Goal: Task Accomplishment & Management: Use online tool/utility

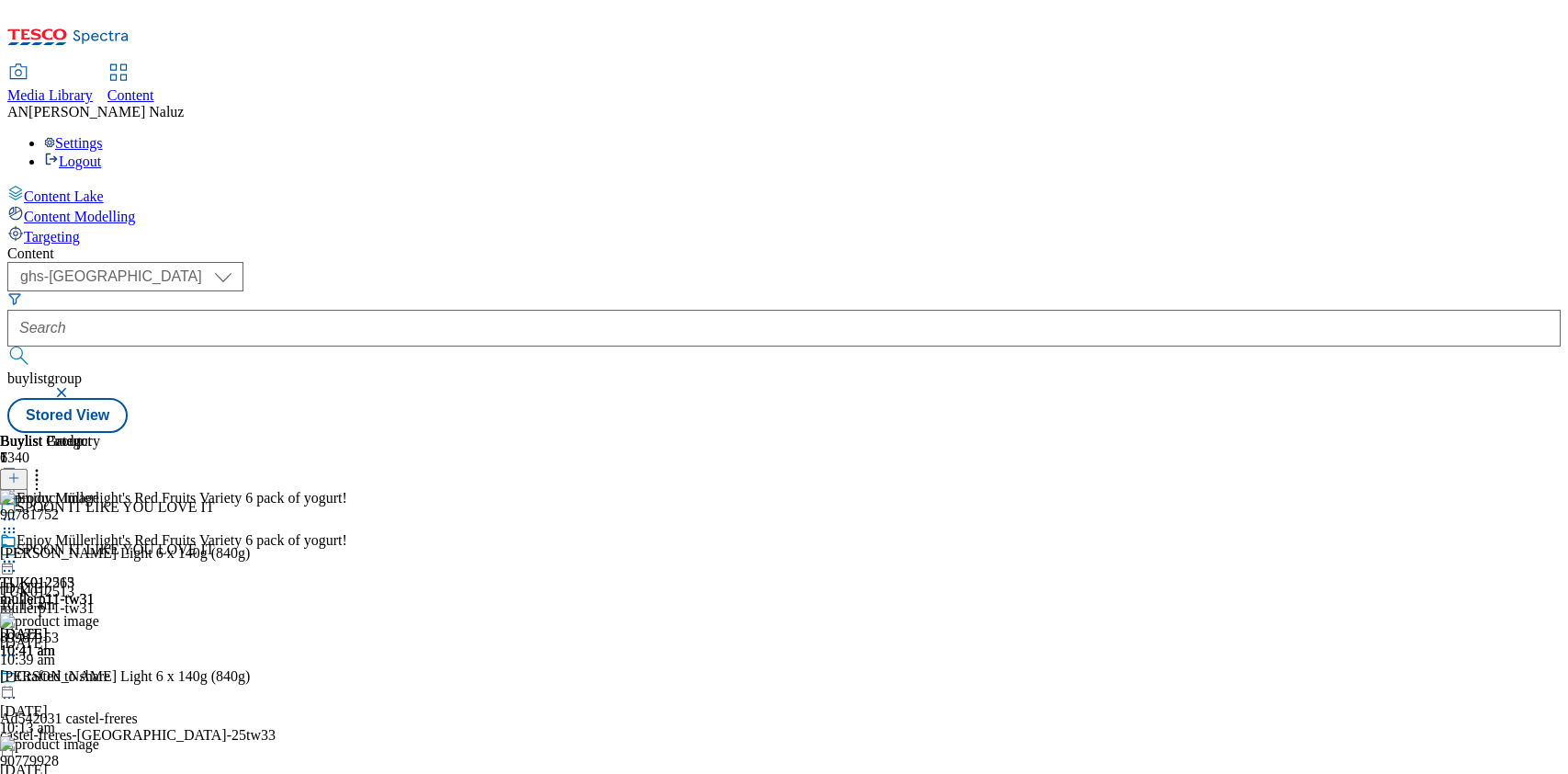
select select "ghs-[GEOGRAPHIC_DATA]"
click at [18, 552] on icon at bounding box center [9, 561] width 18 height 18
click at [116, 763] on span "Un-publish" at bounding box center [86, 769] width 58 height 13
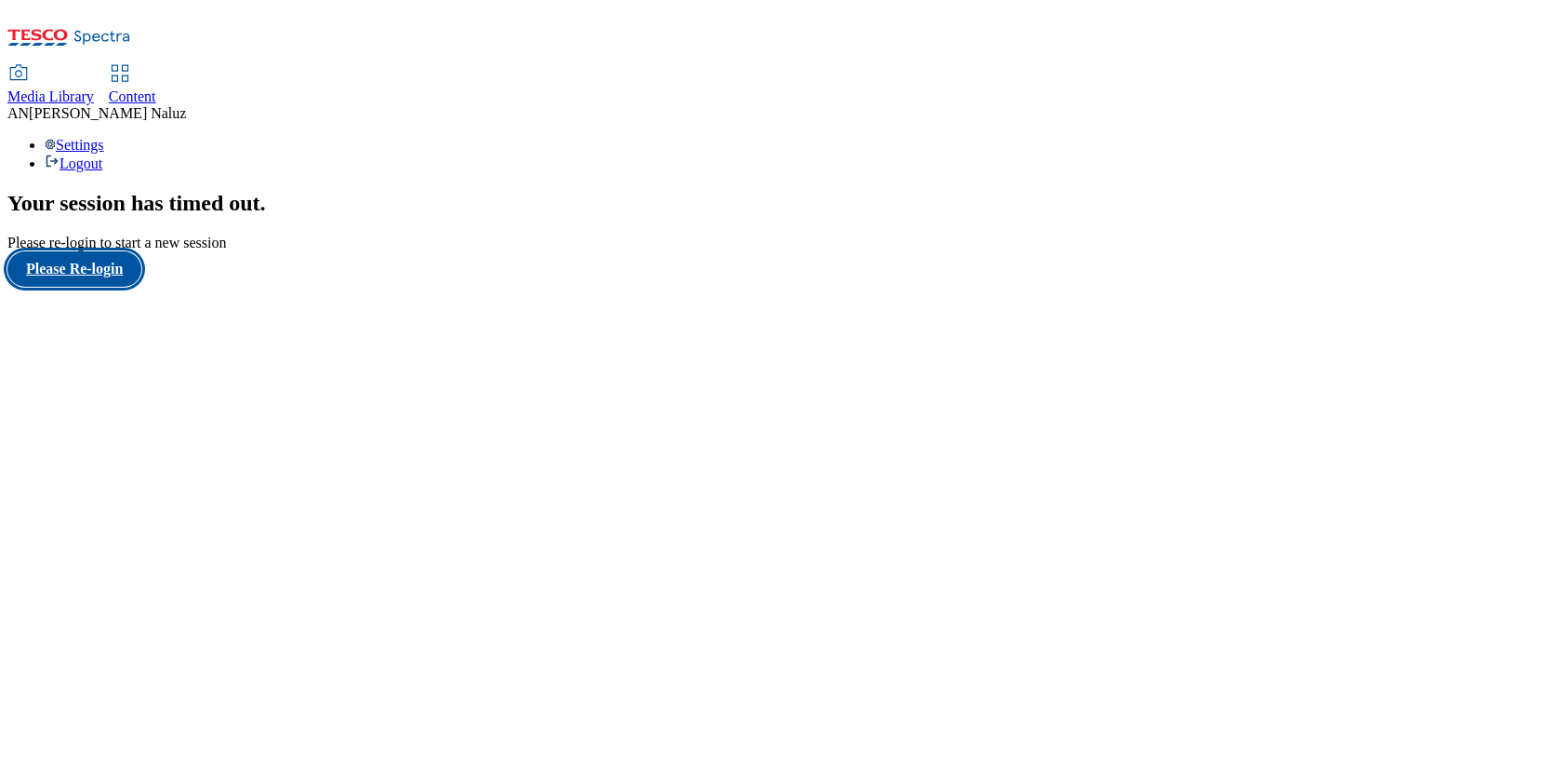
click at [75, 287] on button "Please Re-login" at bounding box center [75, 268] width 134 height 35
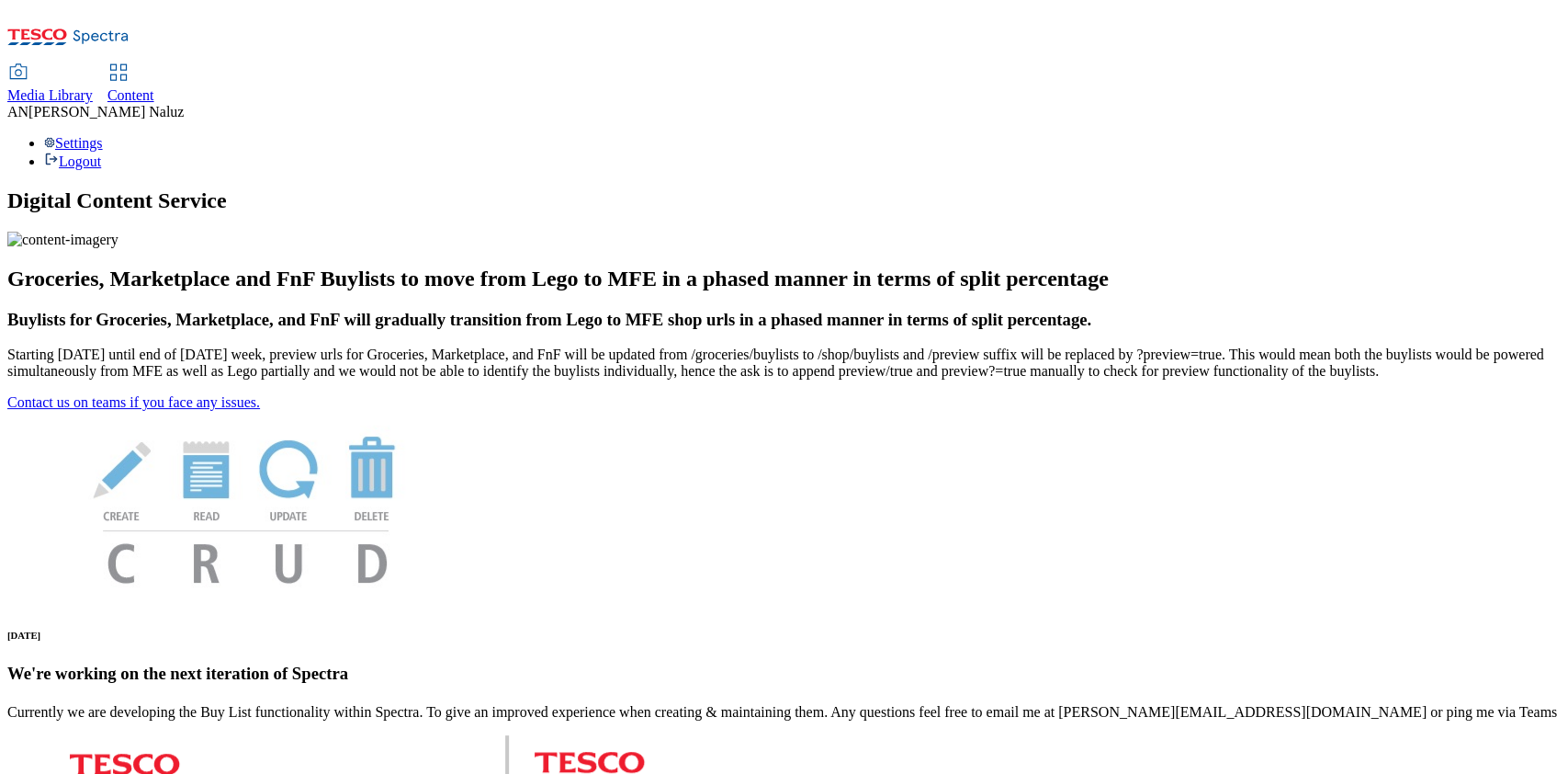
click at [154, 65] on link "Content" at bounding box center [130, 84] width 47 height 38
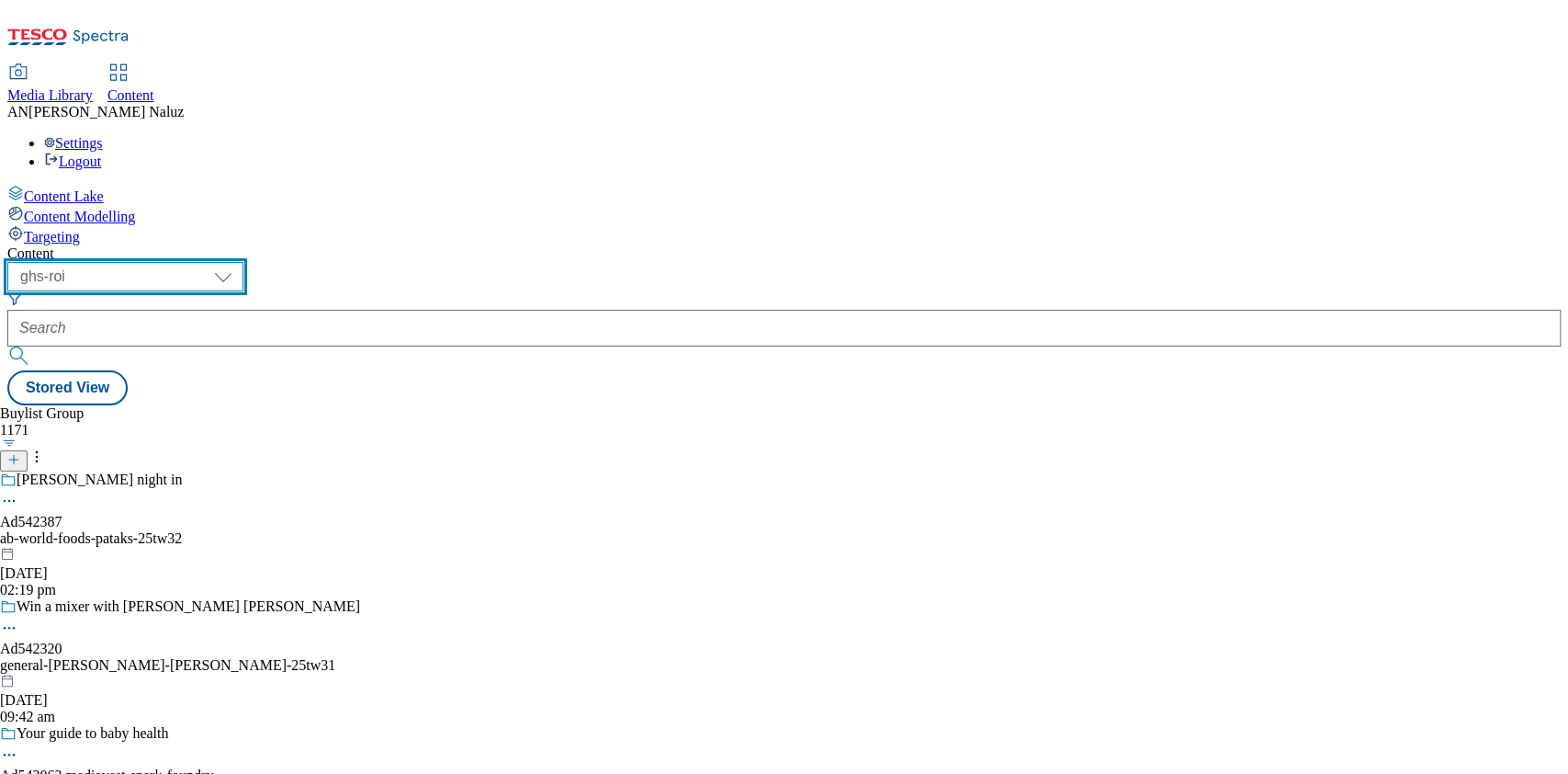
click at [243, 262] on select "ghs-roi ghs-uk" at bounding box center [125, 276] width 236 height 30
click at [307, 405] on header "Buylist Group 1171" at bounding box center [180, 437] width 360 height 66
click at [243, 262] on select "ghs-roi ghs-uk" at bounding box center [125, 276] width 236 height 30
select select "ghs-uk"
click at [239, 262] on select "ghs-roi ghs-uk" at bounding box center [125, 276] width 236 height 30
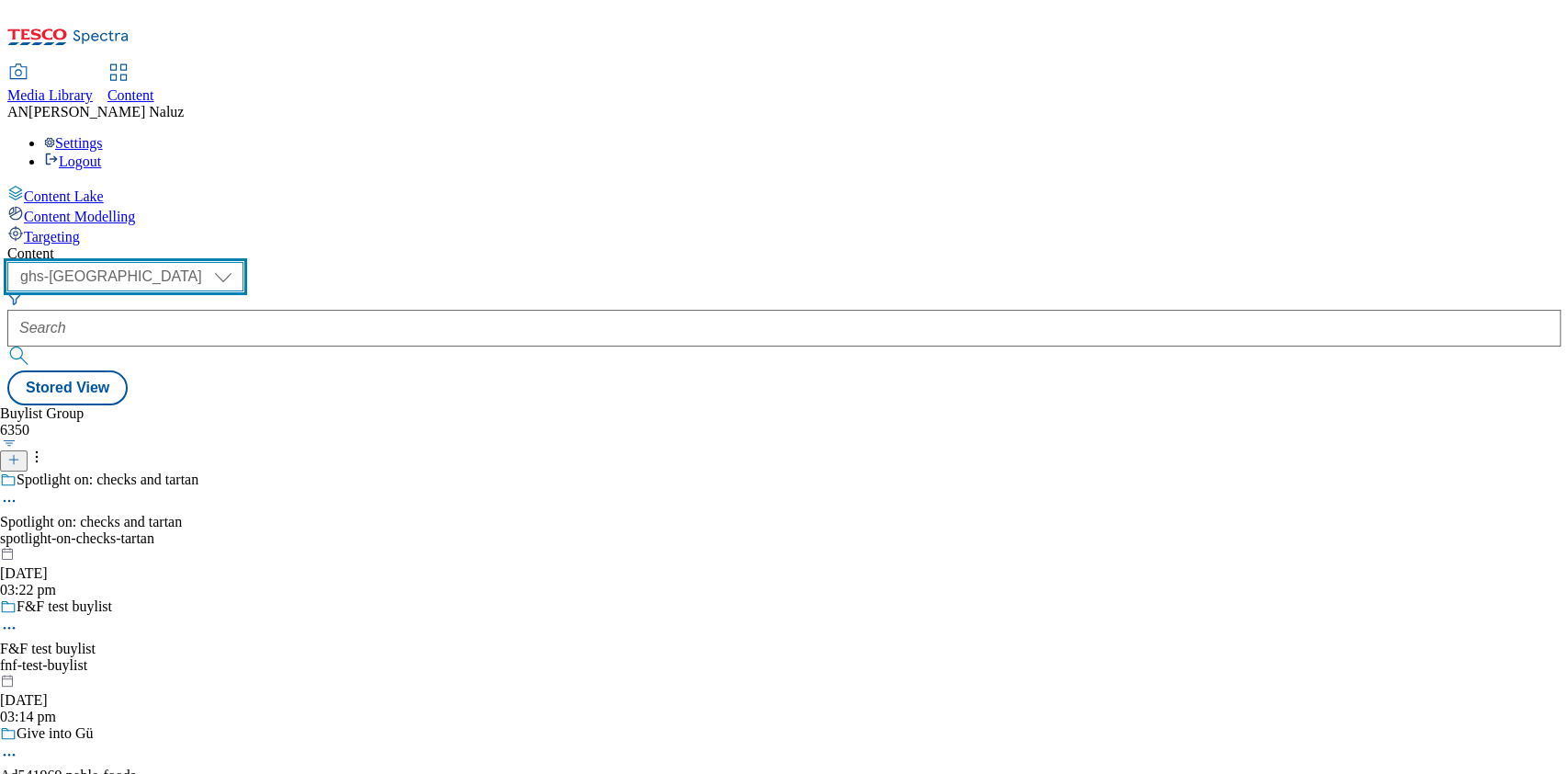
scroll to position [177, 0]
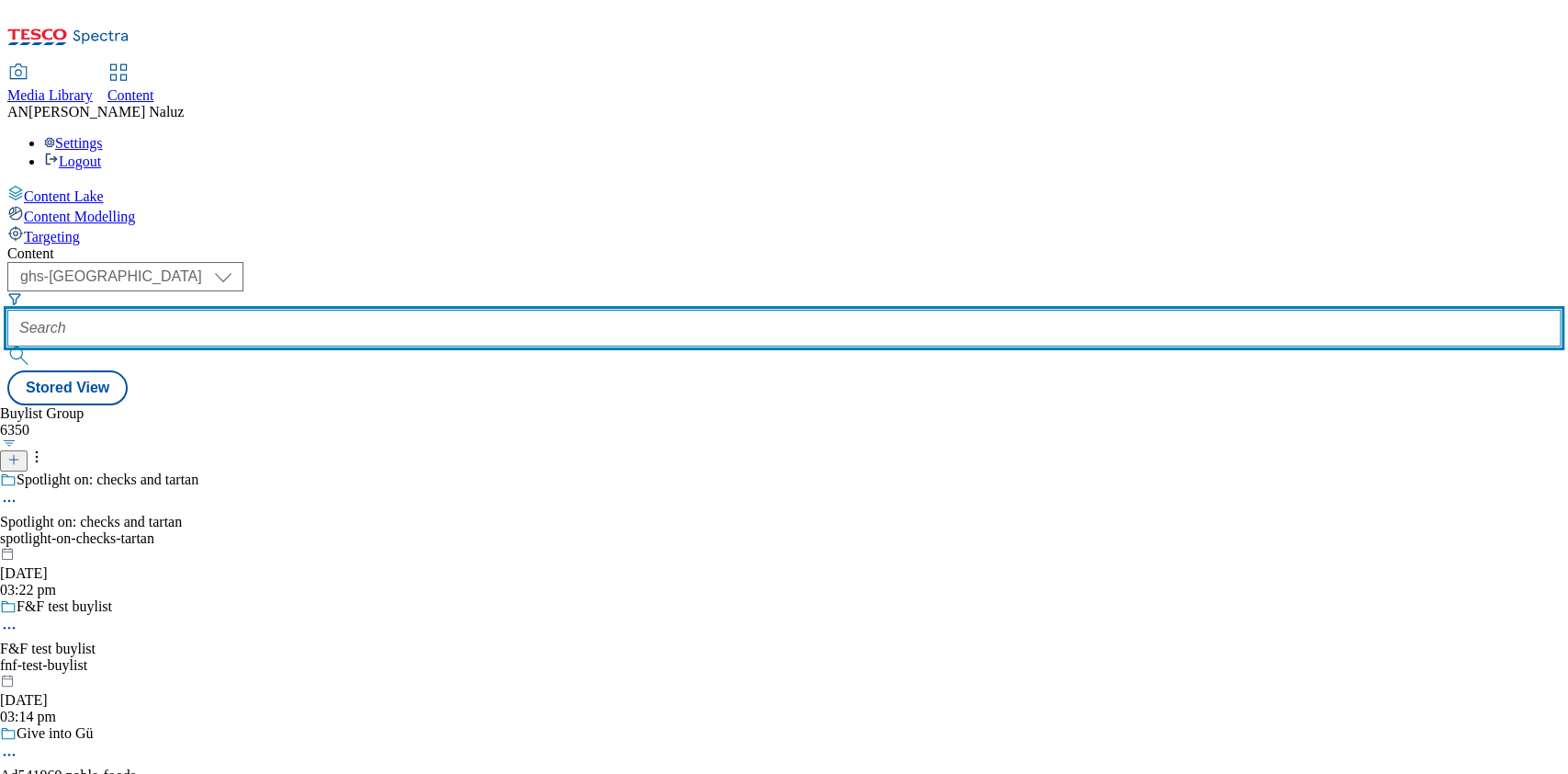
click at [451, 310] on input "text" at bounding box center [784, 328] width 1554 height 36
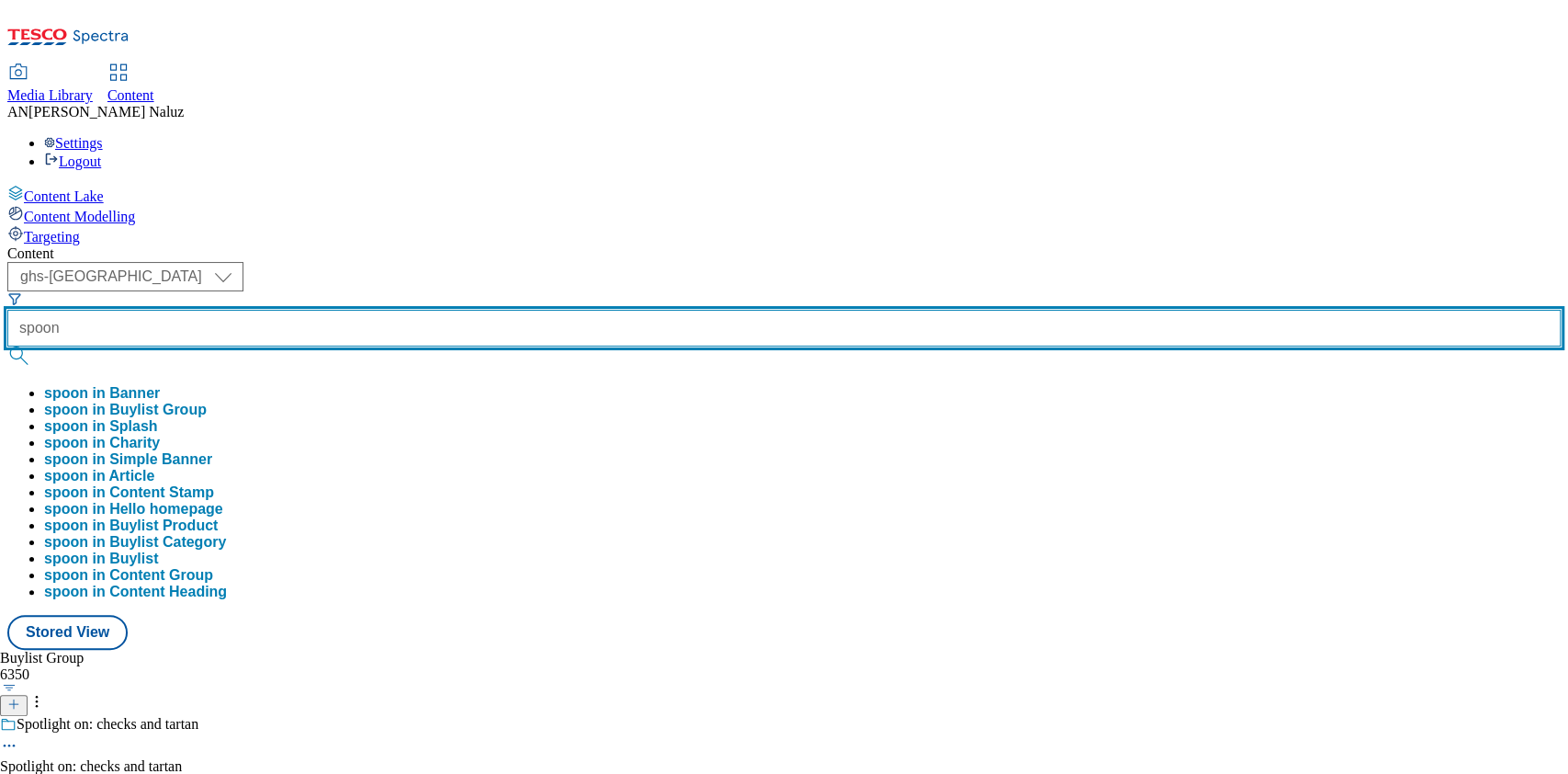
type input "spoon"
click at [8, 346] on button "submit" at bounding box center [20, 355] width 26 height 18
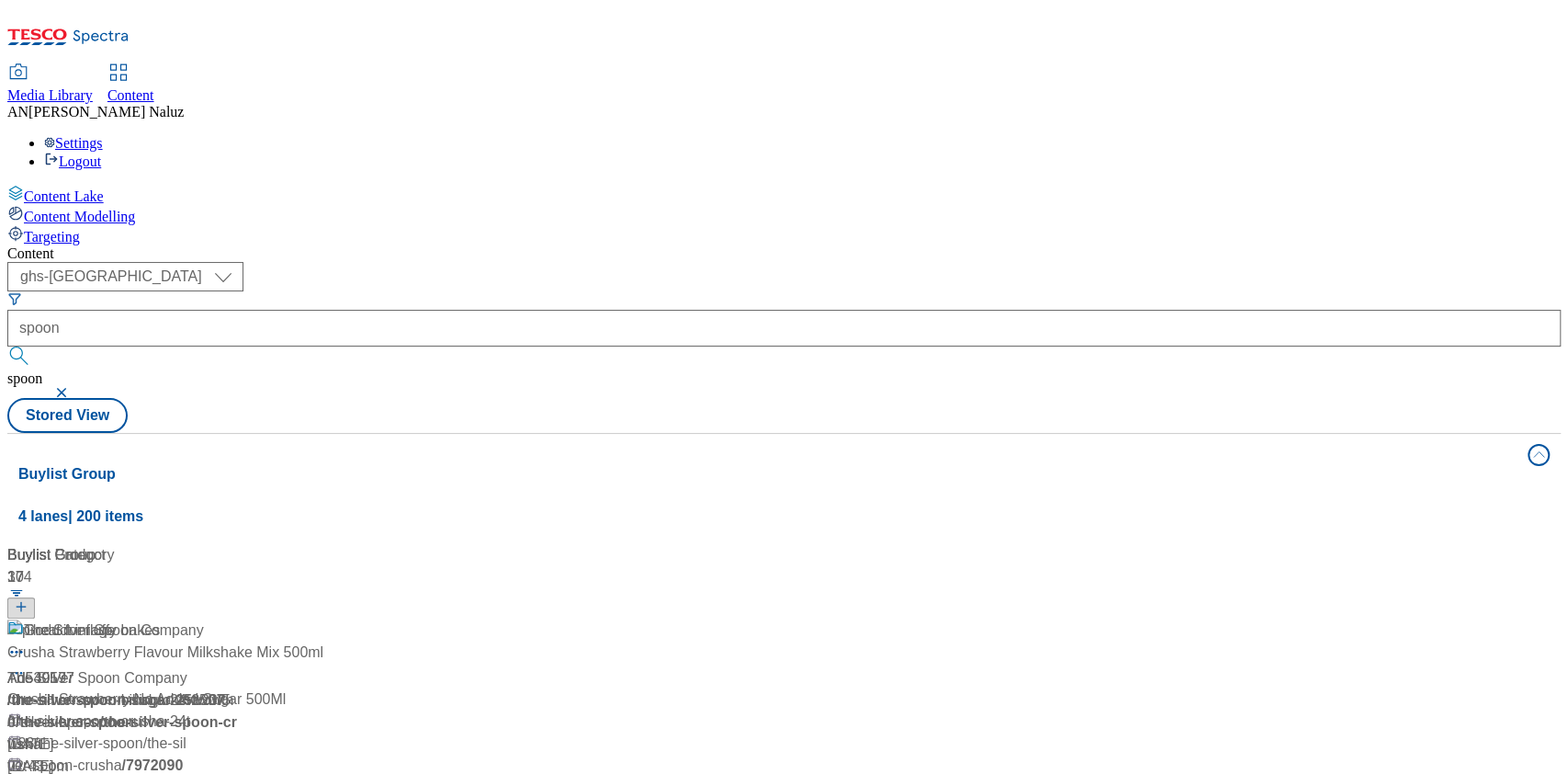
scroll to position [433, 0]
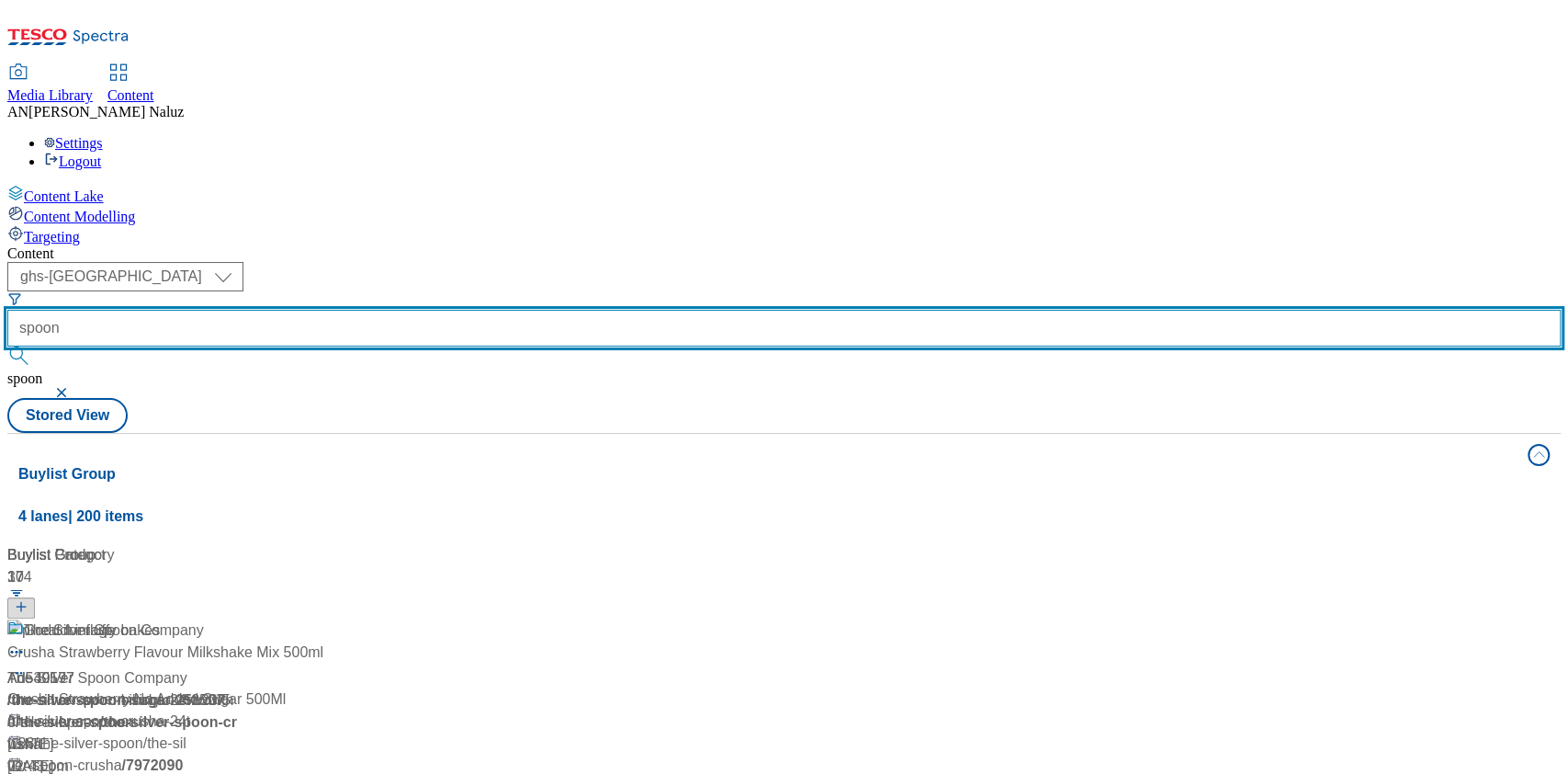
click at [470, 310] on input "spoon" at bounding box center [784, 328] width 1554 height 36
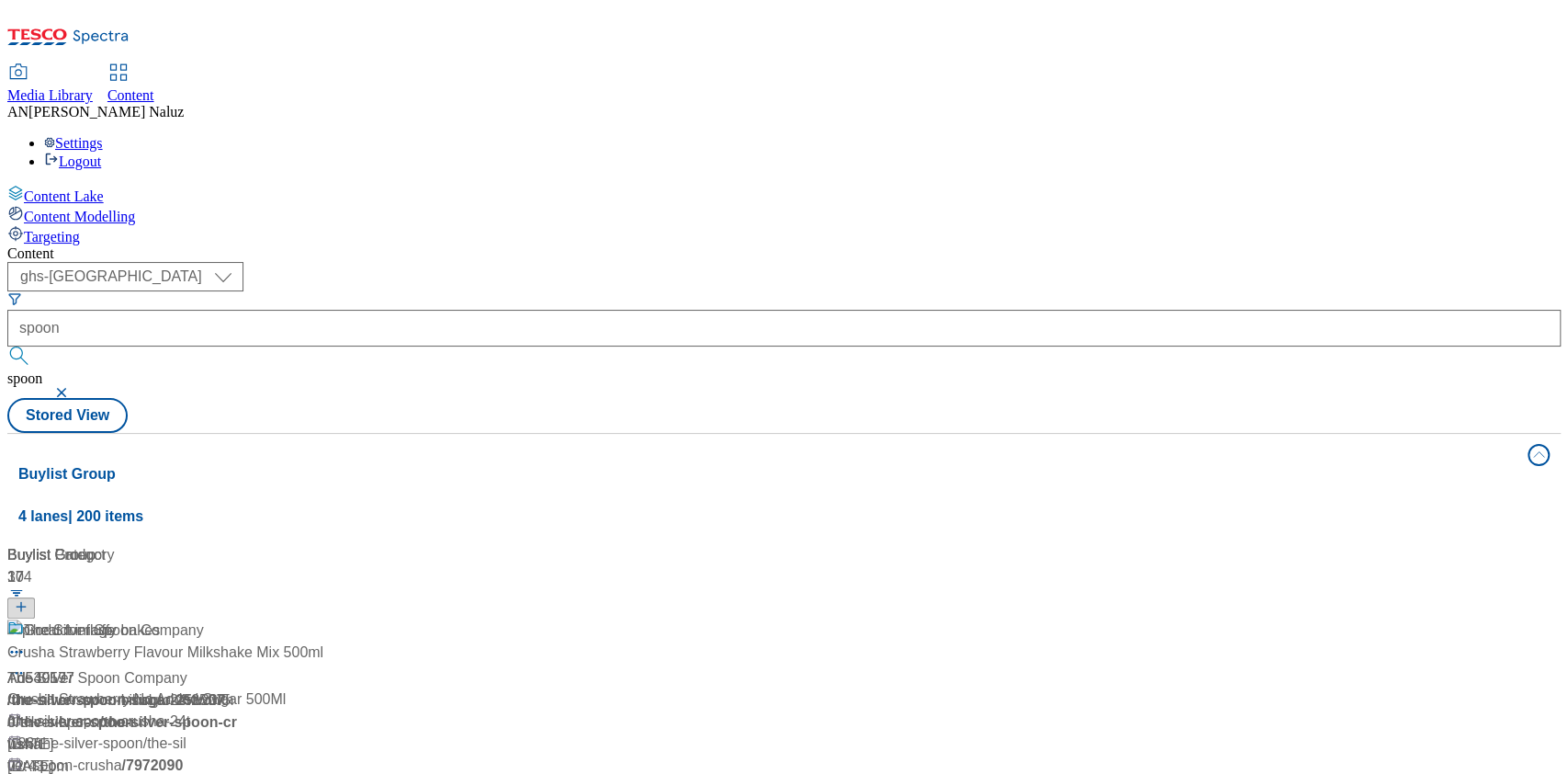
click at [73, 387] on button "button" at bounding box center [63, 392] width 18 height 11
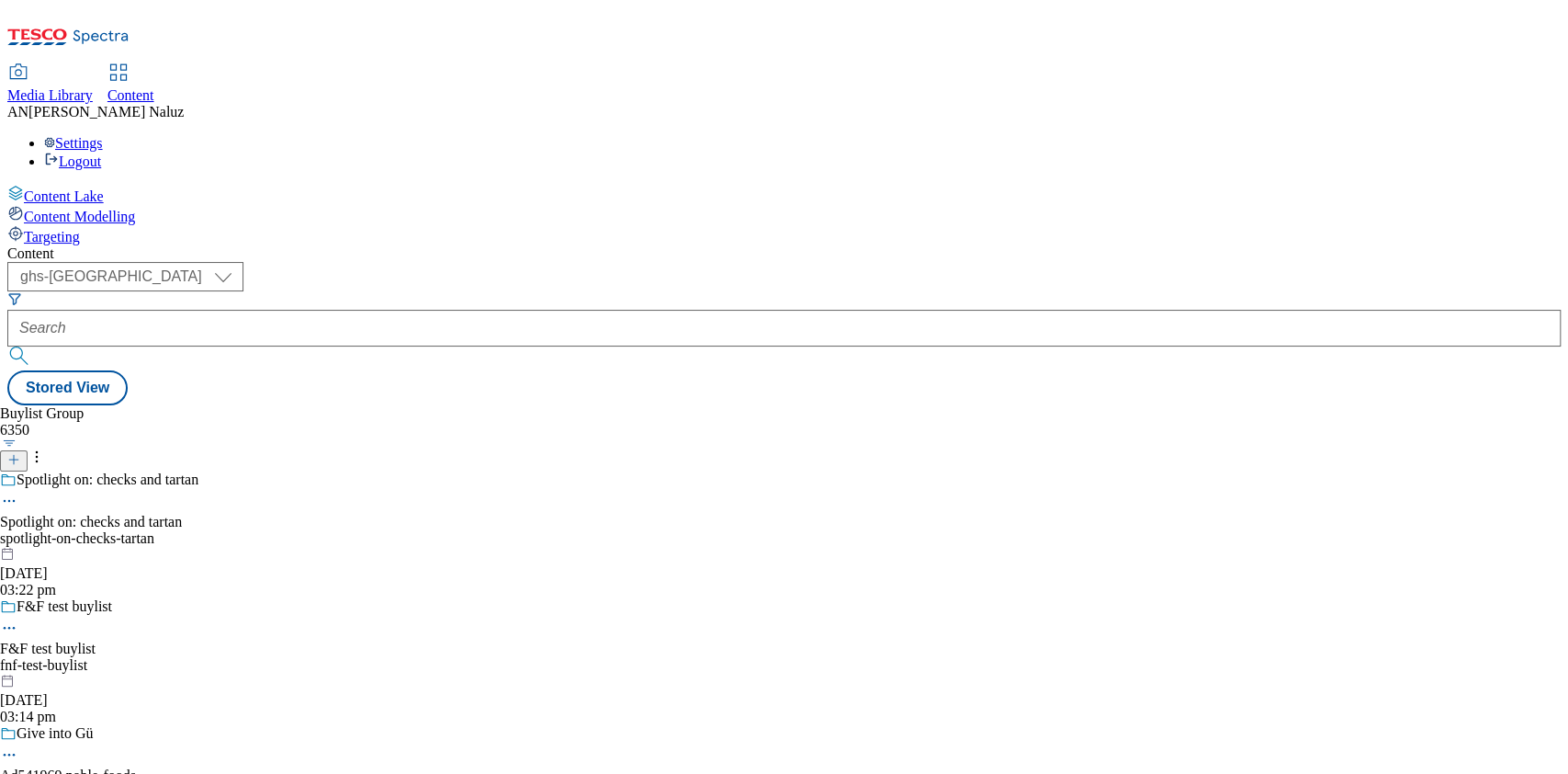
scroll to position [1705, 0]
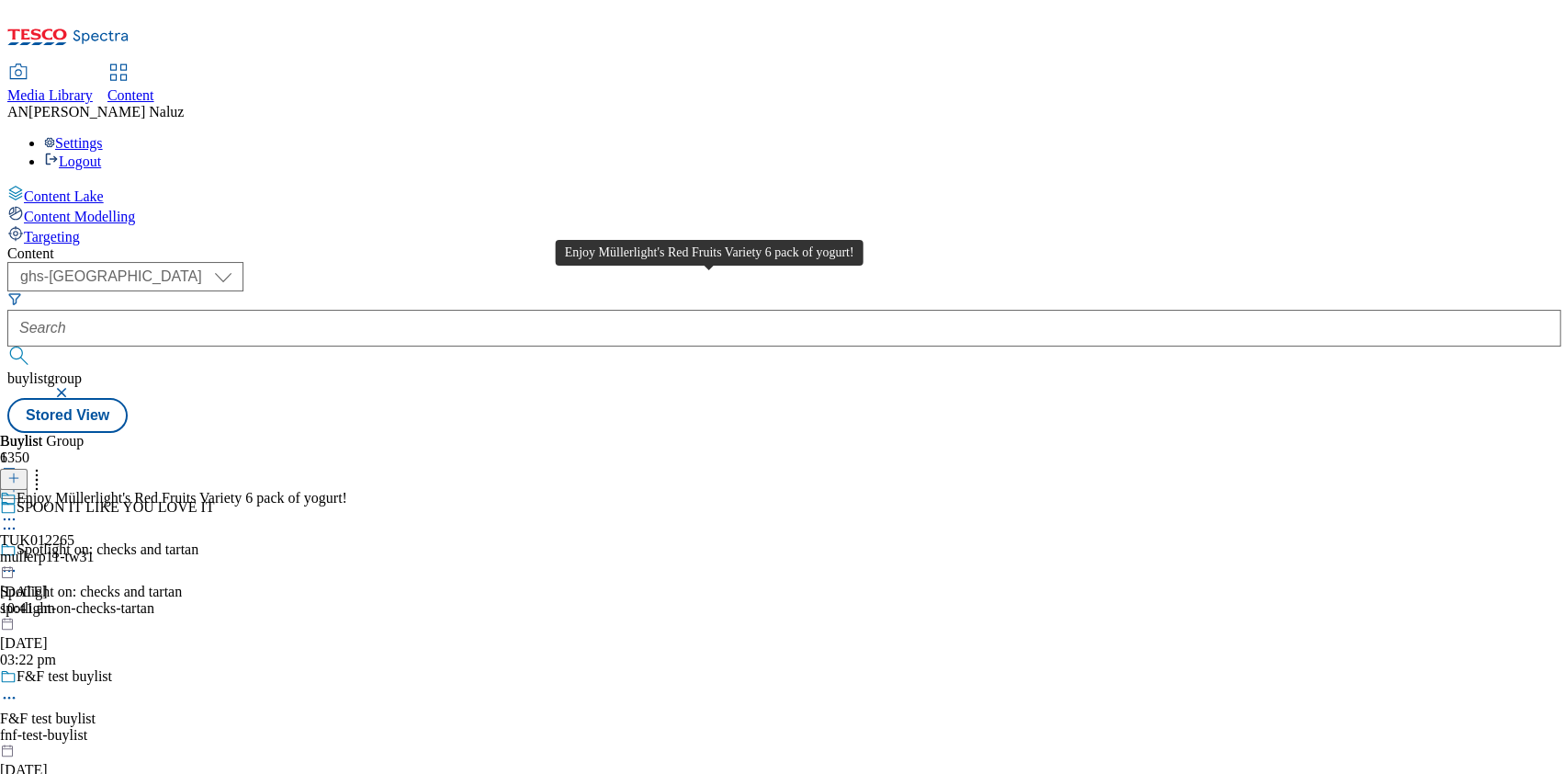
click at [347, 490] on span "Enjoy Müllerlight's Red Fruits Variety 6 pack of yogurt!" at bounding box center [182, 499] width 331 height 20
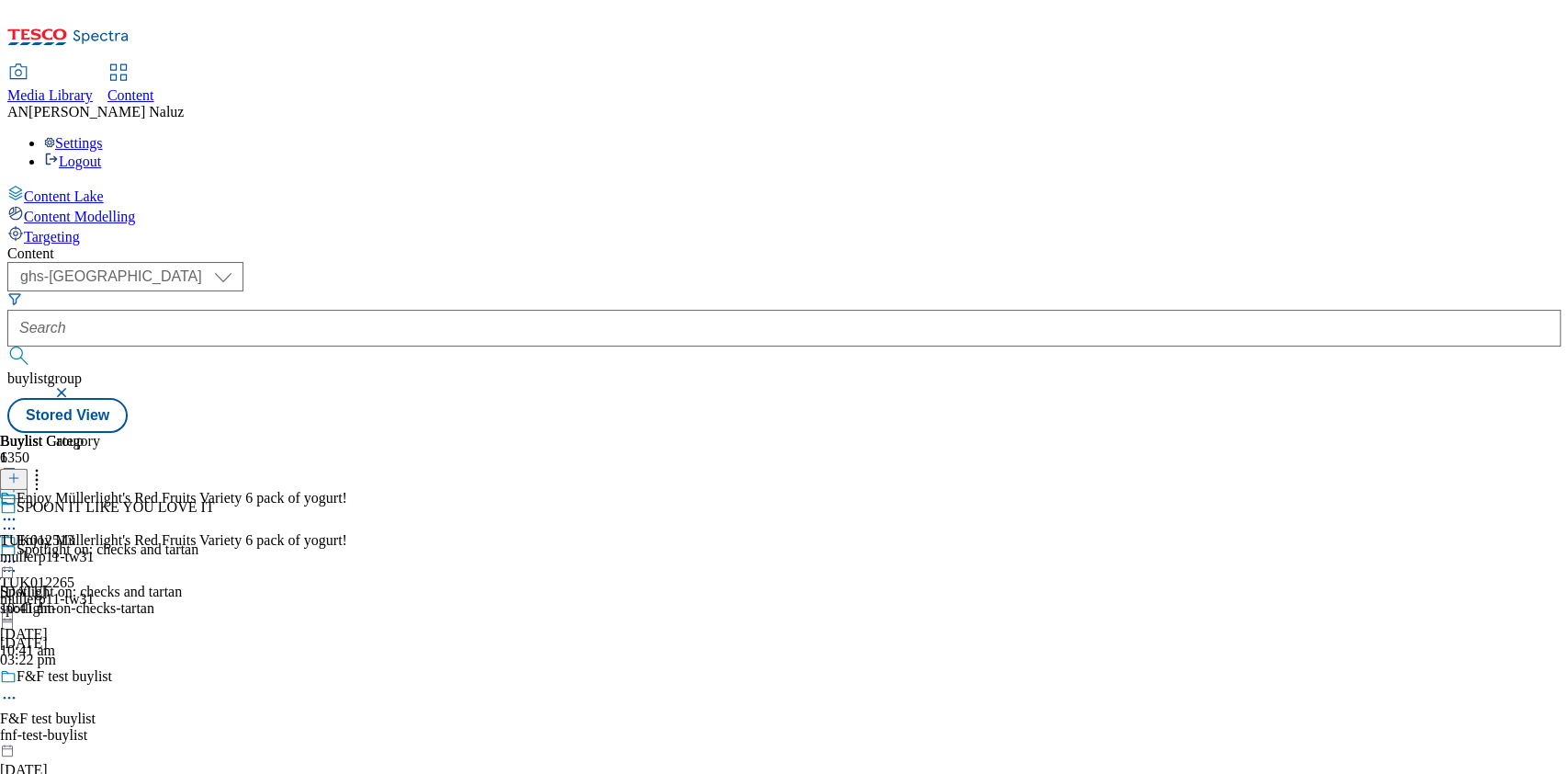
click at [1345, 432] on div "Buylist Group 6350 SPOON IT LIKE YOU LOVE IT Spotlight on: checks and tartan Sp…" at bounding box center [784, 432] width 1554 height 0
click at [18, 552] on icon at bounding box center [9, 561] width 18 height 18
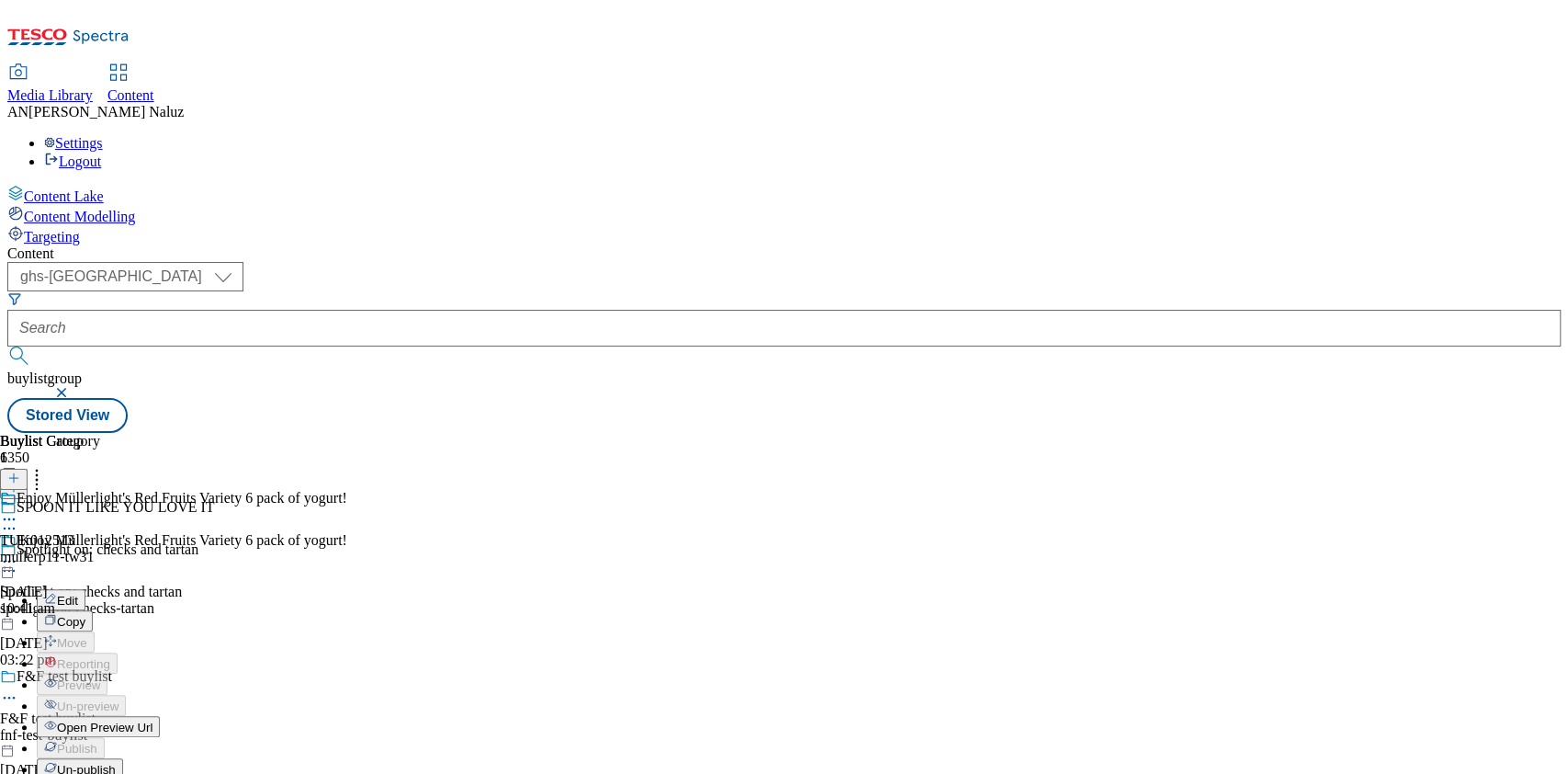
click at [85, 589] on button "Edit" at bounding box center [60, 600] width 49 height 21
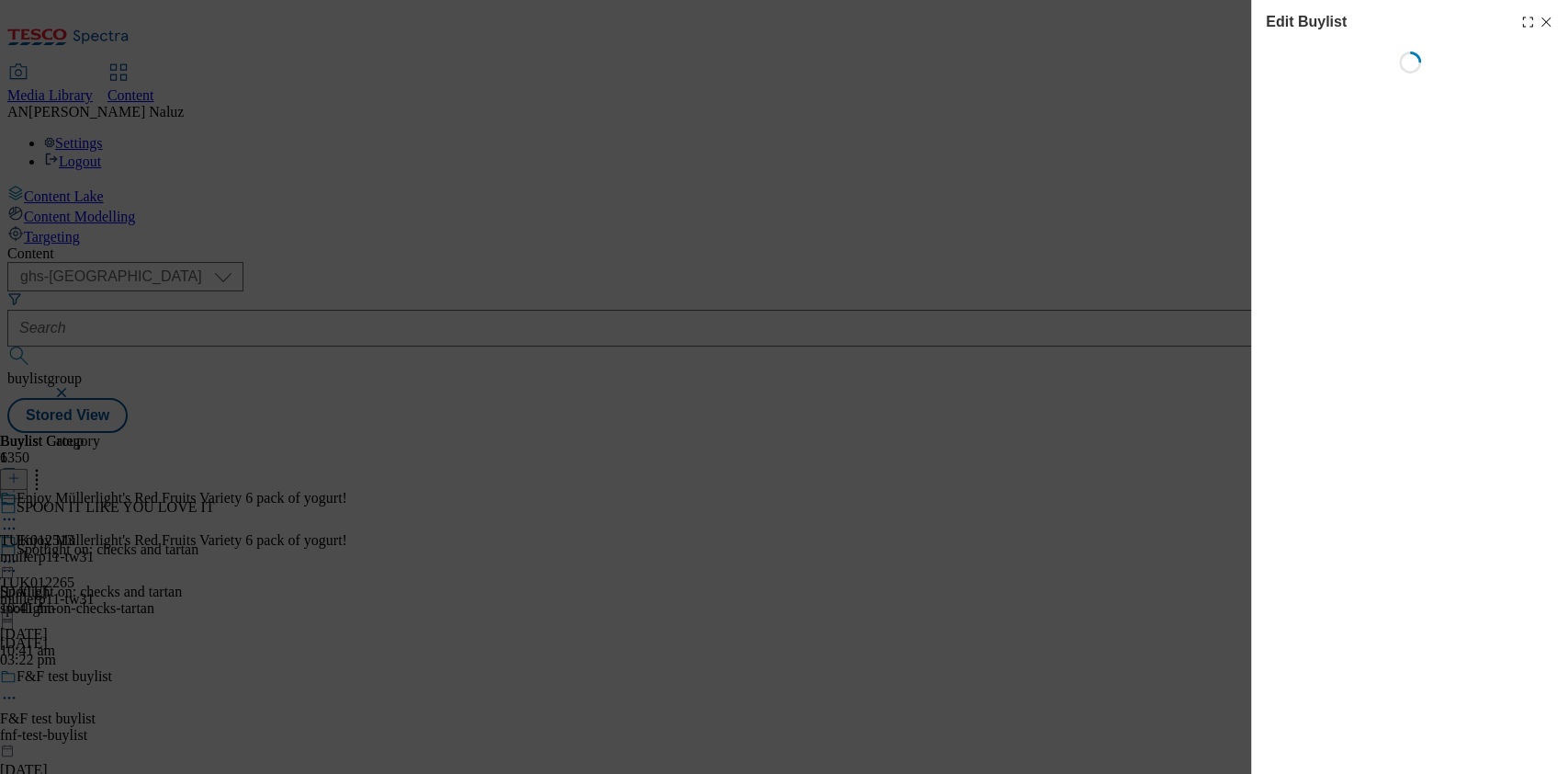
select select "tactical"
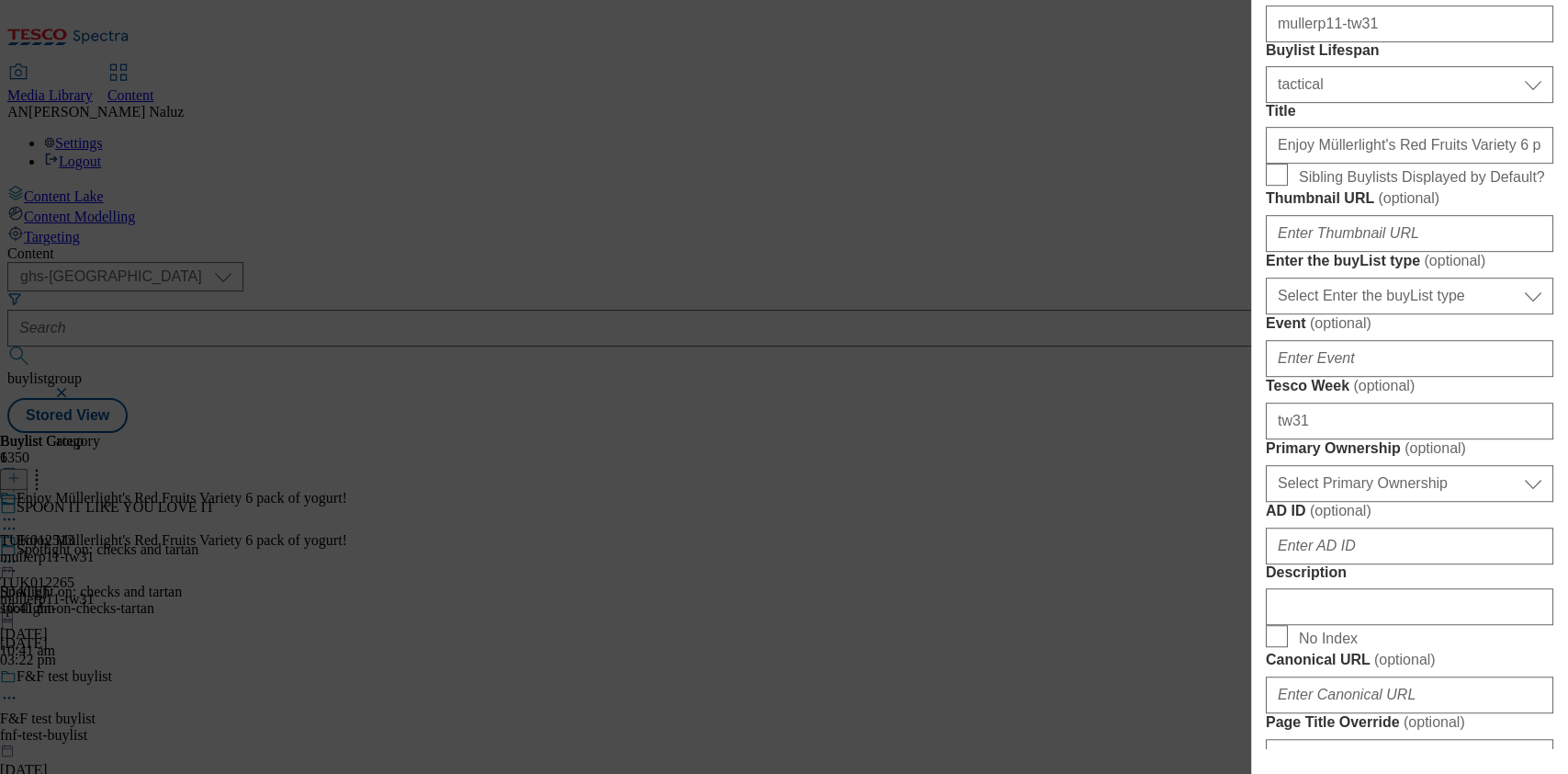
scroll to position [516, 0]
click at [1360, 163] on input "Enjoy Müllerlight's Red Fruits Variety 6 pack of yogurt!" at bounding box center [1409, 144] width 288 height 36
paste input "A flavour for every occasion… Müllerligh"
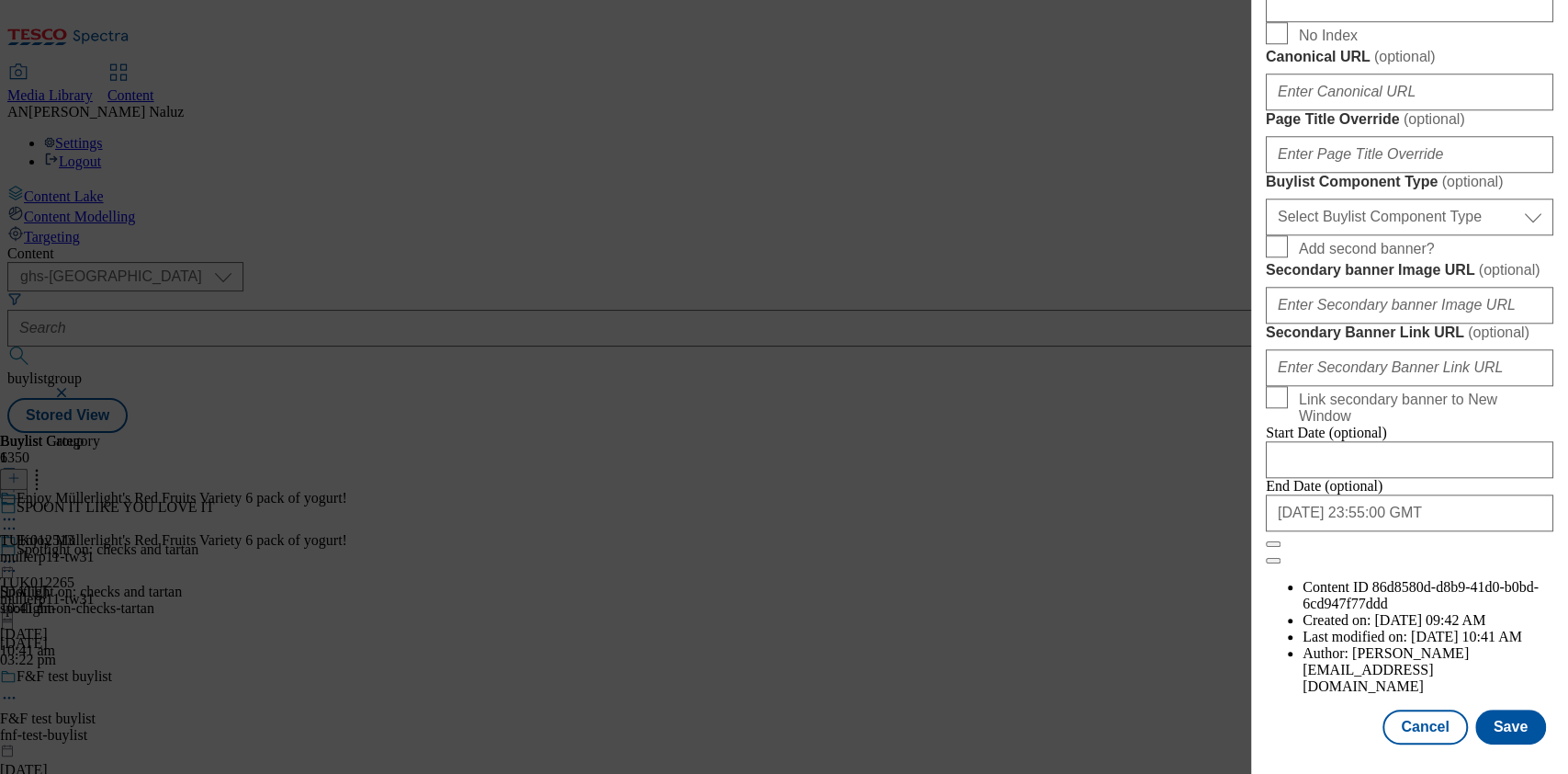
scroll to position [1683, 0]
type input "A flavour for every occasion… Müllerlight!"
click at [1489, 709] on button "Save" at bounding box center [1511, 726] width 71 height 34
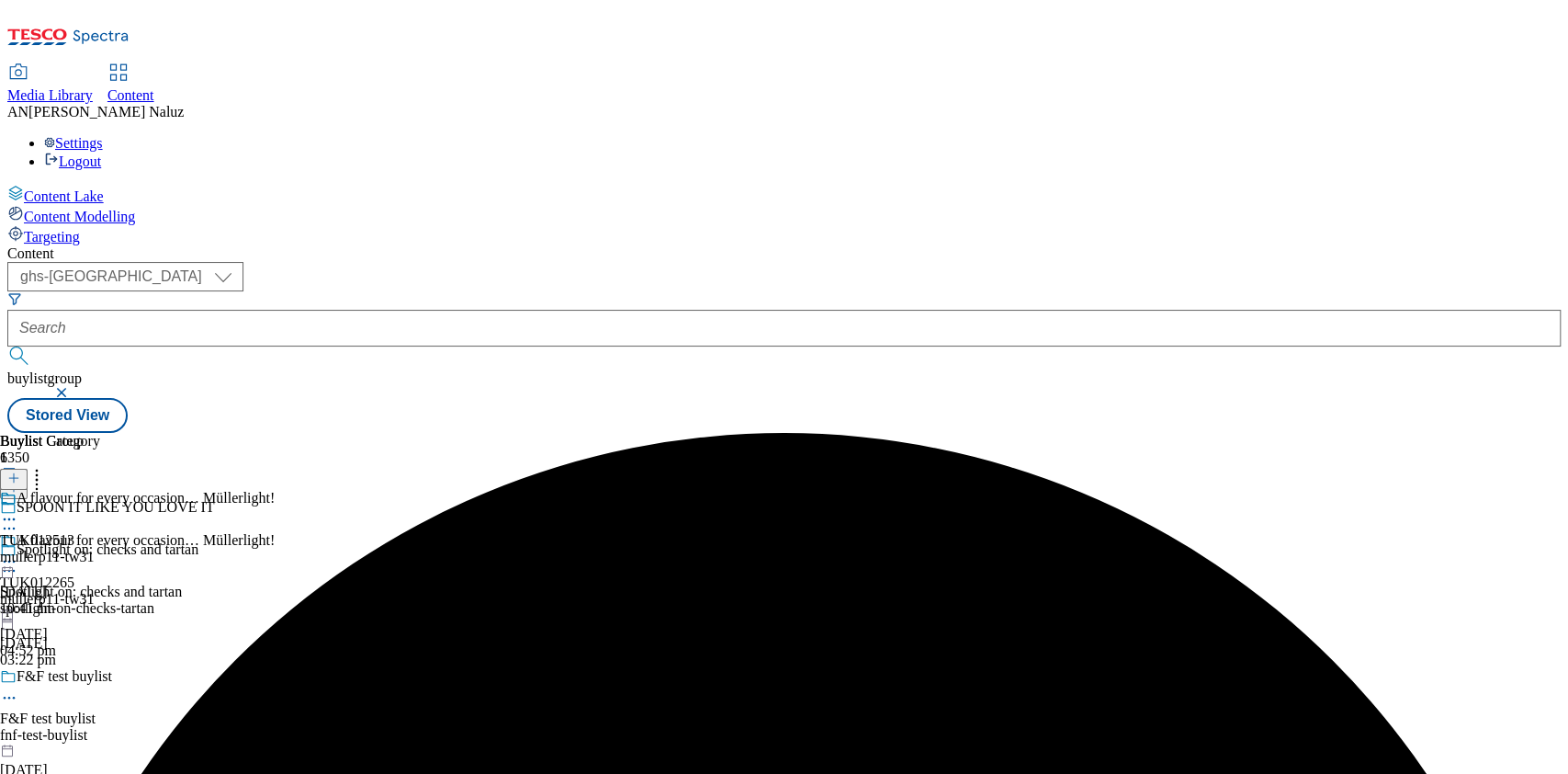
click at [18, 552] on icon at bounding box center [9, 561] width 18 height 18
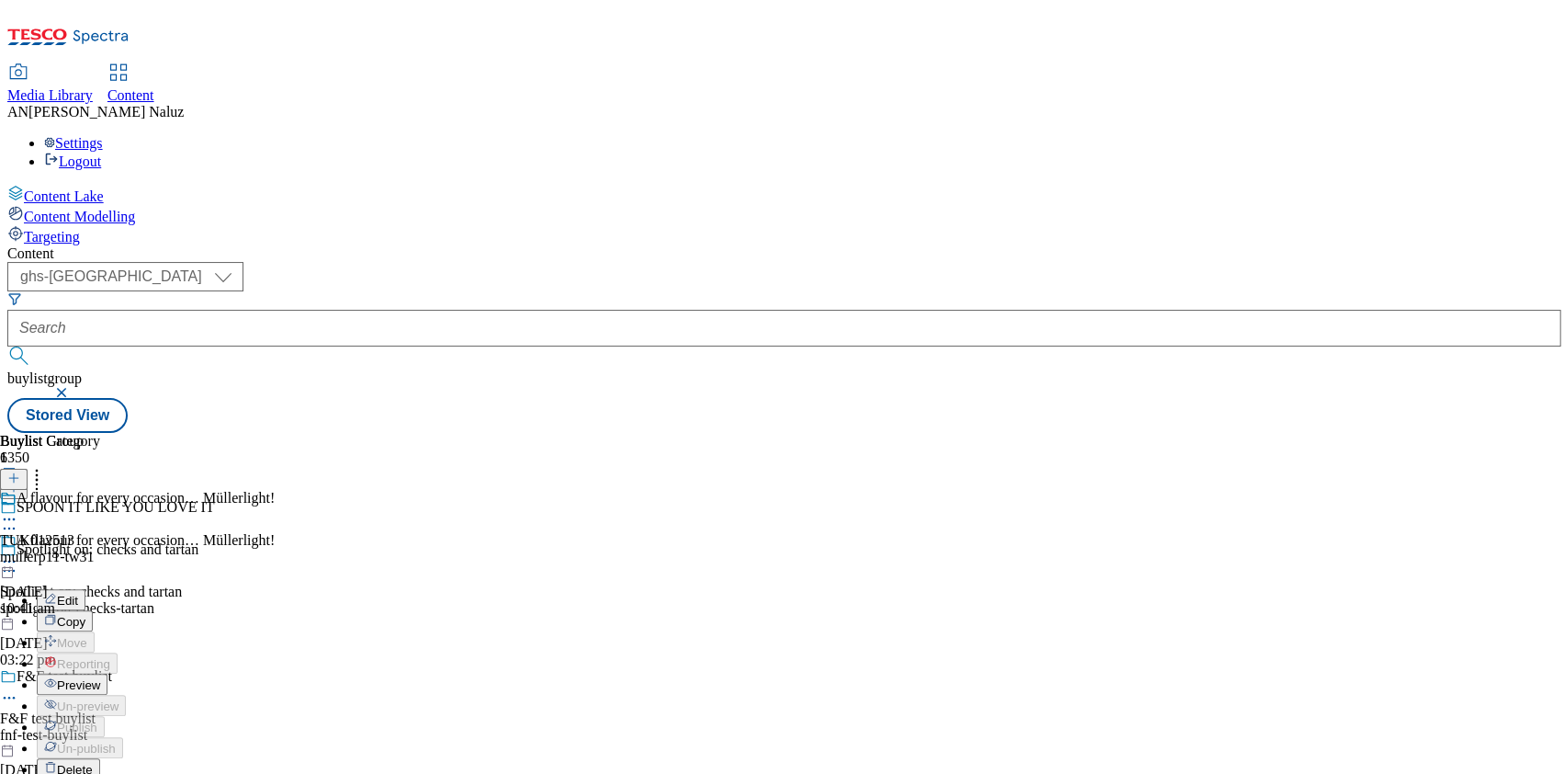
click at [18, 510] on icon at bounding box center [9, 519] width 18 height 18
click at [160, 716] on li "Un-publish" at bounding box center [98, 726] width 123 height 21
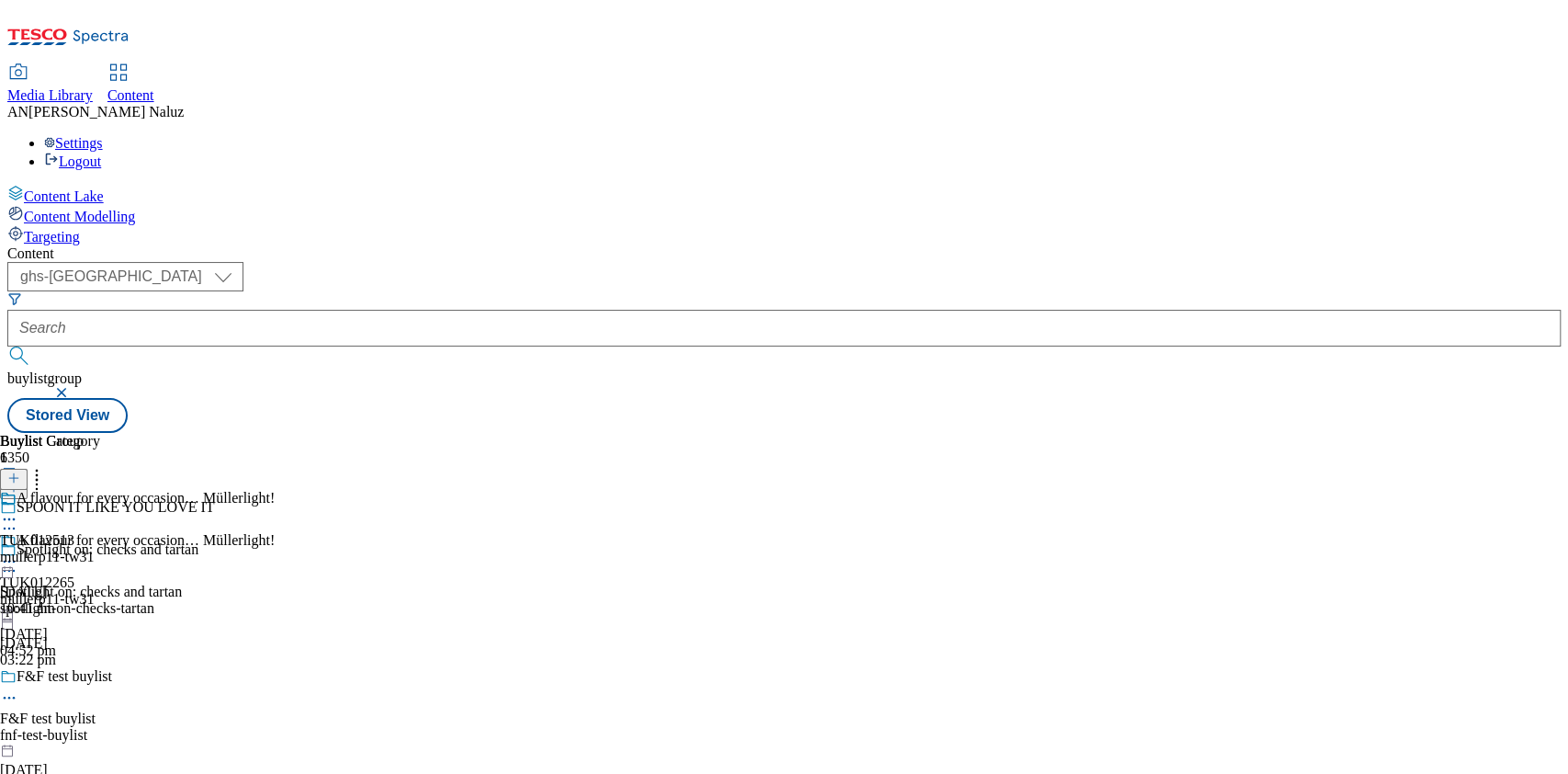
click at [18, 552] on icon at bounding box center [9, 561] width 18 height 18
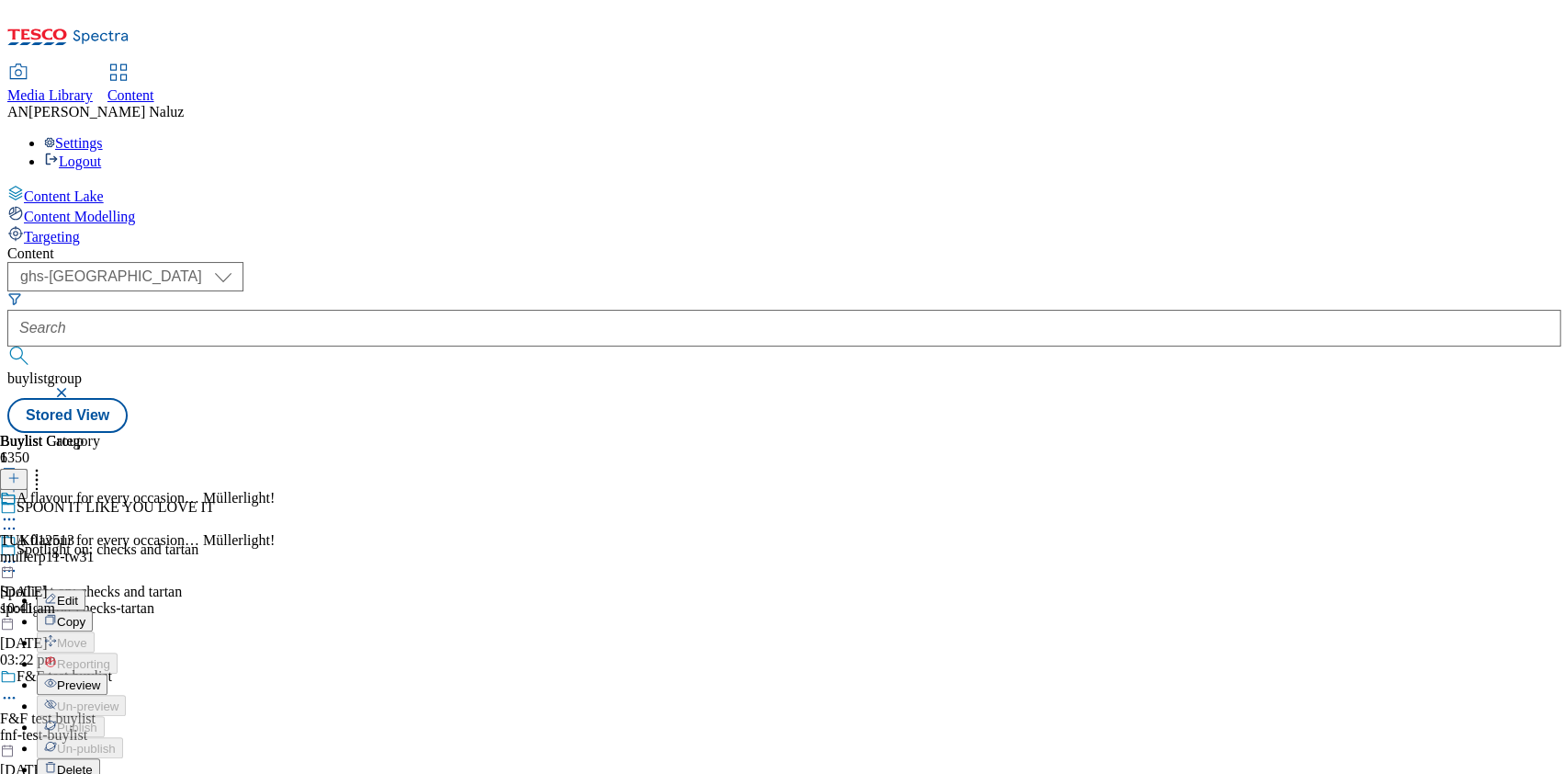
click at [100, 678] on span "Preview" at bounding box center [78, 685] width 43 height 13
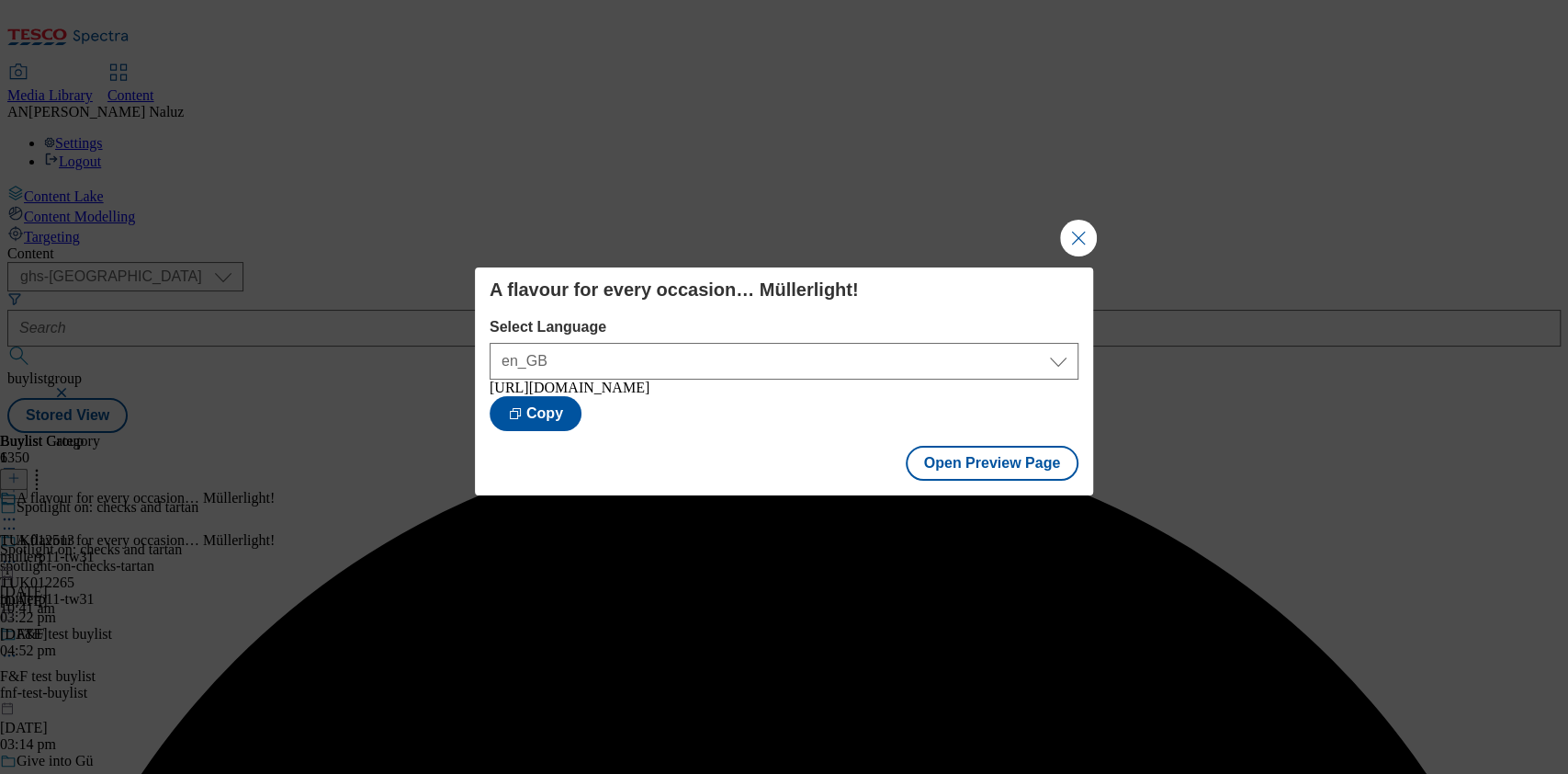
click at [1079, 233] on button "Close Modal" at bounding box center [1078, 237] width 36 height 36
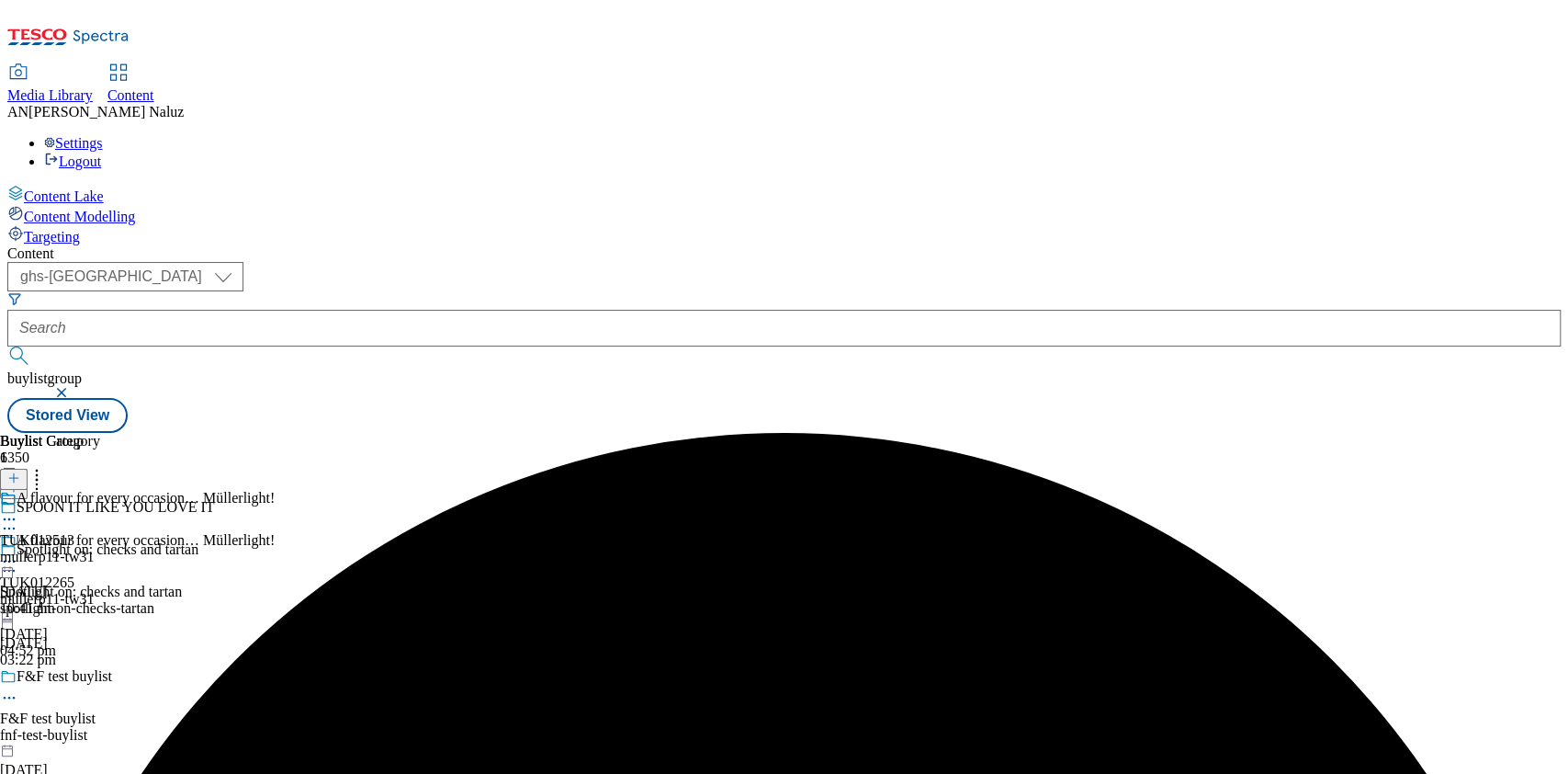
click at [18, 510] on icon at bounding box center [9, 519] width 18 height 18
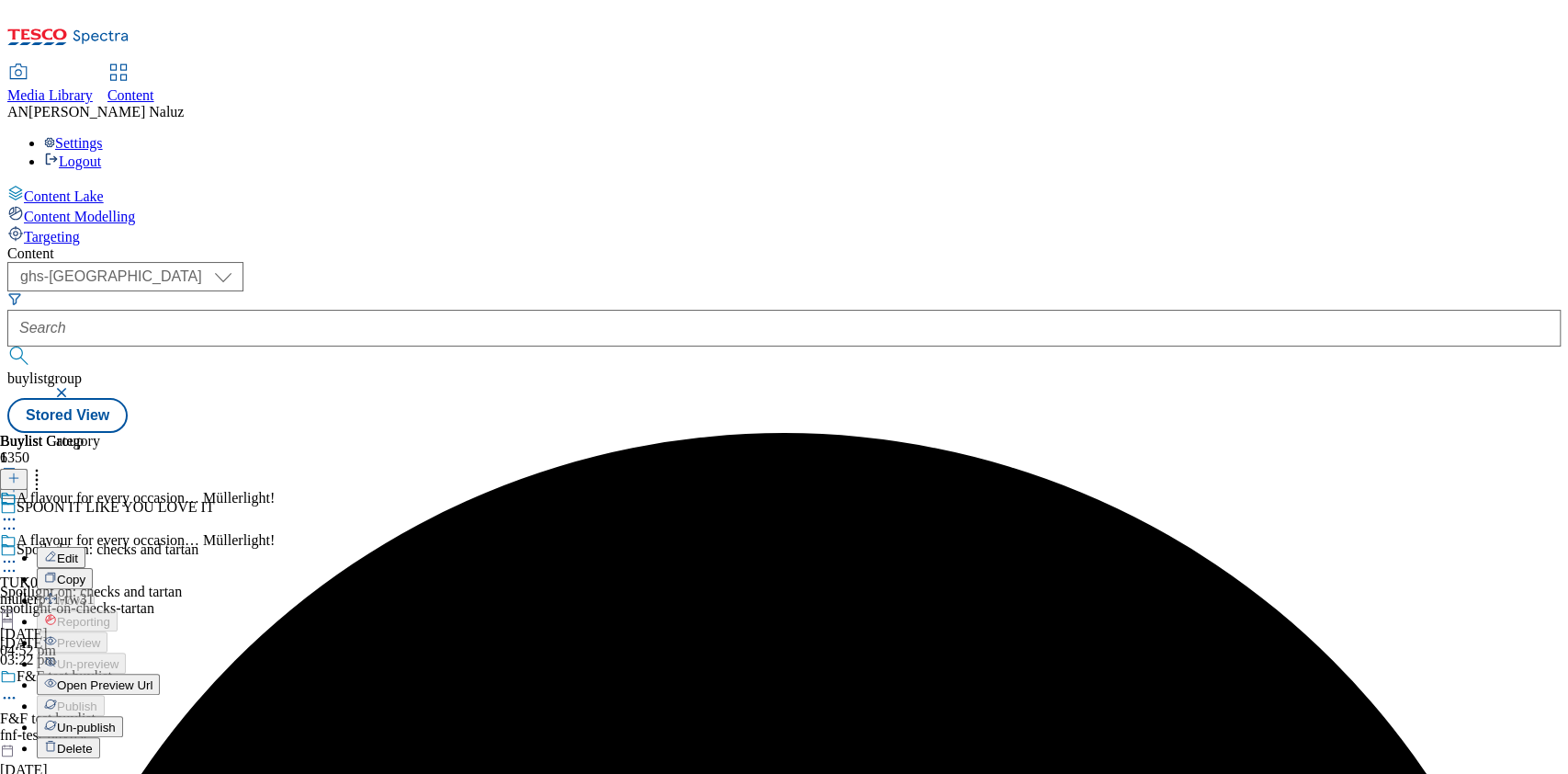
click at [152, 678] on span "Open Preview Url" at bounding box center [105, 685] width 96 height 13
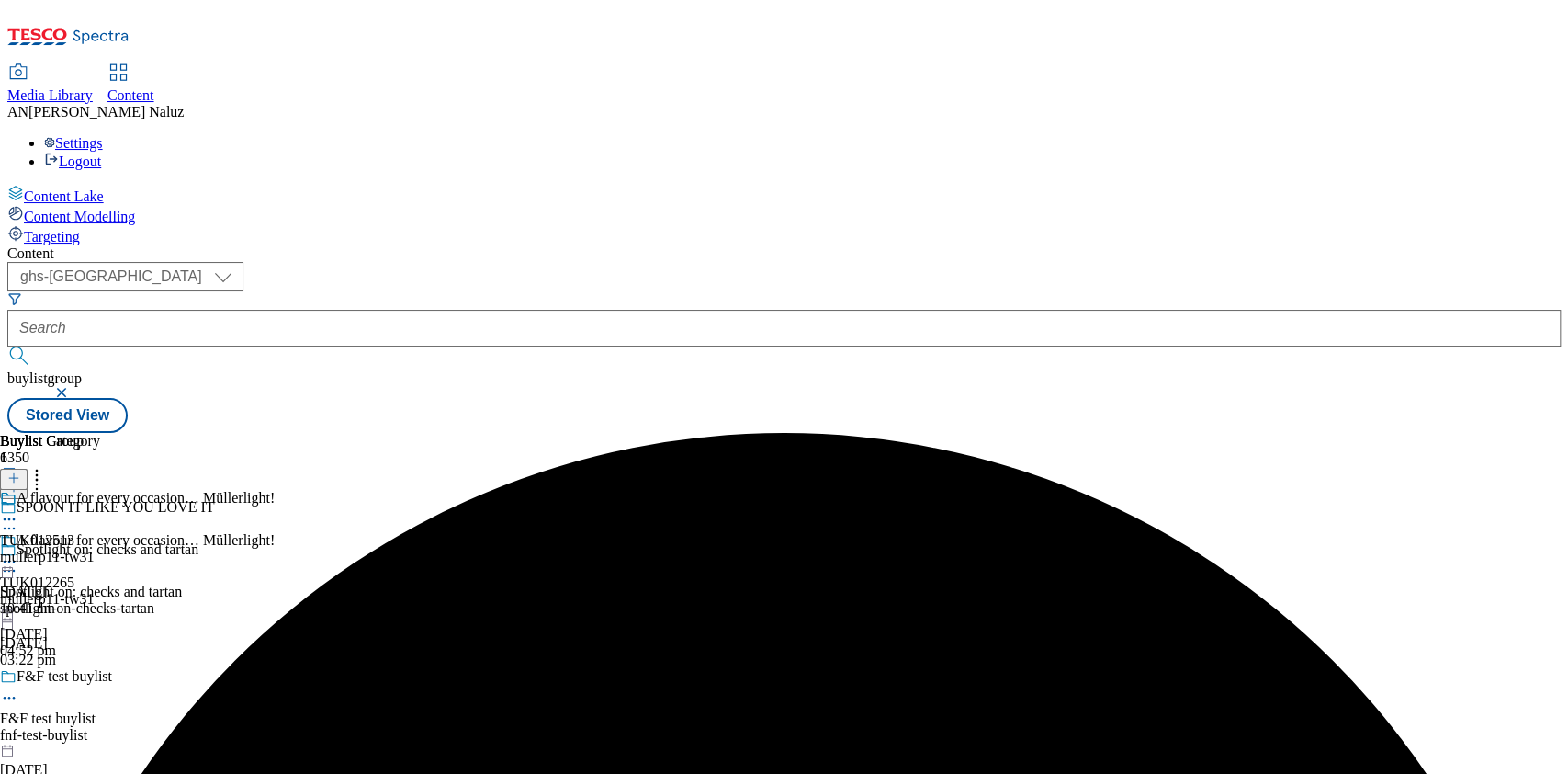
click at [18, 510] on icon at bounding box center [9, 519] width 18 height 18
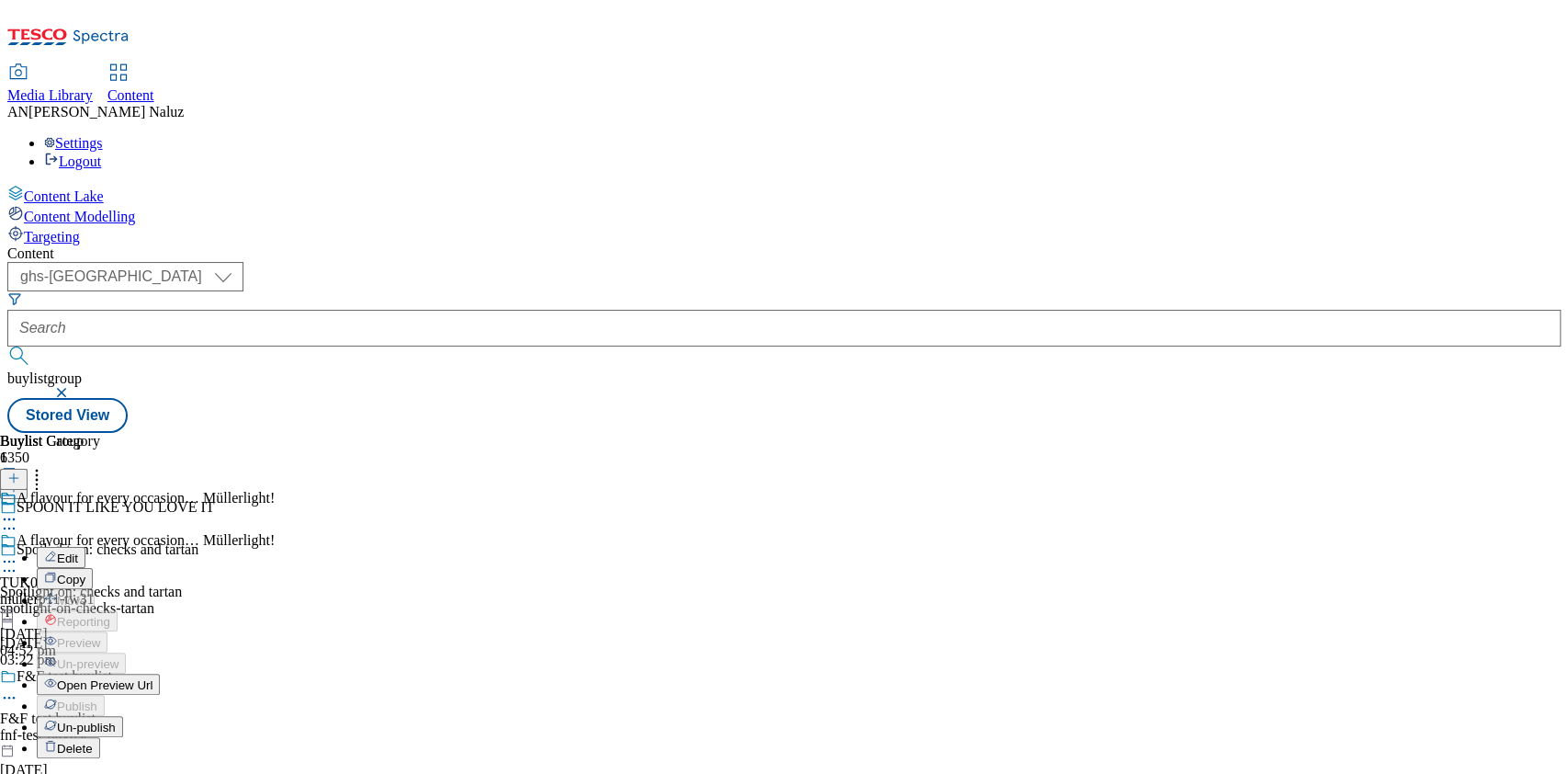
click at [152, 678] on span "Open Preview Url" at bounding box center [105, 685] width 96 height 13
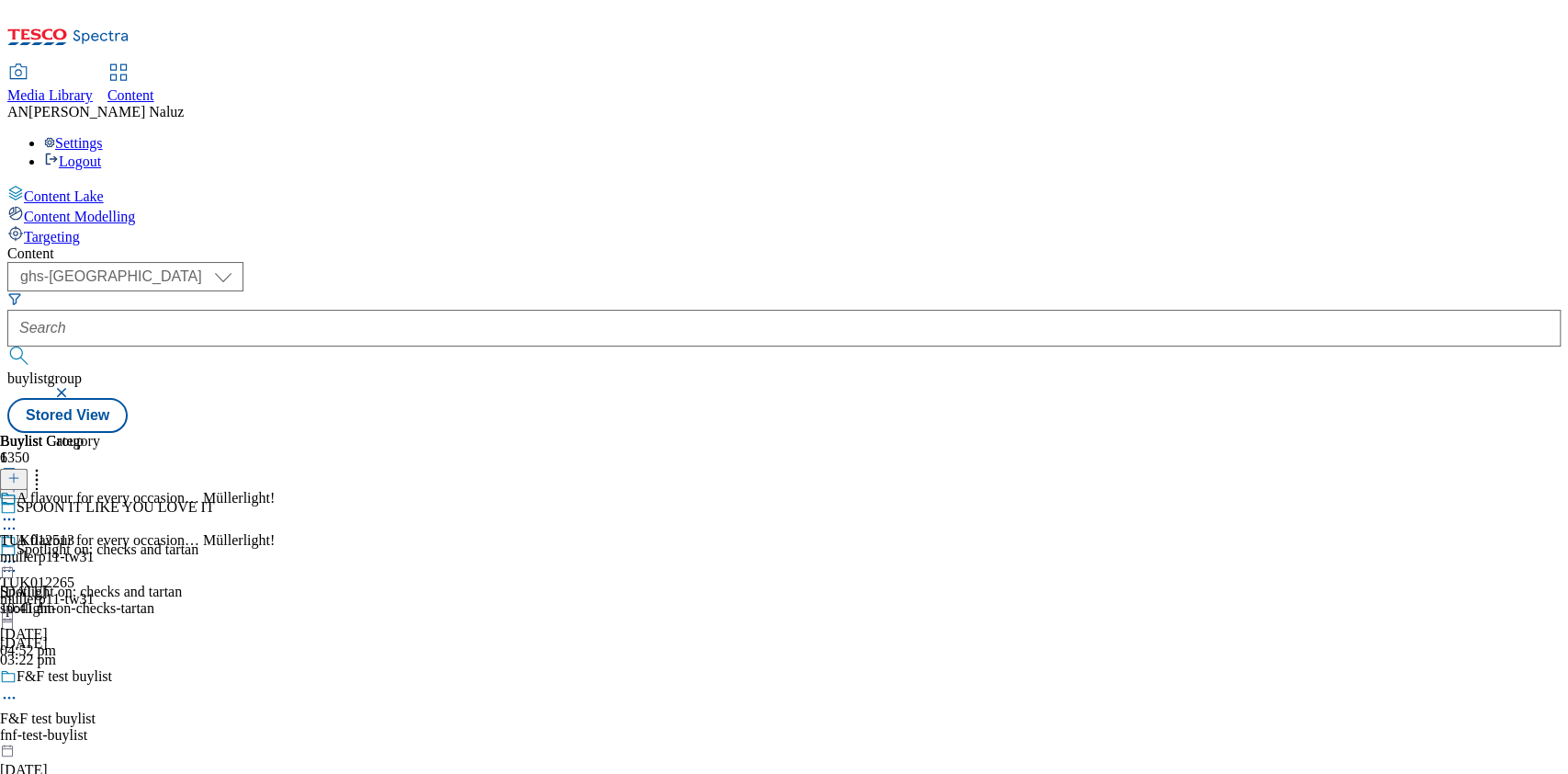
click at [18, 510] on icon at bounding box center [9, 519] width 18 height 18
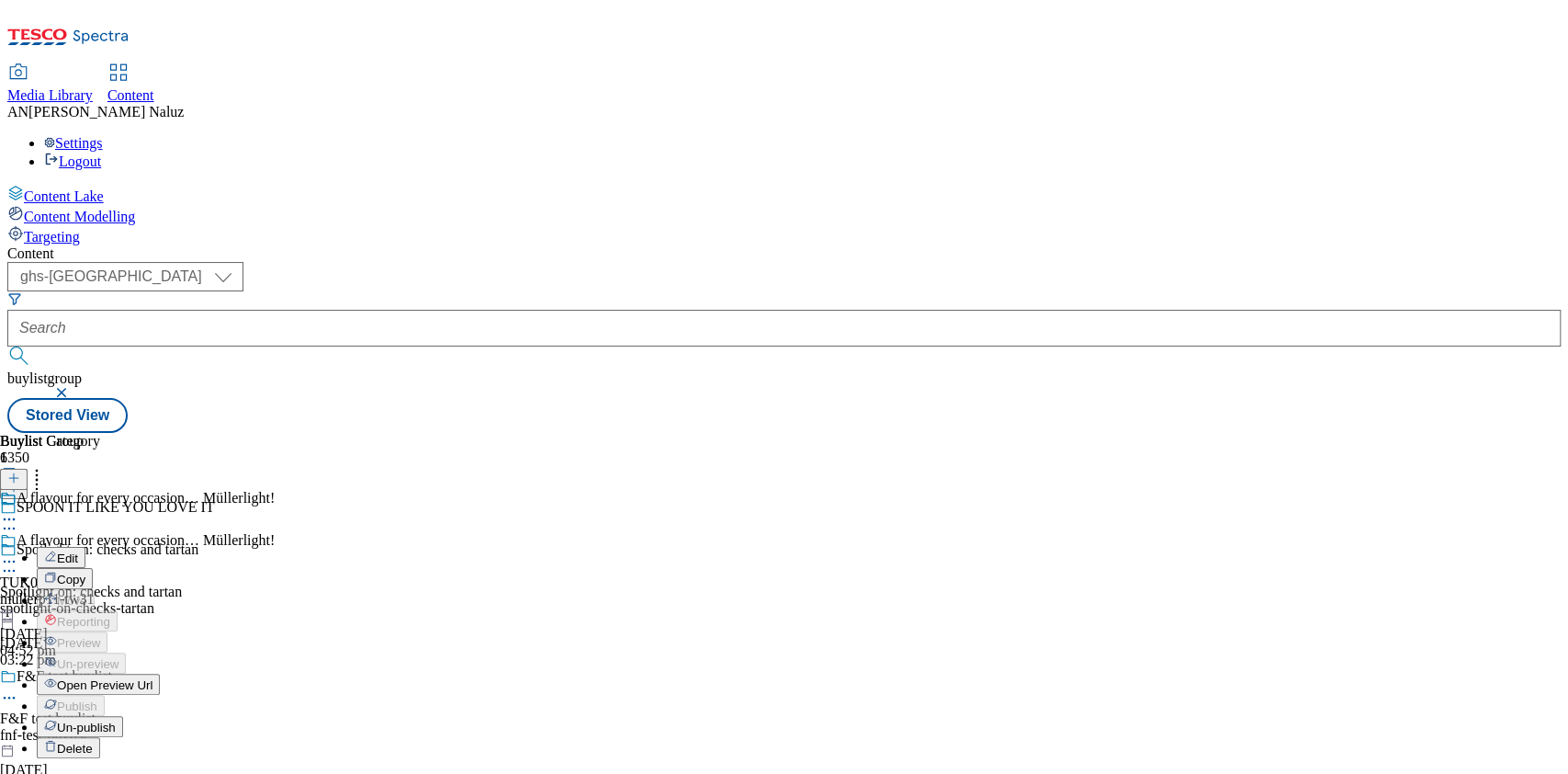
click at [160, 674] on button "Open Preview Url" at bounding box center [98, 684] width 123 height 21
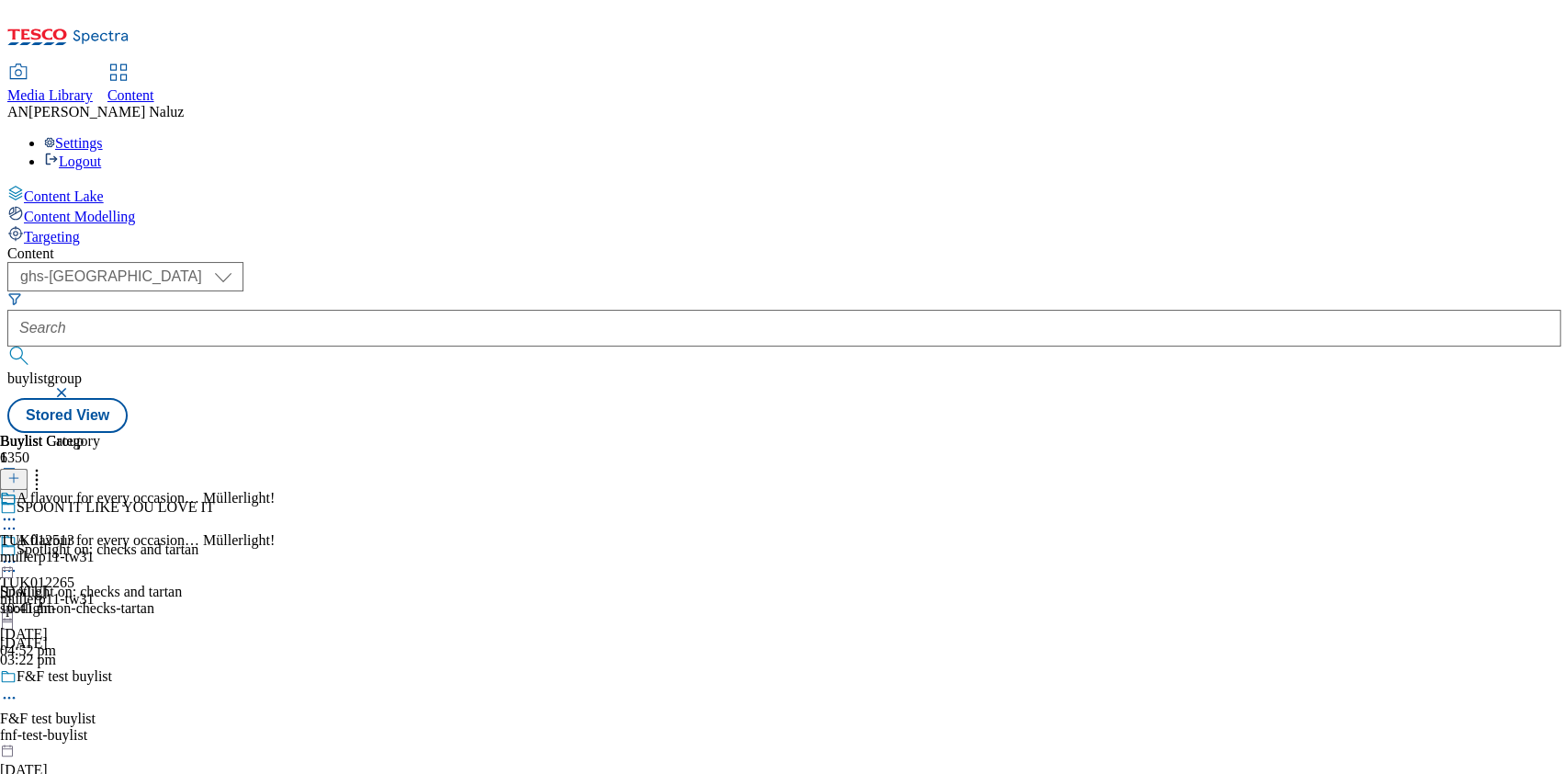
click at [18, 510] on icon at bounding box center [9, 519] width 18 height 18
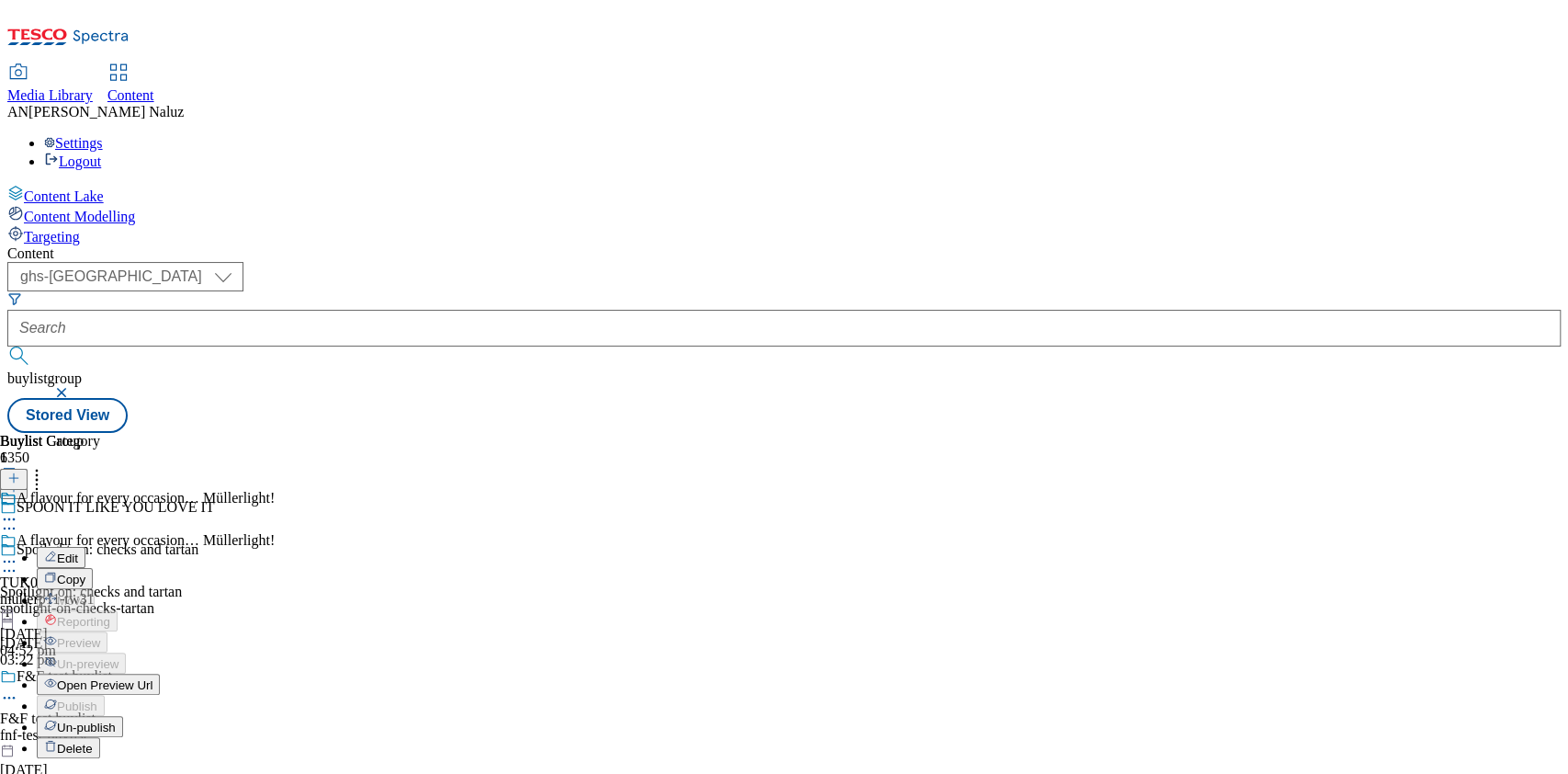
click at [123, 719] on div "Un-publish" at bounding box center [79, 726] width 86 height 15
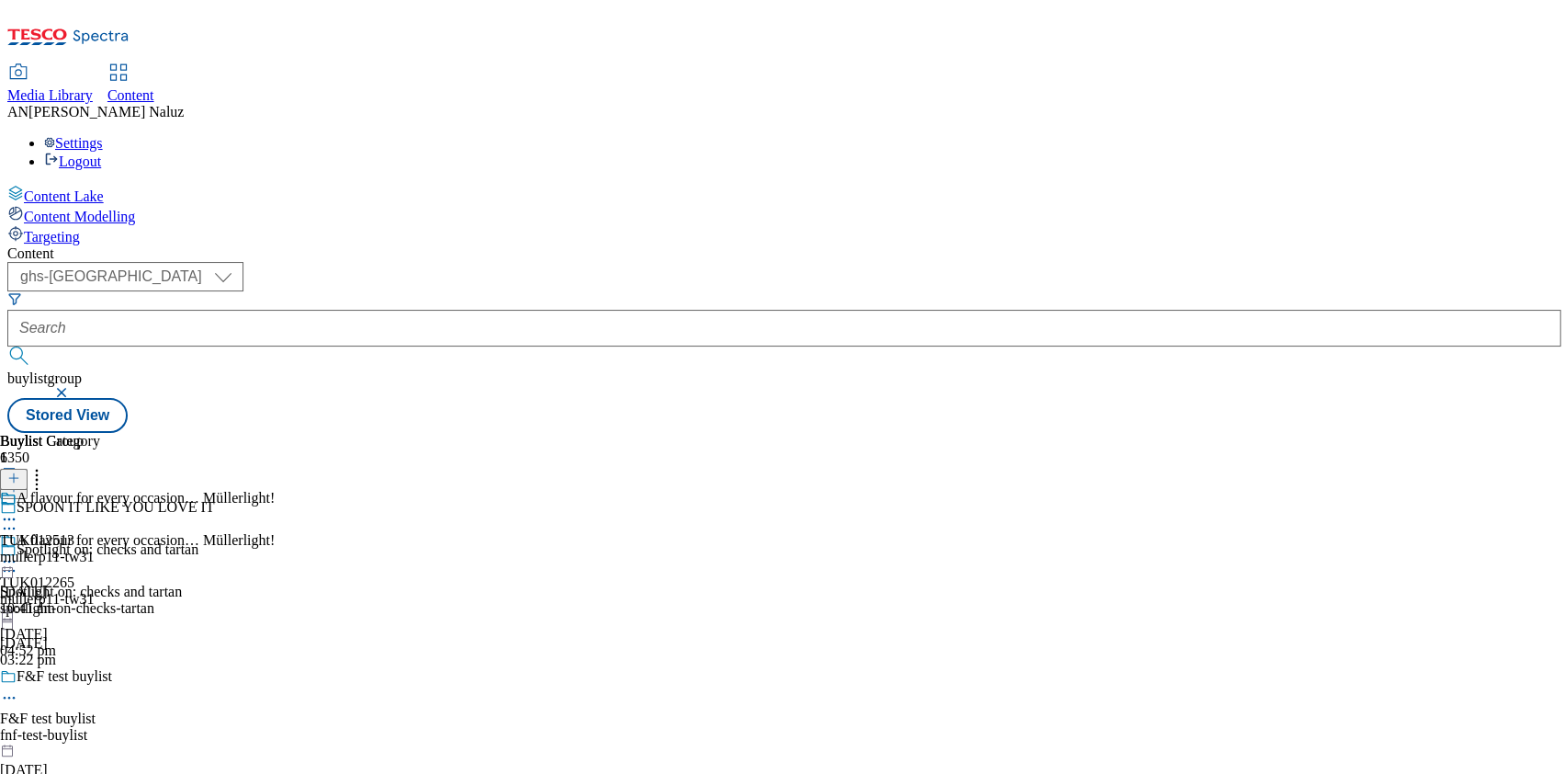
click at [18, 552] on icon at bounding box center [9, 561] width 18 height 18
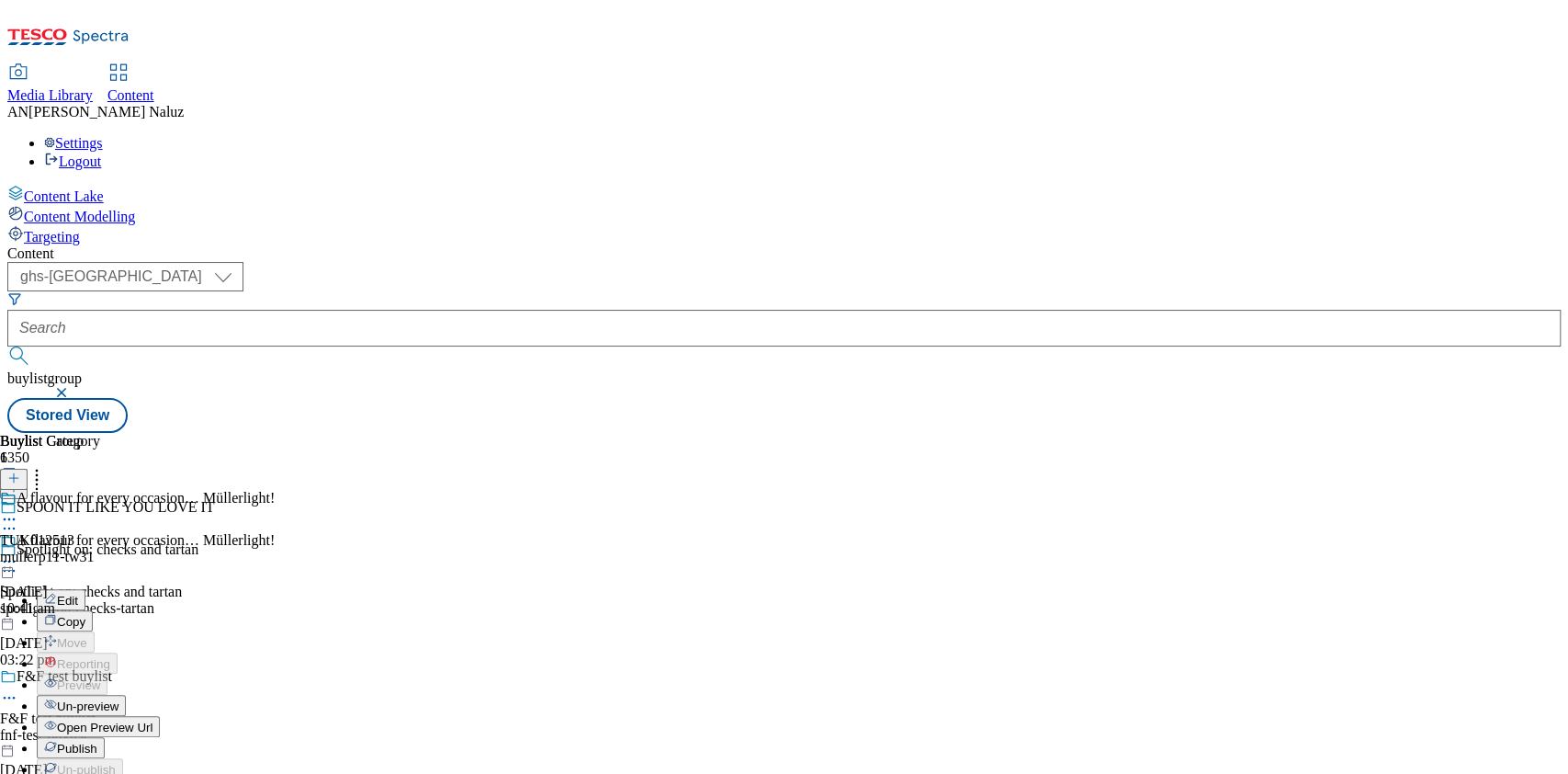
click at [119, 699] on span "Un-preview" at bounding box center [88, 706] width 61 height 13
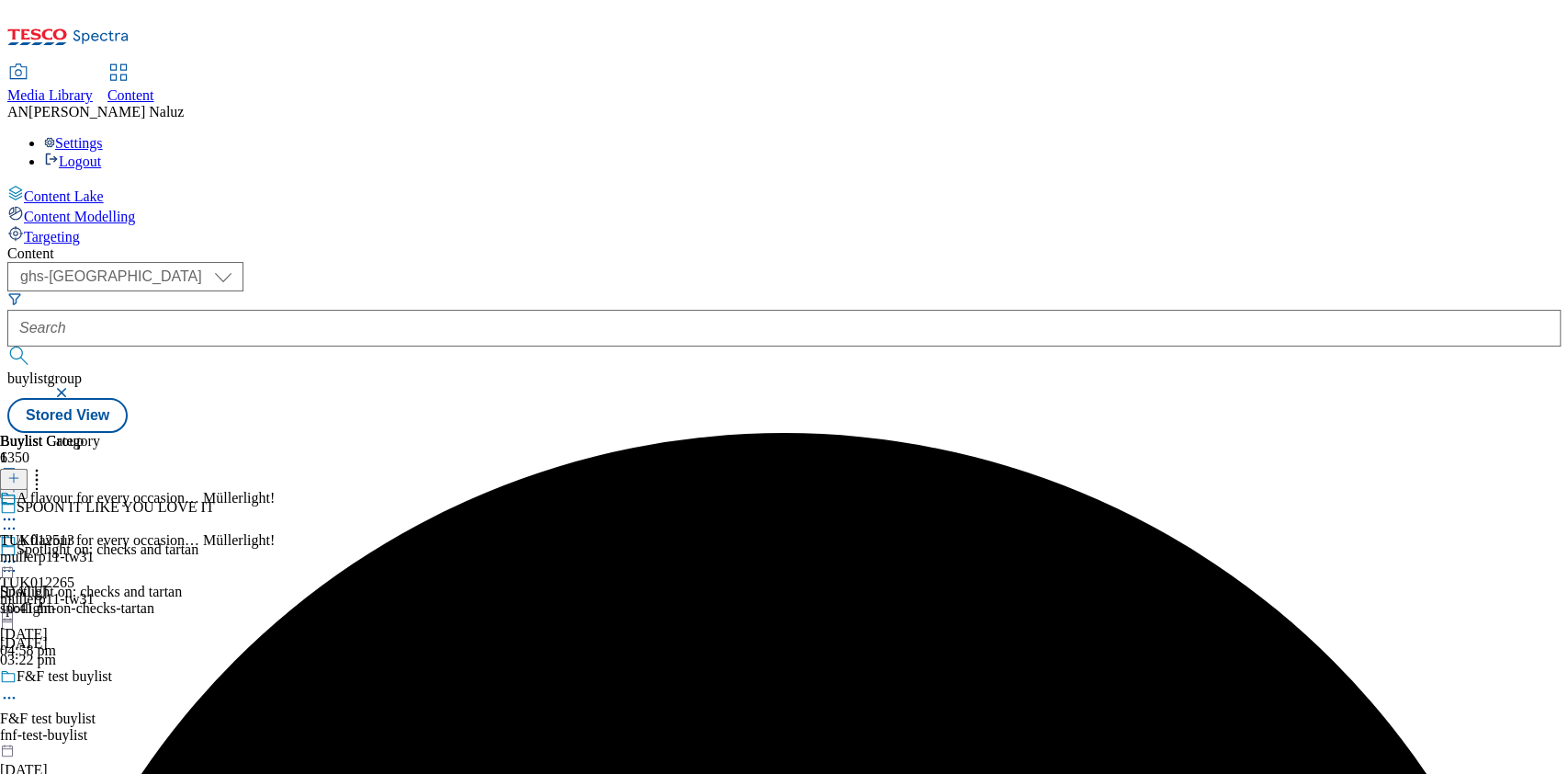
click at [18, 552] on icon at bounding box center [9, 561] width 18 height 18
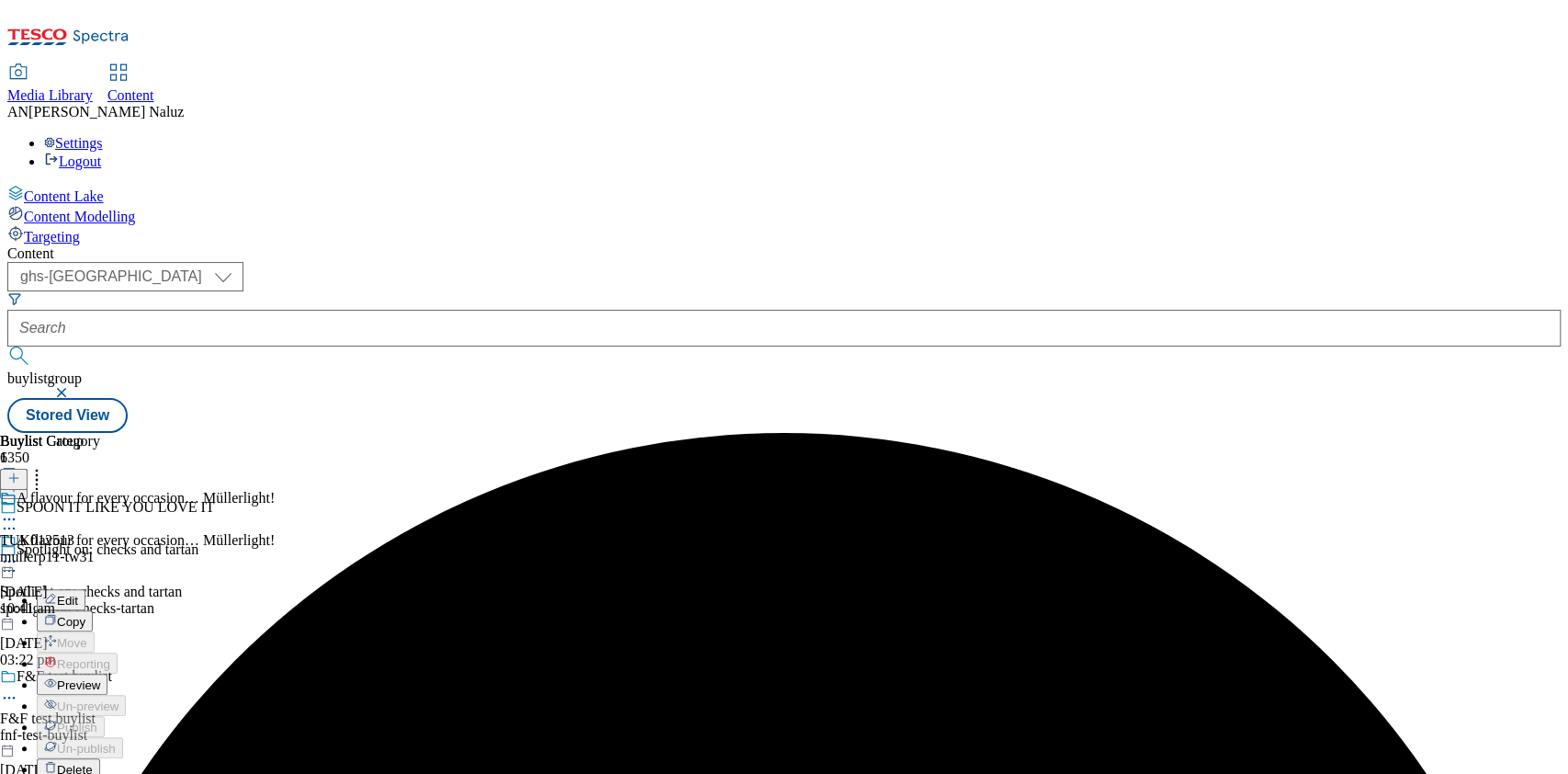
click at [100, 678] on span "Preview" at bounding box center [78, 685] width 43 height 13
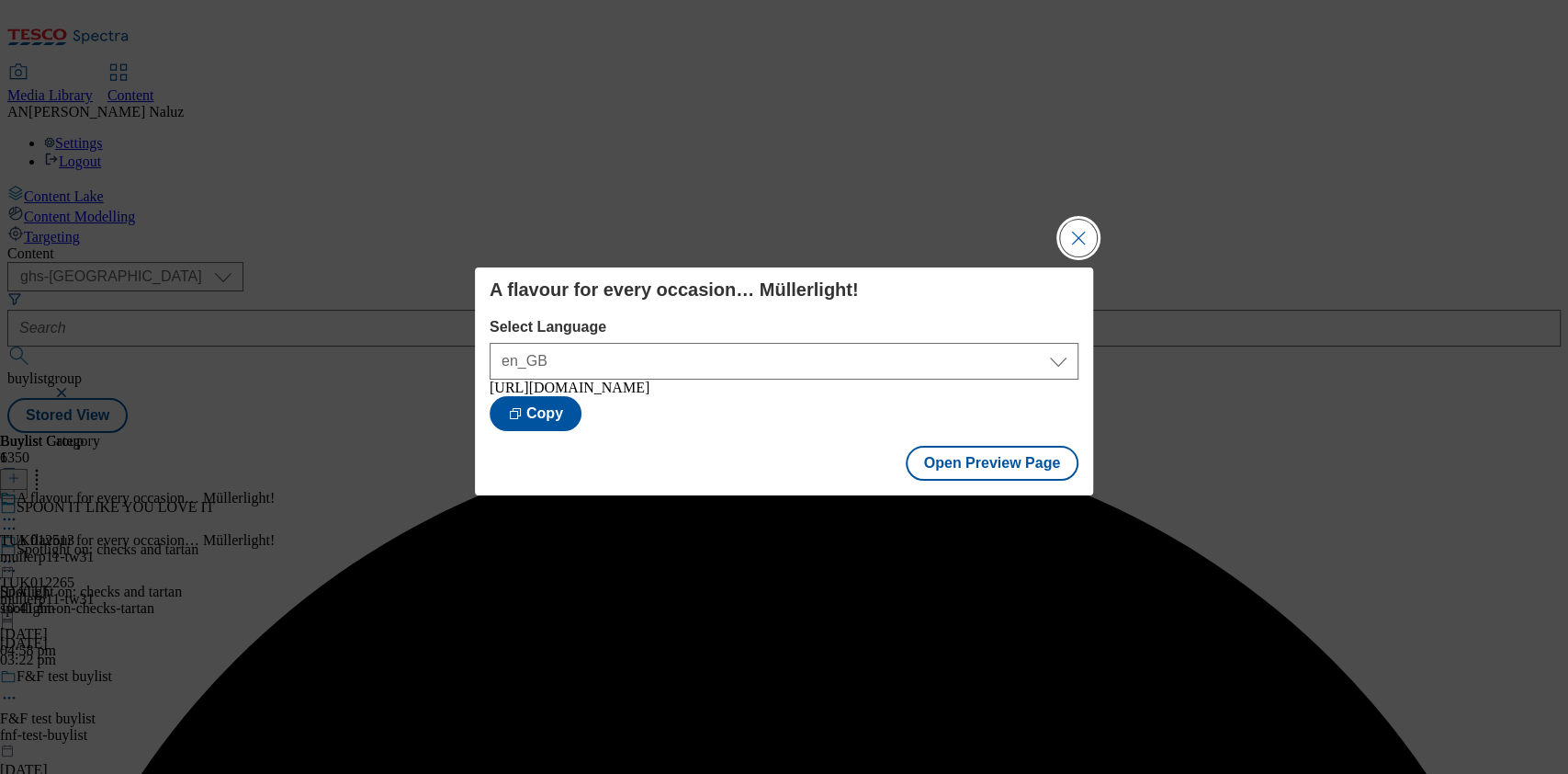
click at [1095, 220] on button "Close Modal" at bounding box center [1078, 237] width 36 height 36
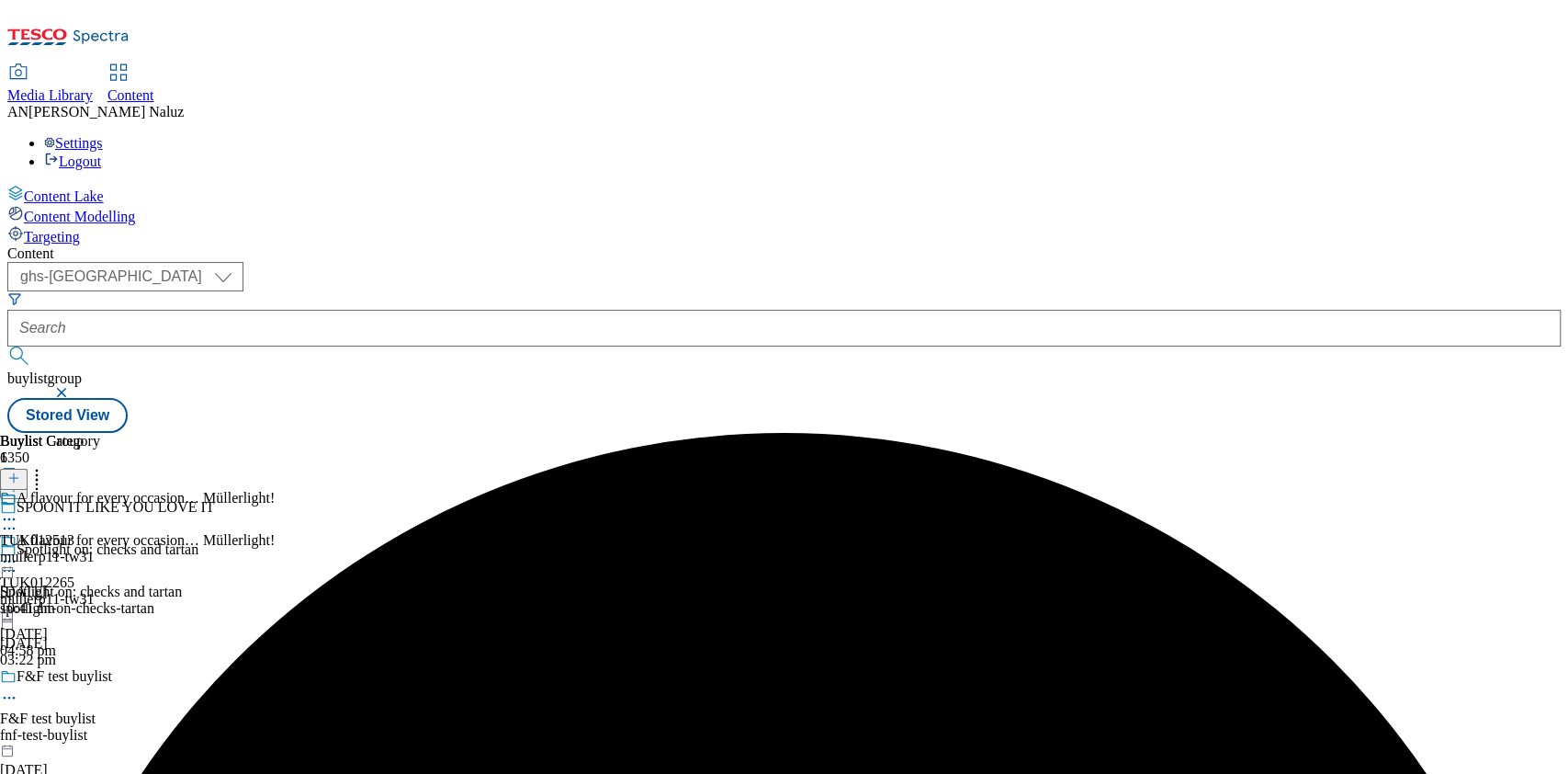
click at [18, 510] on icon at bounding box center [9, 519] width 18 height 18
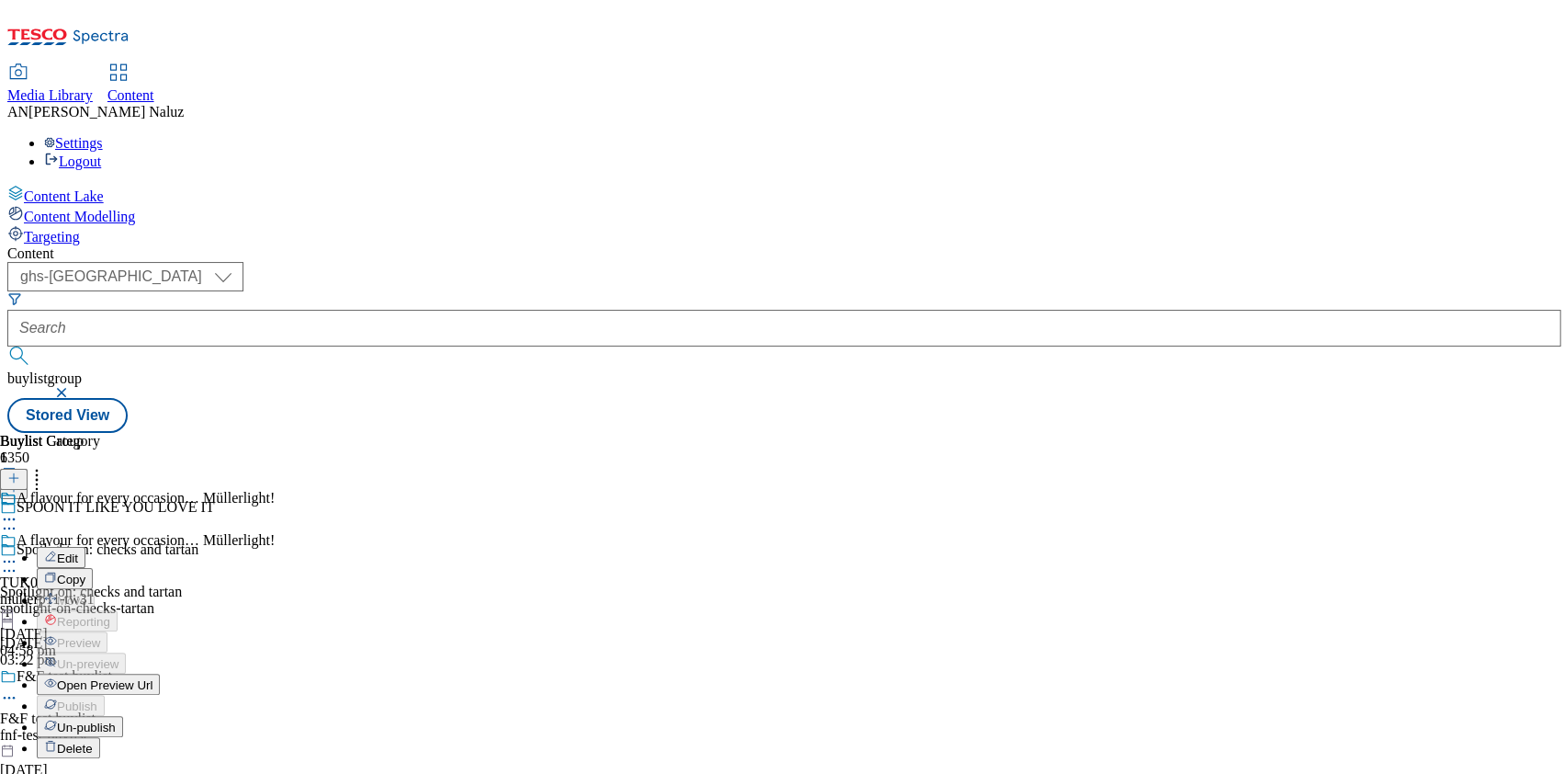
click at [160, 674] on button "Open Preview Url" at bounding box center [98, 684] width 123 height 21
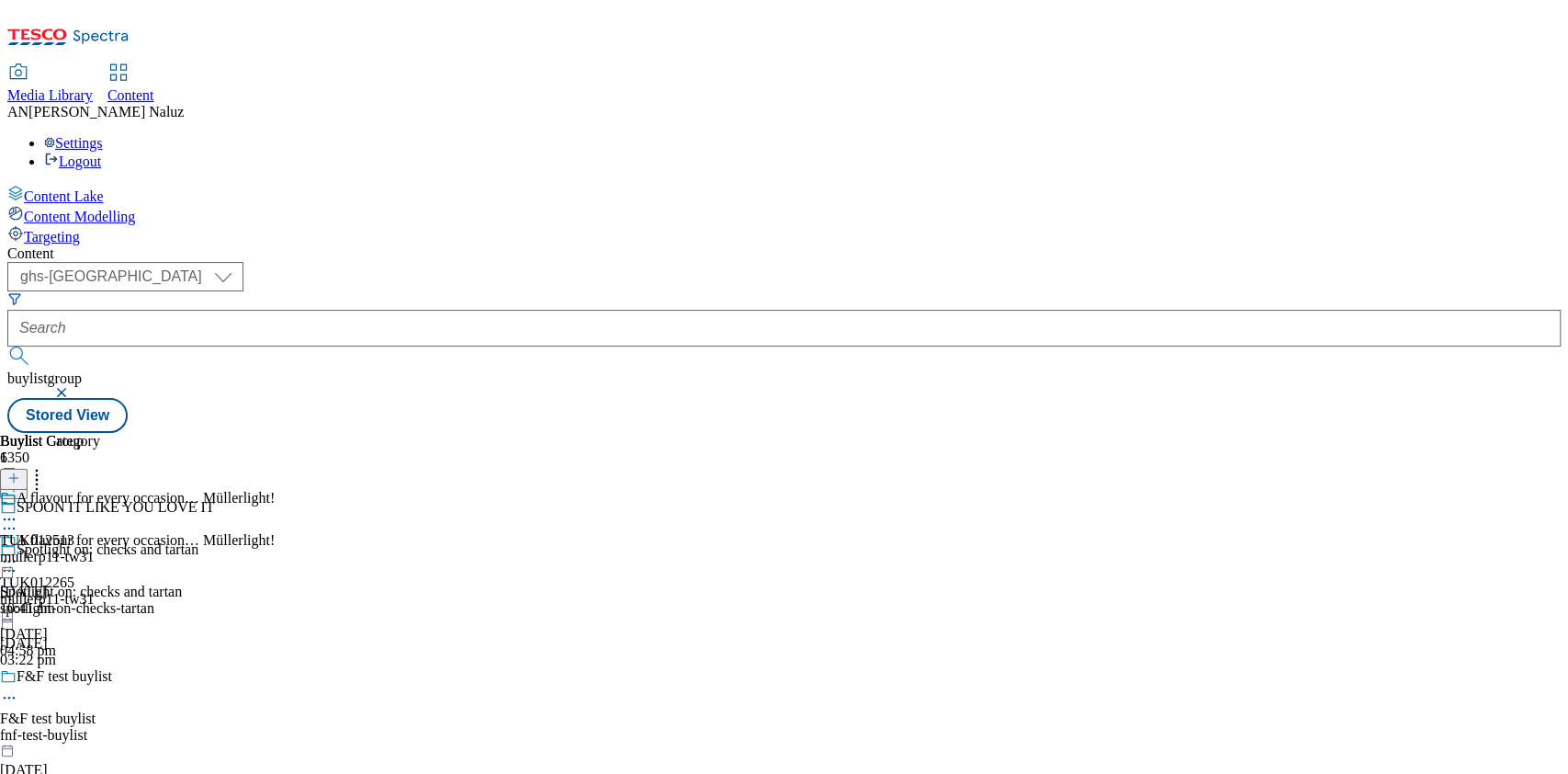
click at [18, 510] on icon at bounding box center [9, 519] width 18 height 18
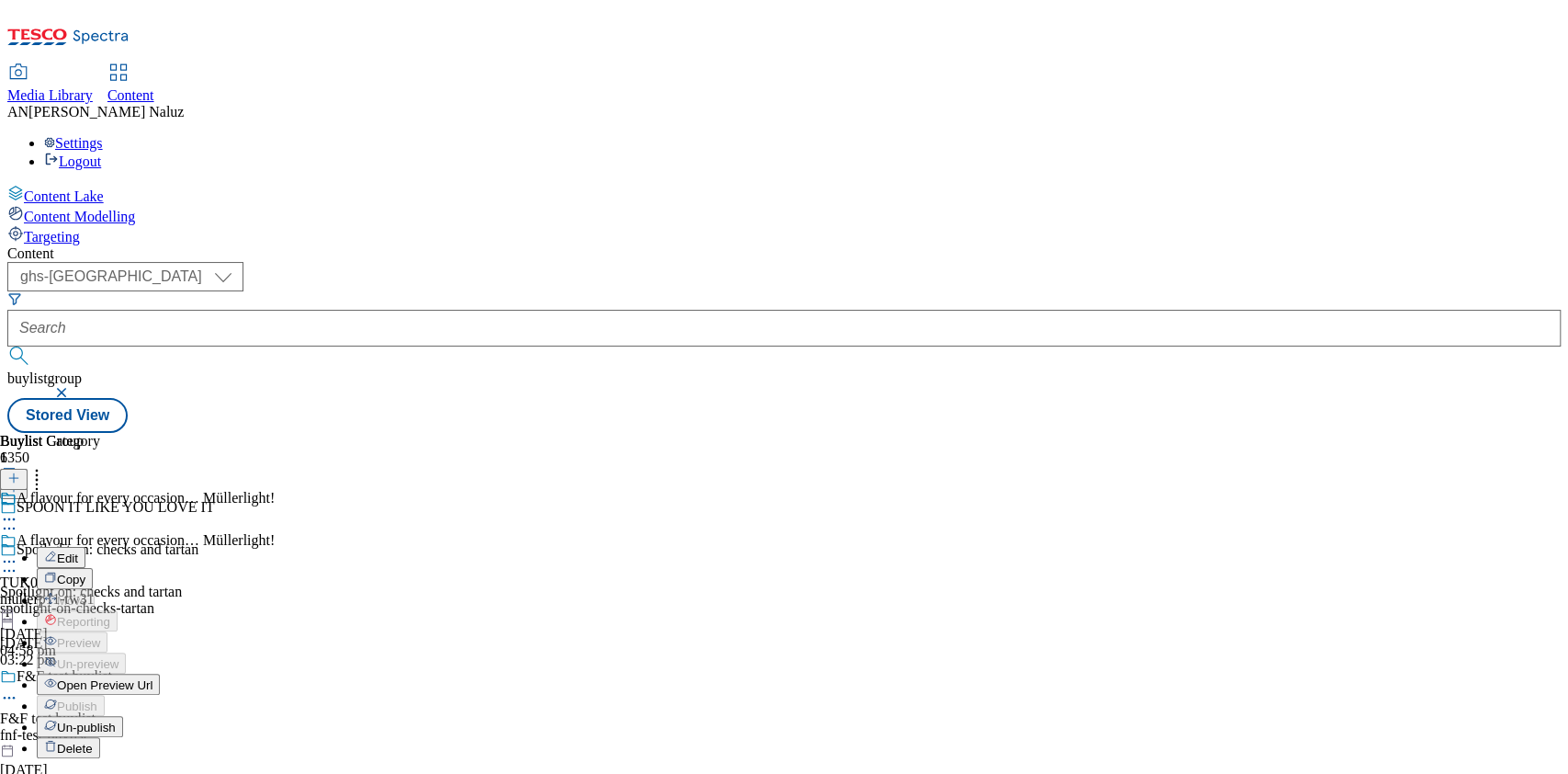
click at [275, 532] on div "A flavour for every occasion… Müllerlight!" at bounding box center [137, 553] width 275 height 42
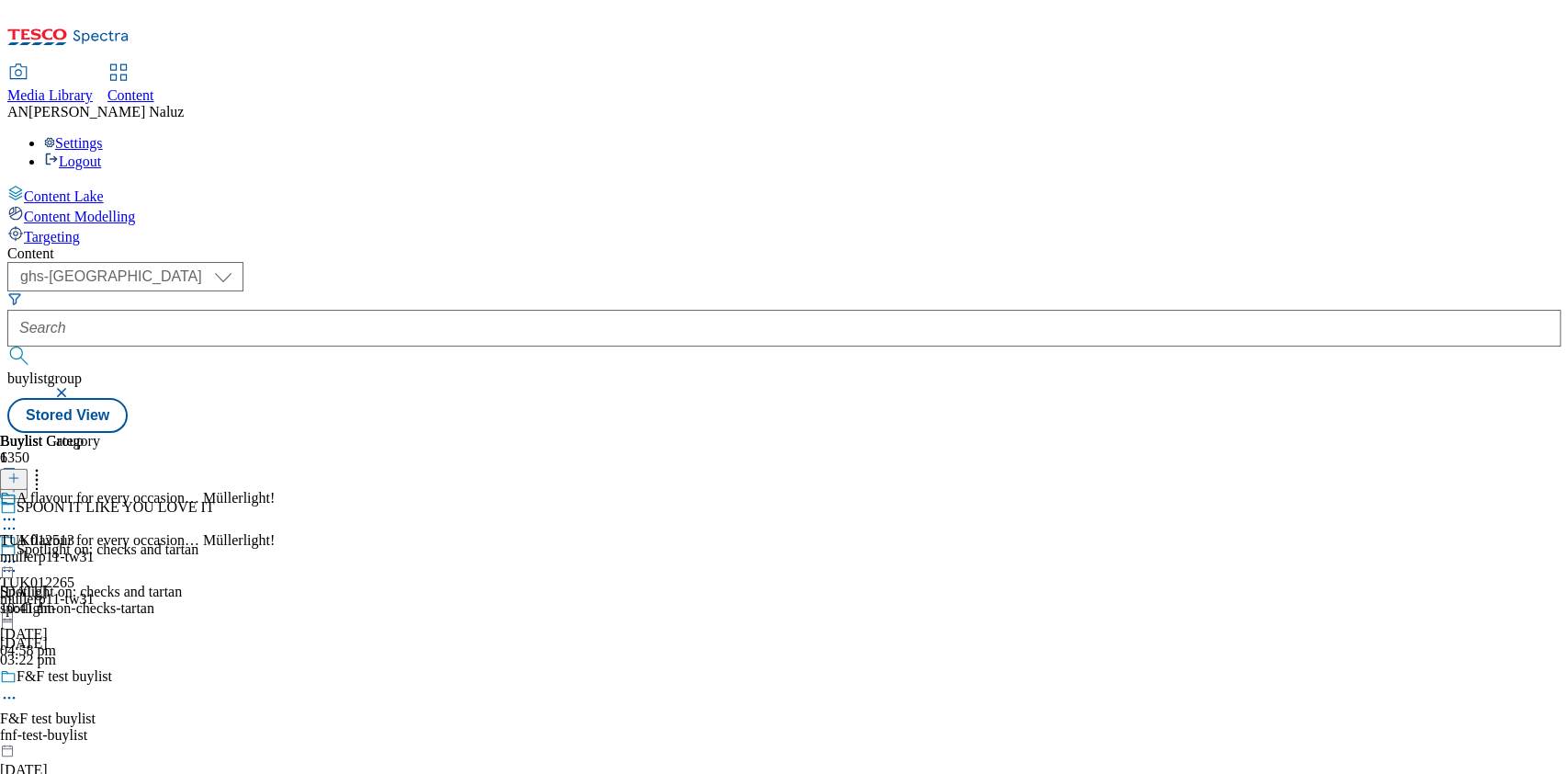
click at [18, 552] on icon at bounding box center [9, 561] width 18 height 18
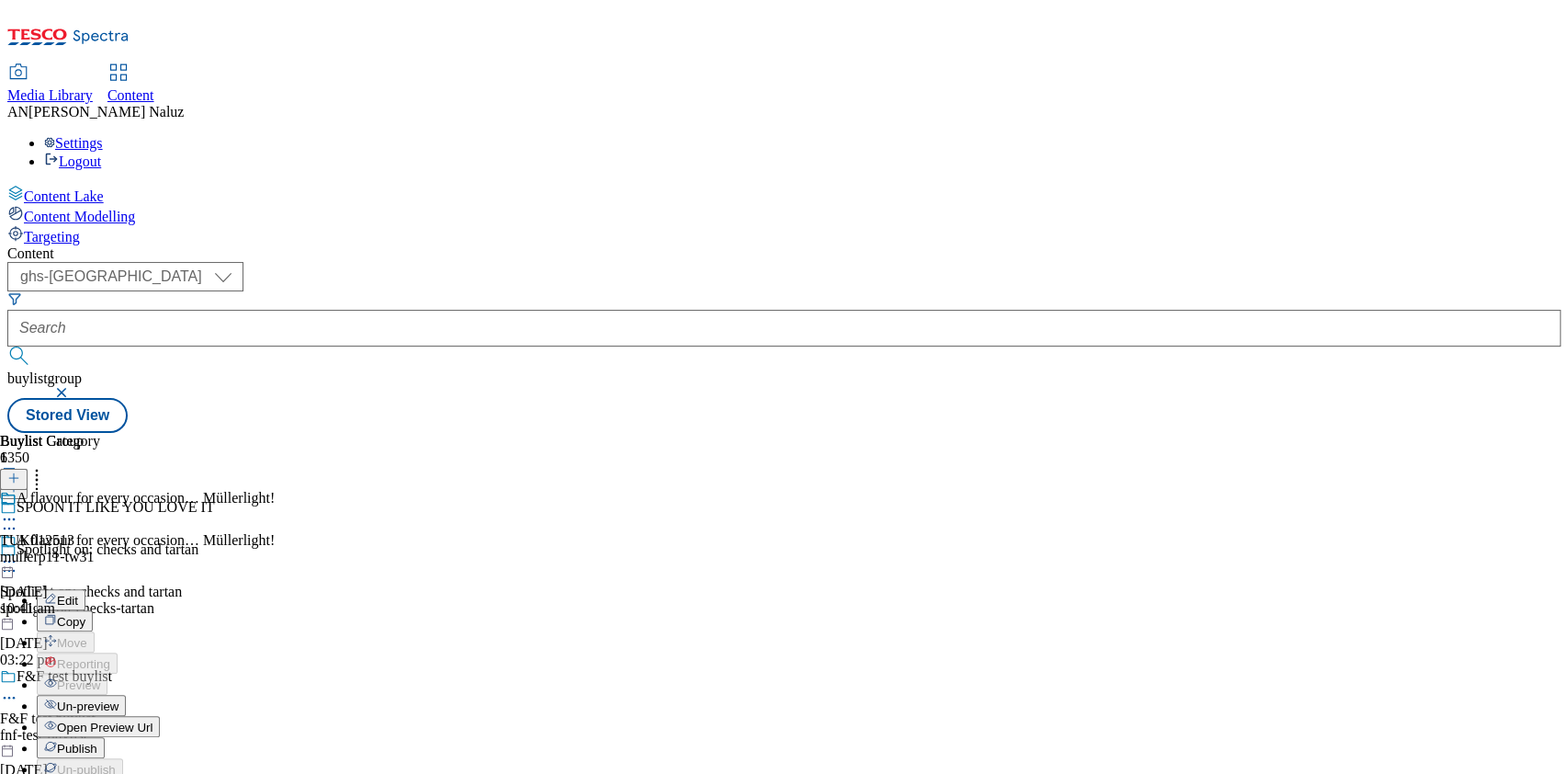
click at [119, 699] on span "Un-preview" at bounding box center [88, 706] width 61 height 13
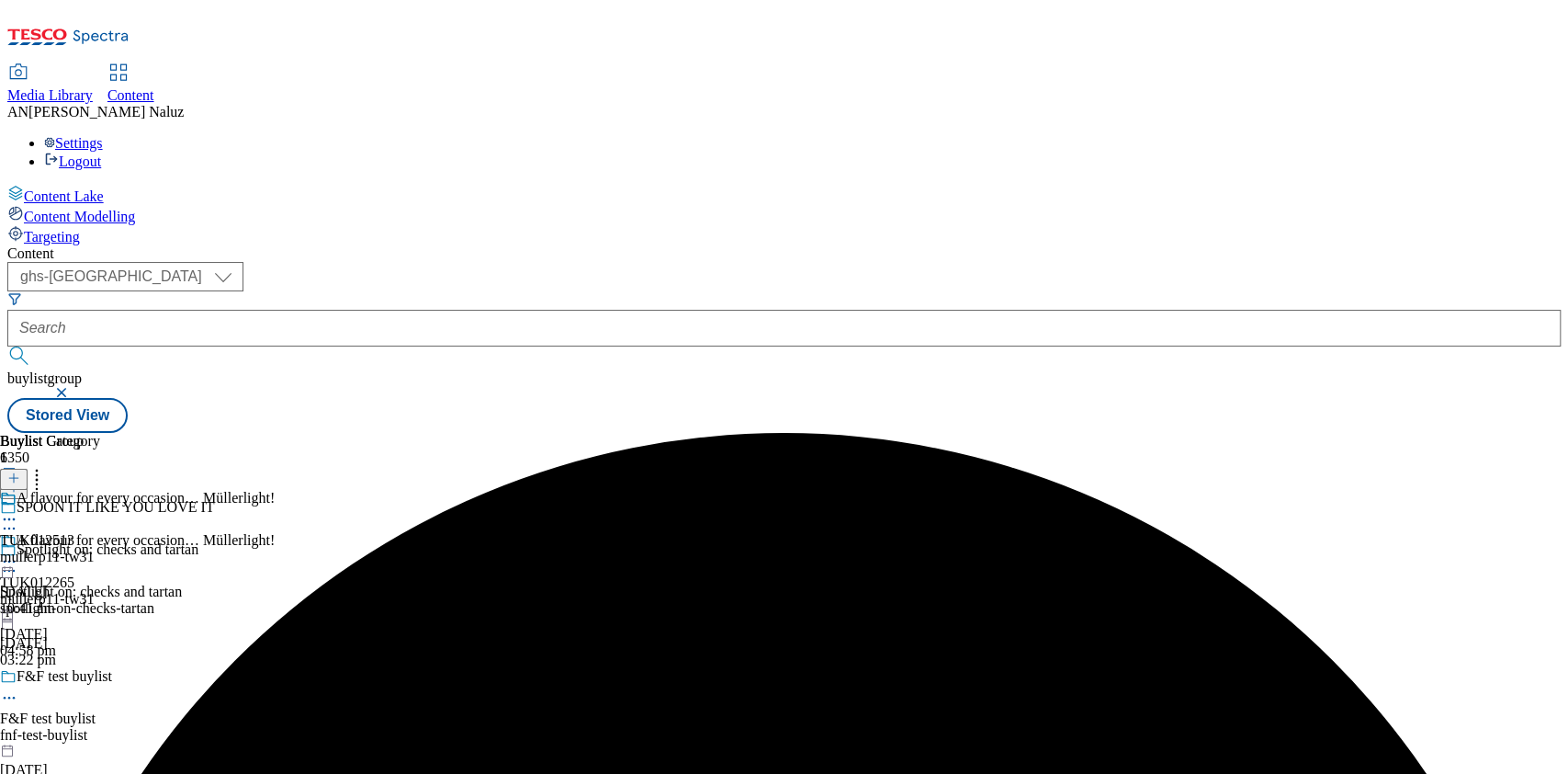
click at [18, 552] on icon at bounding box center [9, 561] width 18 height 18
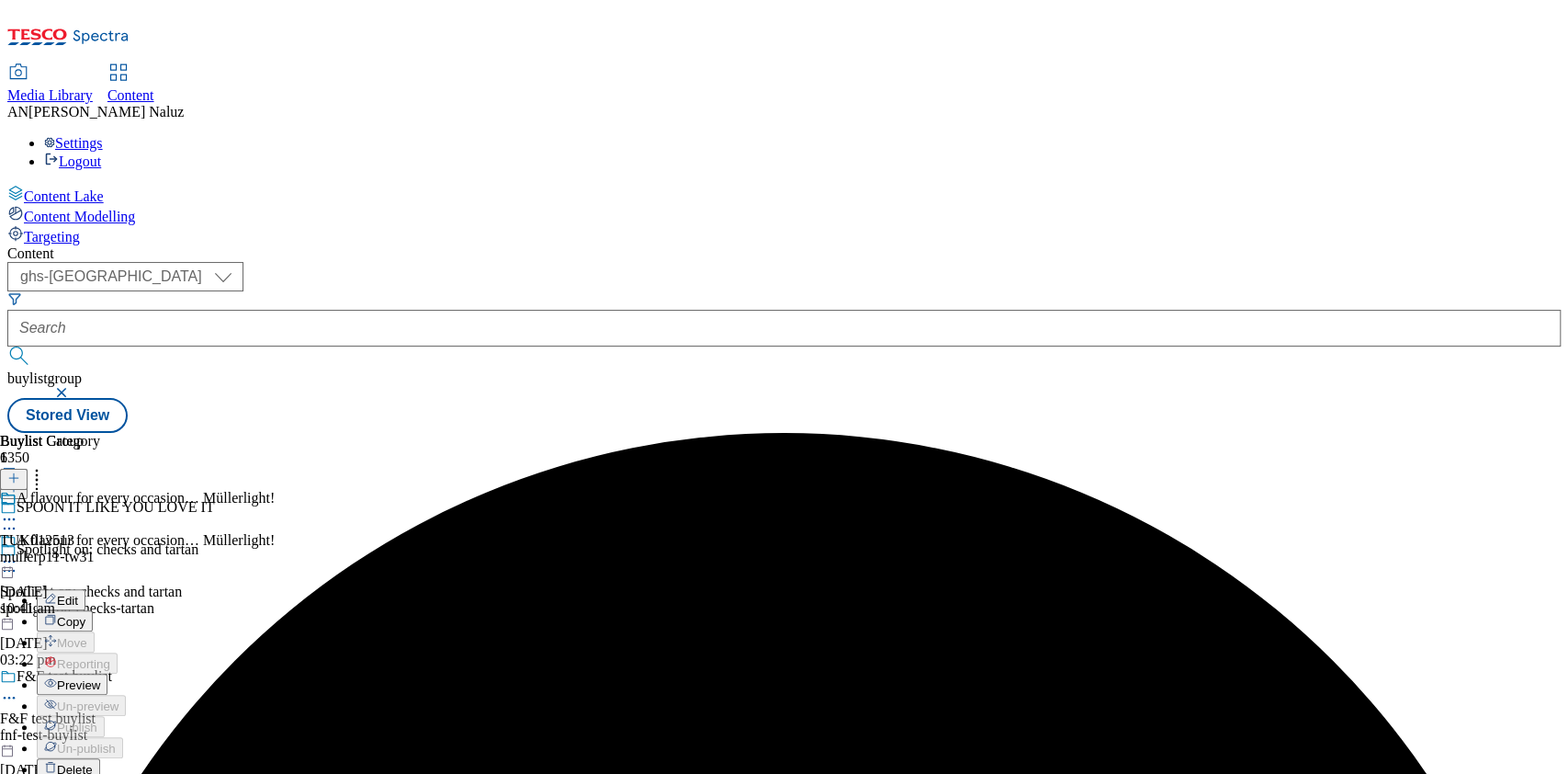
click at [18, 510] on icon at bounding box center [9, 519] width 18 height 18
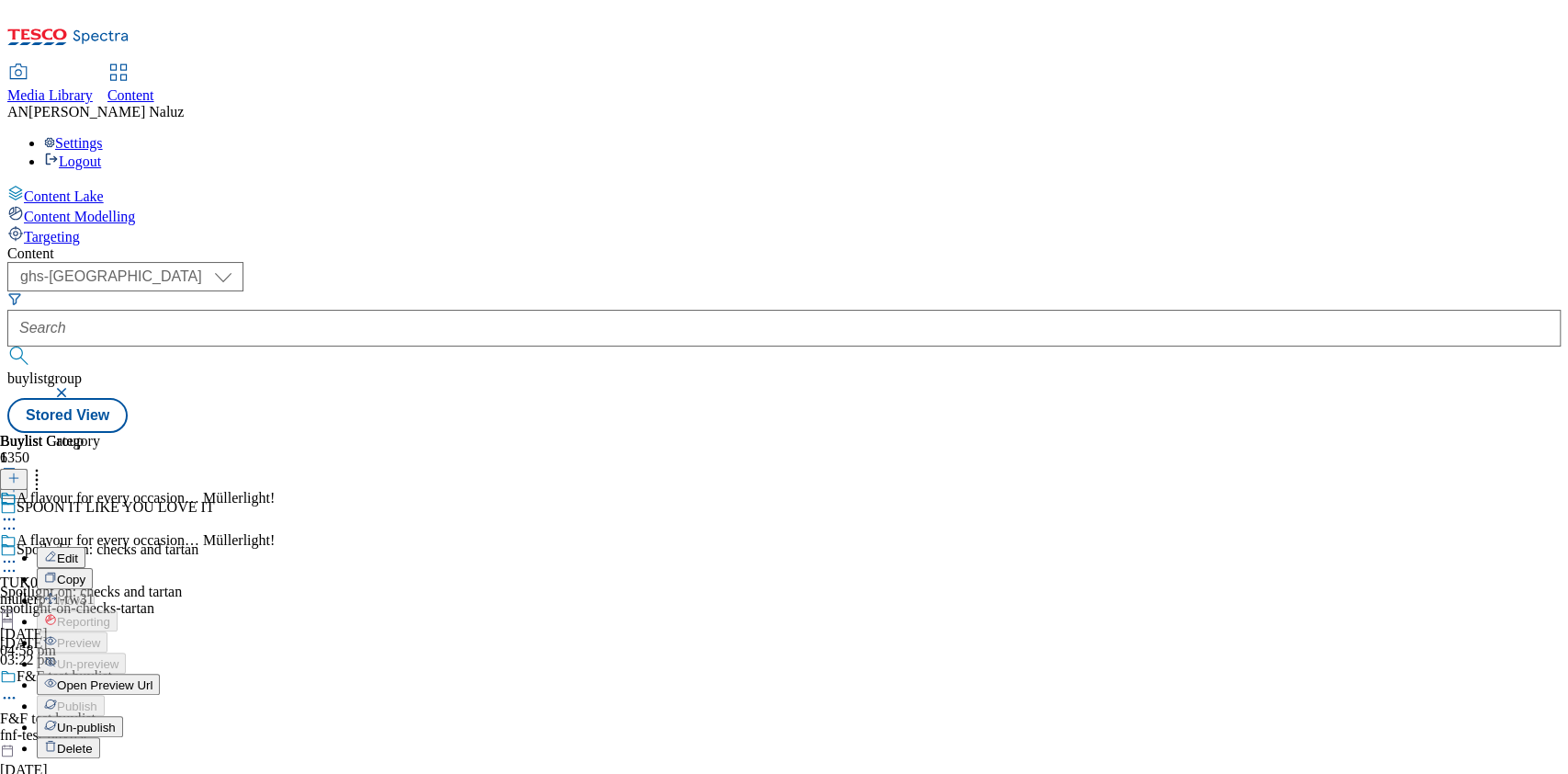
click at [116, 720] on span "Un-publish" at bounding box center [86, 727] width 58 height 13
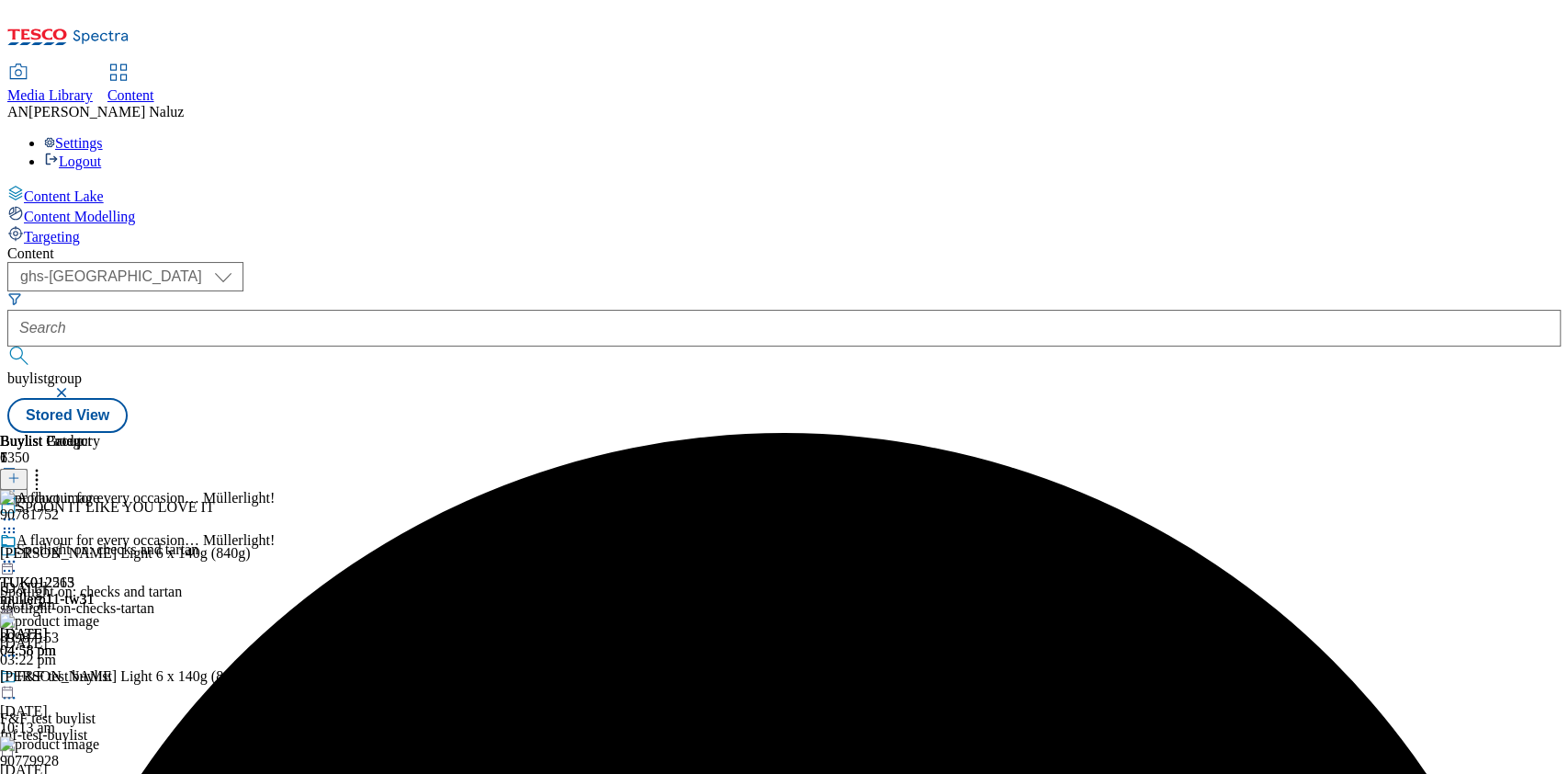
click at [18, 552] on icon at bounding box center [9, 561] width 18 height 18
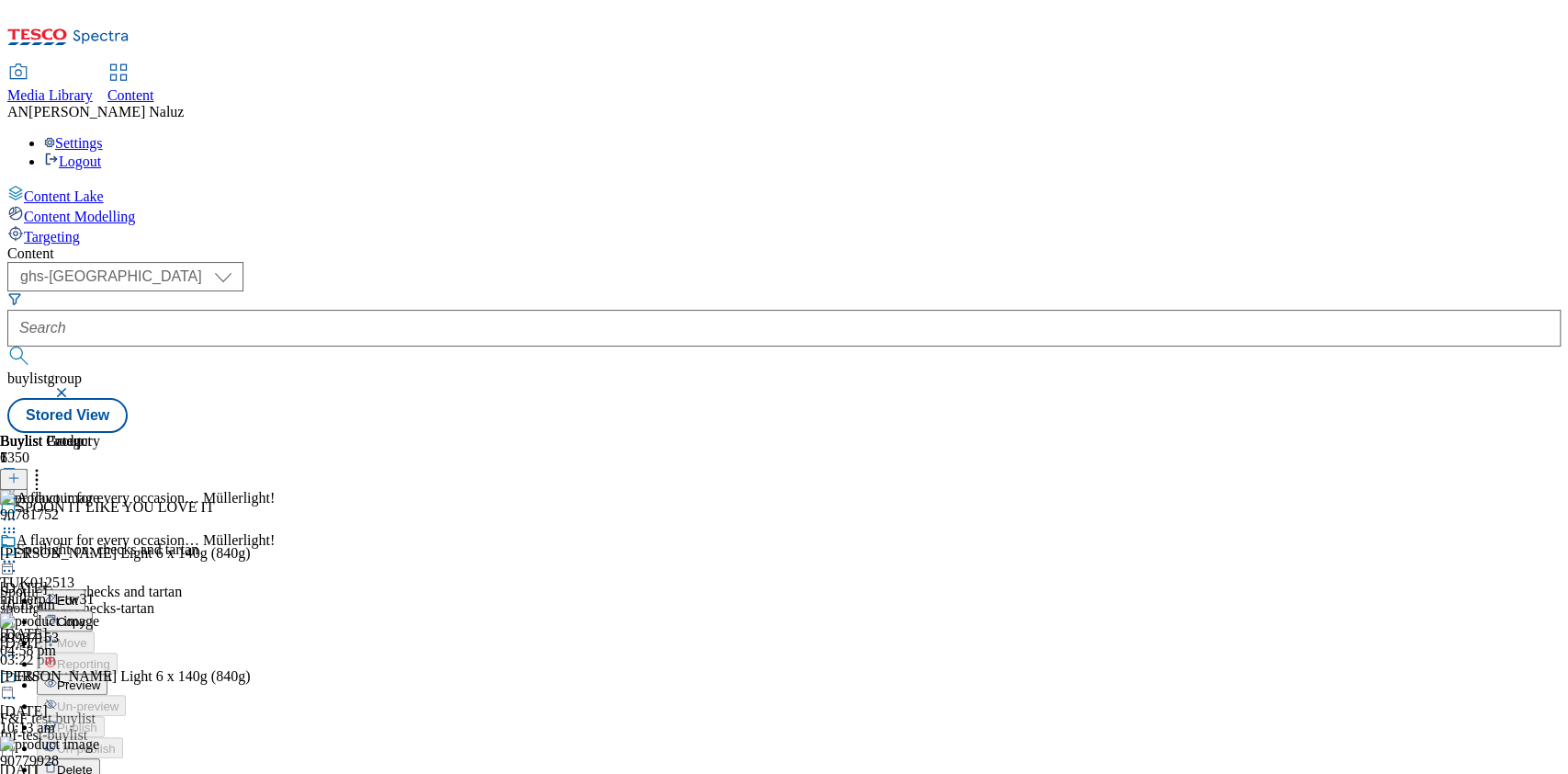
click at [100, 678] on span "Preview" at bounding box center [78, 685] width 43 height 13
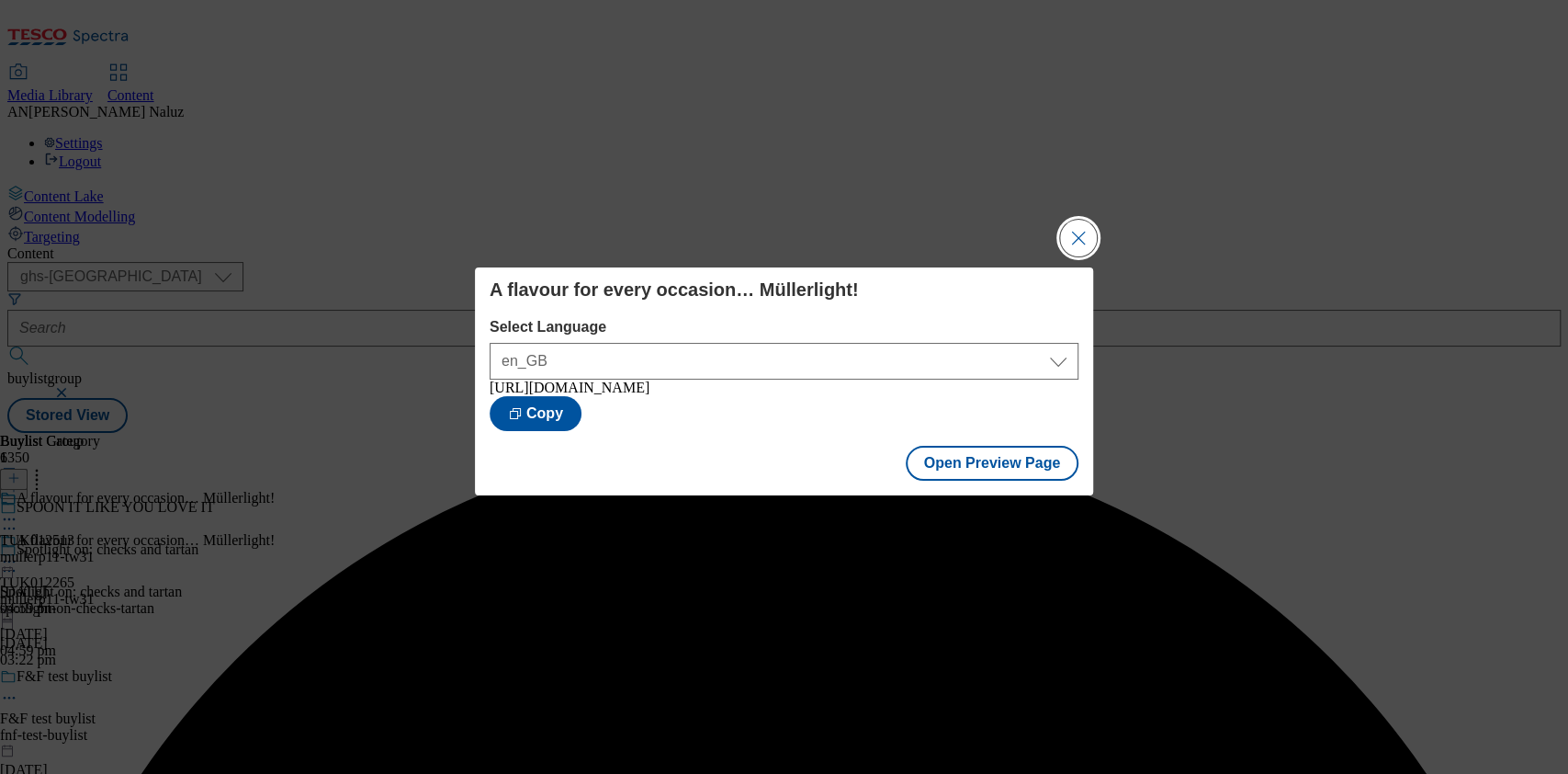
click at [1071, 229] on button "Close Modal" at bounding box center [1078, 237] width 36 height 36
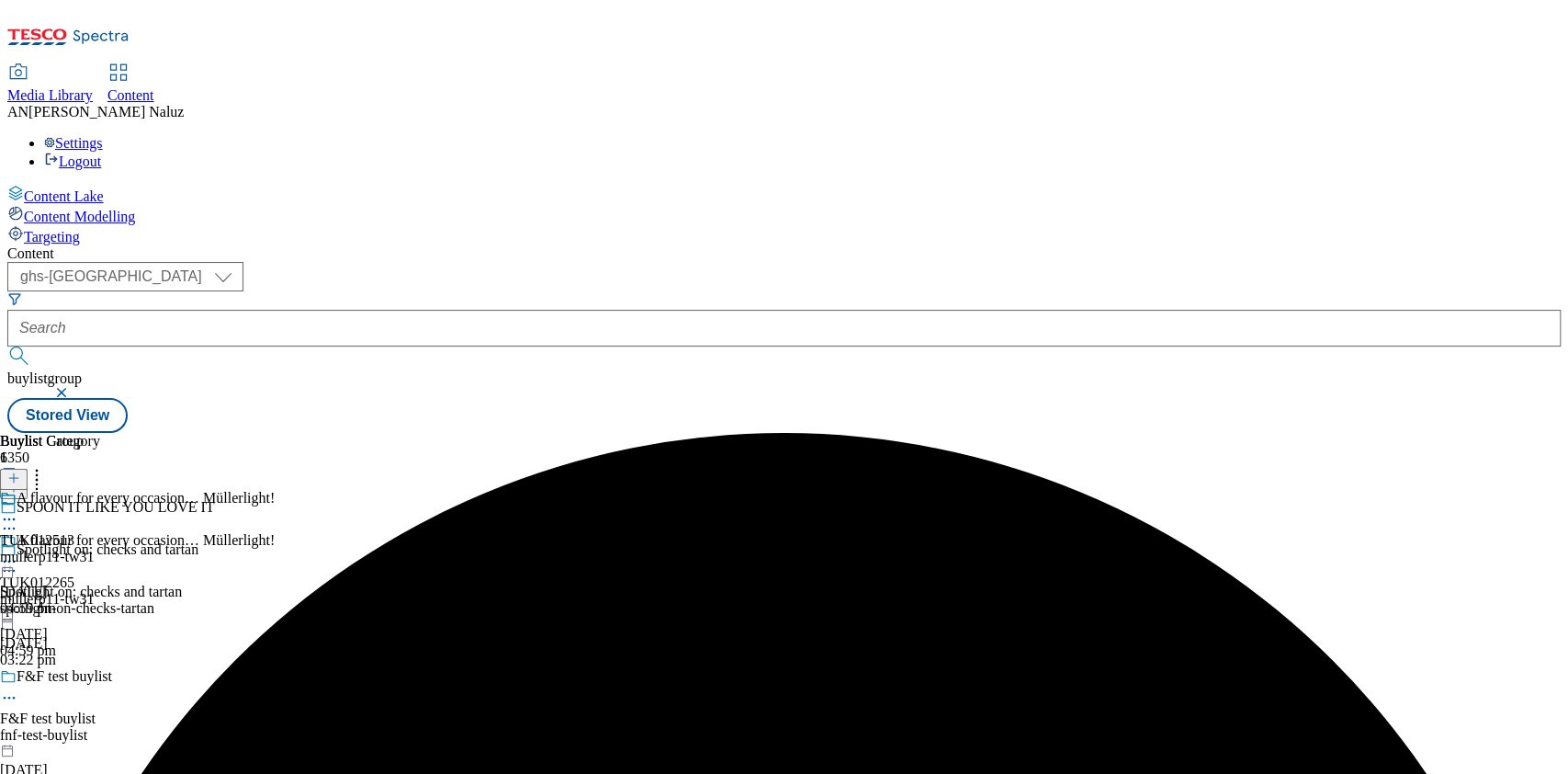
click at [18, 510] on icon at bounding box center [9, 519] width 18 height 18
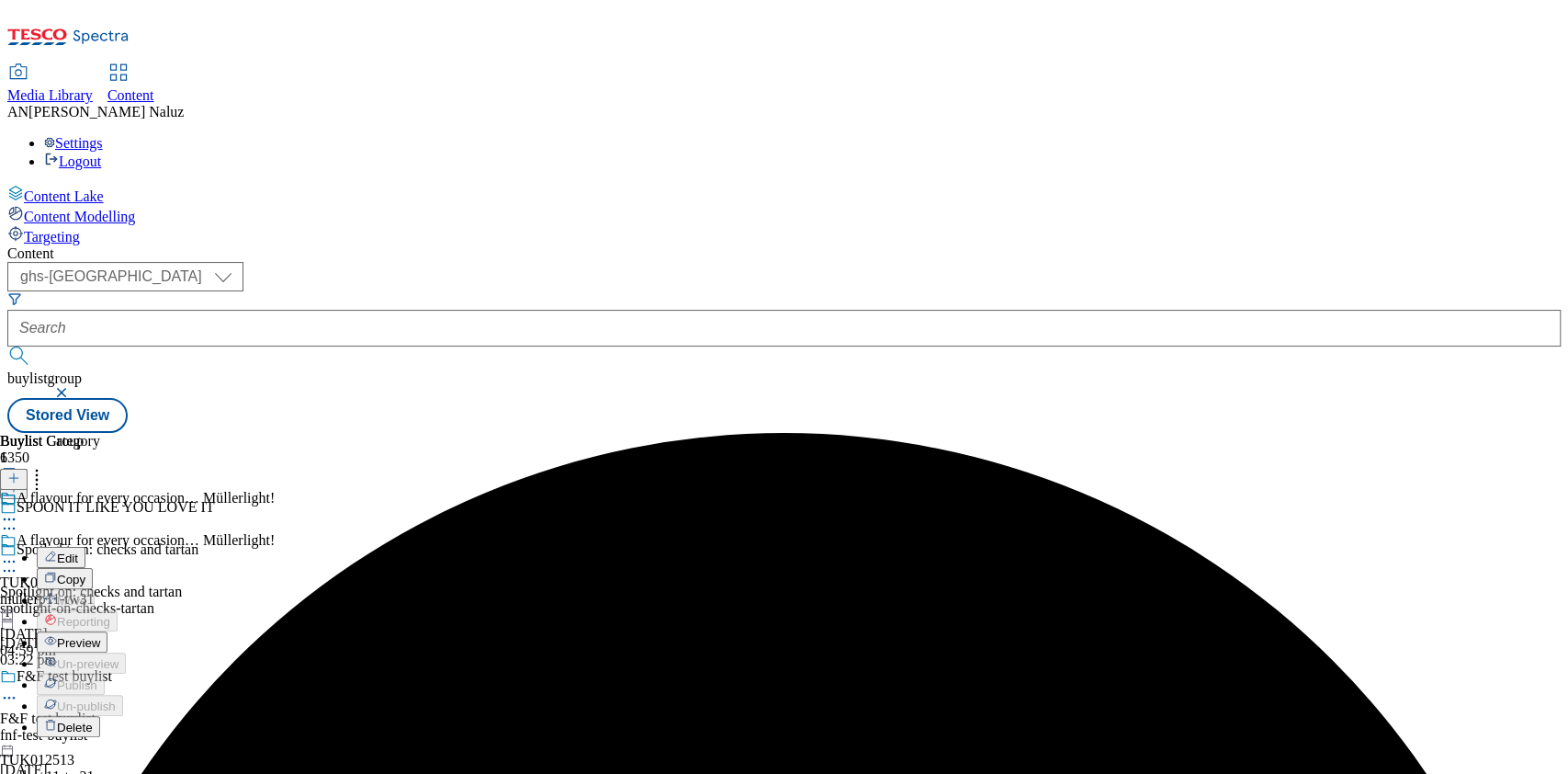
click at [100, 635] on span "Preview" at bounding box center [78, 642] width 43 height 13
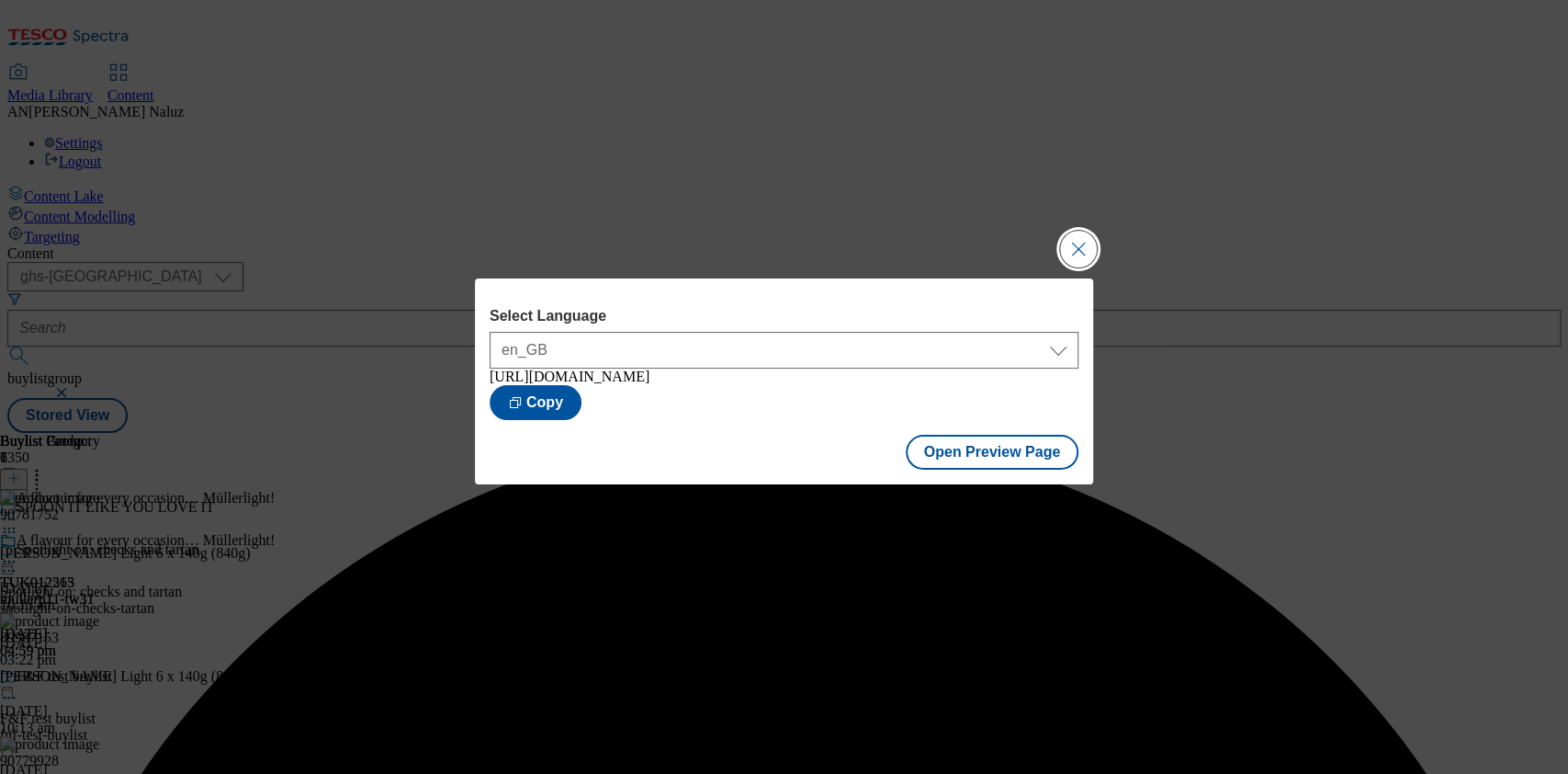
click at [1087, 254] on button "Close Modal" at bounding box center [1078, 249] width 36 height 36
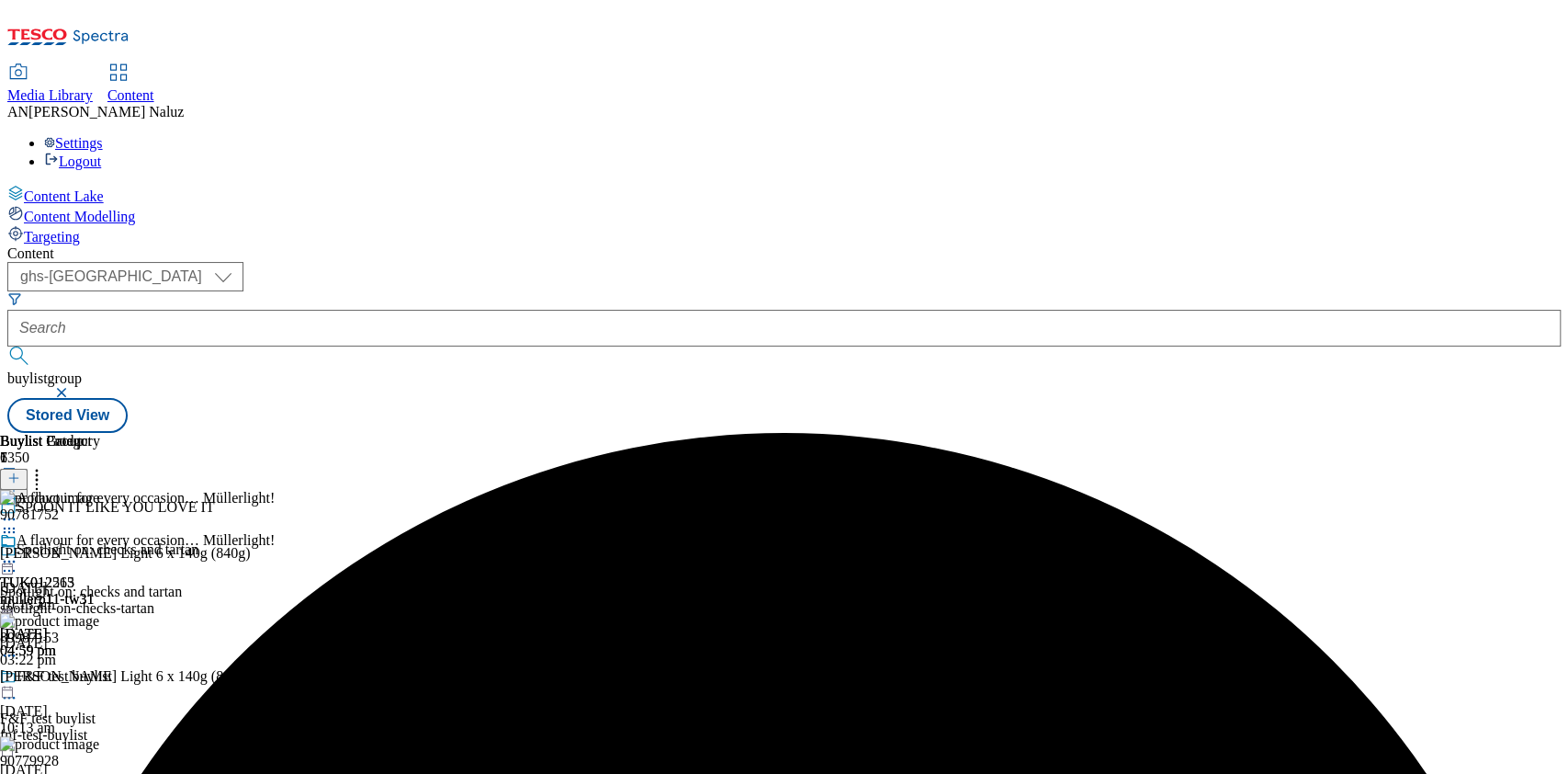
click at [18, 552] on icon at bounding box center [9, 561] width 18 height 18
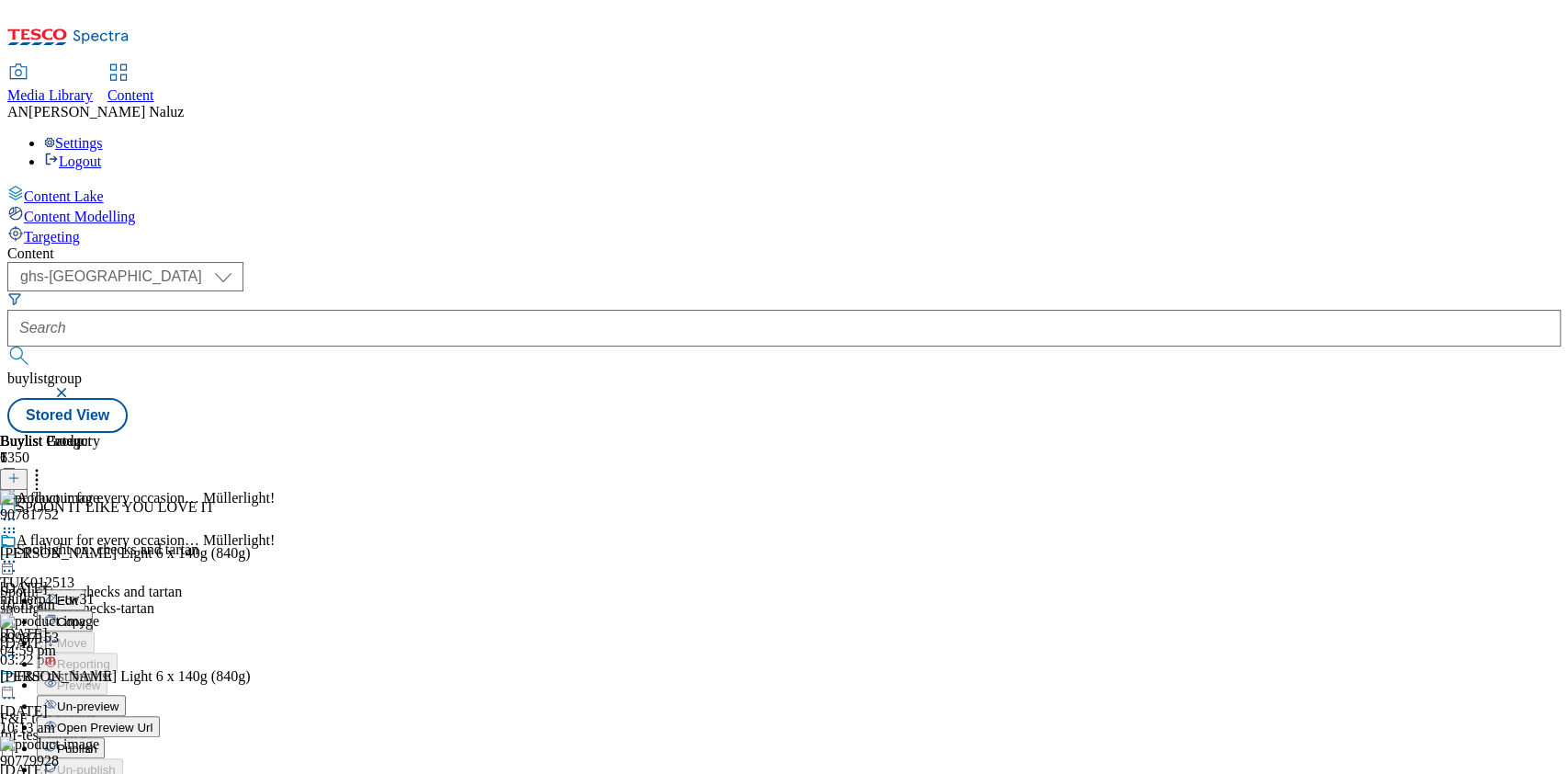
click at [152, 720] on span "Open Preview Url" at bounding box center [105, 727] width 96 height 13
click at [18, 552] on icon at bounding box center [9, 561] width 18 height 18
click at [119, 699] on span "Un-preview" at bounding box center [88, 706] width 61 height 13
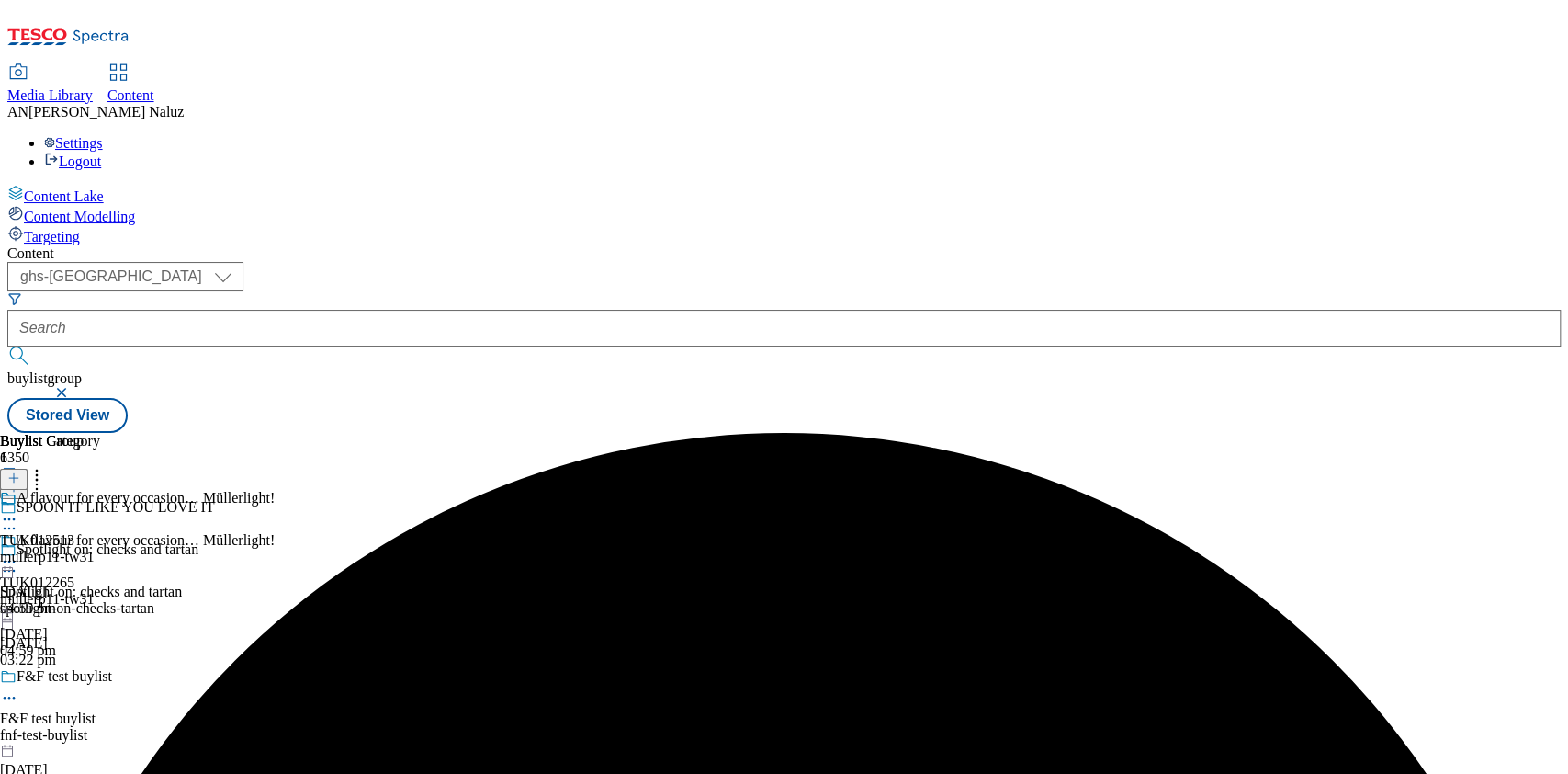
click at [100, 510] on div at bounding box center [50, 520] width 100 height 22
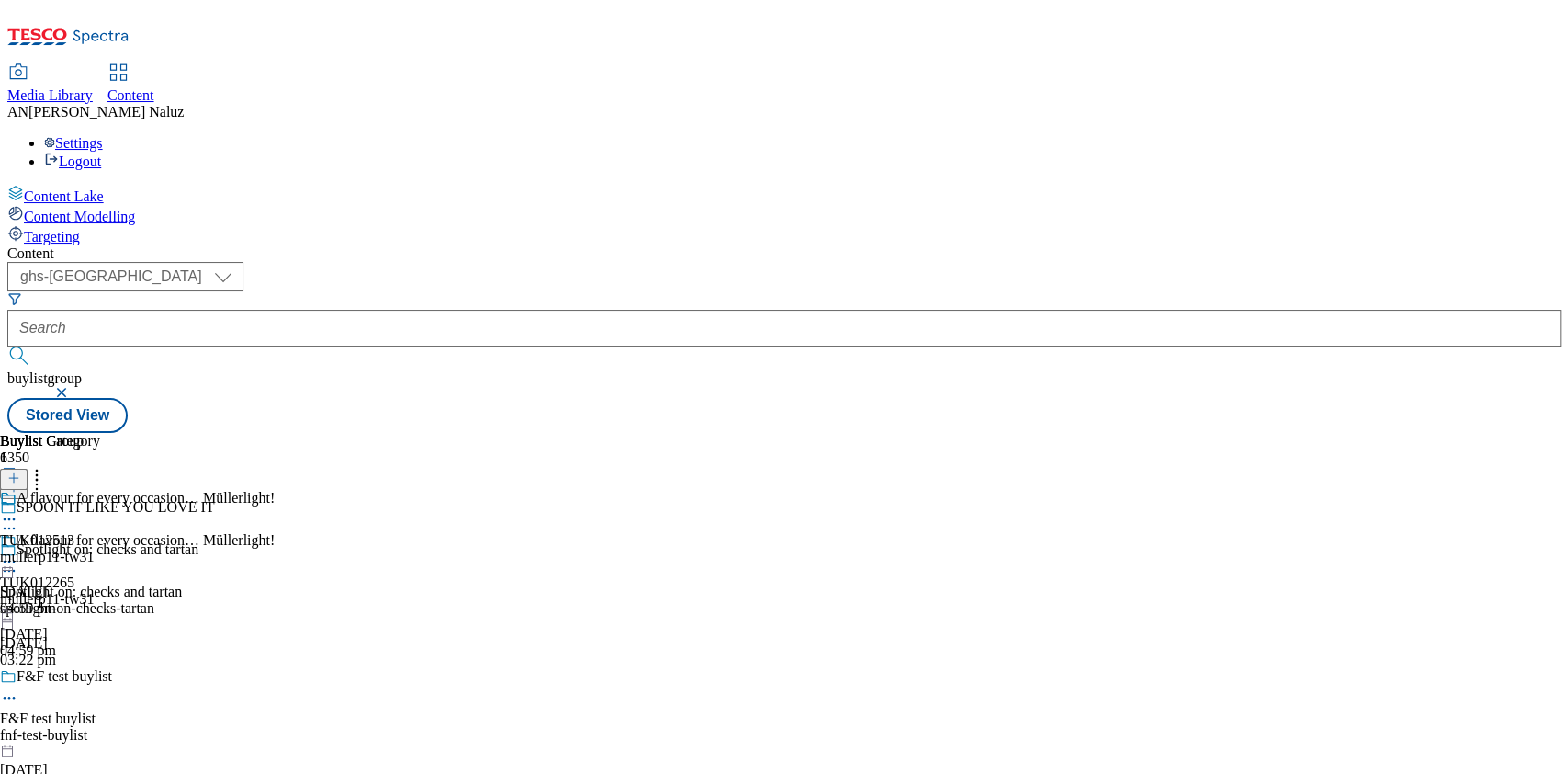
click at [18, 552] on icon at bounding box center [9, 561] width 18 height 18
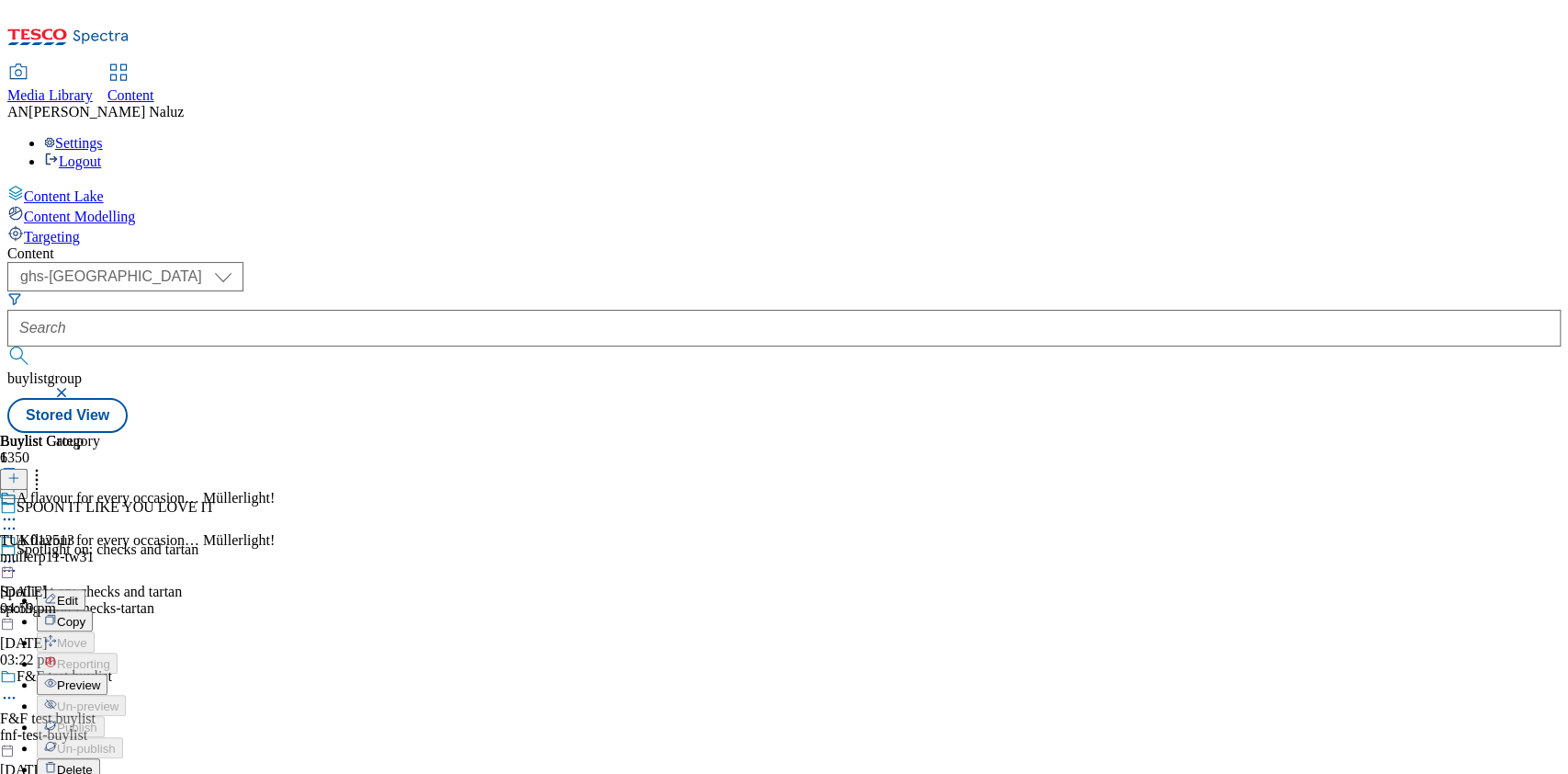
click at [107, 674] on button "Preview" at bounding box center [72, 684] width 71 height 21
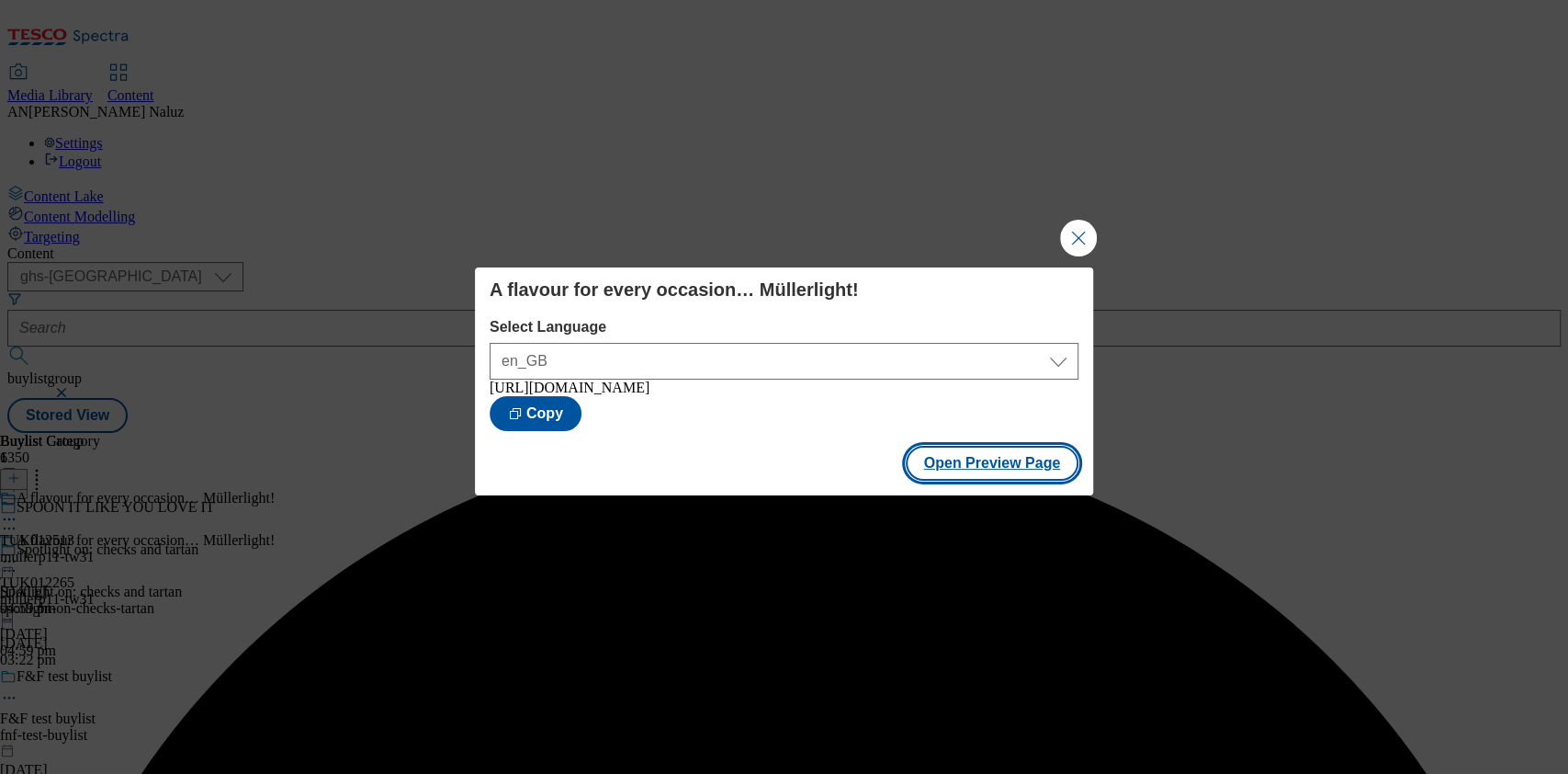
click at [1009, 467] on button "Open Preview Page" at bounding box center [992, 463] width 173 height 34
click at [1083, 232] on button "Close Modal" at bounding box center [1078, 237] width 36 height 36
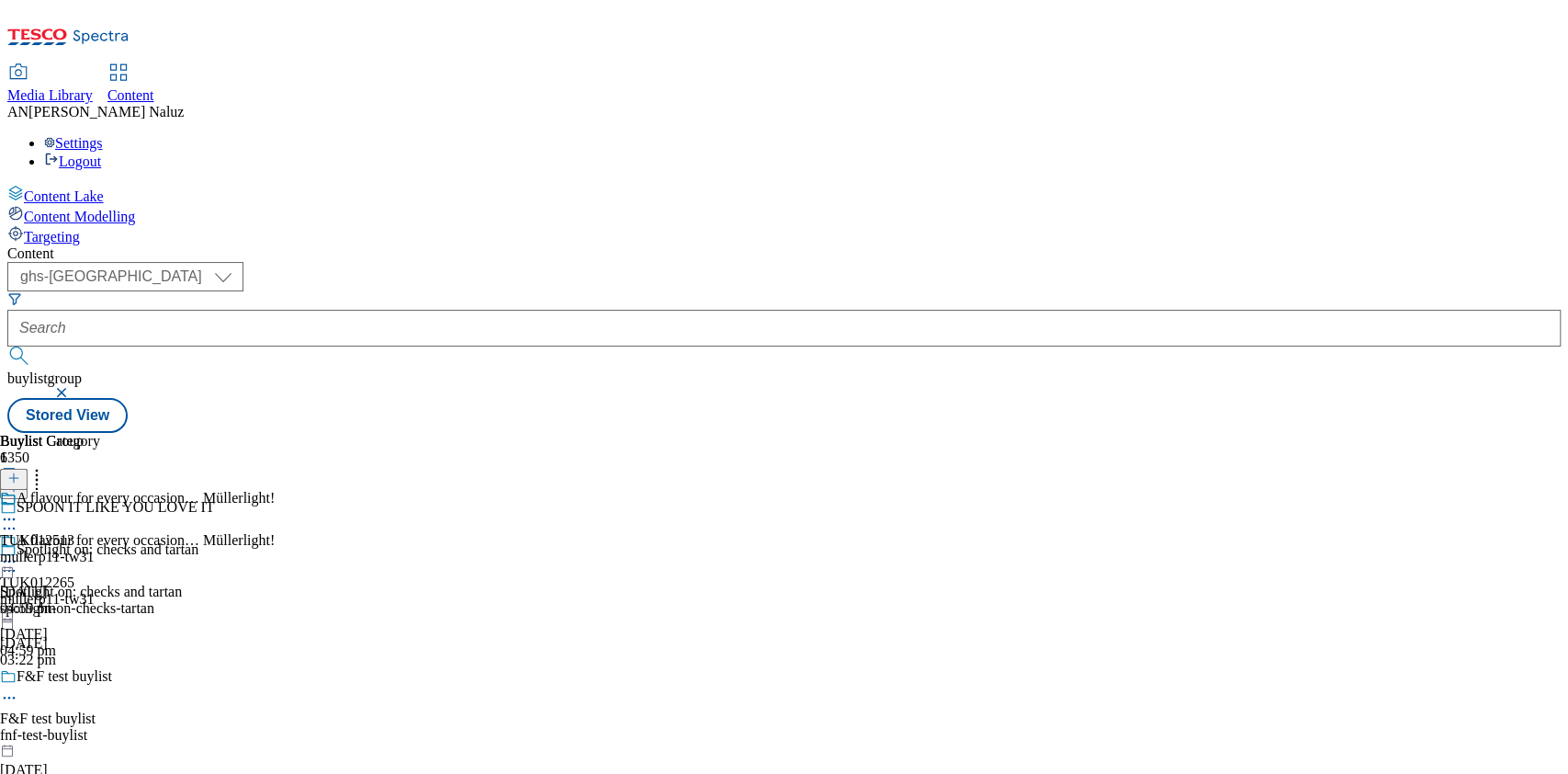
click at [18, 510] on icon at bounding box center [9, 519] width 18 height 18
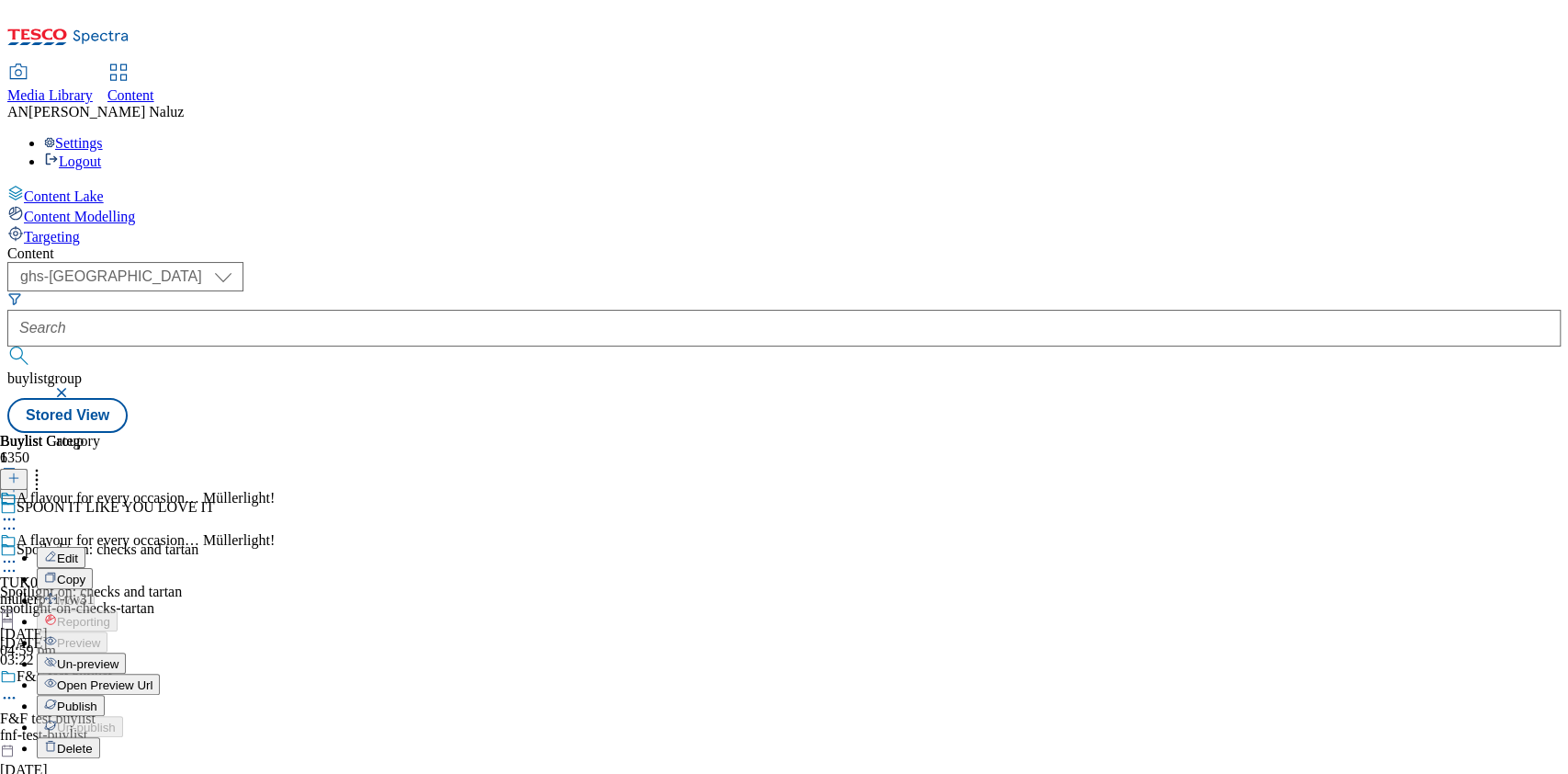
click at [152, 678] on span "Open Preview Url" at bounding box center [105, 685] width 96 height 13
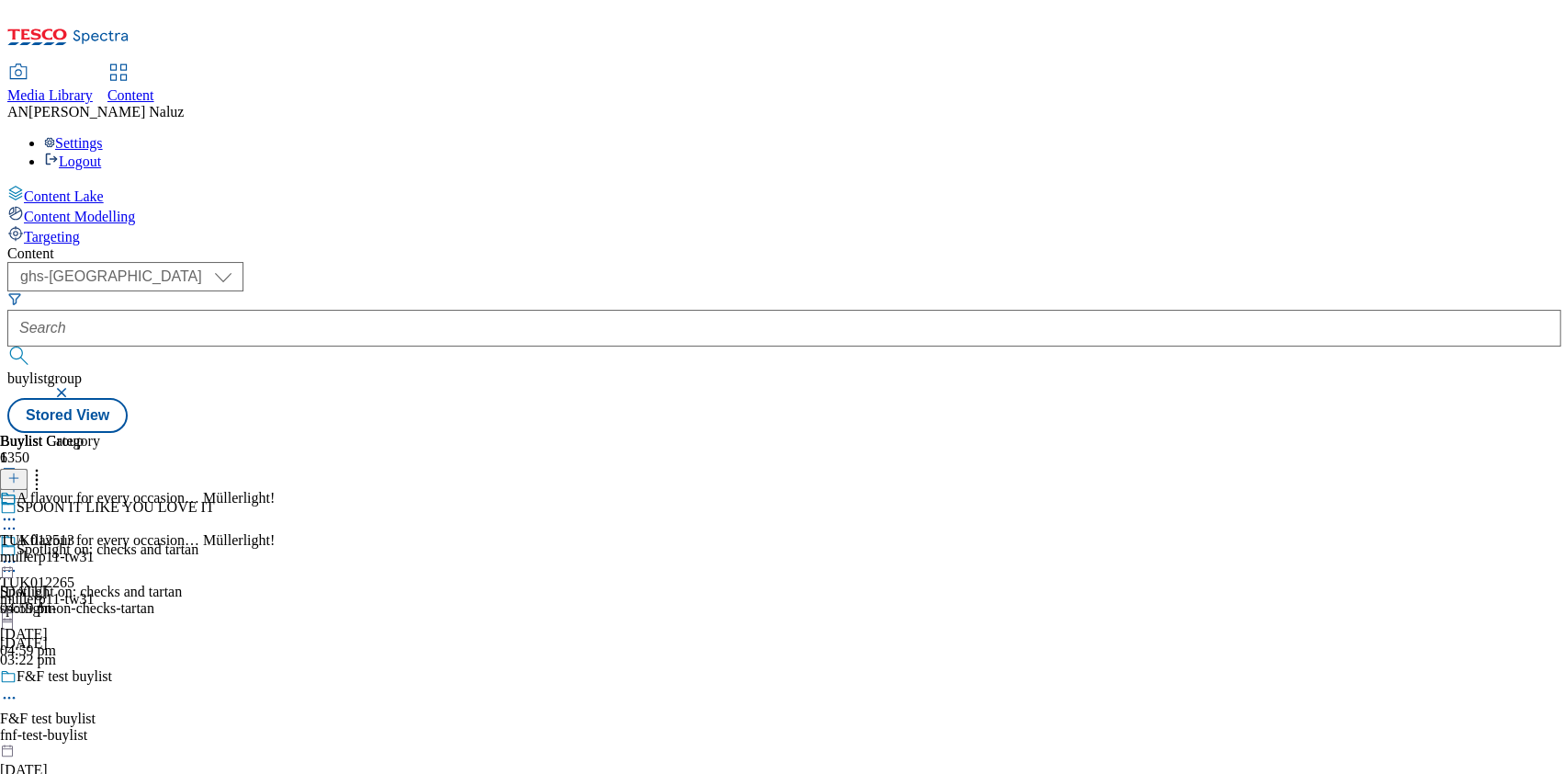
click at [18, 510] on icon at bounding box center [9, 519] width 18 height 18
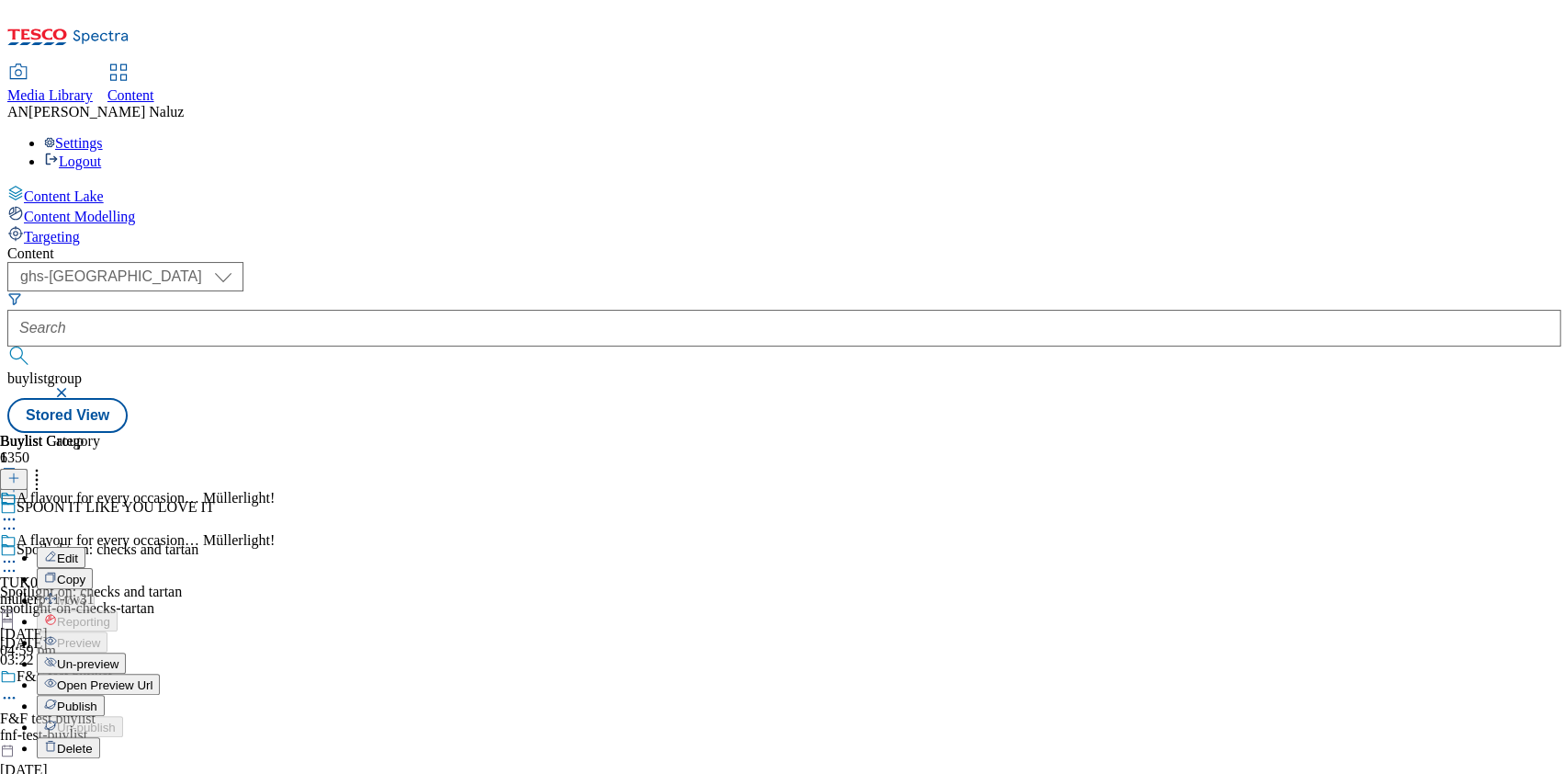
click at [98, 699] on span "Publish" at bounding box center [77, 706] width 40 height 13
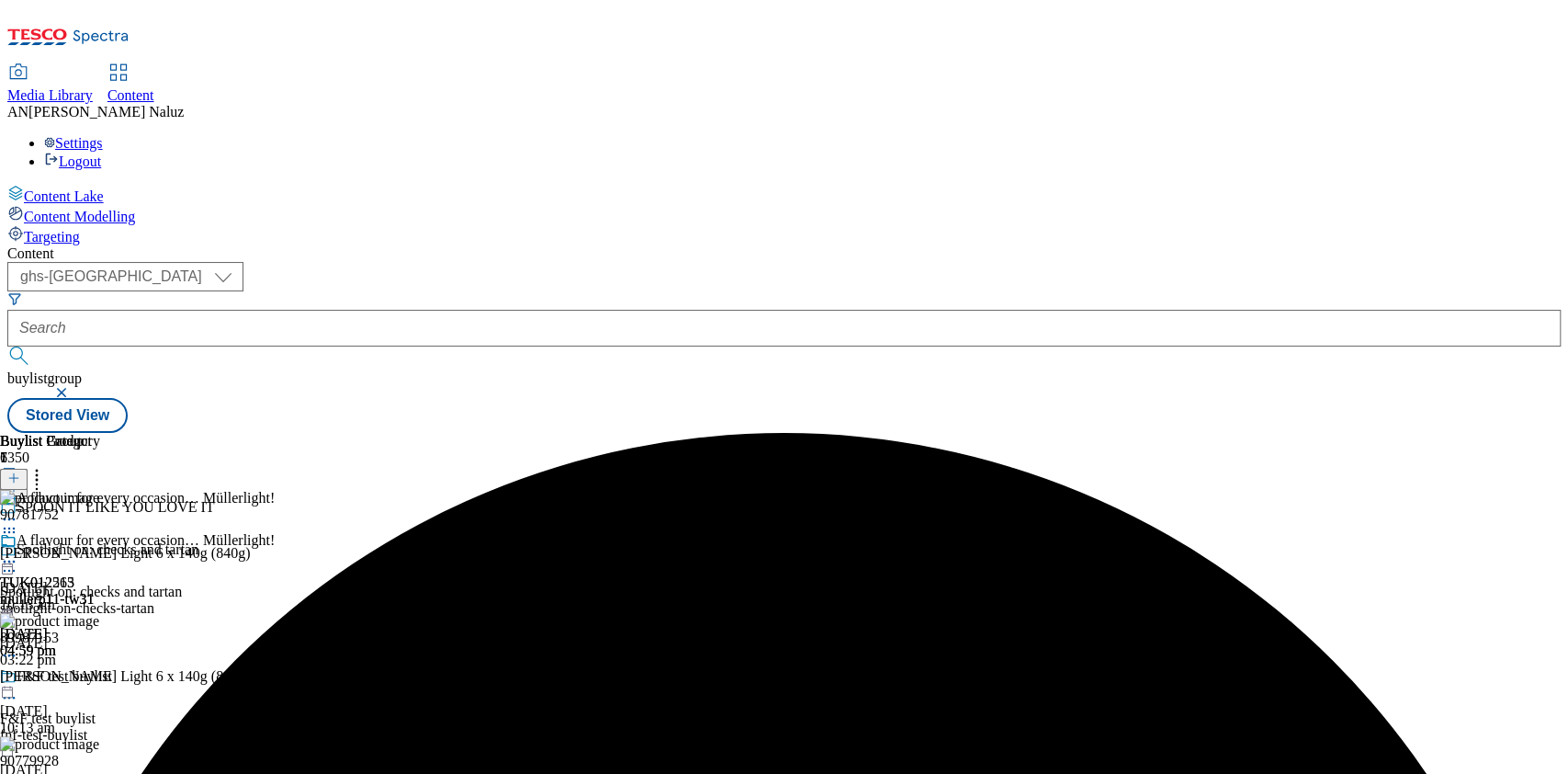
click at [18, 552] on icon at bounding box center [9, 561] width 18 height 18
click at [152, 720] on span "Open Preview Url" at bounding box center [105, 727] width 96 height 13
click at [18, 552] on icon at bounding box center [9, 561] width 18 height 18
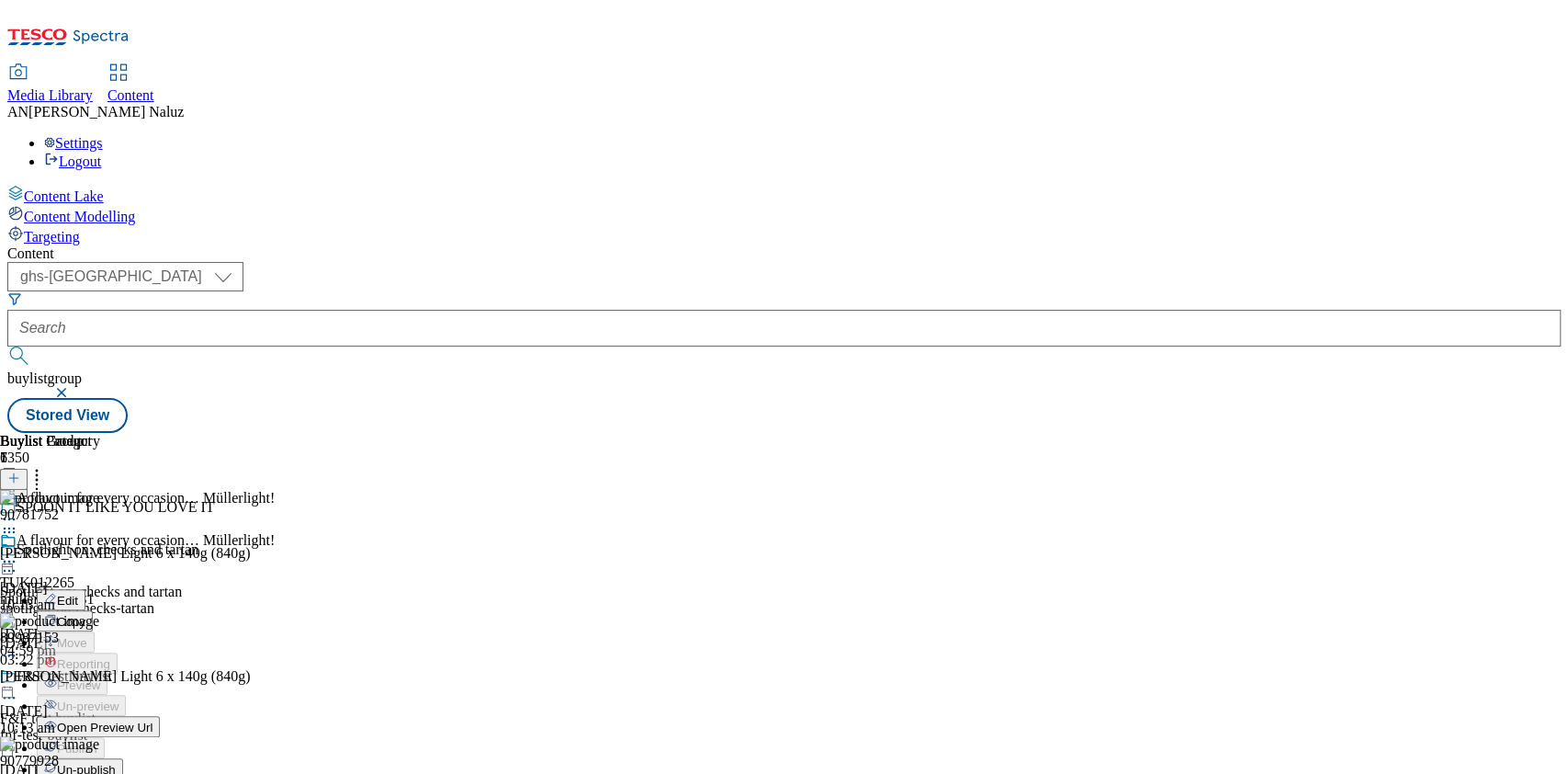
click at [123, 758] on button "Un-publish" at bounding box center [79, 768] width 86 height 21
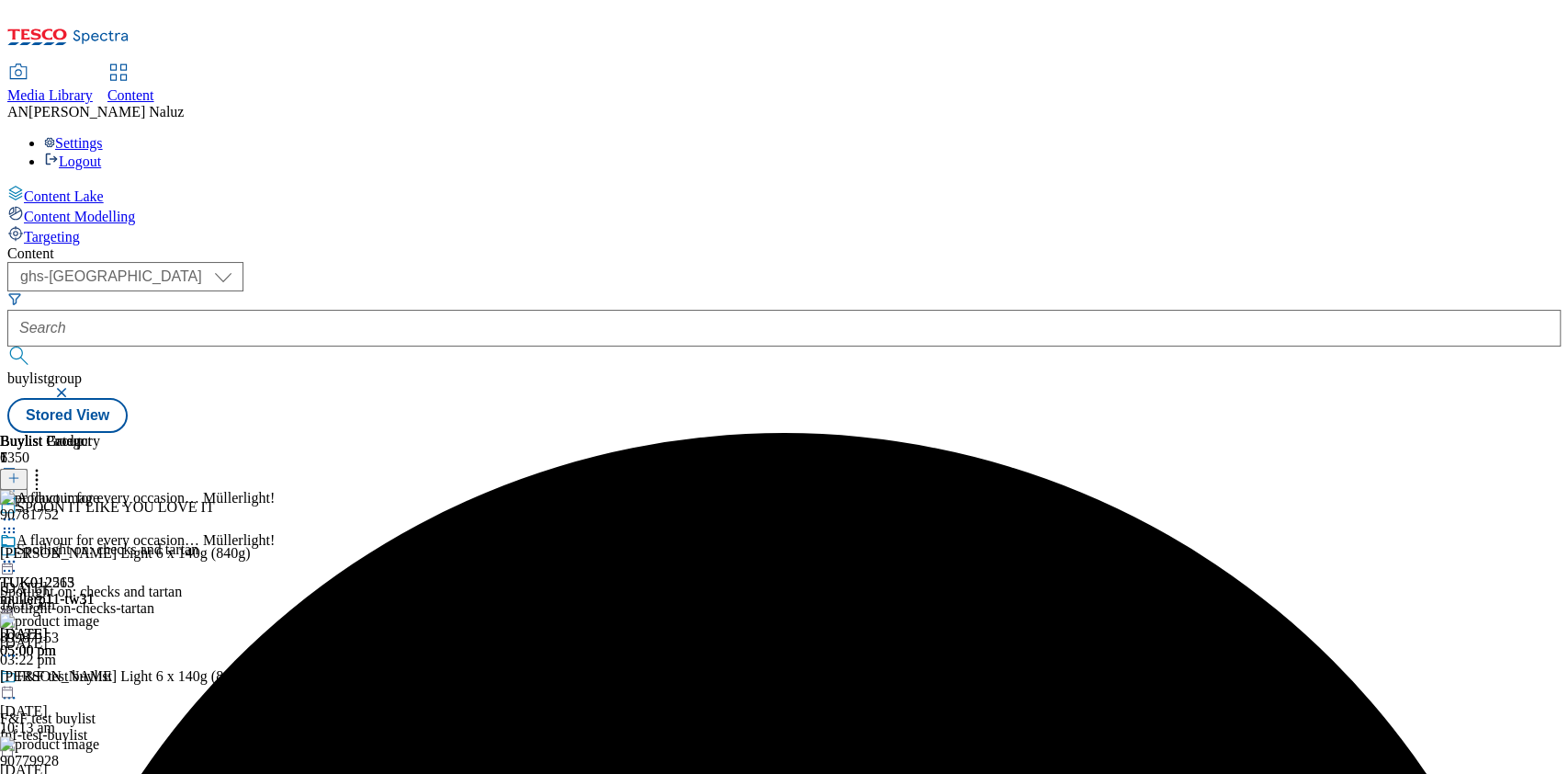
click at [18, 552] on icon at bounding box center [9, 561] width 18 height 18
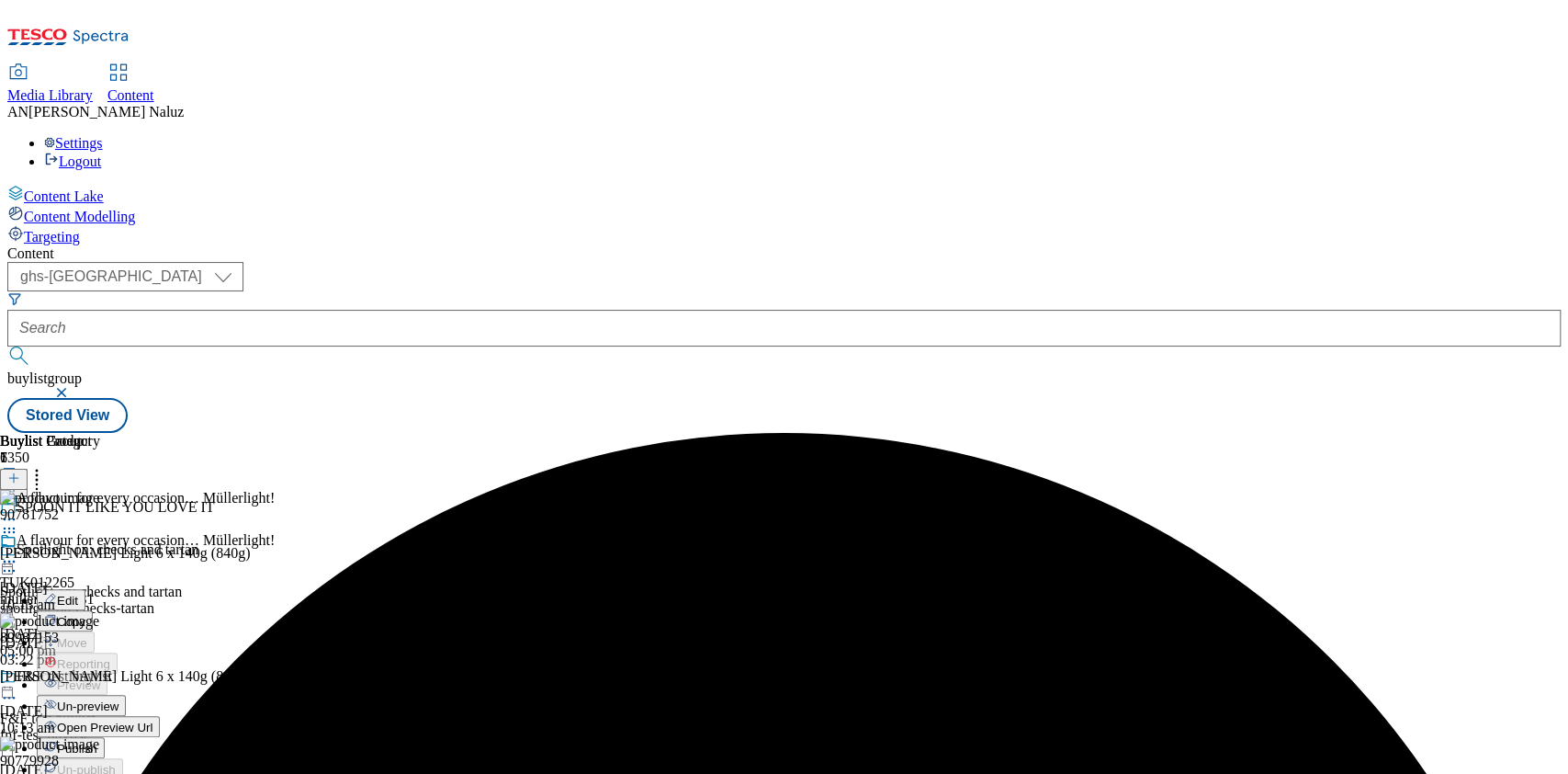
click at [119, 699] on span "Un-preview" at bounding box center [88, 706] width 61 height 13
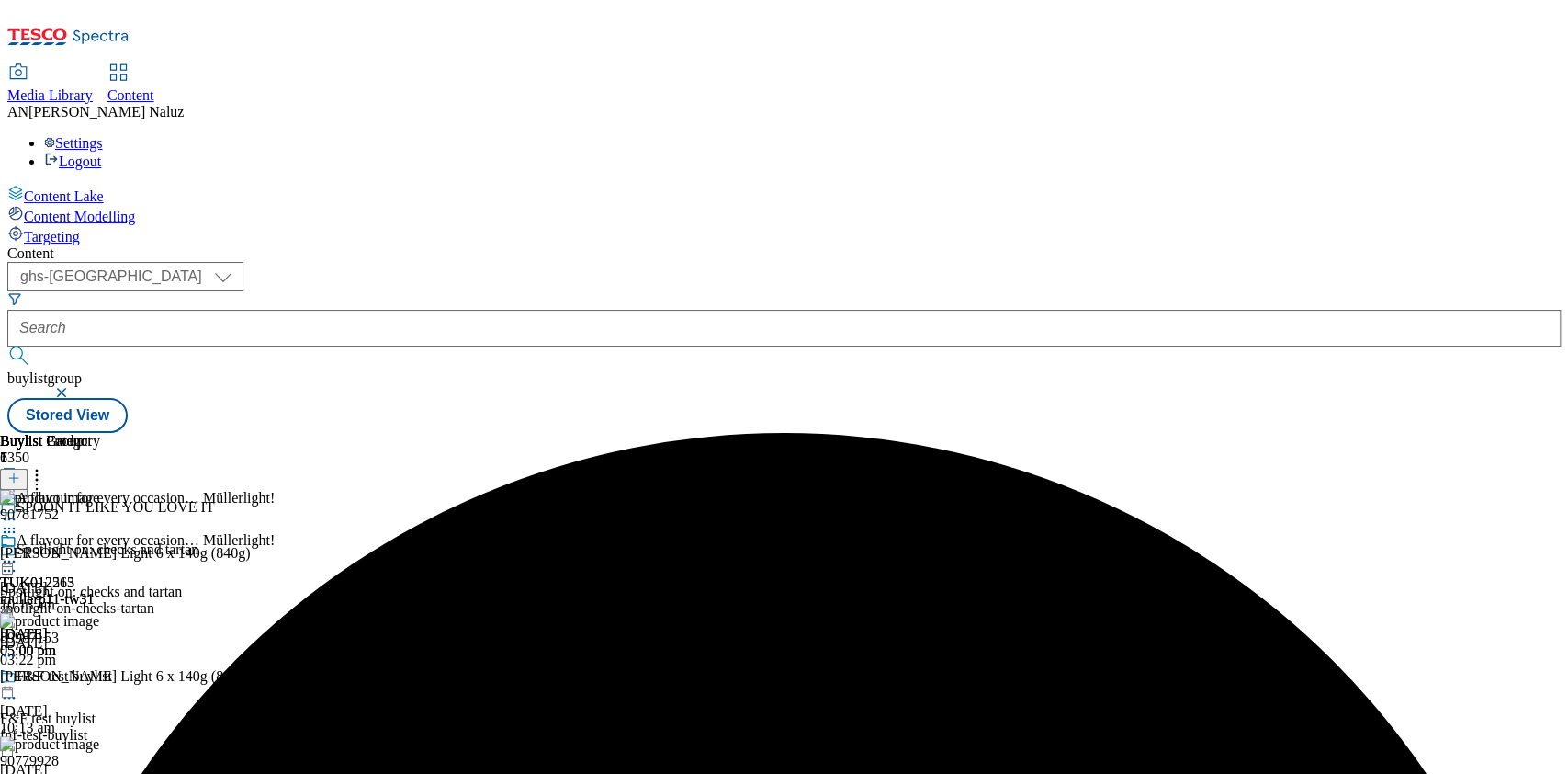
click at [18, 552] on icon at bounding box center [9, 561] width 18 height 18
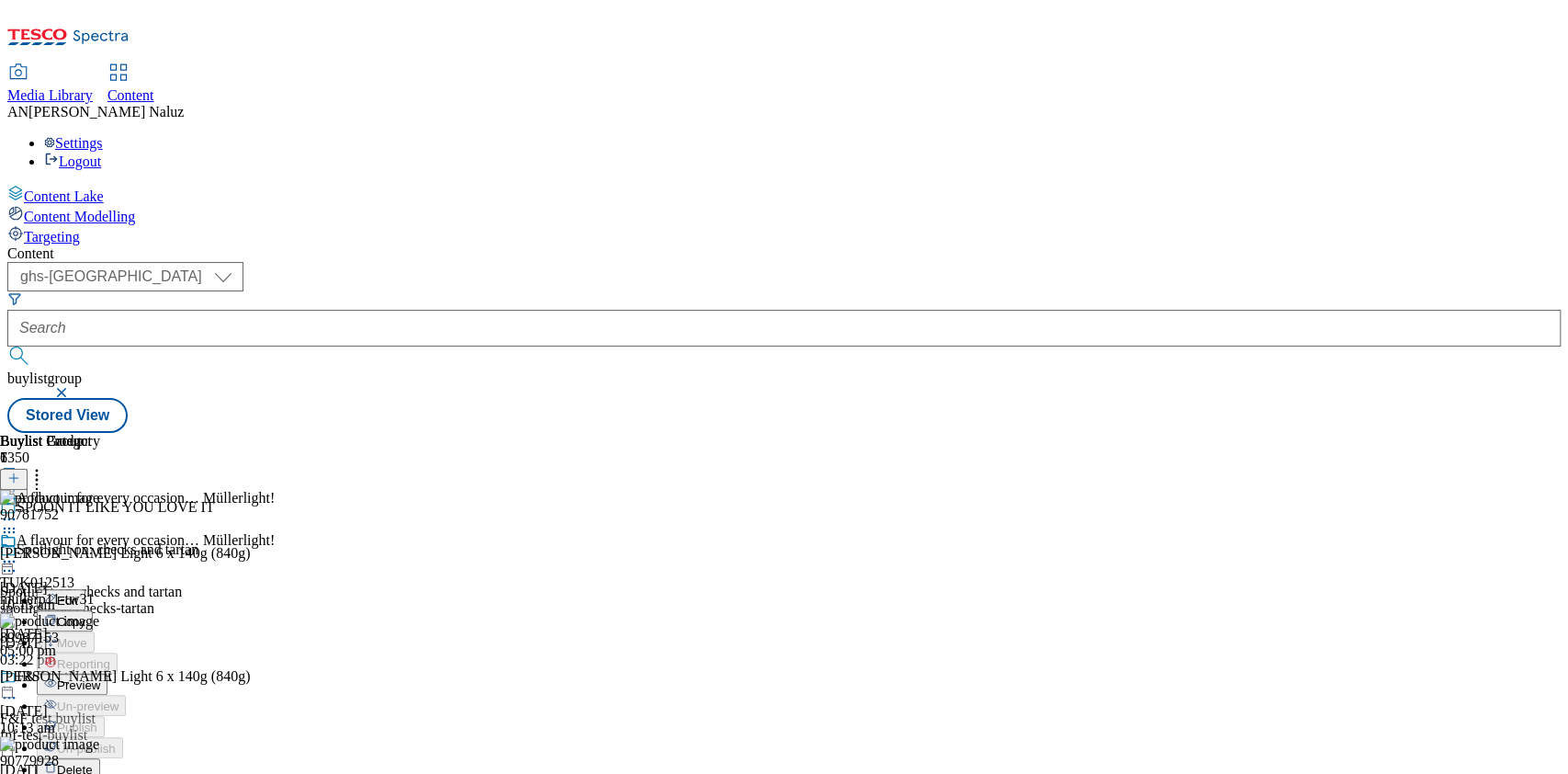
click at [107, 674] on button "Preview" at bounding box center [72, 684] width 71 height 21
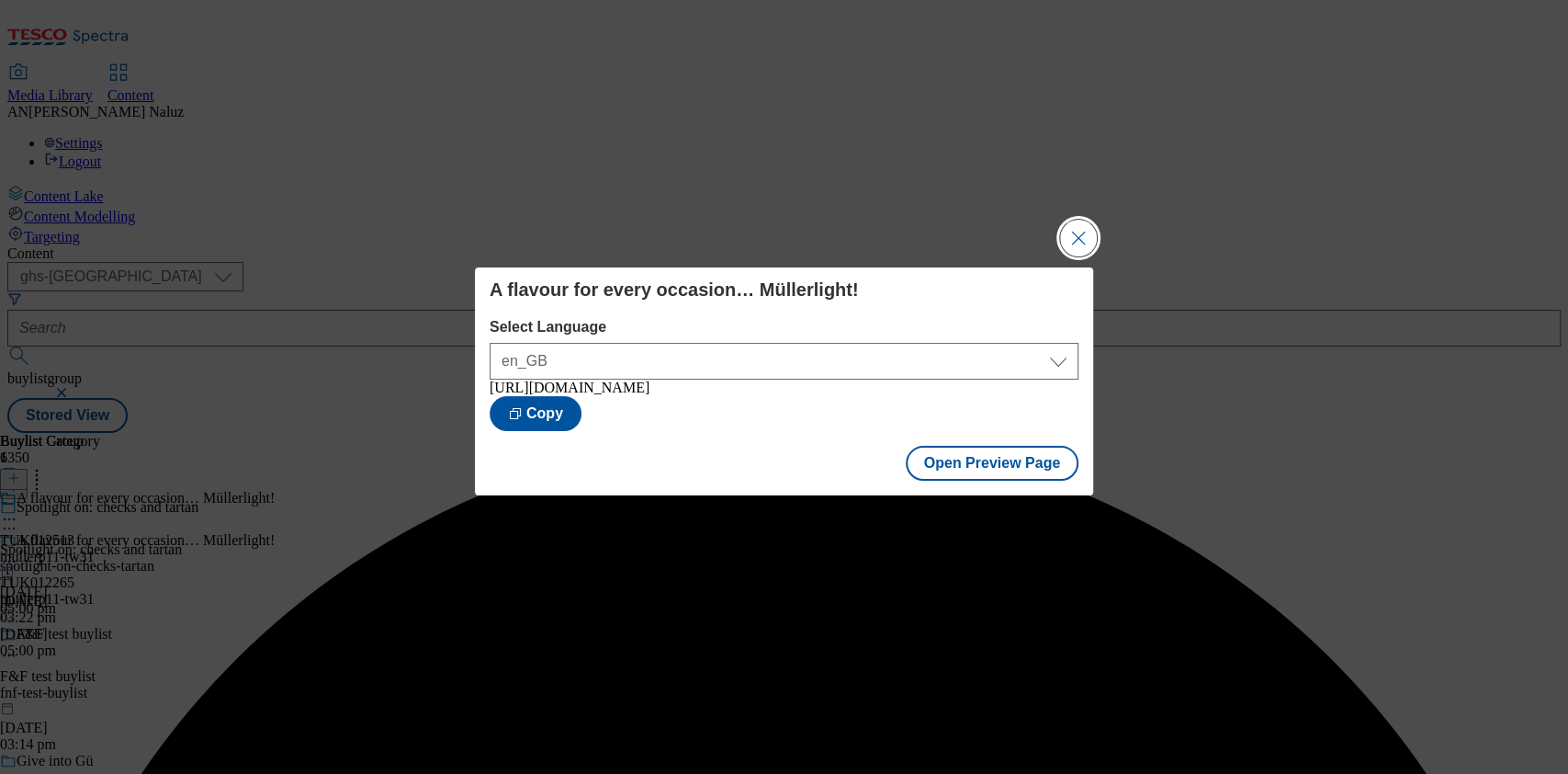
click at [1093, 229] on button "Close Modal" at bounding box center [1078, 237] width 36 height 36
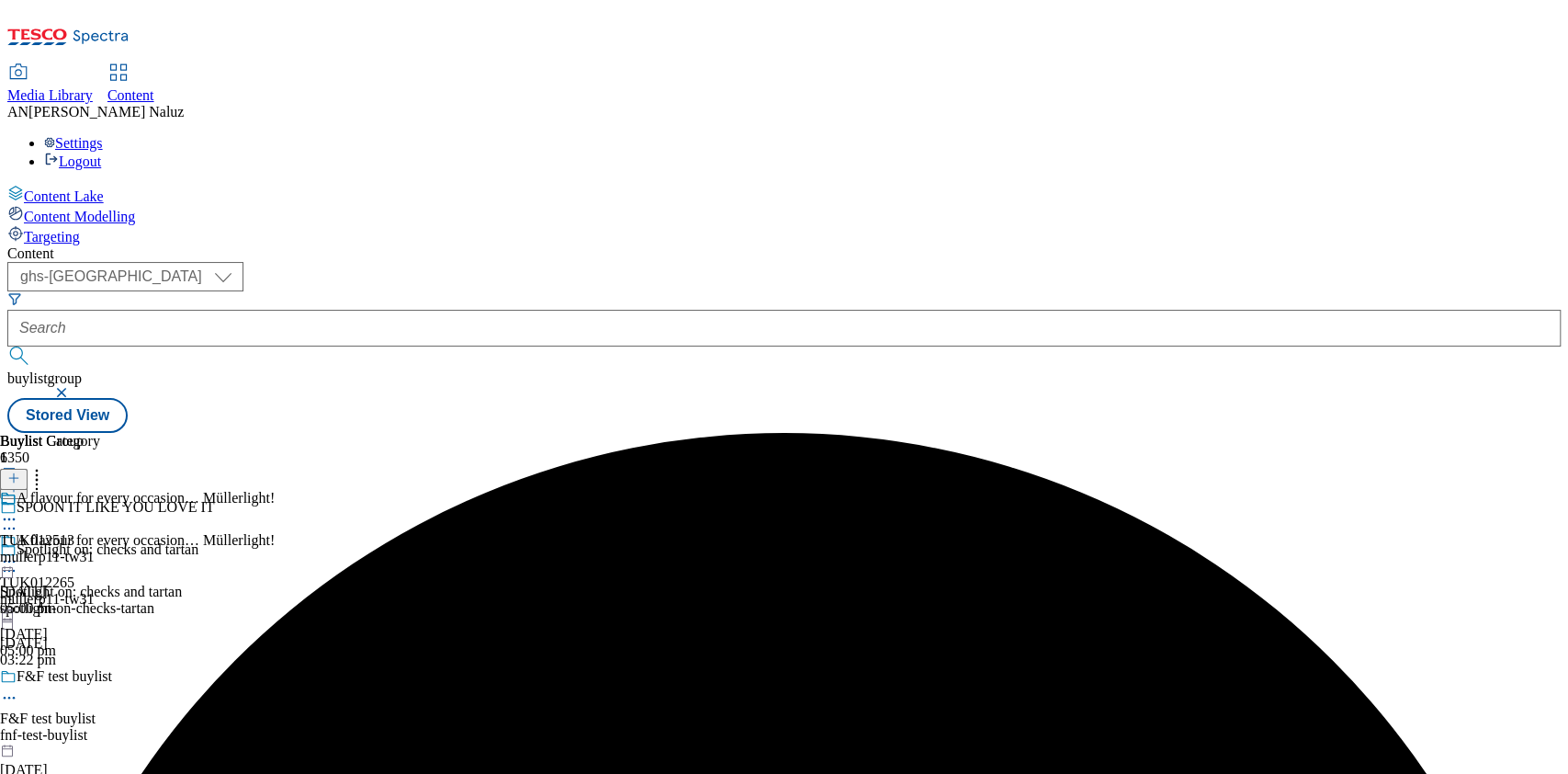
click at [18, 510] on icon at bounding box center [9, 519] width 18 height 18
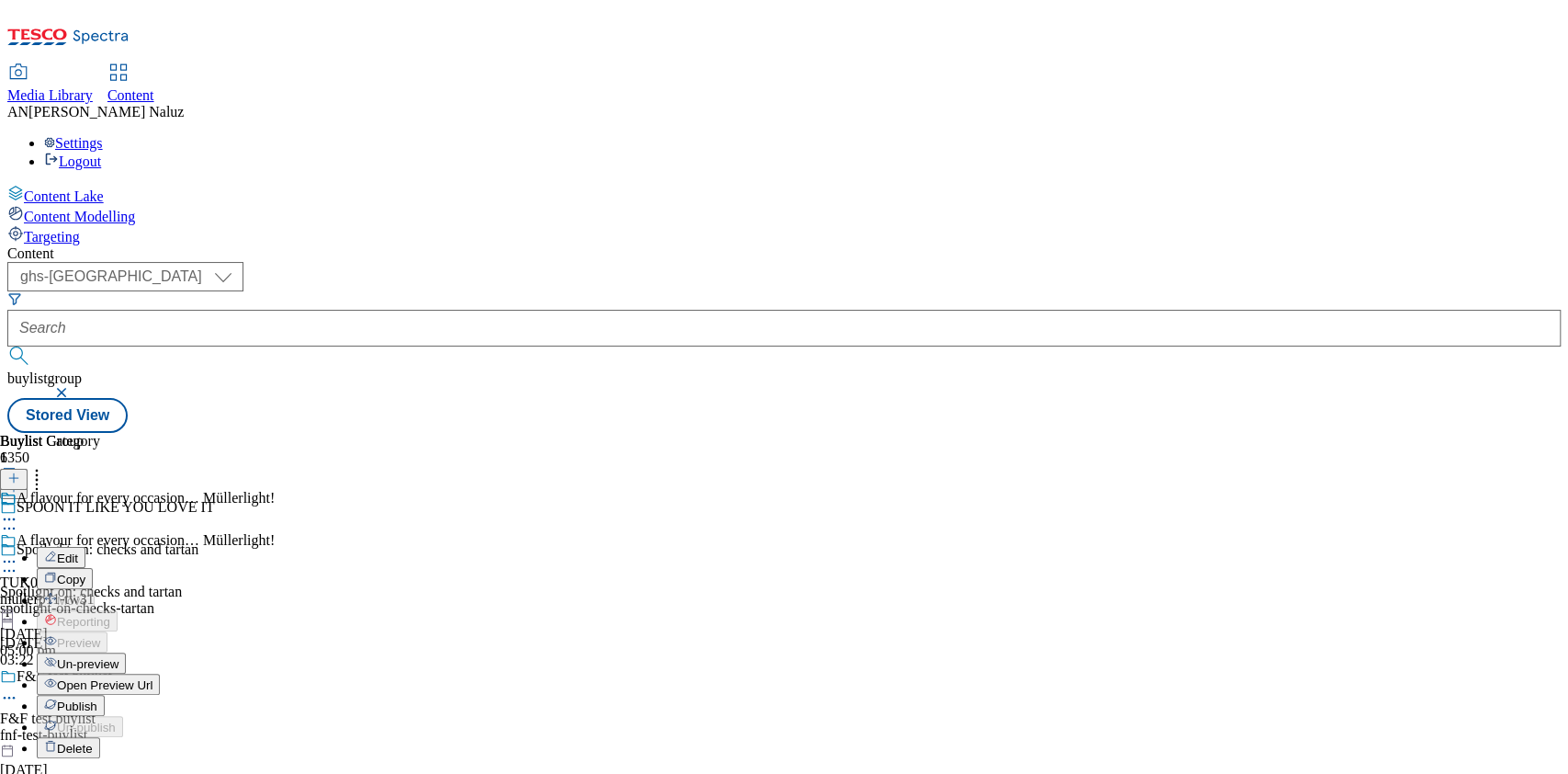
click at [126, 652] on button "Un-preview" at bounding box center [80, 663] width 89 height 21
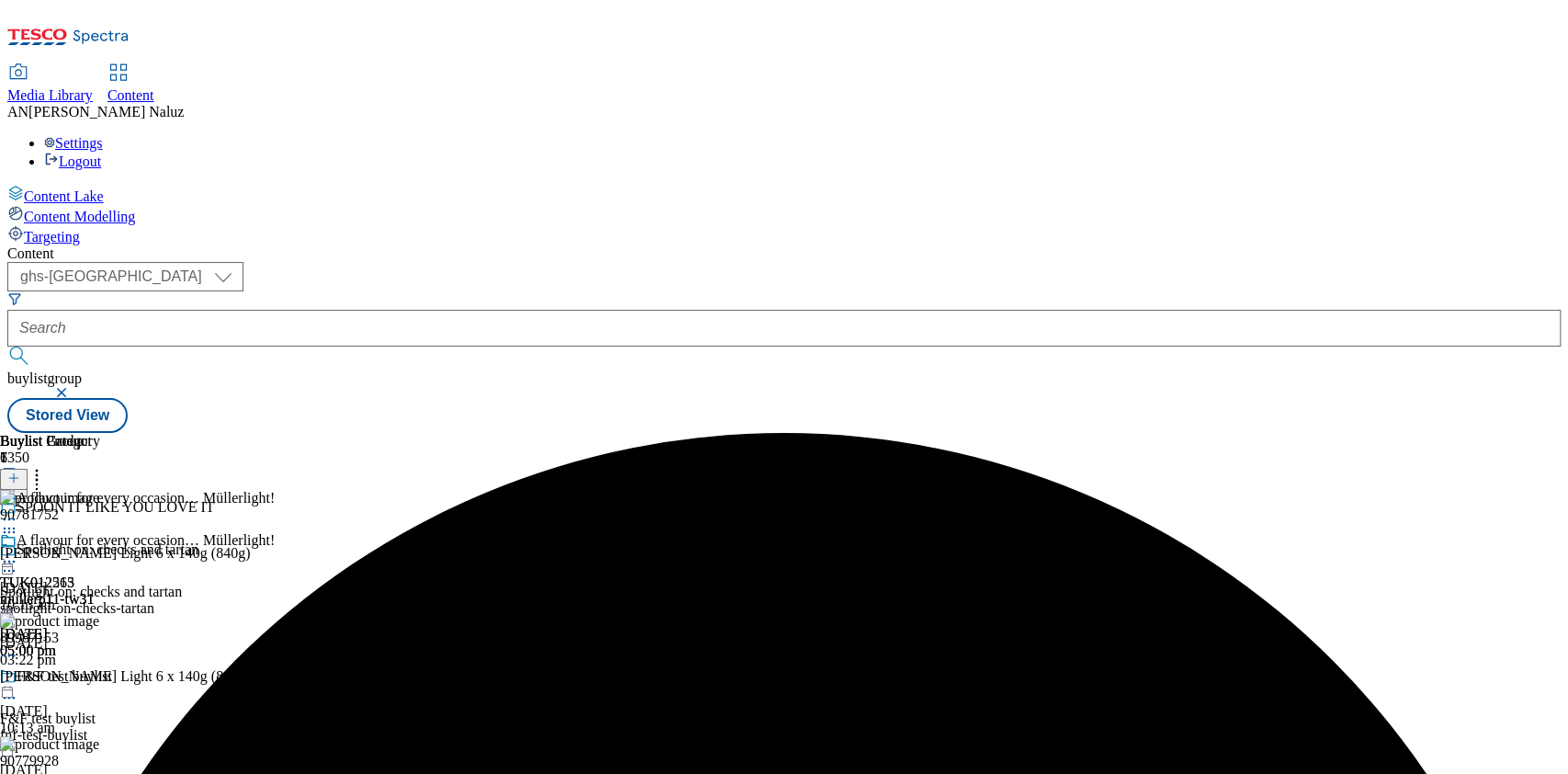
click at [18, 552] on icon at bounding box center [9, 561] width 18 height 18
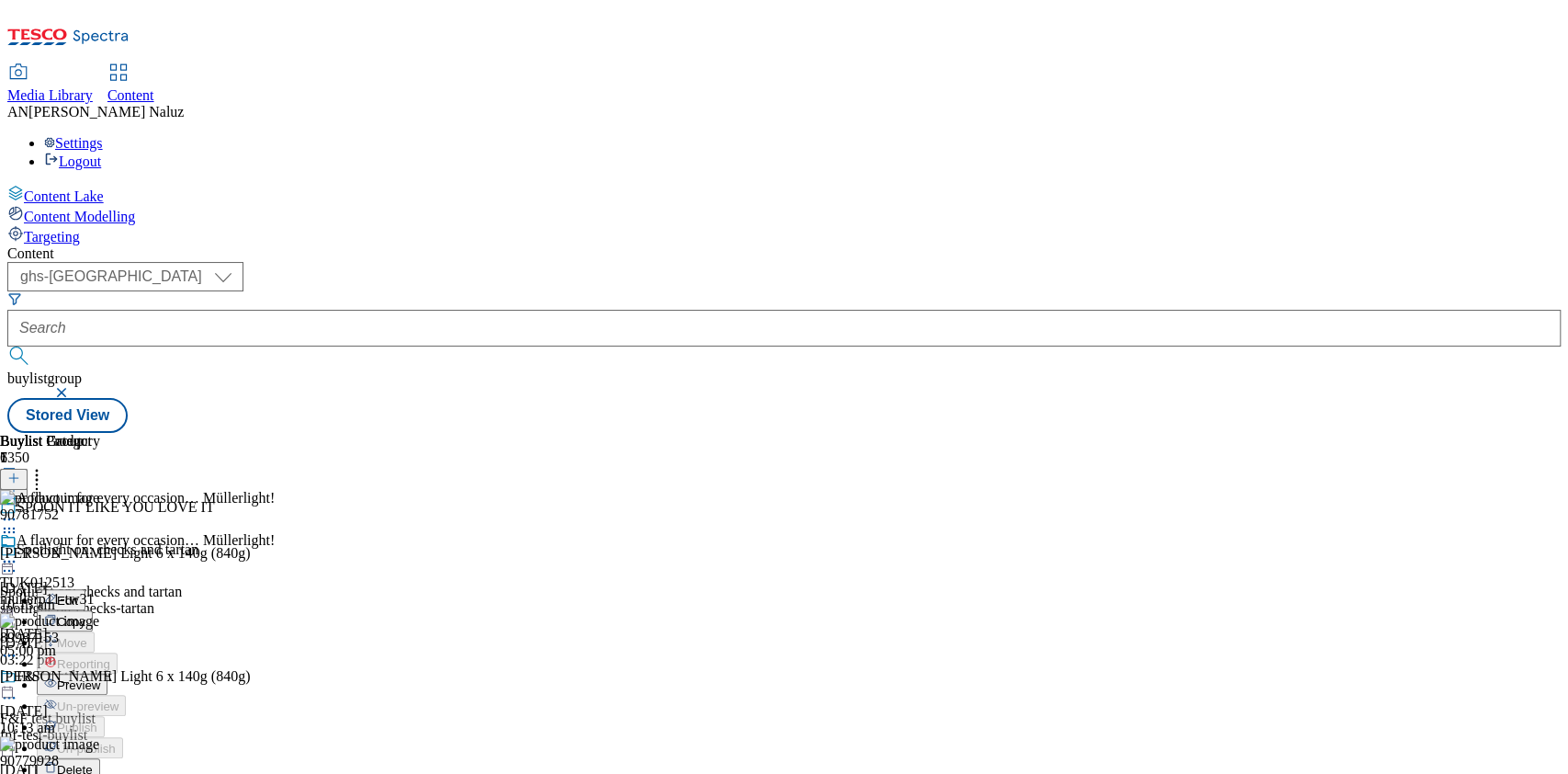
click at [275, 674] on li "Preview" at bounding box center [155, 684] width 238 height 21
click at [100, 532] on div at bounding box center [50, 553] width 100 height 42
click at [18, 552] on icon at bounding box center [9, 561] width 18 height 18
click at [100, 678] on span "Preview" at bounding box center [78, 685] width 43 height 13
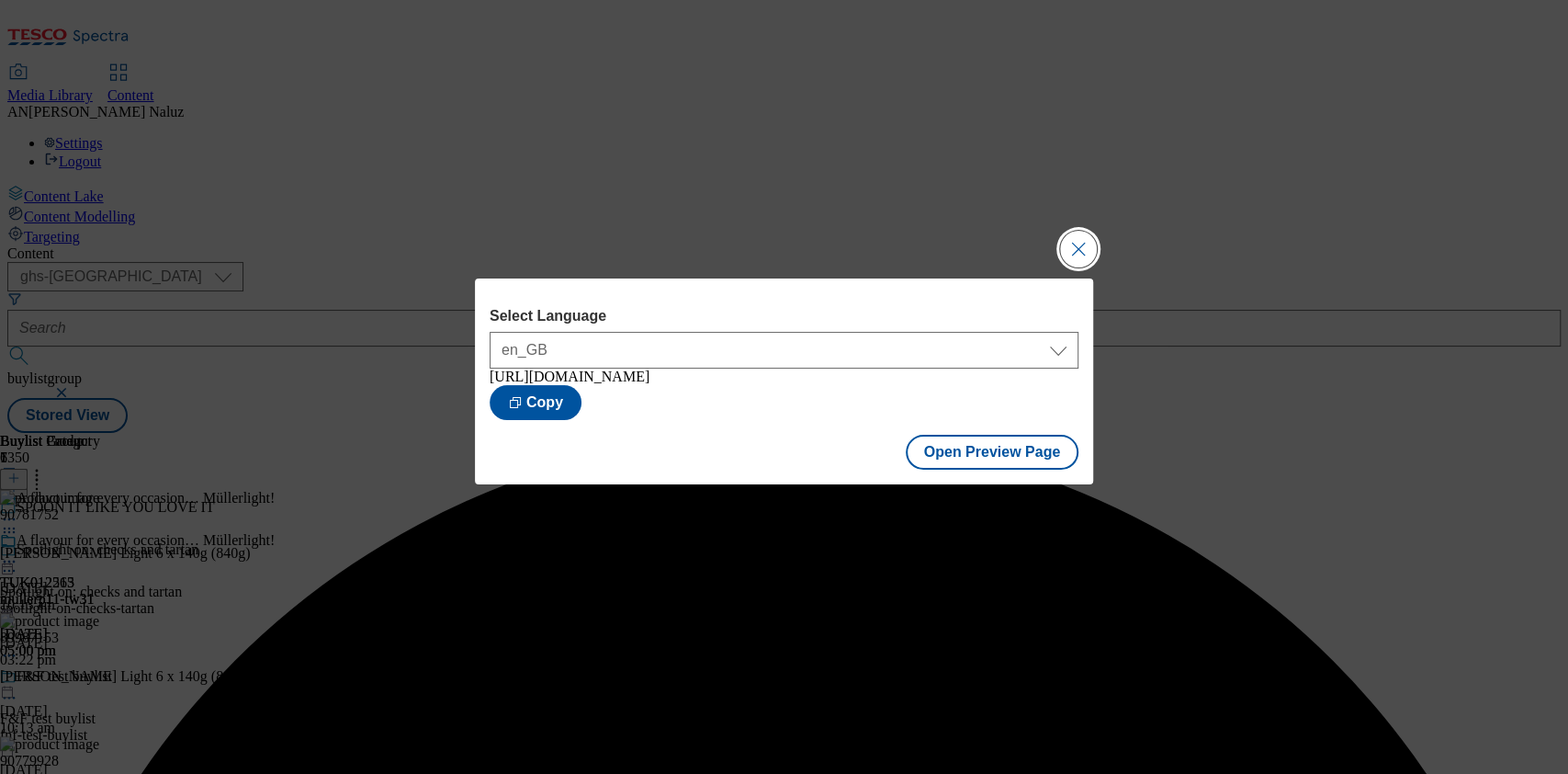
click at [1080, 246] on button "Close Modal" at bounding box center [1078, 249] width 36 height 36
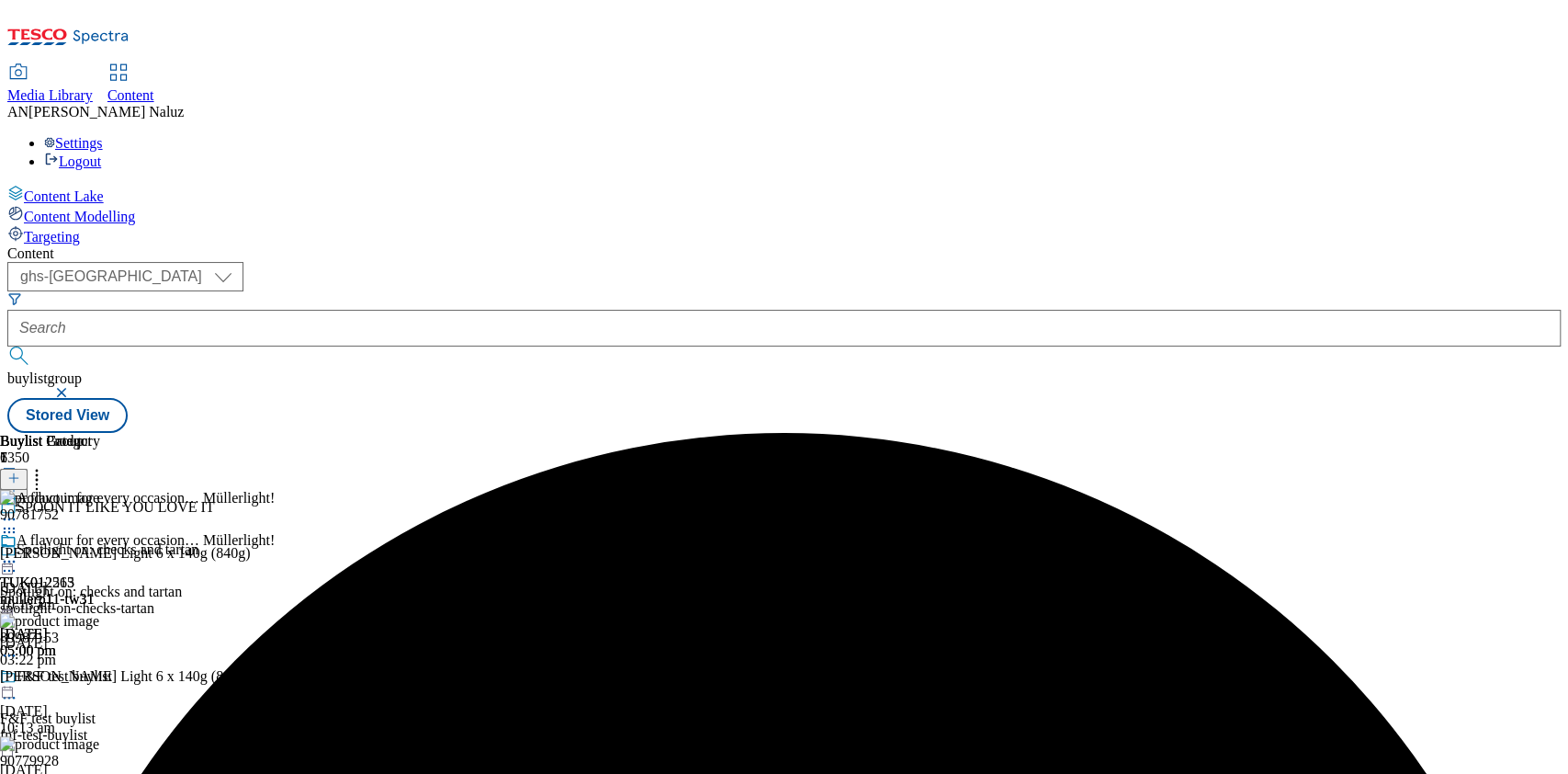
click at [18, 552] on icon at bounding box center [9, 561] width 18 height 18
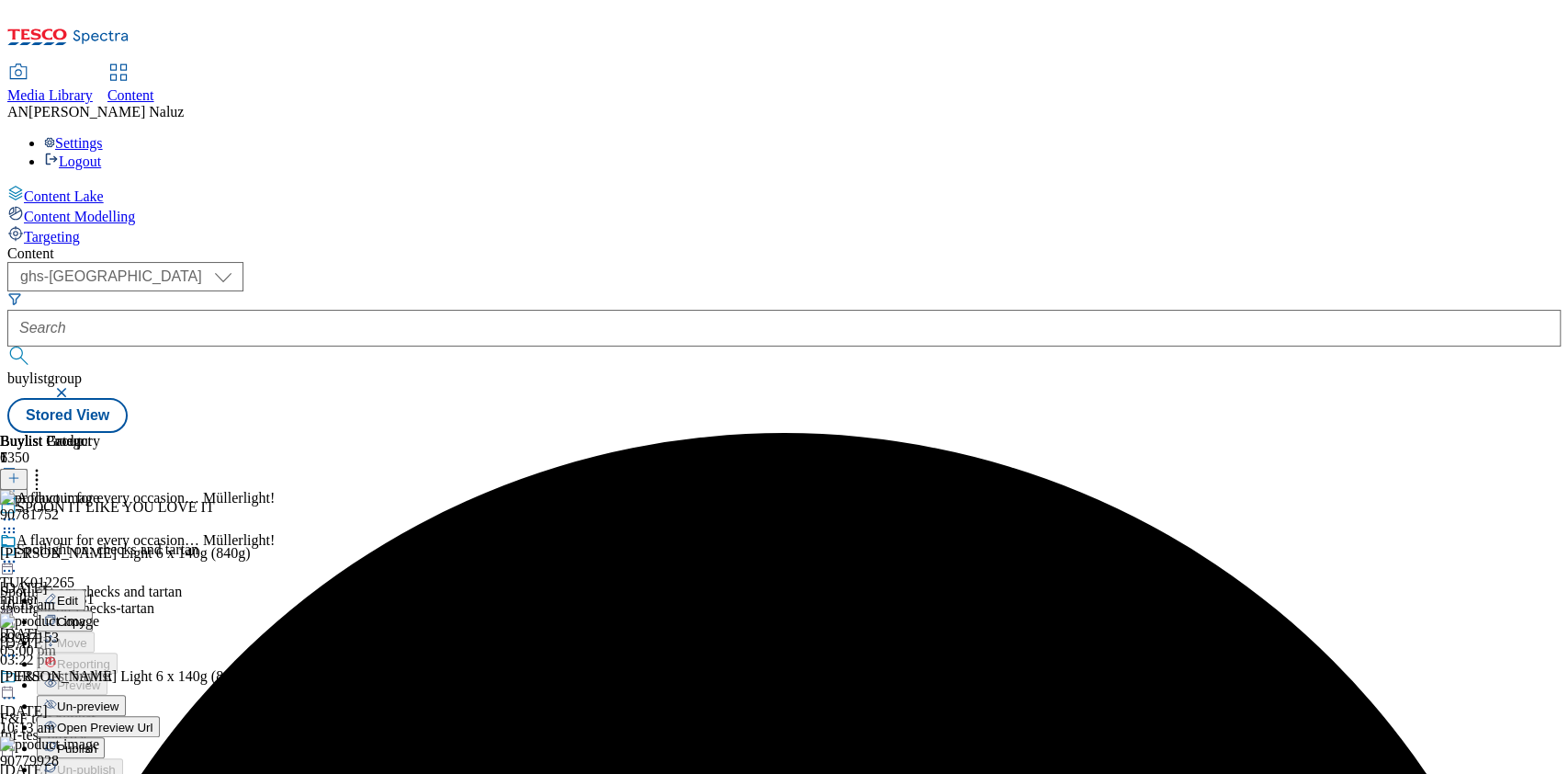
click at [104, 737] on button "Publish" at bounding box center [70, 747] width 68 height 21
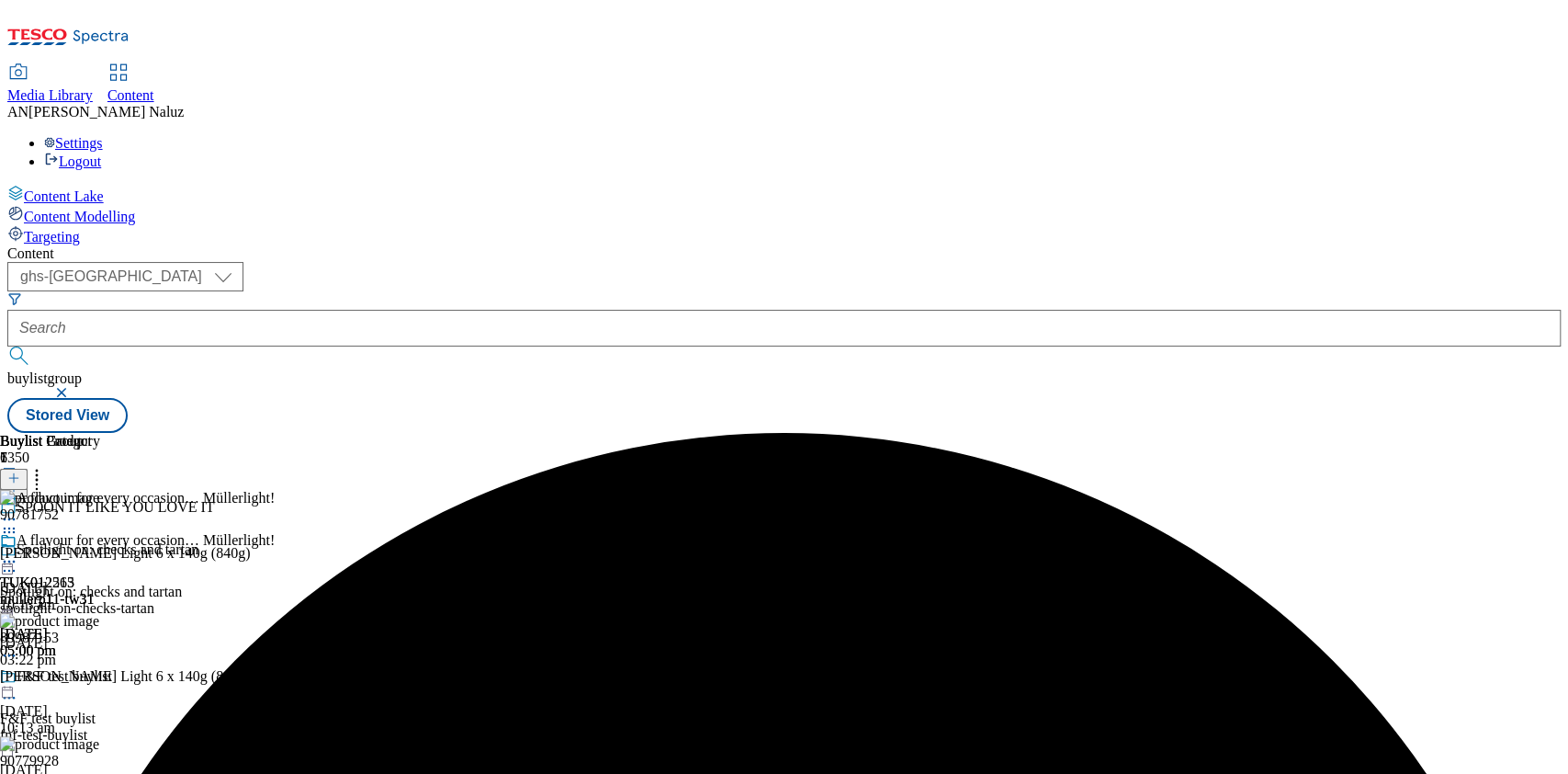
click at [100, 552] on div at bounding box center [50, 563] width 100 height 22
click at [152, 720] on span "Open Preview Url" at bounding box center [105, 727] width 96 height 13
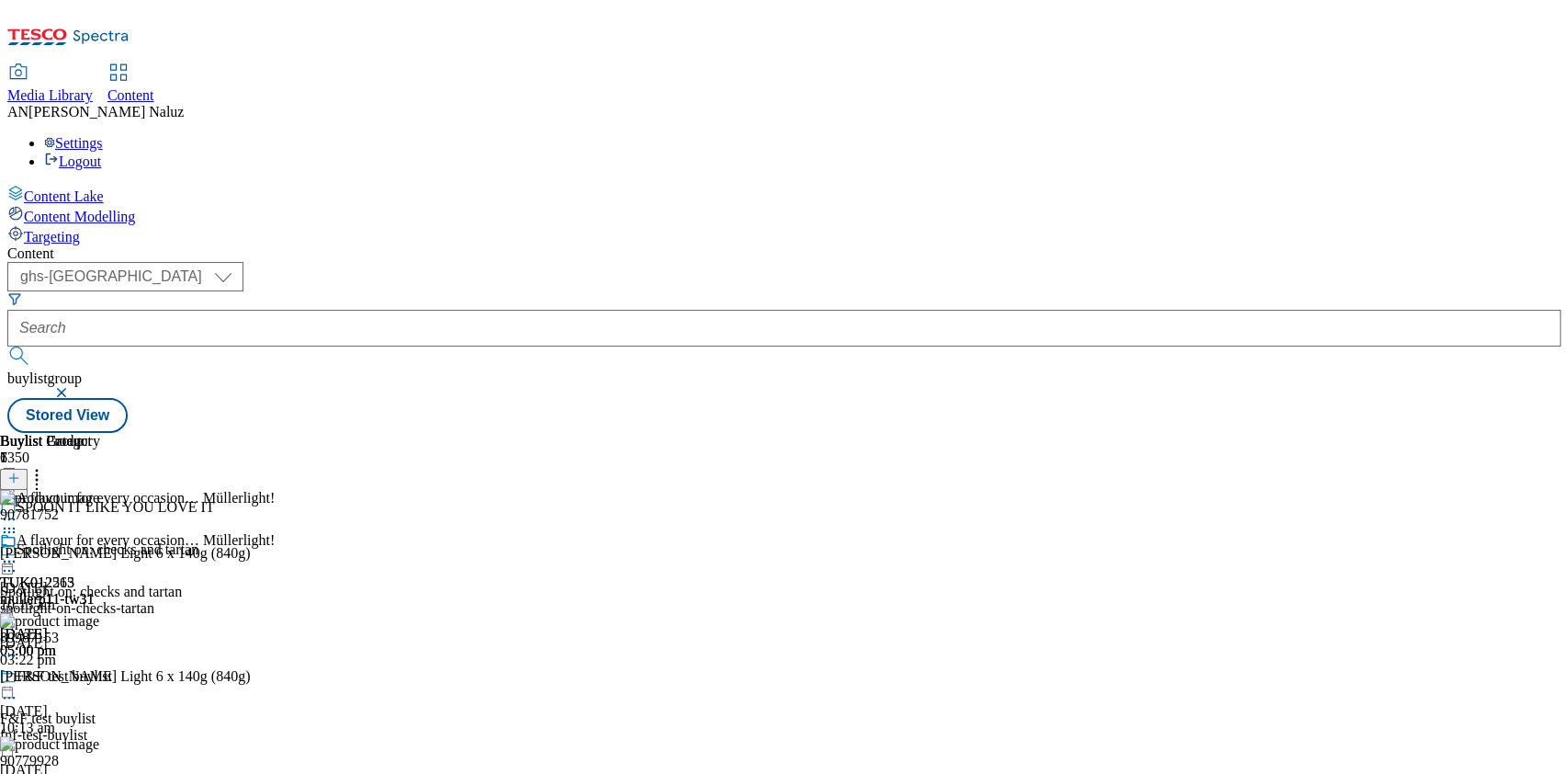
click at [18, 520] on icon at bounding box center [9, 528] width 18 height 18
click at [18, 552] on icon at bounding box center [9, 561] width 18 height 18
click at [116, 763] on span "Un-publish" at bounding box center [86, 769] width 58 height 13
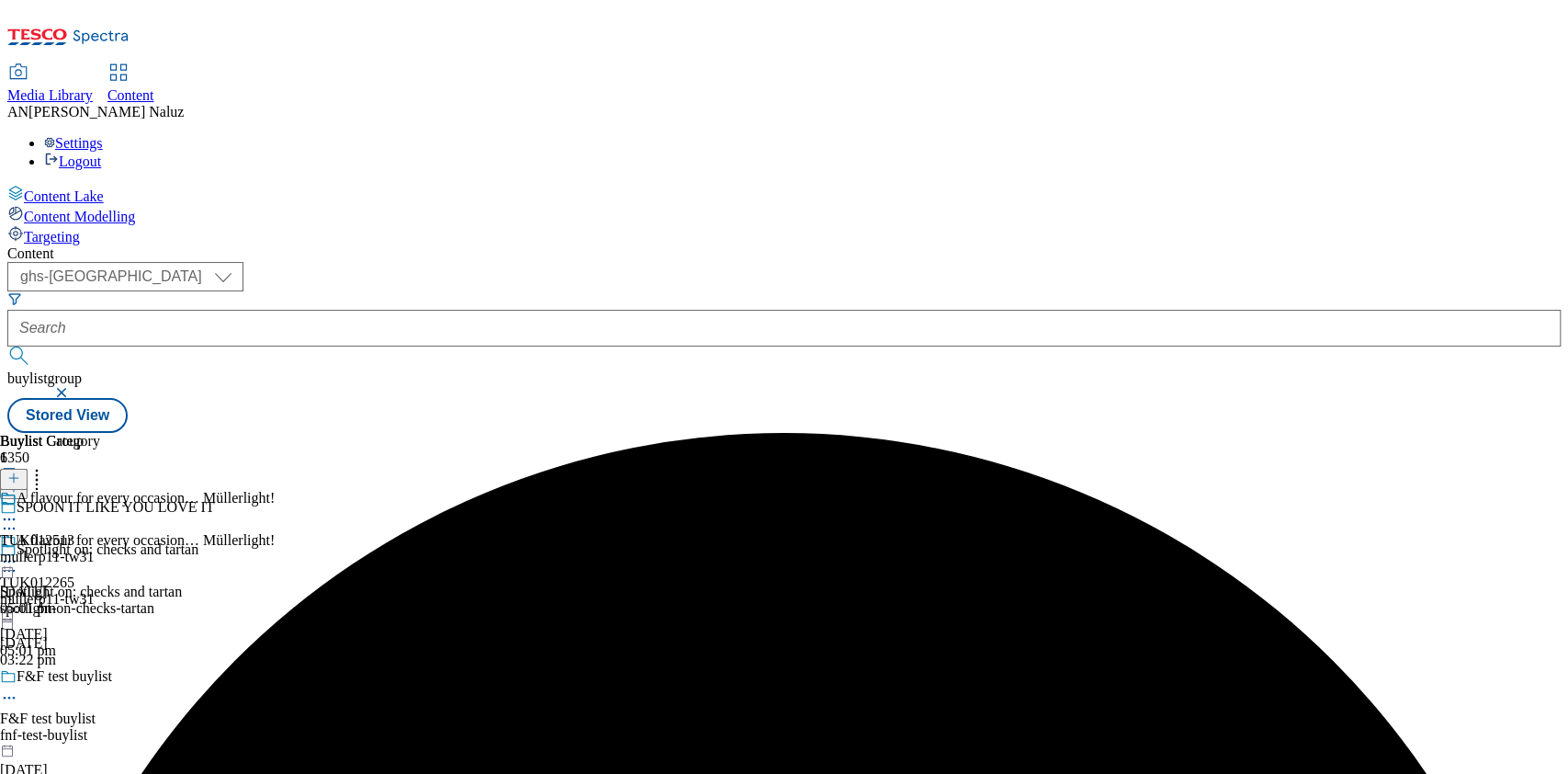
click at [18, 552] on icon at bounding box center [9, 561] width 18 height 18
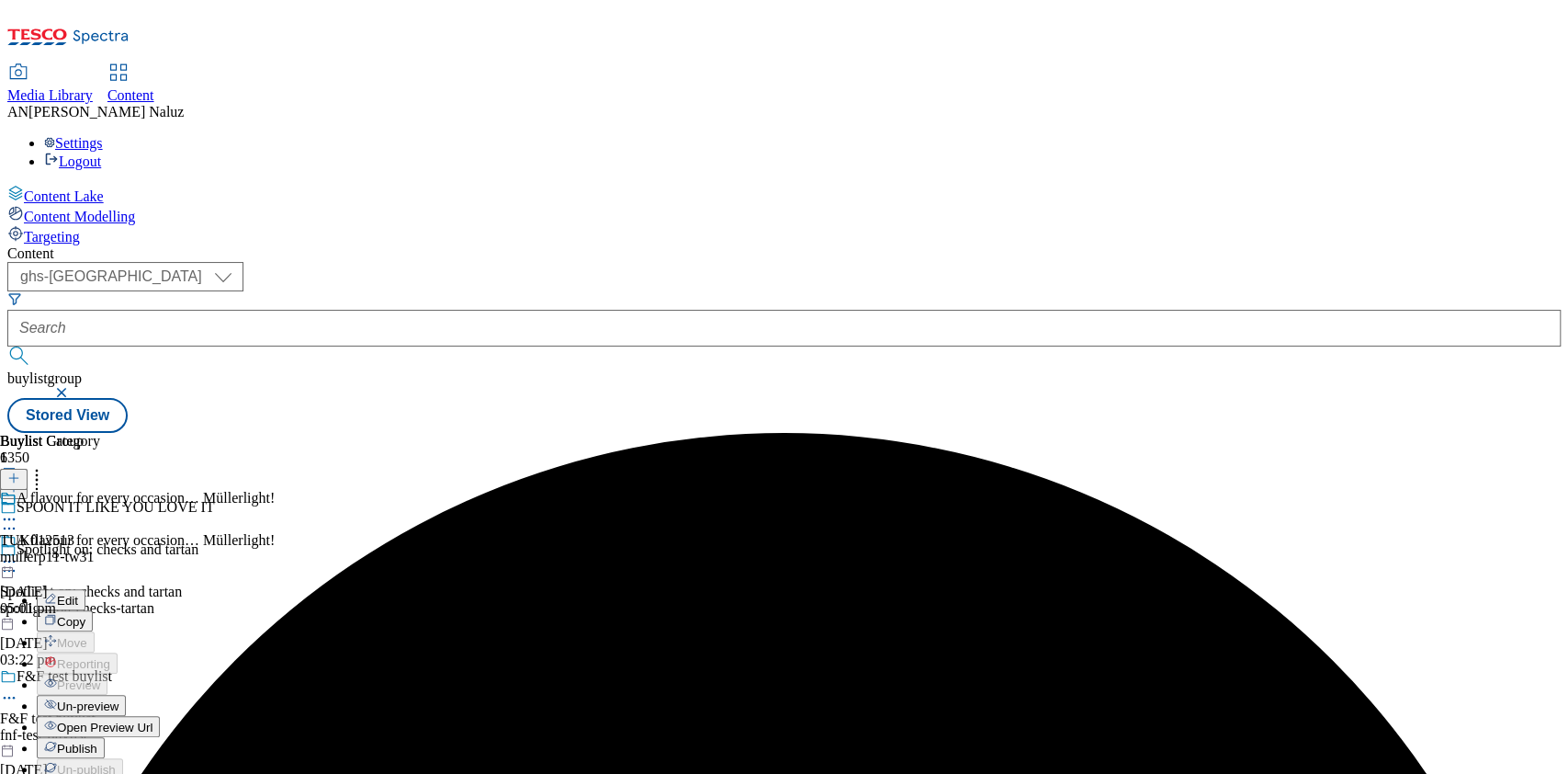
click at [85, 589] on button "Edit" at bounding box center [60, 600] width 49 height 21
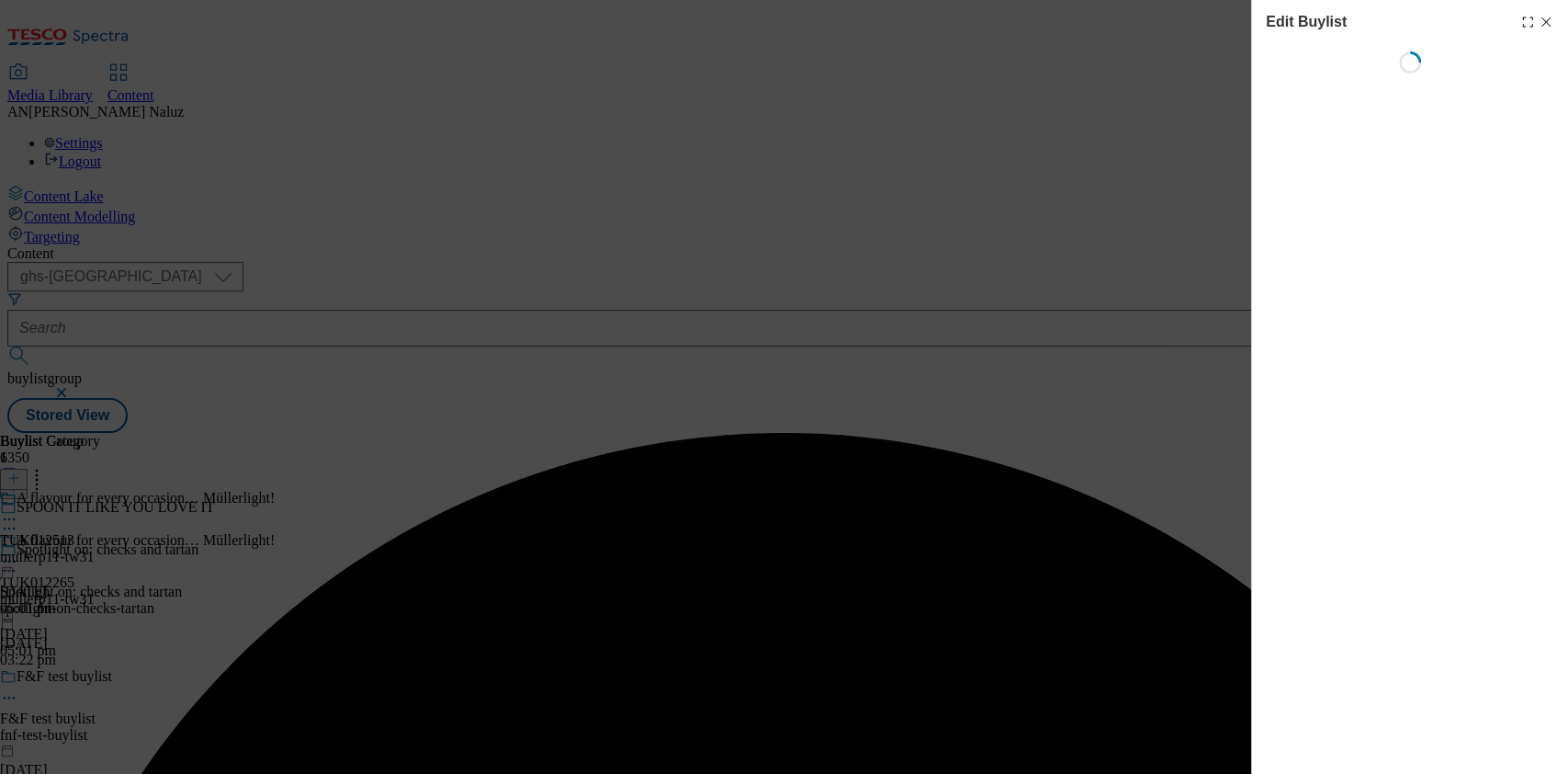
select select "tactical"
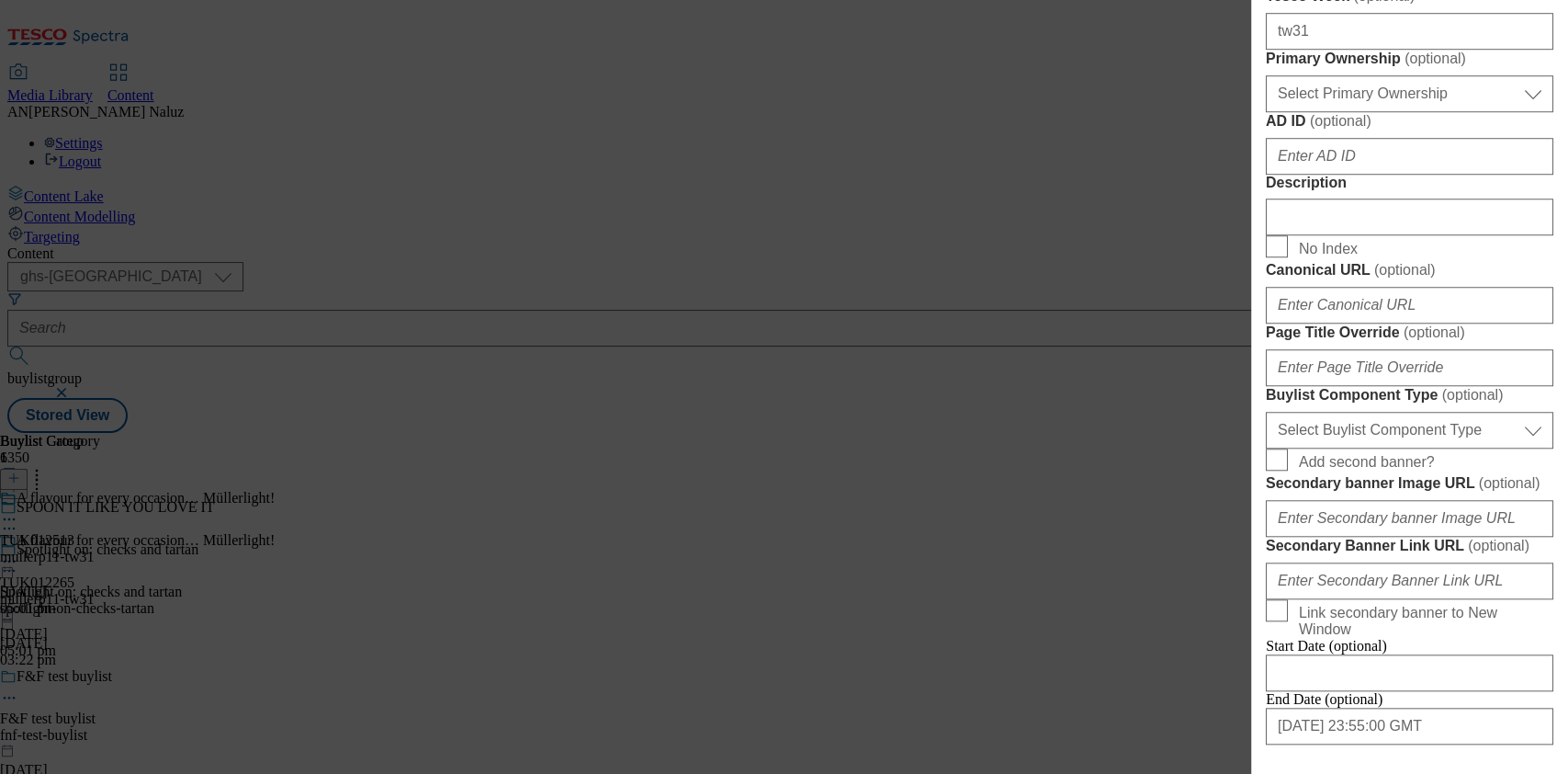
scroll to position [1683, 0]
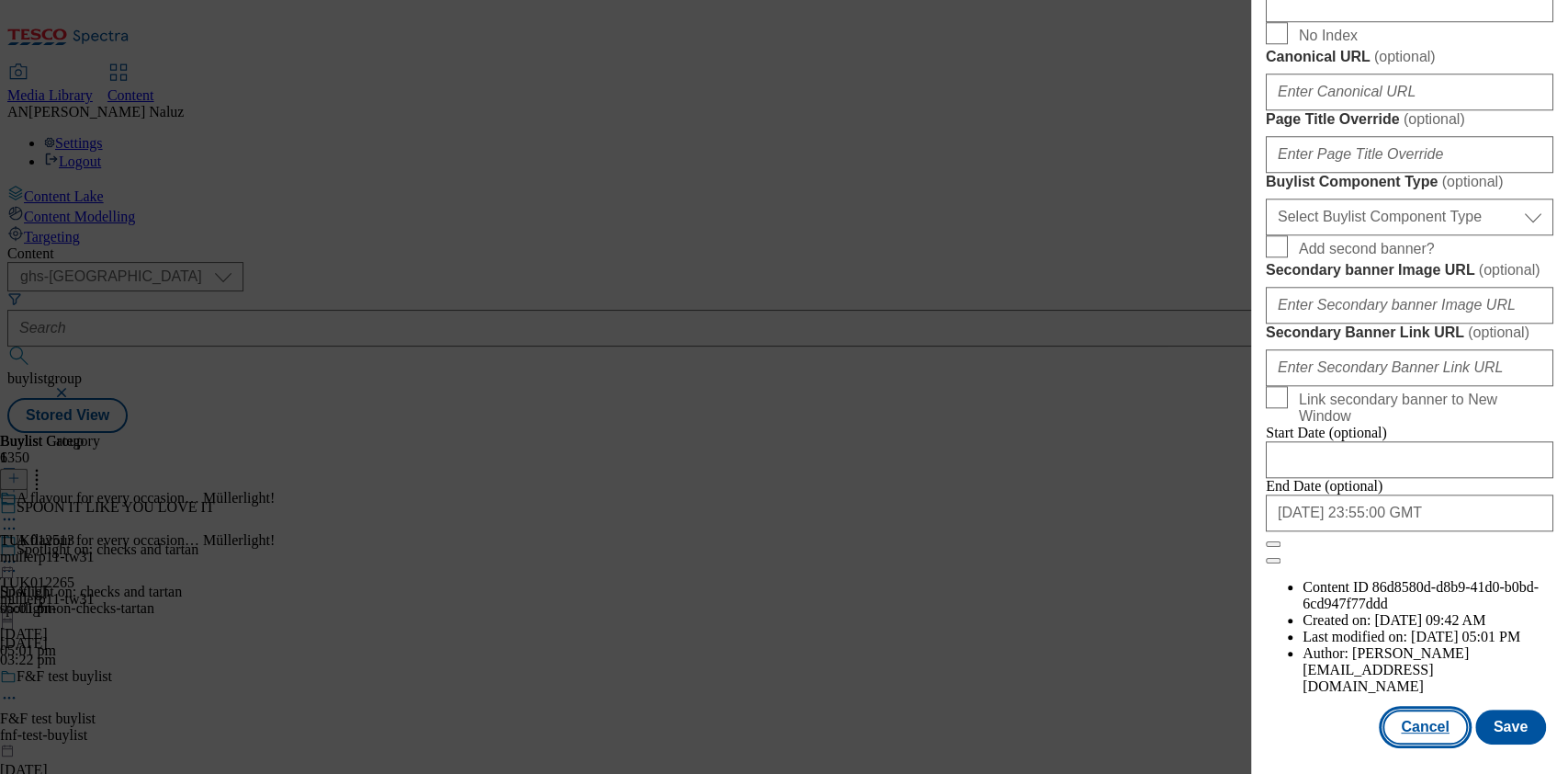
click at [1395, 709] on button "Cancel" at bounding box center [1424, 726] width 84 height 34
select select "tactical"
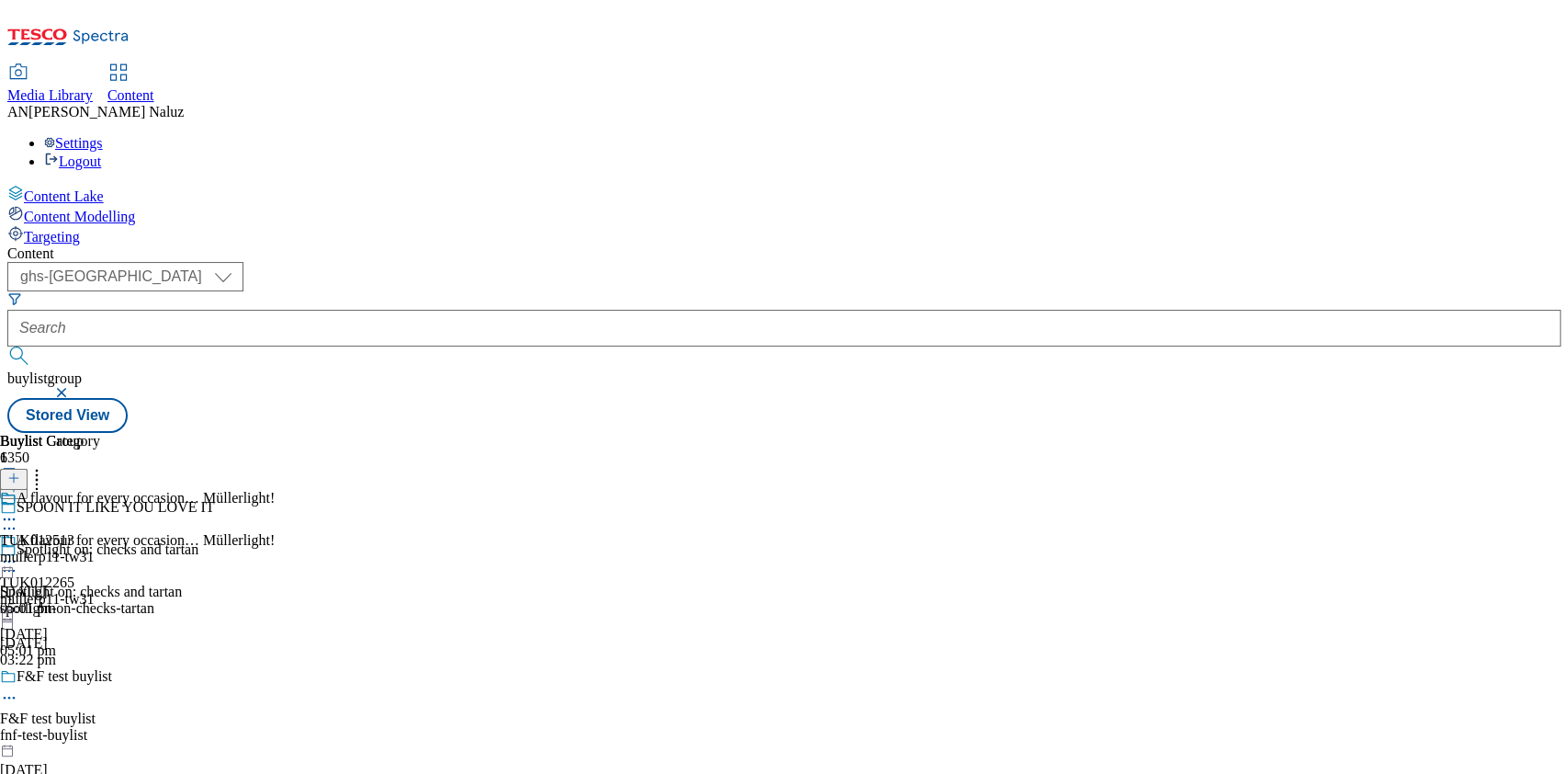
scroll to position [1603, 0]
click at [16, 490] on span at bounding box center [16, 499] width 0 height 20
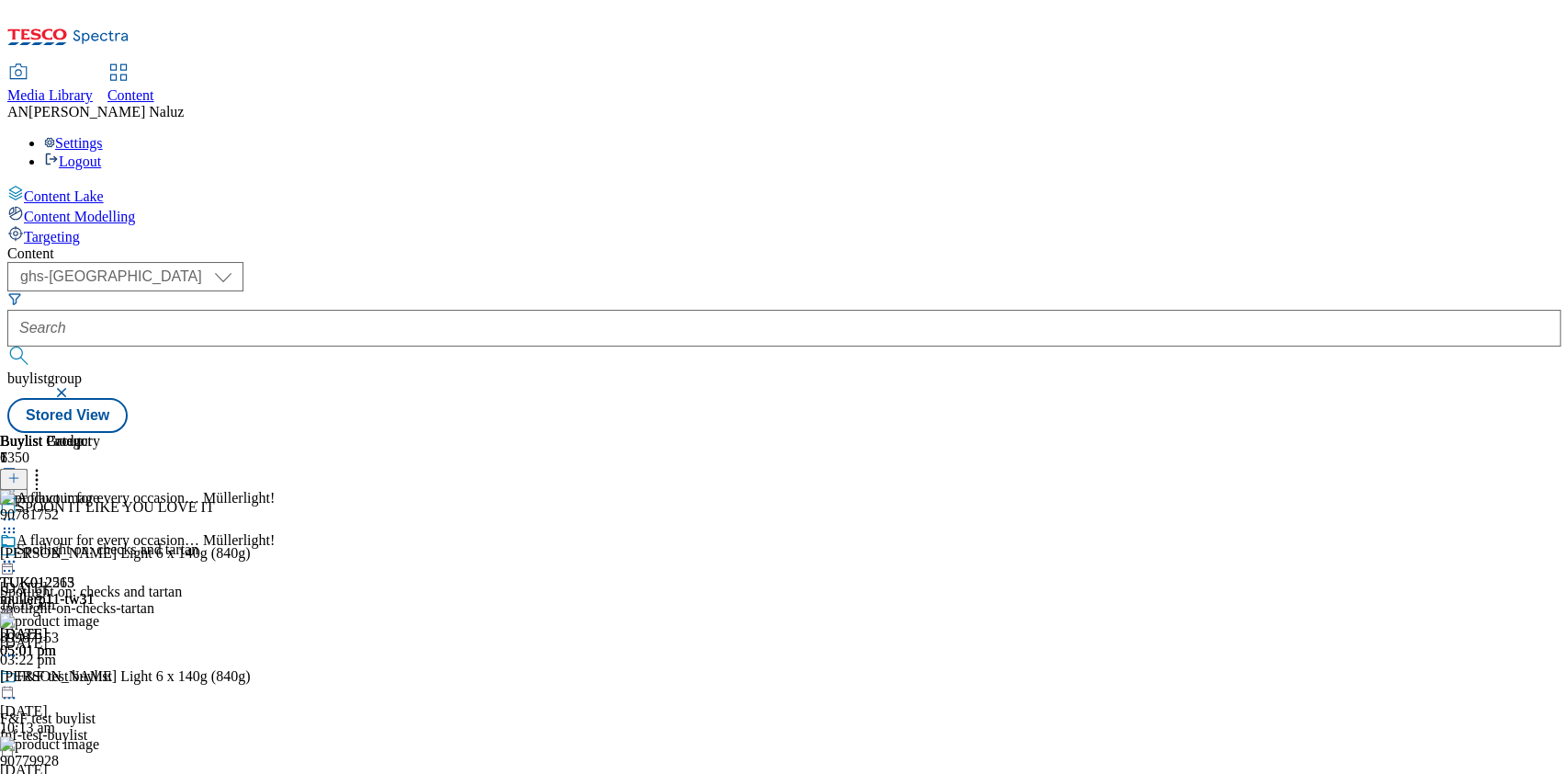
click at [18, 552] on icon at bounding box center [9, 561] width 18 height 18
click at [275, 695] on li "Un-preview" at bounding box center [155, 705] width 238 height 21
click at [18, 552] on icon at bounding box center [9, 561] width 18 height 18
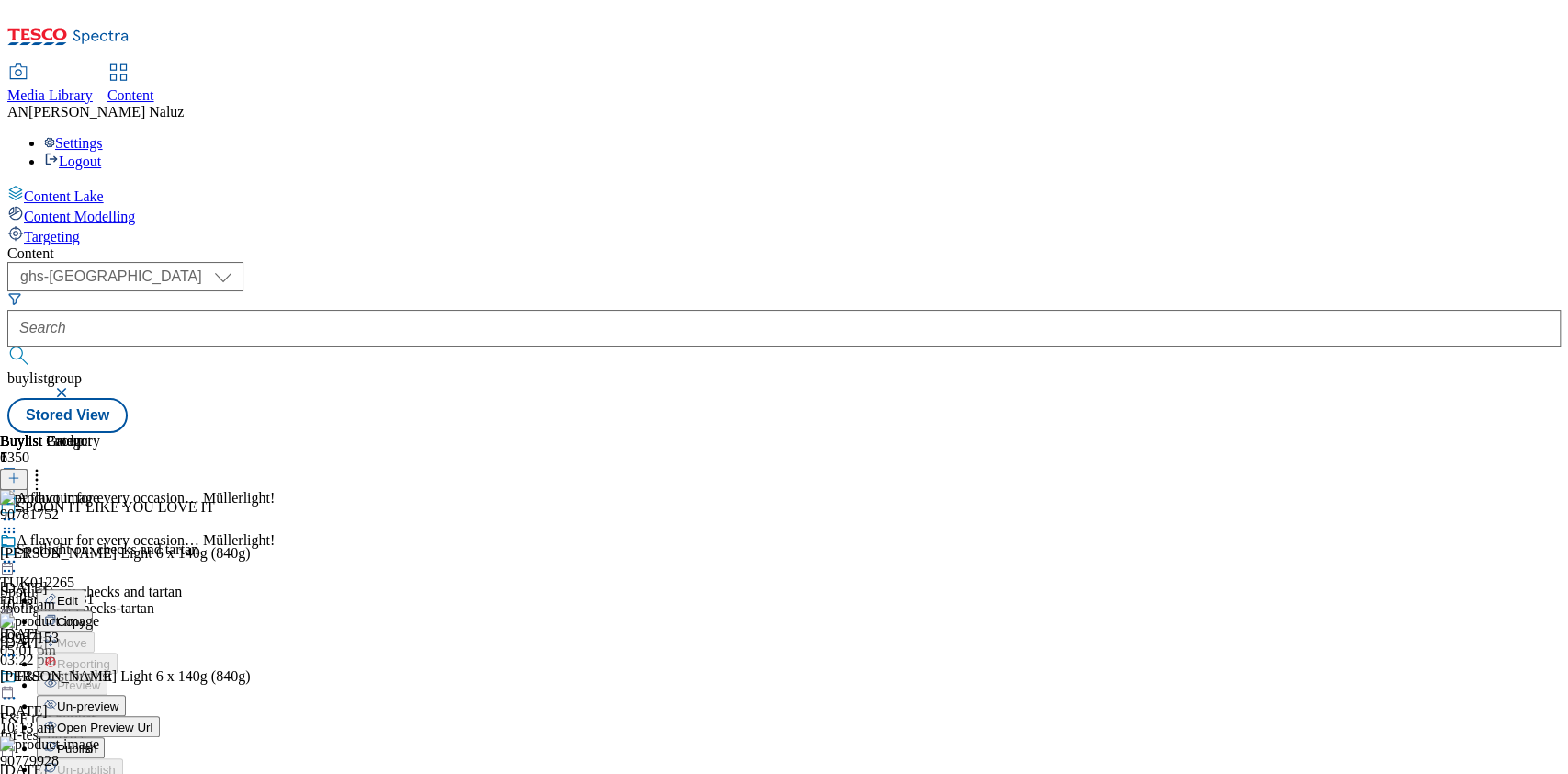
click at [119, 699] on span "Un-preview" at bounding box center [88, 706] width 61 height 13
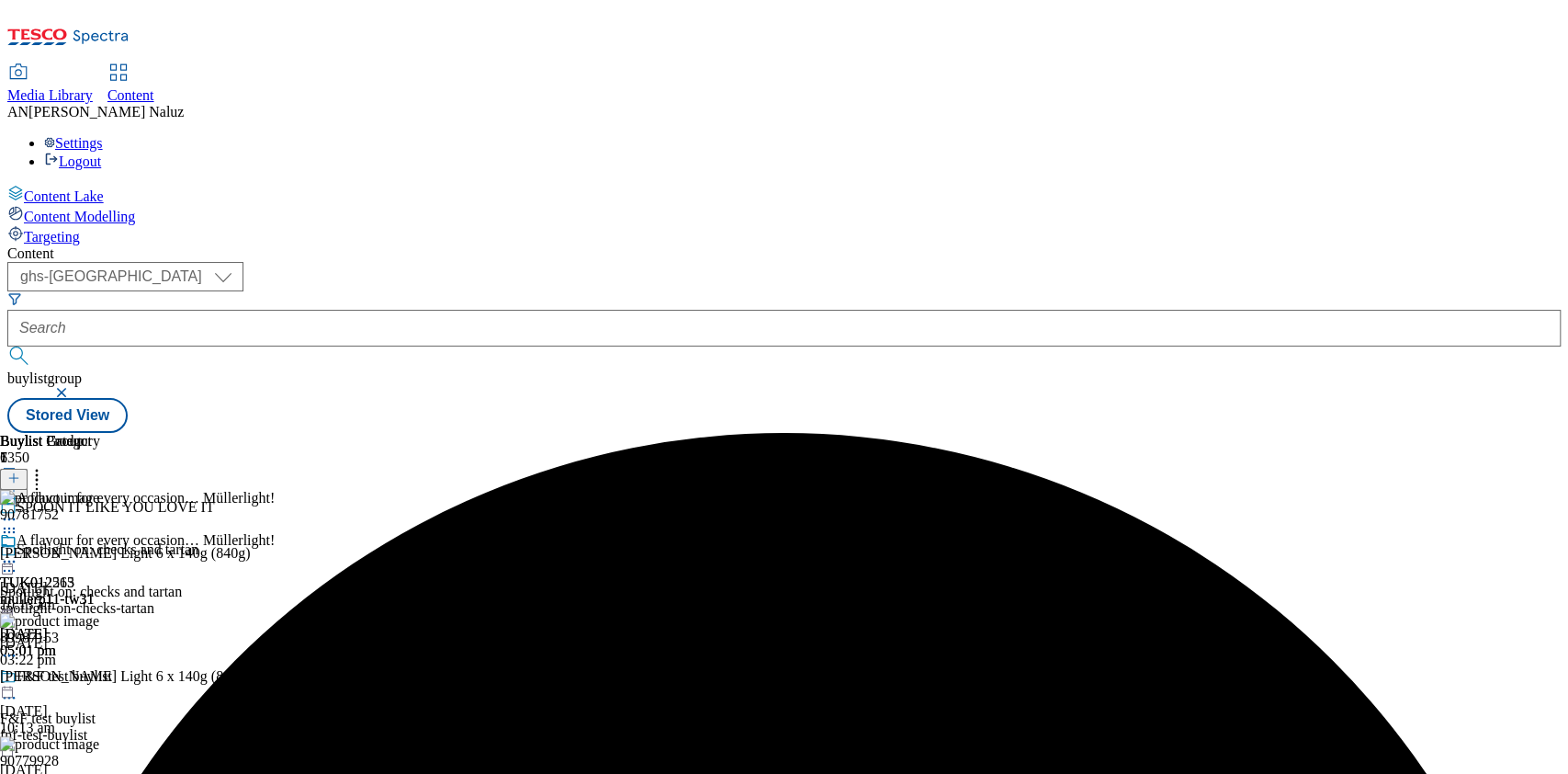
click at [18, 552] on icon at bounding box center [9, 561] width 18 height 18
click at [100, 678] on span "Preview" at bounding box center [78, 685] width 43 height 13
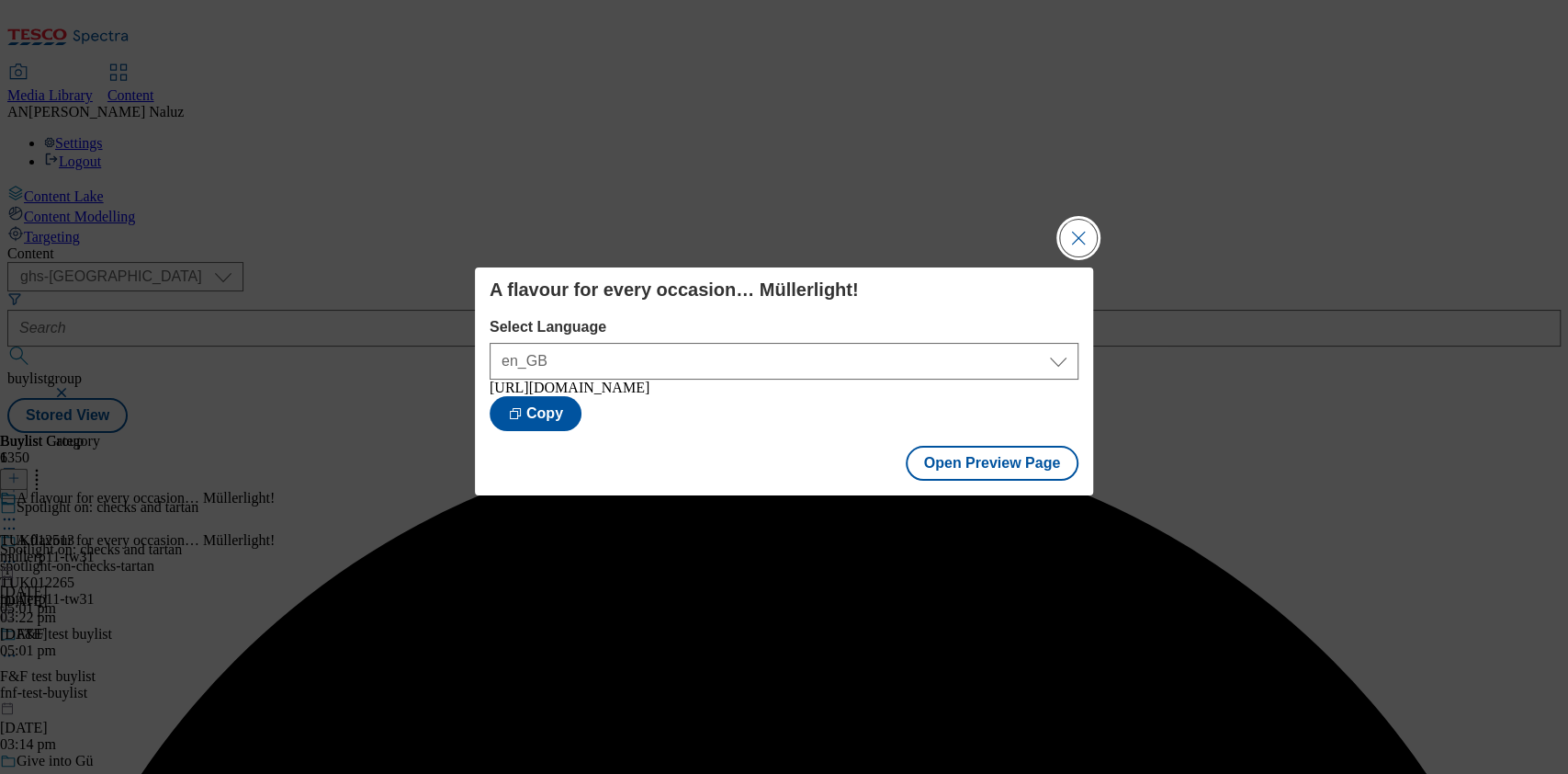
click at [1071, 223] on button "Close Modal" at bounding box center [1078, 237] width 36 height 36
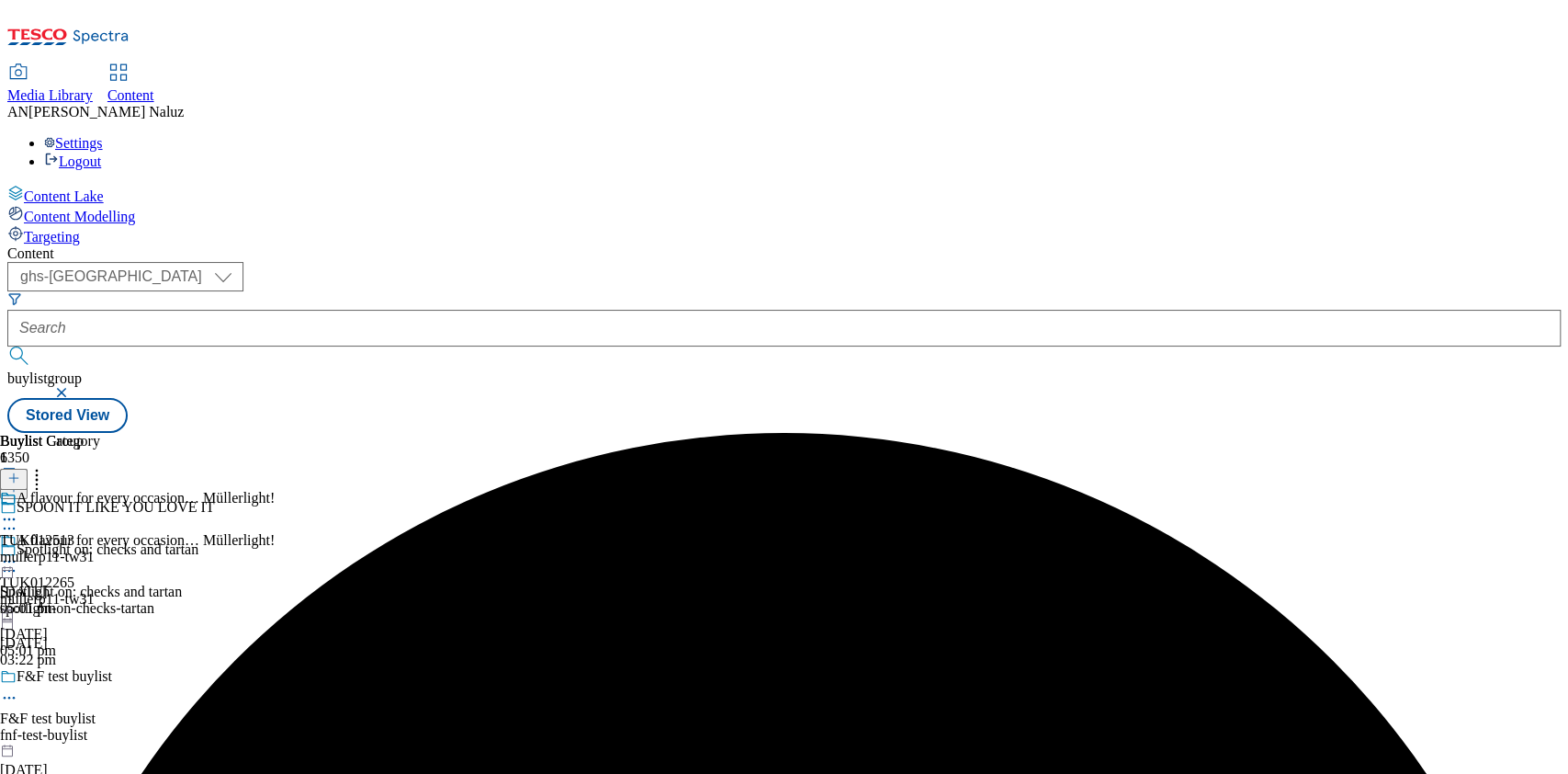
click at [18, 552] on icon at bounding box center [9, 561] width 18 height 18
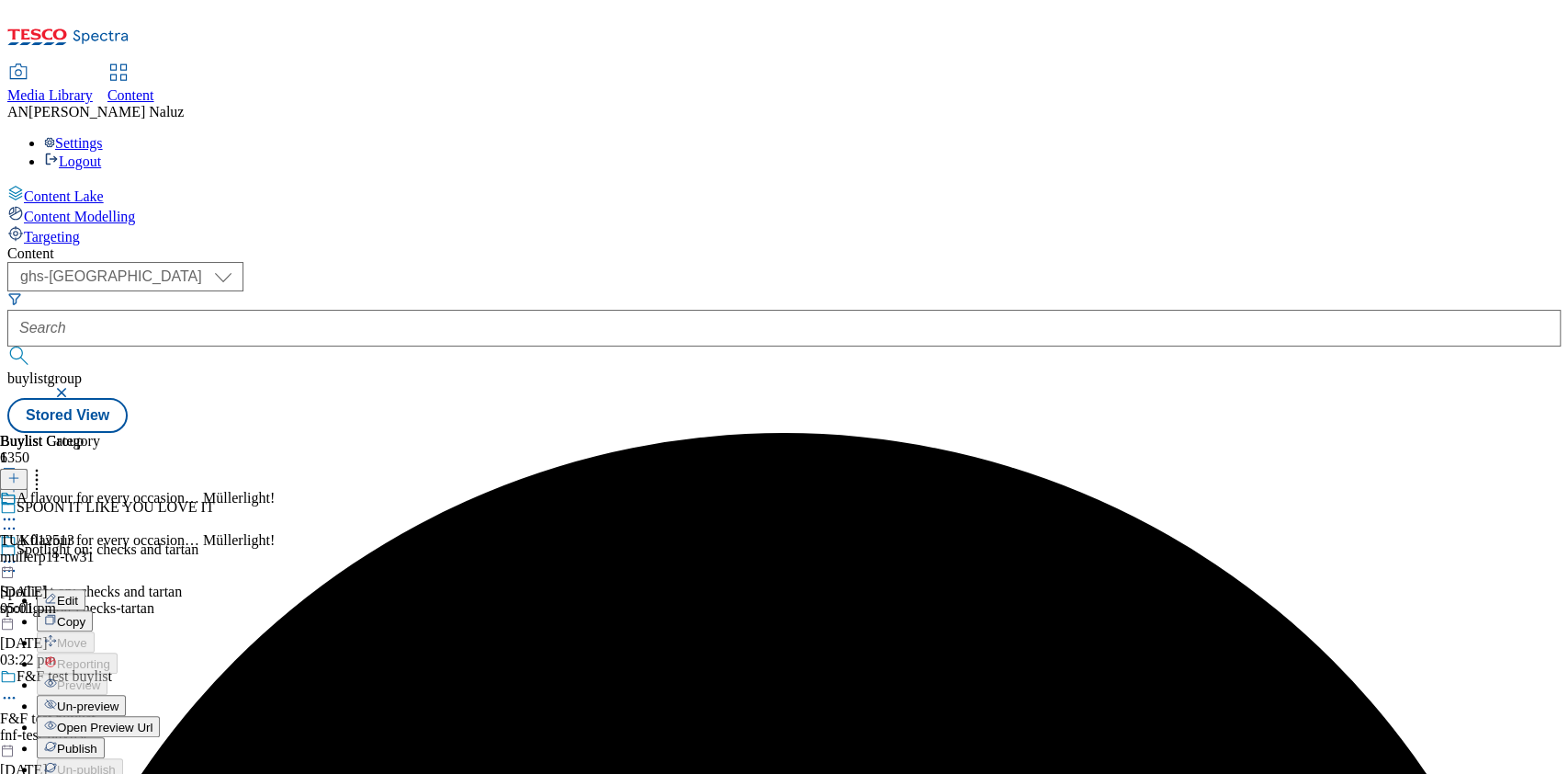
click at [126, 695] on button "Un-preview" at bounding box center [80, 705] width 89 height 21
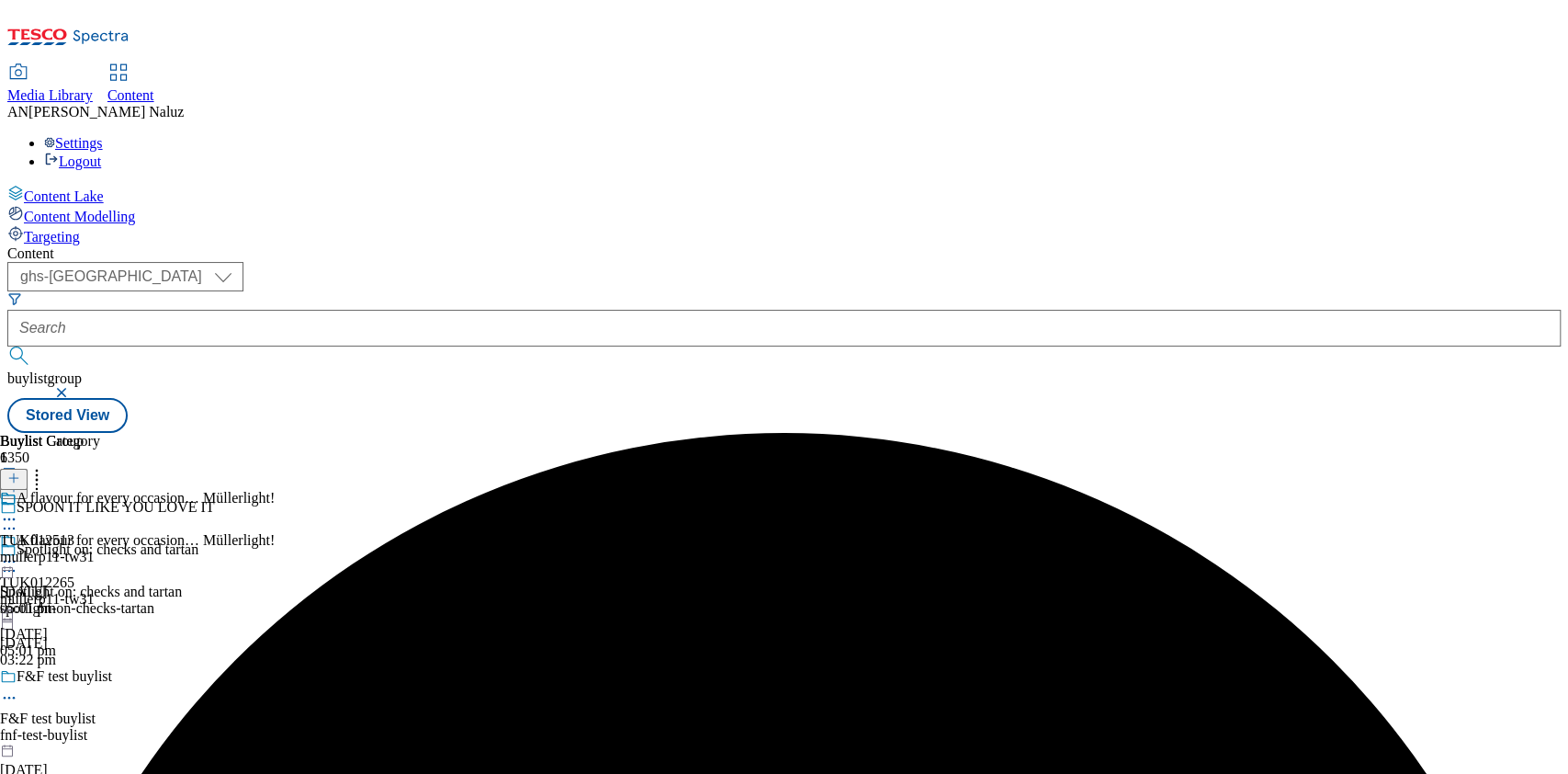
click at [275, 552] on div at bounding box center [137, 563] width 275 height 22
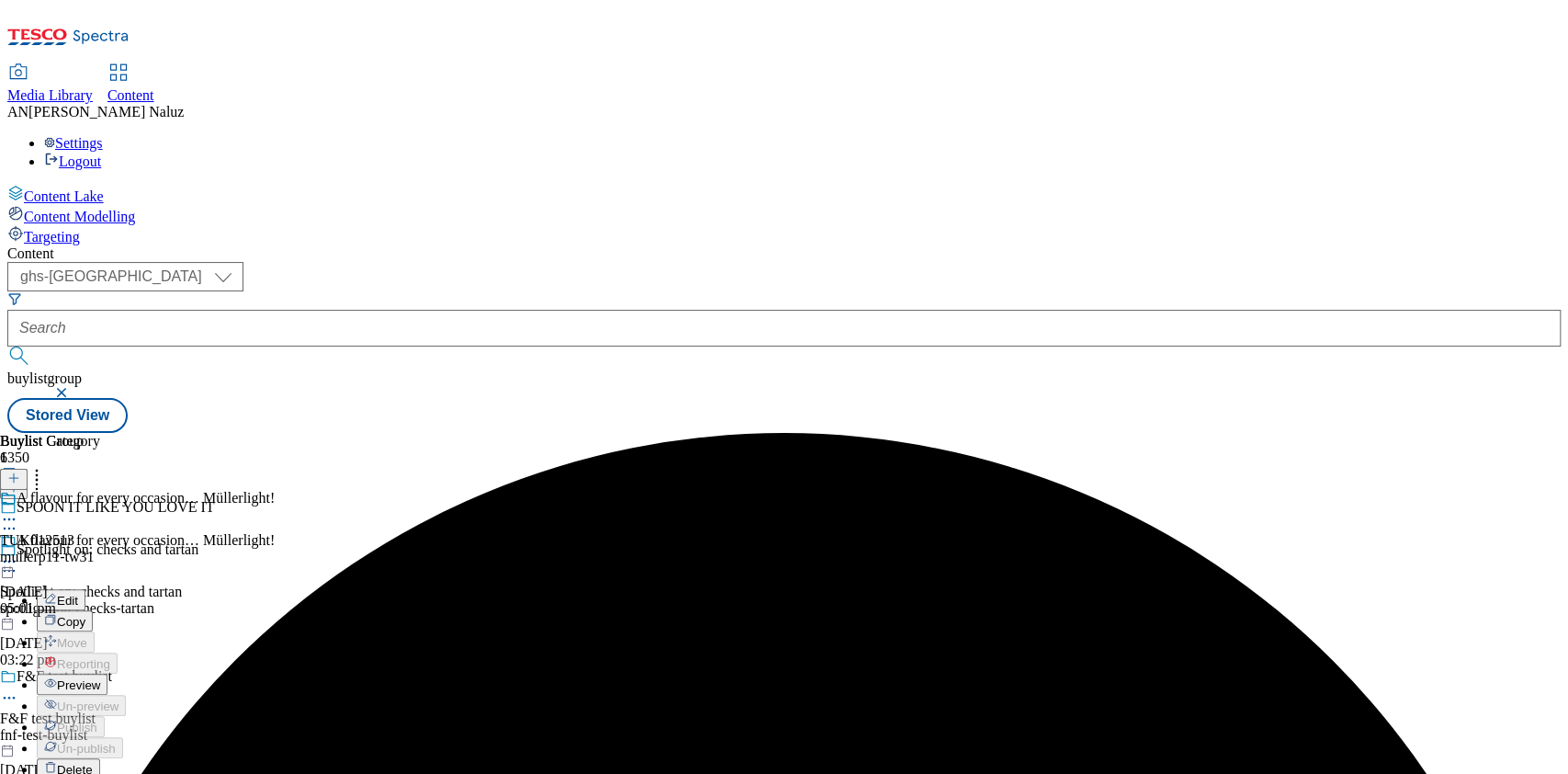
click at [107, 674] on button "Preview" at bounding box center [72, 684] width 71 height 21
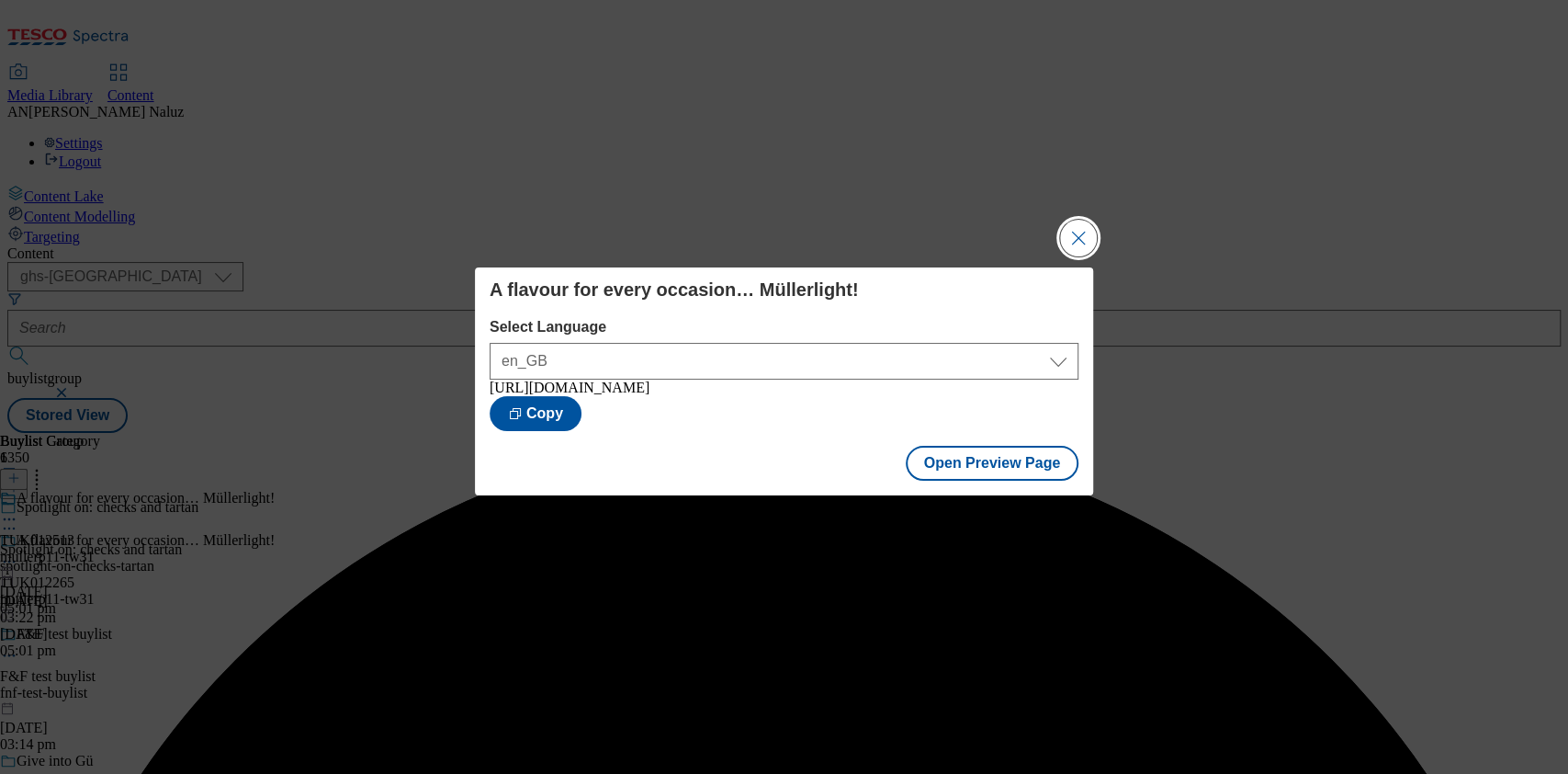
click at [1074, 219] on button "Close Modal" at bounding box center [1078, 237] width 36 height 36
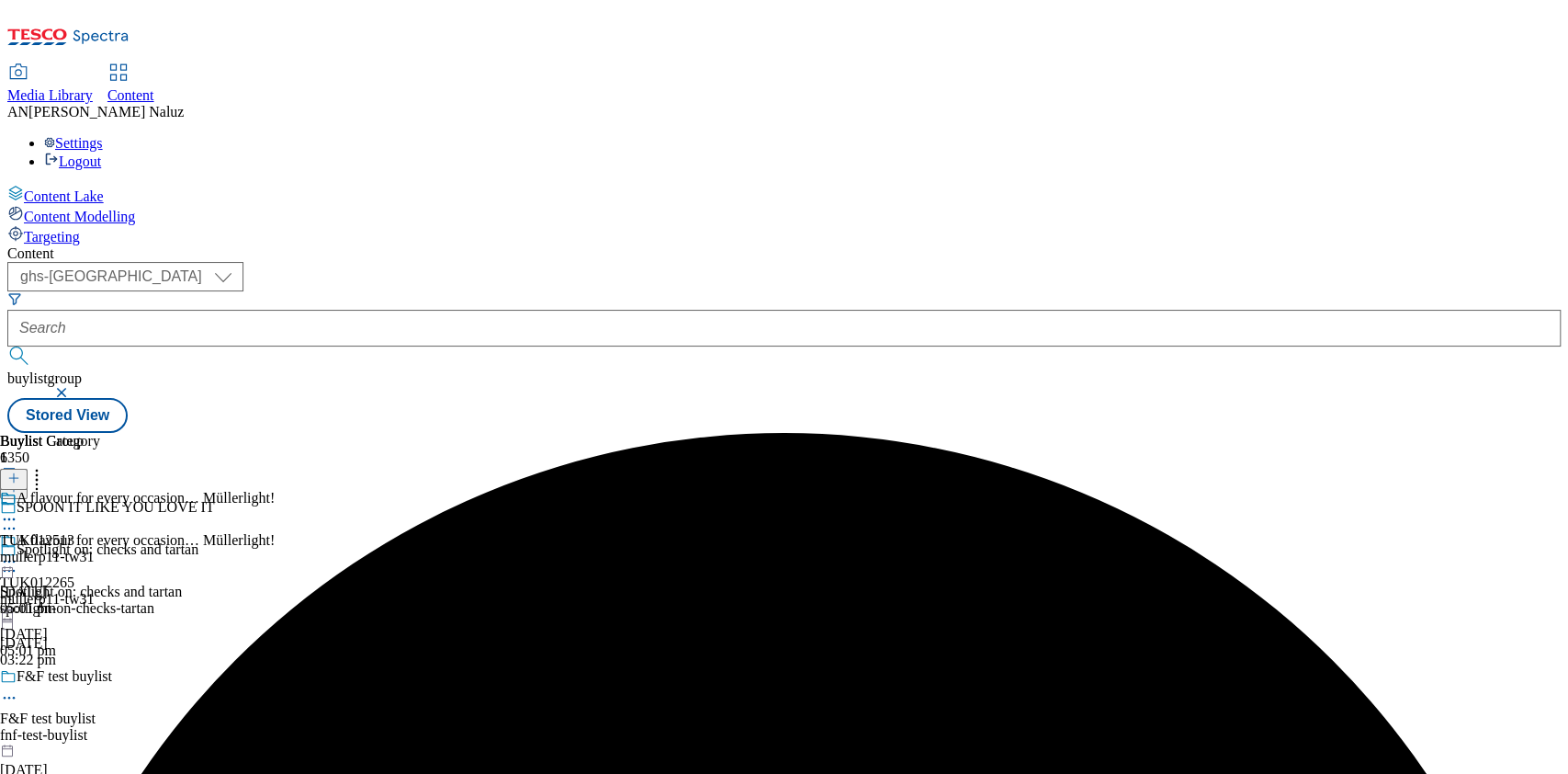
click at [18, 510] on icon at bounding box center [9, 519] width 18 height 18
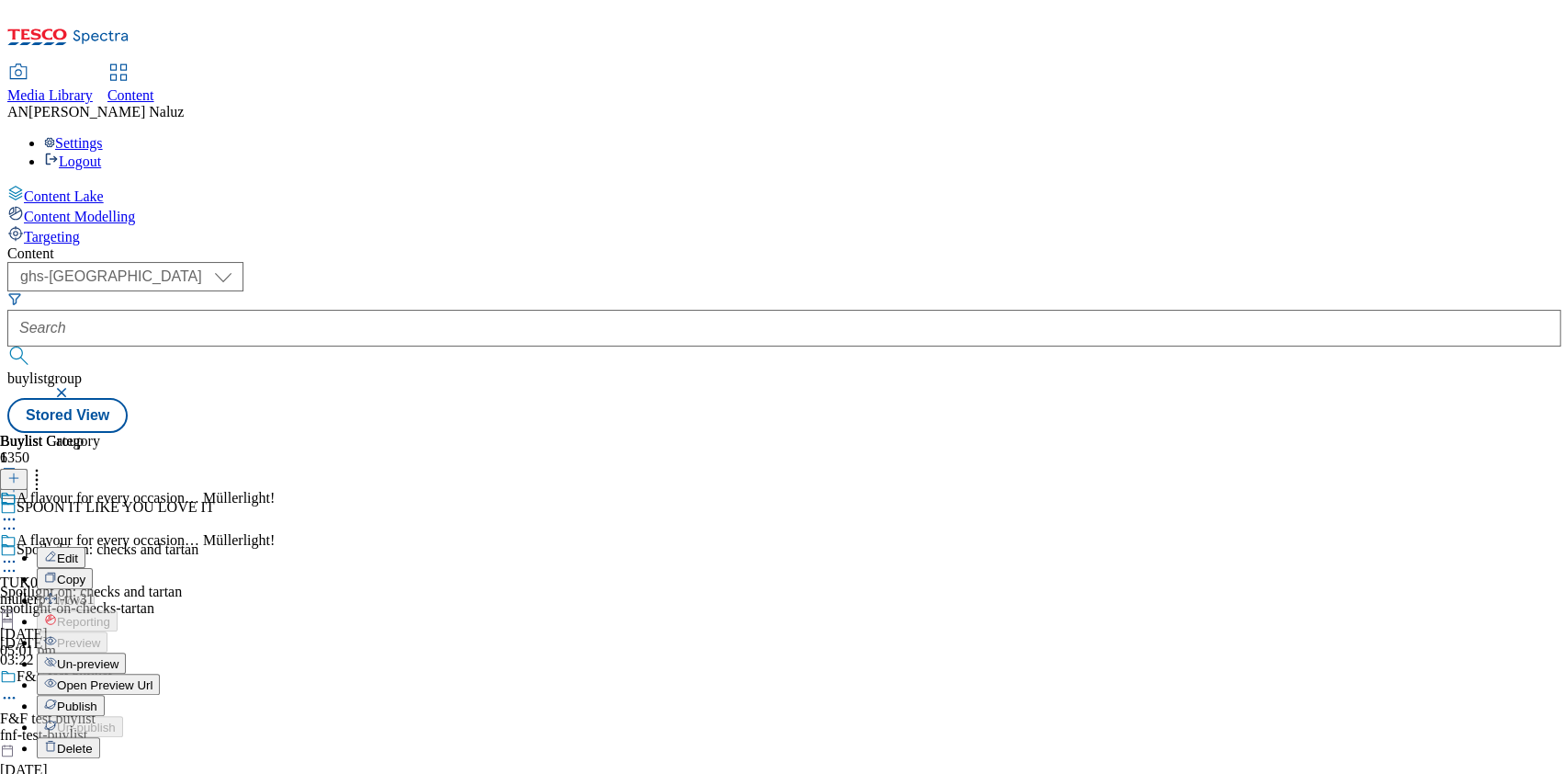
click at [152, 678] on span "Open Preview Url" at bounding box center [105, 685] width 96 height 13
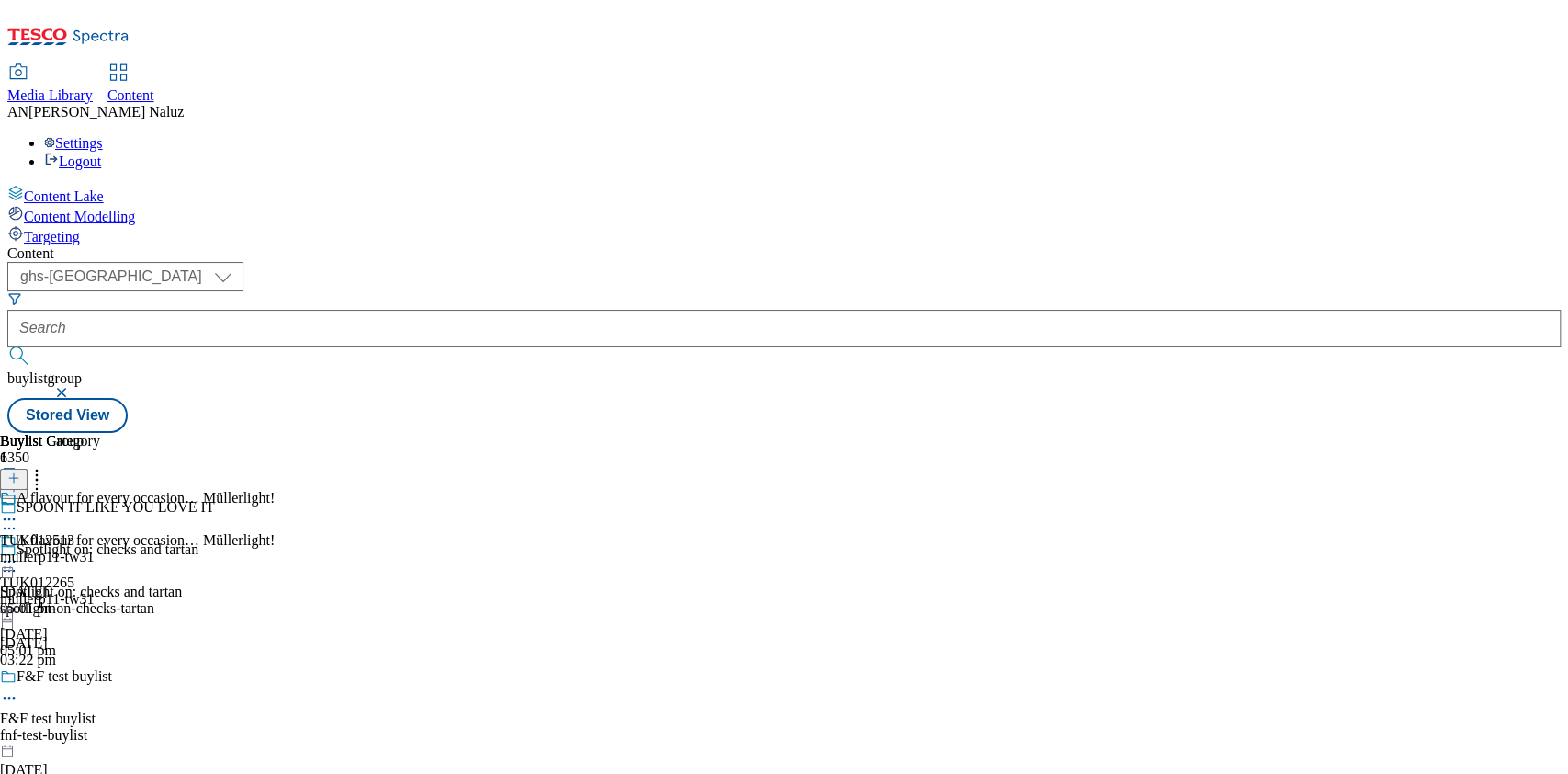
click at [18, 510] on icon at bounding box center [9, 519] width 18 height 18
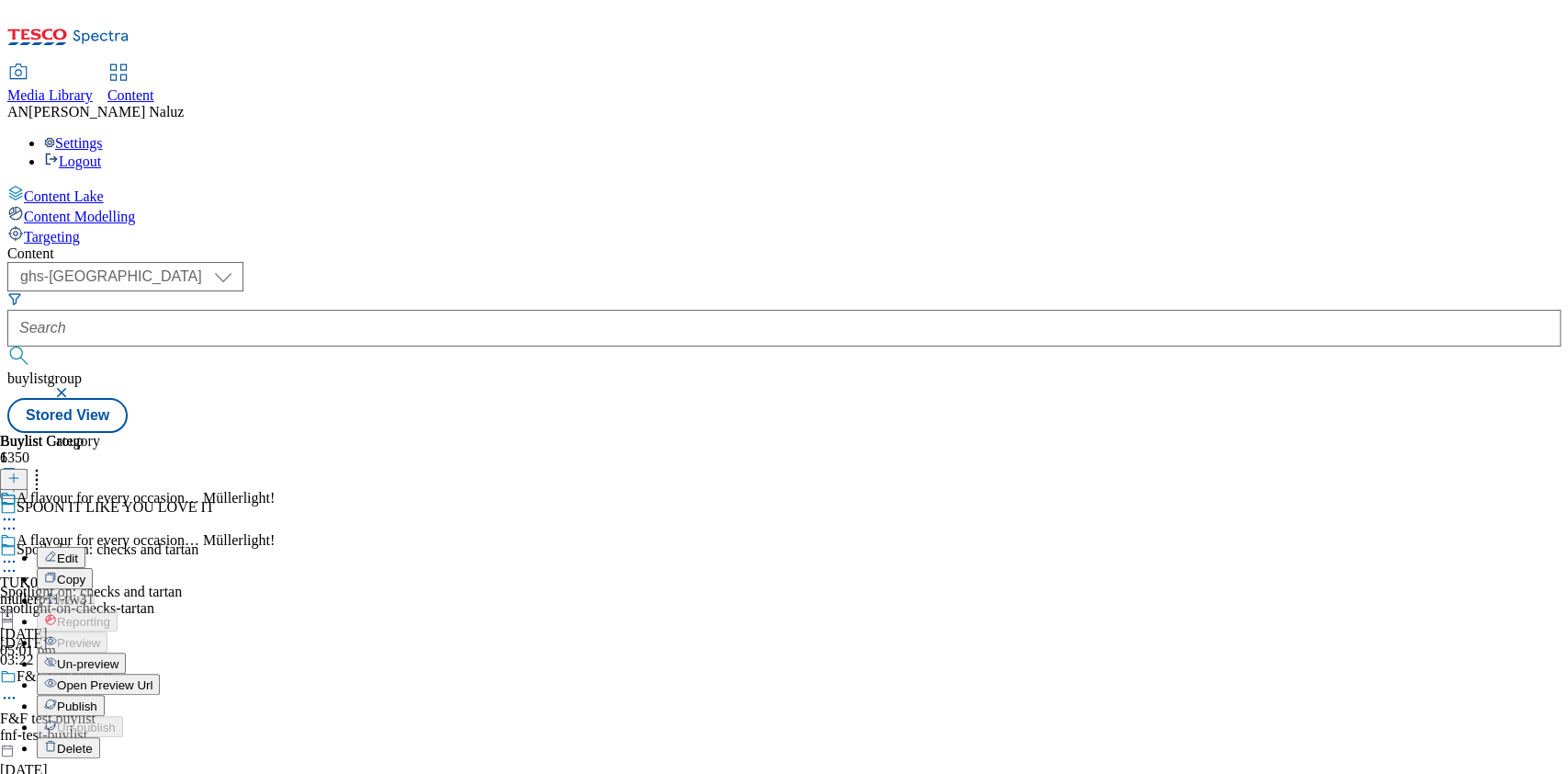
click at [98, 699] on span "Publish" at bounding box center [77, 706] width 40 height 13
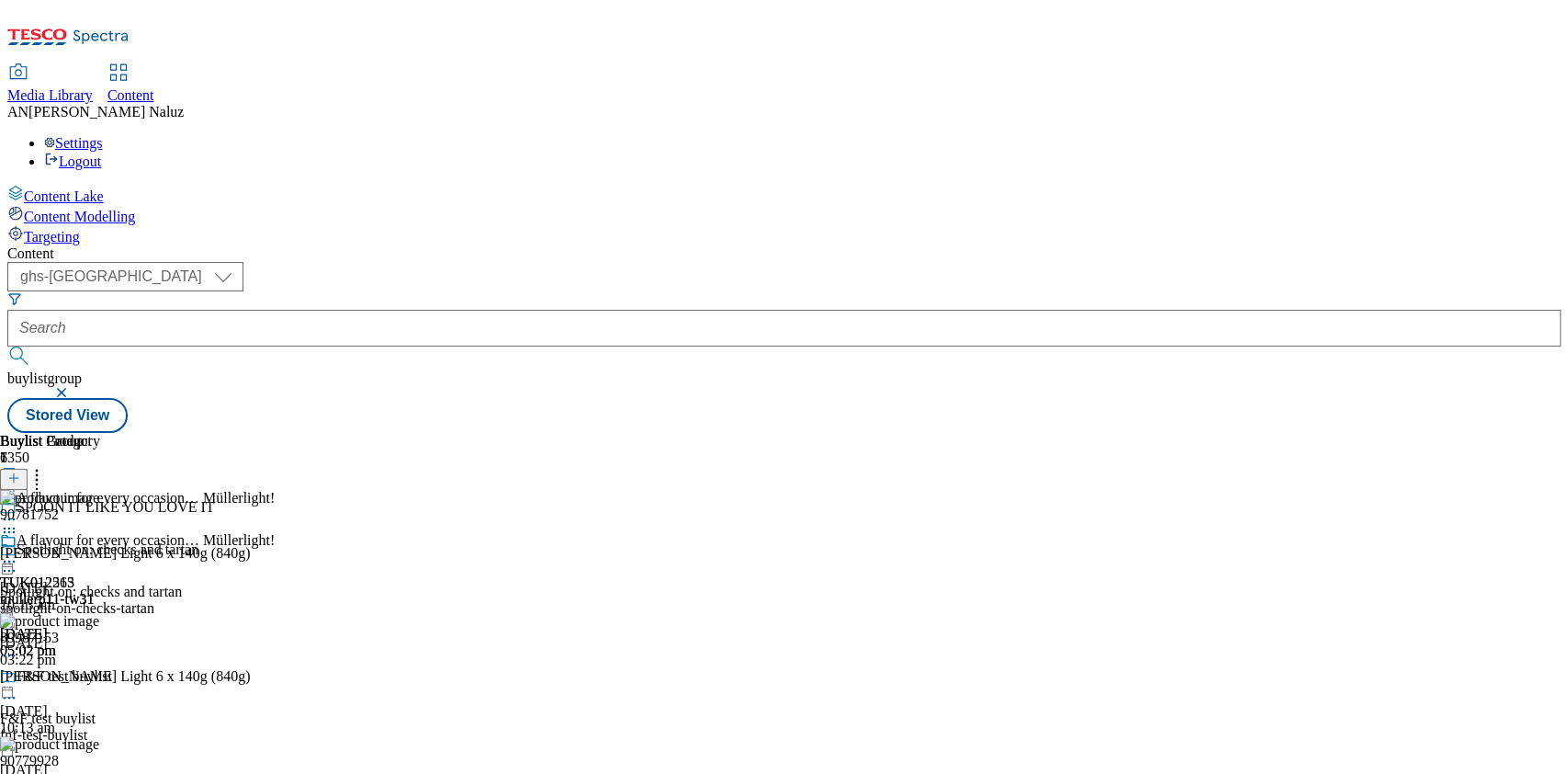
click at [18, 552] on icon at bounding box center [9, 561] width 18 height 18
click at [100, 532] on div "TUK012513 mullerp11-tw31 24 Sept 2025 05:02 pm" at bounding box center [50, 595] width 100 height 127
click at [18, 520] on icon at bounding box center [9, 528] width 18 height 18
click at [18, 552] on icon at bounding box center [9, 561] width 18 height 18
click at [116, 763] on span "Un-publish" at bounding box center [86, 769] width 58 height 13
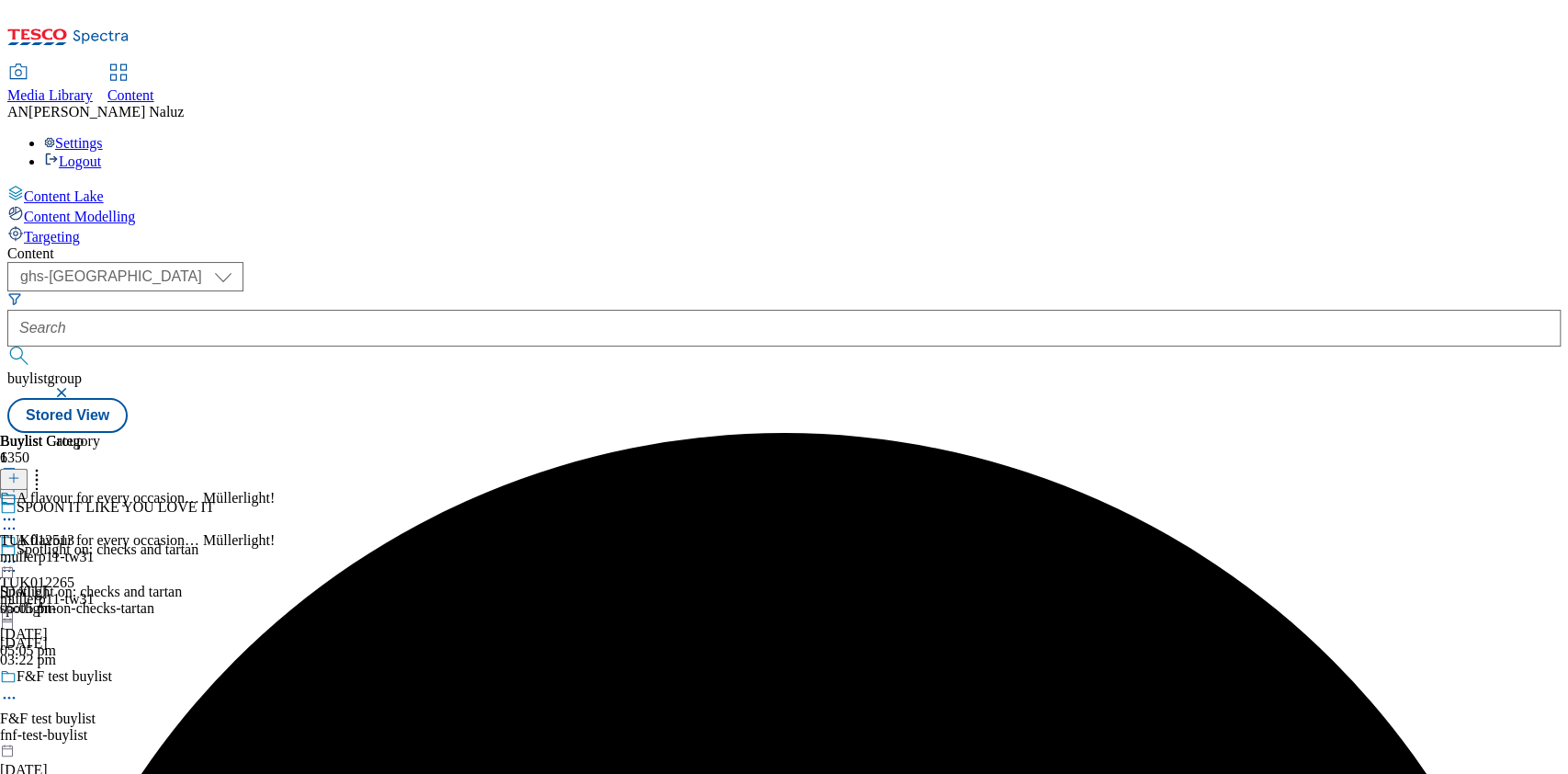
click at [18, 510] on icon at bounding box center [9, 519] width 18 height 18
click at [18, 552] on icon at bounding box center [9, 561] width 18 height 18
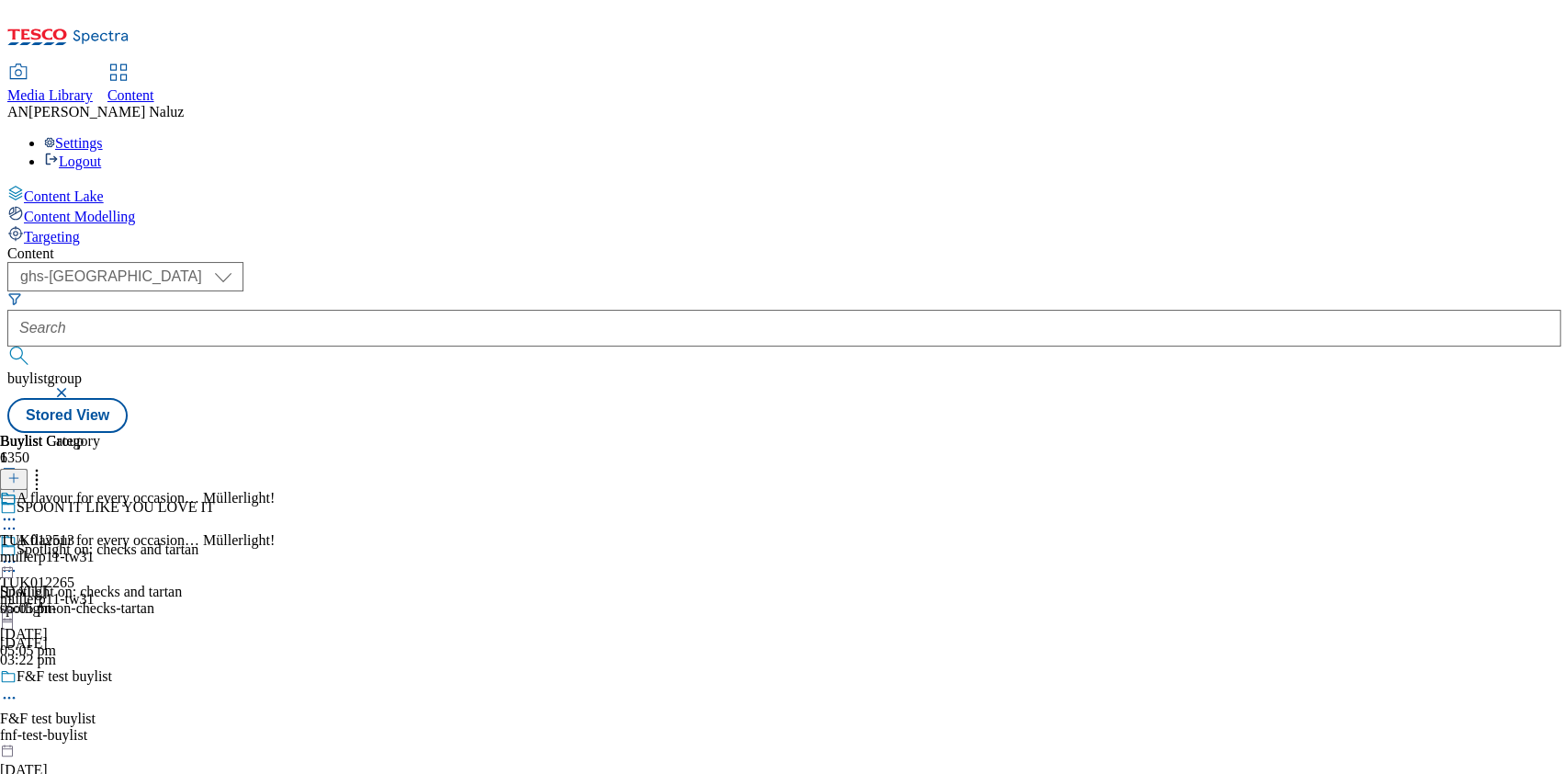
click at [18, 510] on icon at bounding box center [9, 519] width 18 height 18
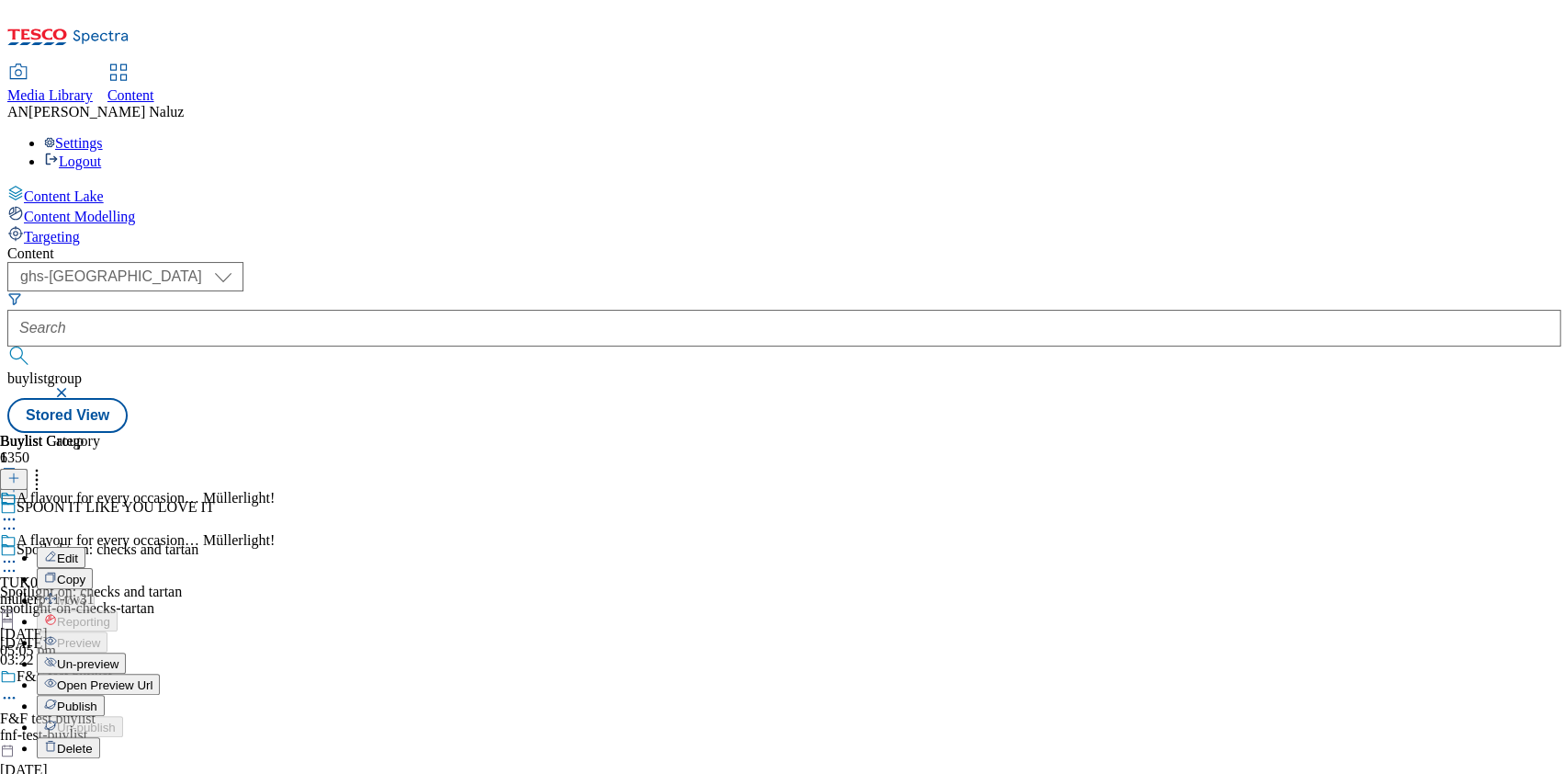
click at [119, 657] on span "Un-preview" at bounding box center [88, 664] width 61 height 13
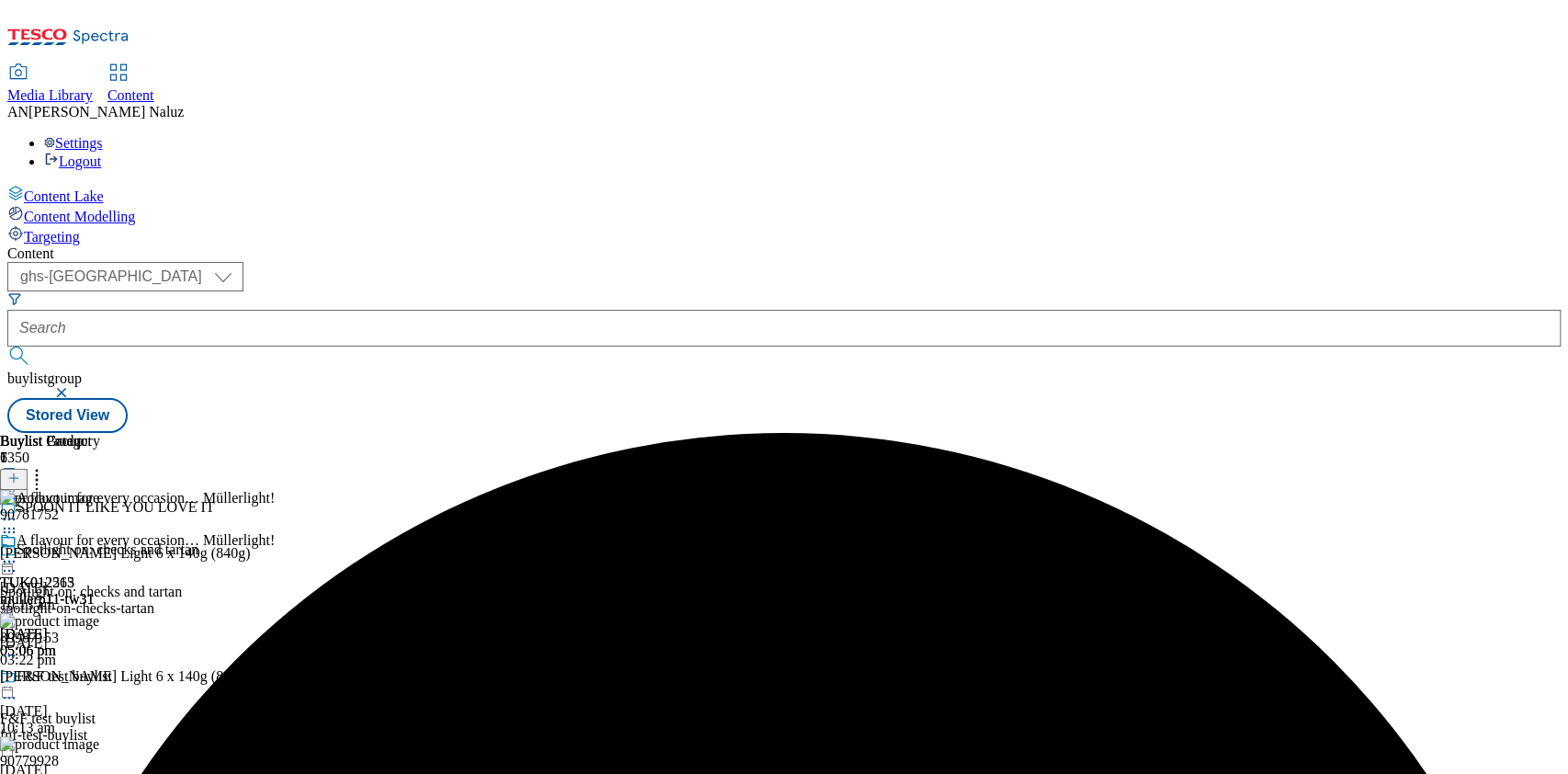
click at [18, 552] on icon at bounding box center [9, 561] width 18 height 18
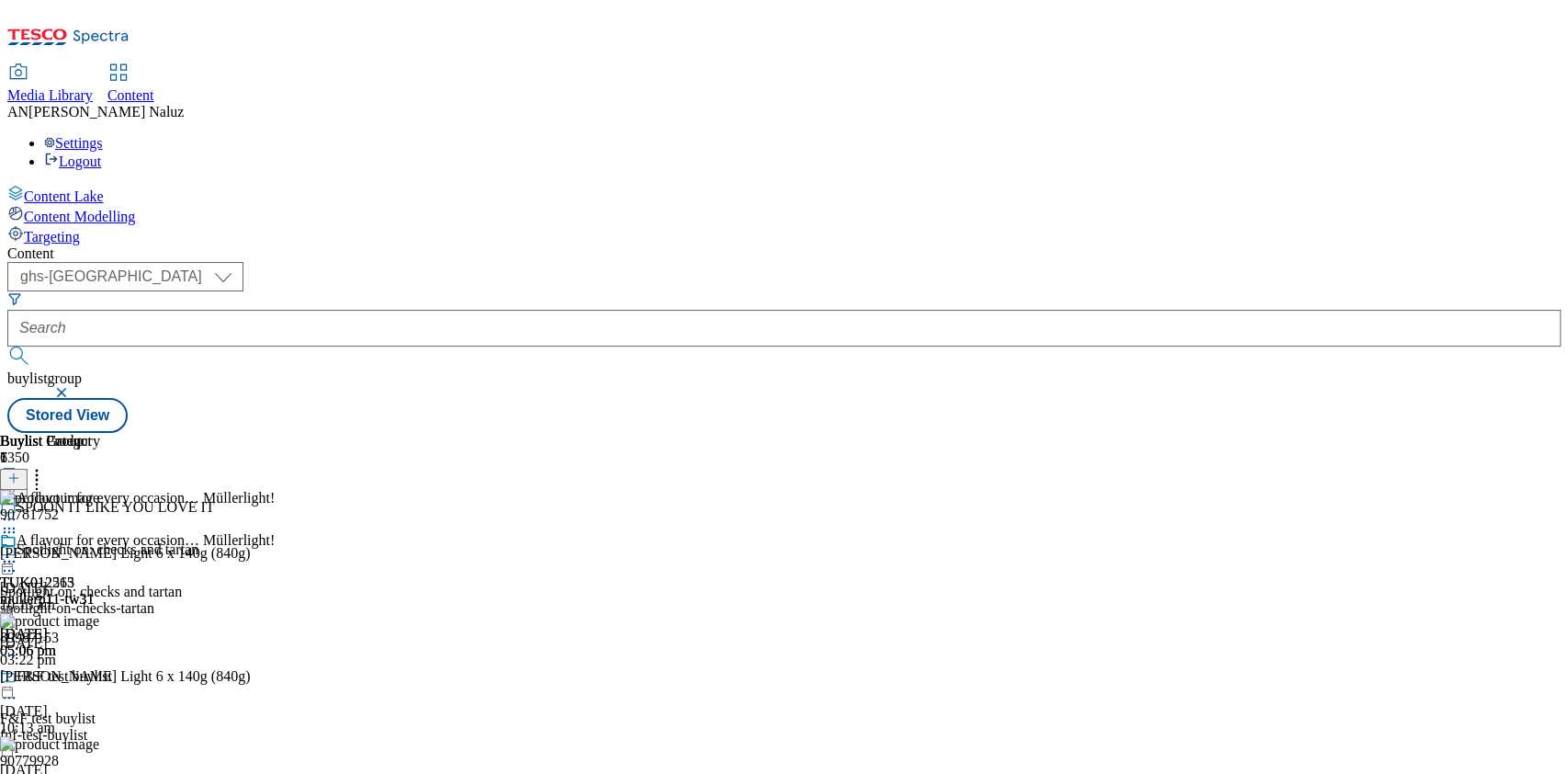
click at [18, 552] on icon at bounding box center [9, 561] width 18 height 18
click at [100, 678] on span "Preview" at bounding box center [78, 685] width 43 height 13
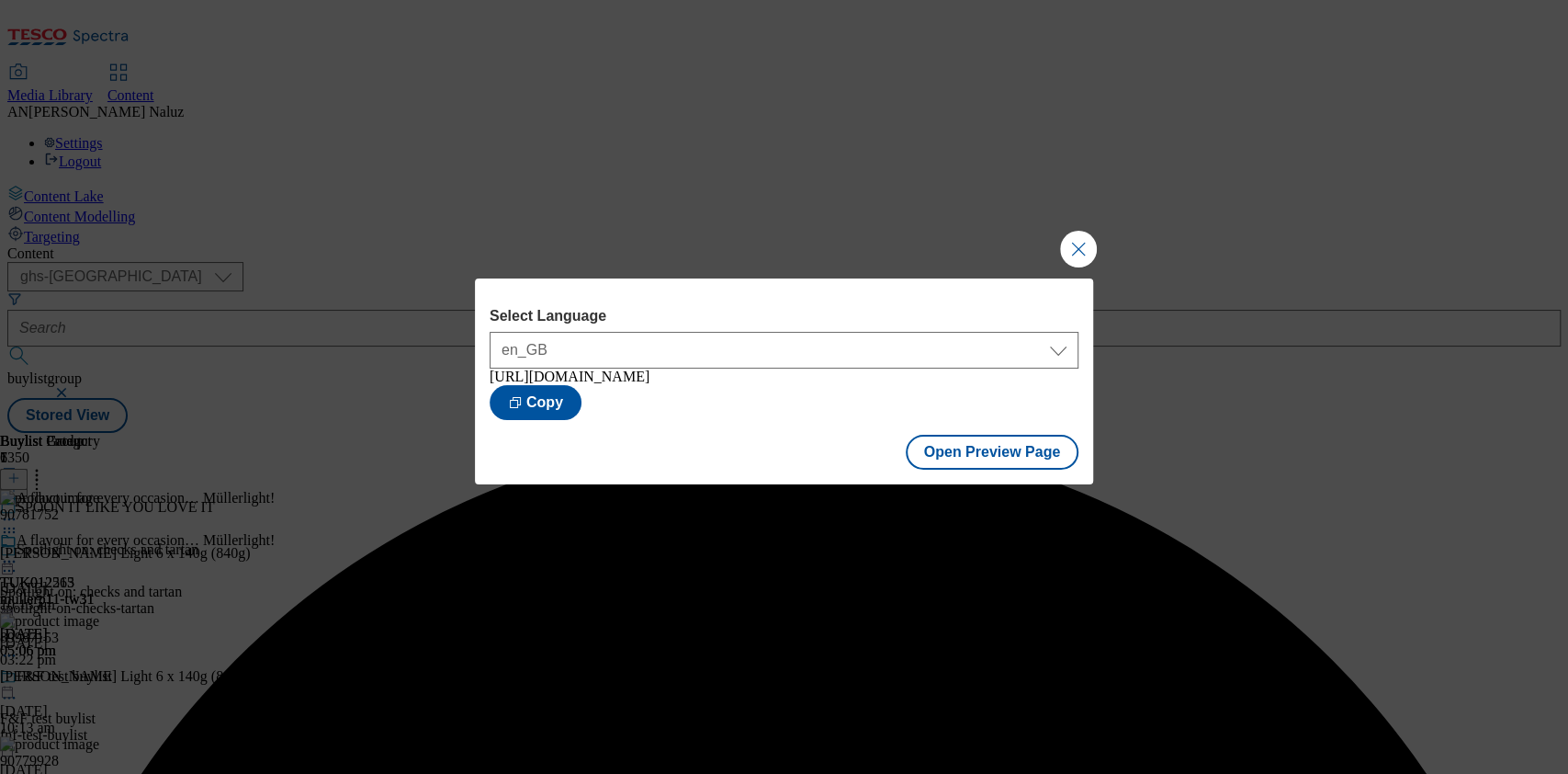
drag, startPoint x: 1072, startPoint y: 234, endPoint x: 1092, endPoint y: 230, distance: 20.4
click at [1092, 231] on button "Close Modal" at bounding box center [1078, 249] width 36 height 36
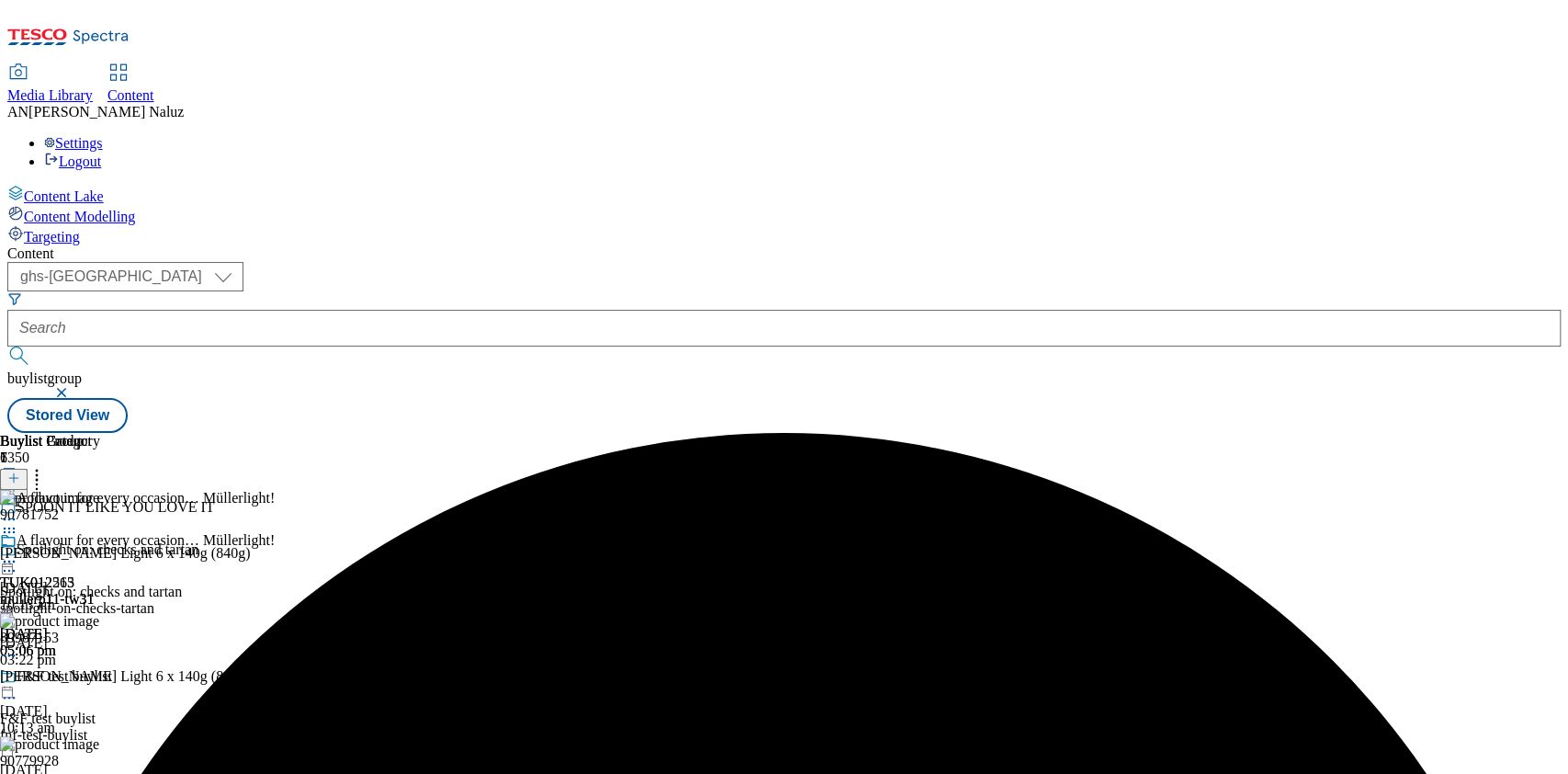
click at [100, 432] on header "Buylist Category 1" at bounding box center [50, 461] width 100 height 57
click at [18, 552] on icon at bounding box center [9, 561] width 18 height 18
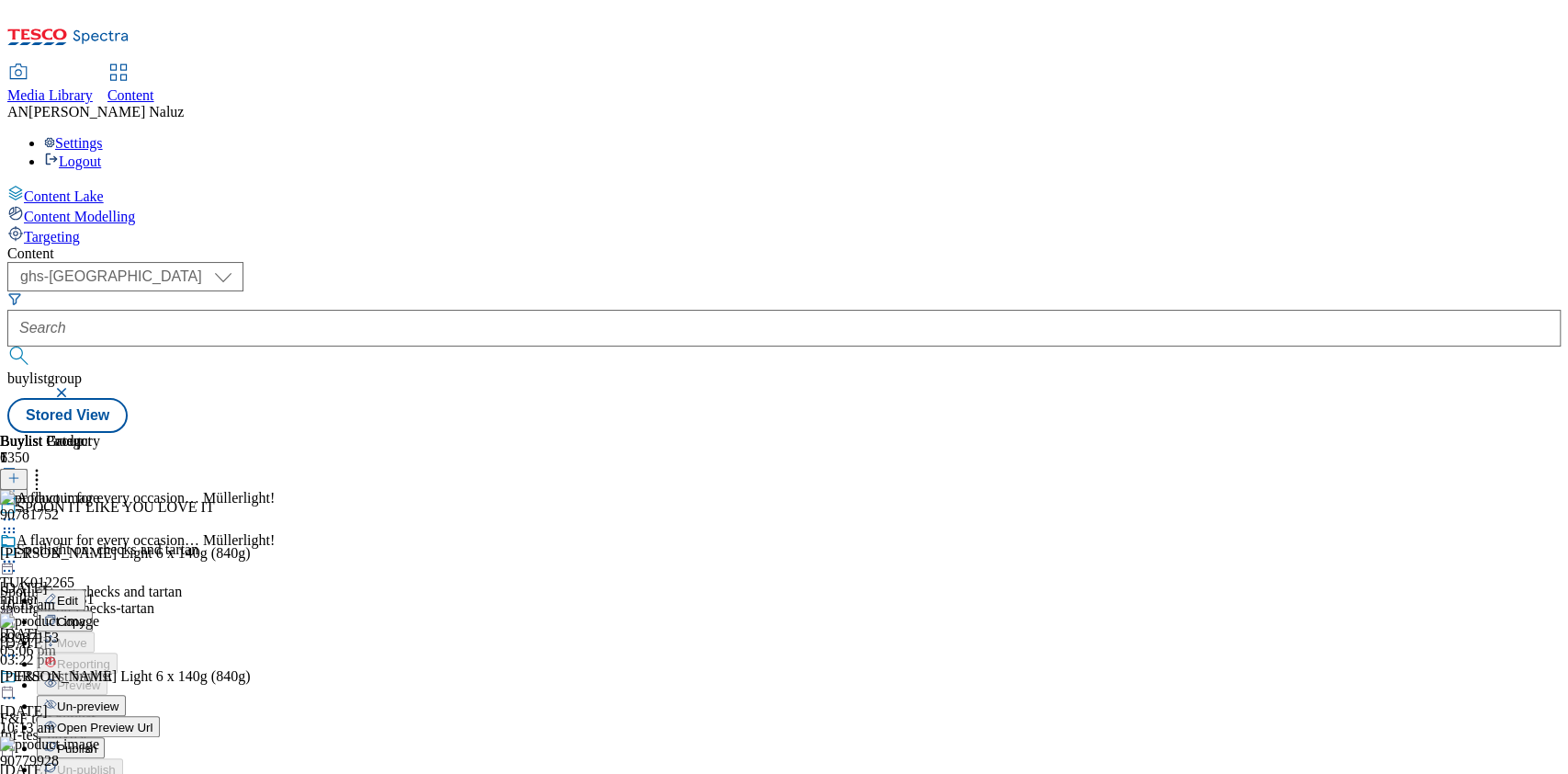
click at [104, 737] on button "Publish" at bounding box center [70, 747] width 68 height 21
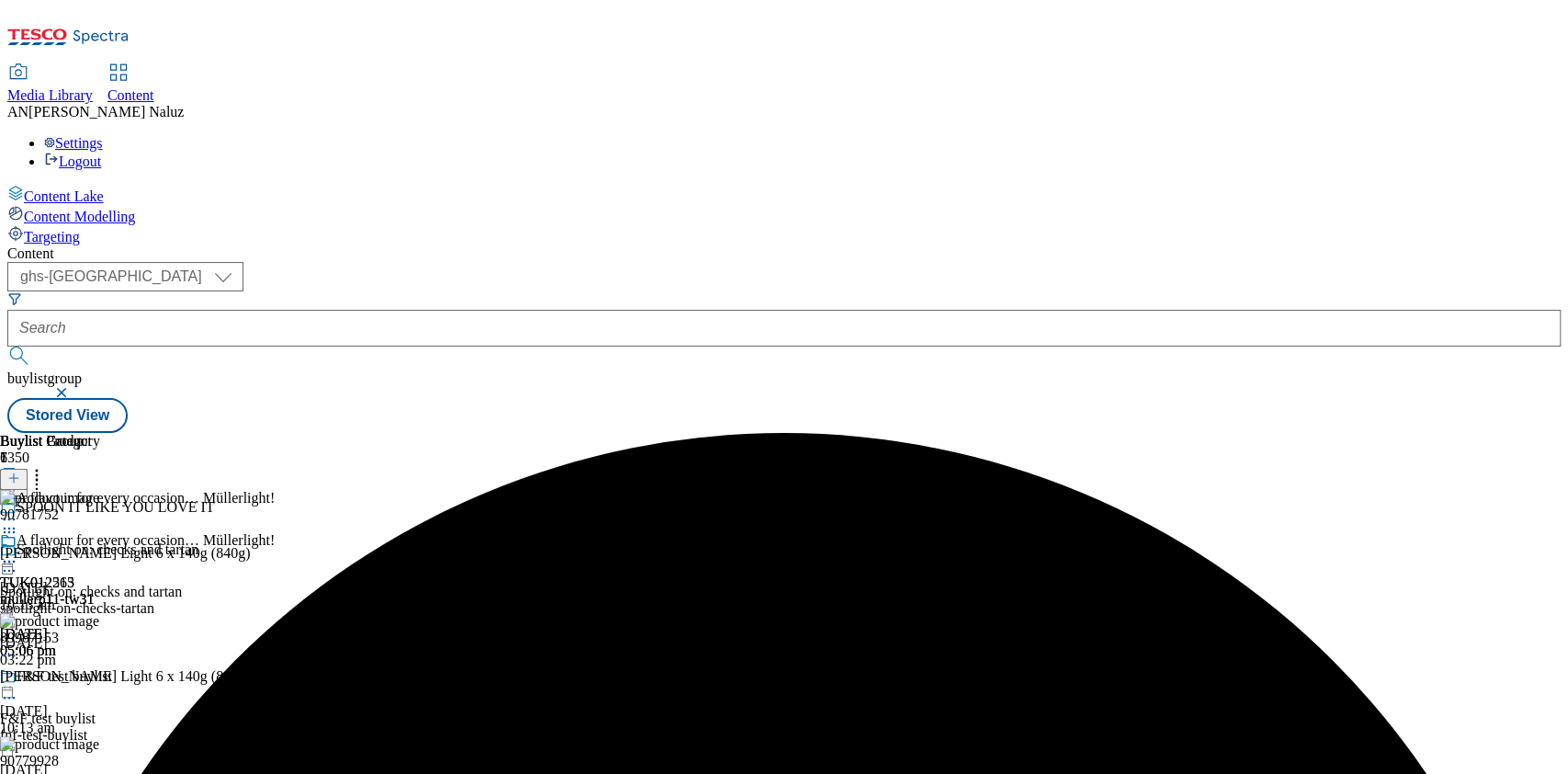
click at [18, 552] on icon at bounding box center [9, 561] width 18 height 18
click at [152, 720] on span "Open Preview Url" at bounding box center [105, 727] width 96 height 13
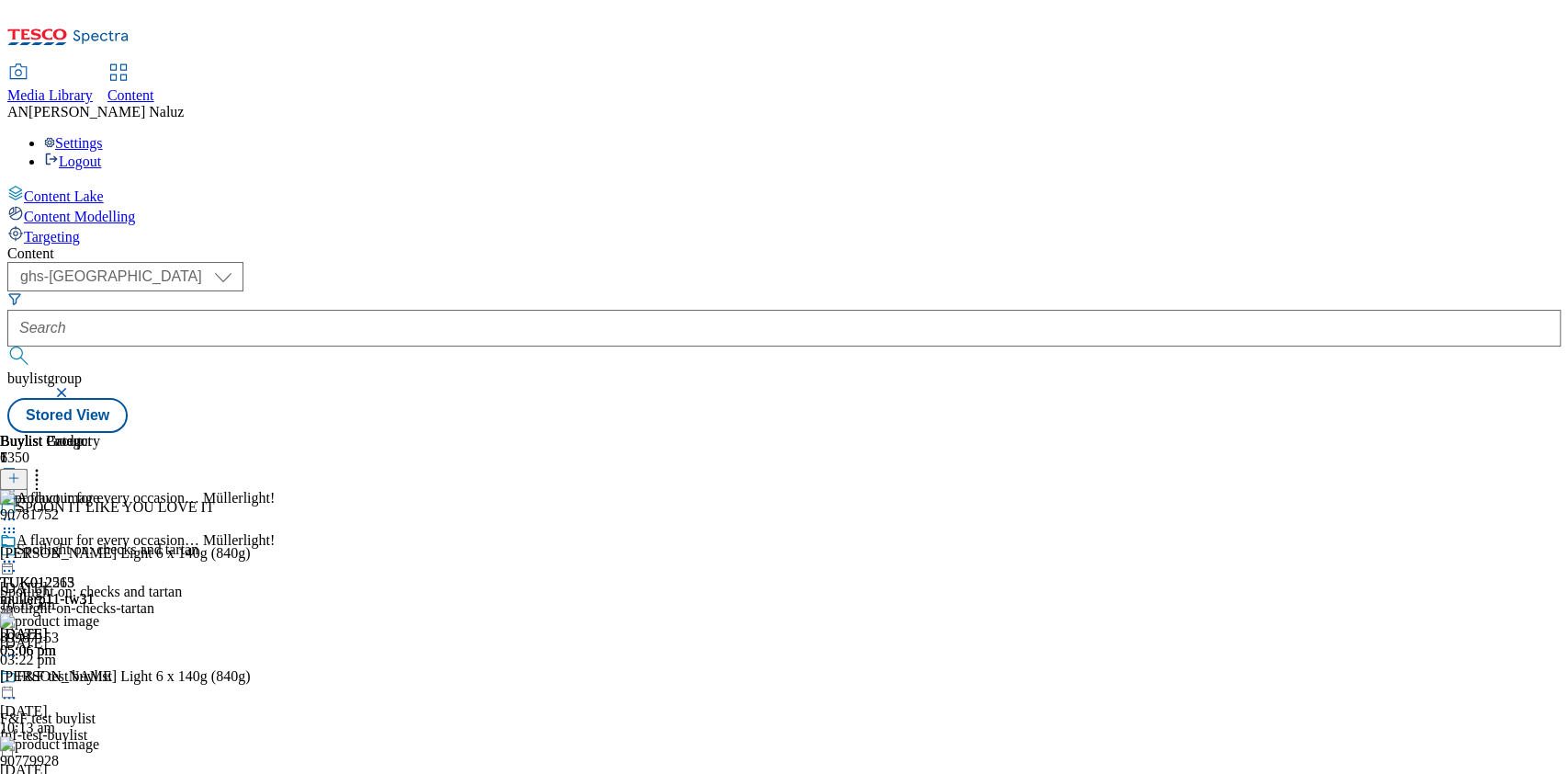
click at [100, 532] on div "TUK012513 mullerp11-tw31 24 Sept 2025 05:06 pm" at bounding box center [50, 595] width 100 height 127
click at [18, 552] on icon at bounding box center [9, 561] width 18 height 18
click at [116, 763] on span "Un-publish" at bounding box center [86, 769] width 58 height 13
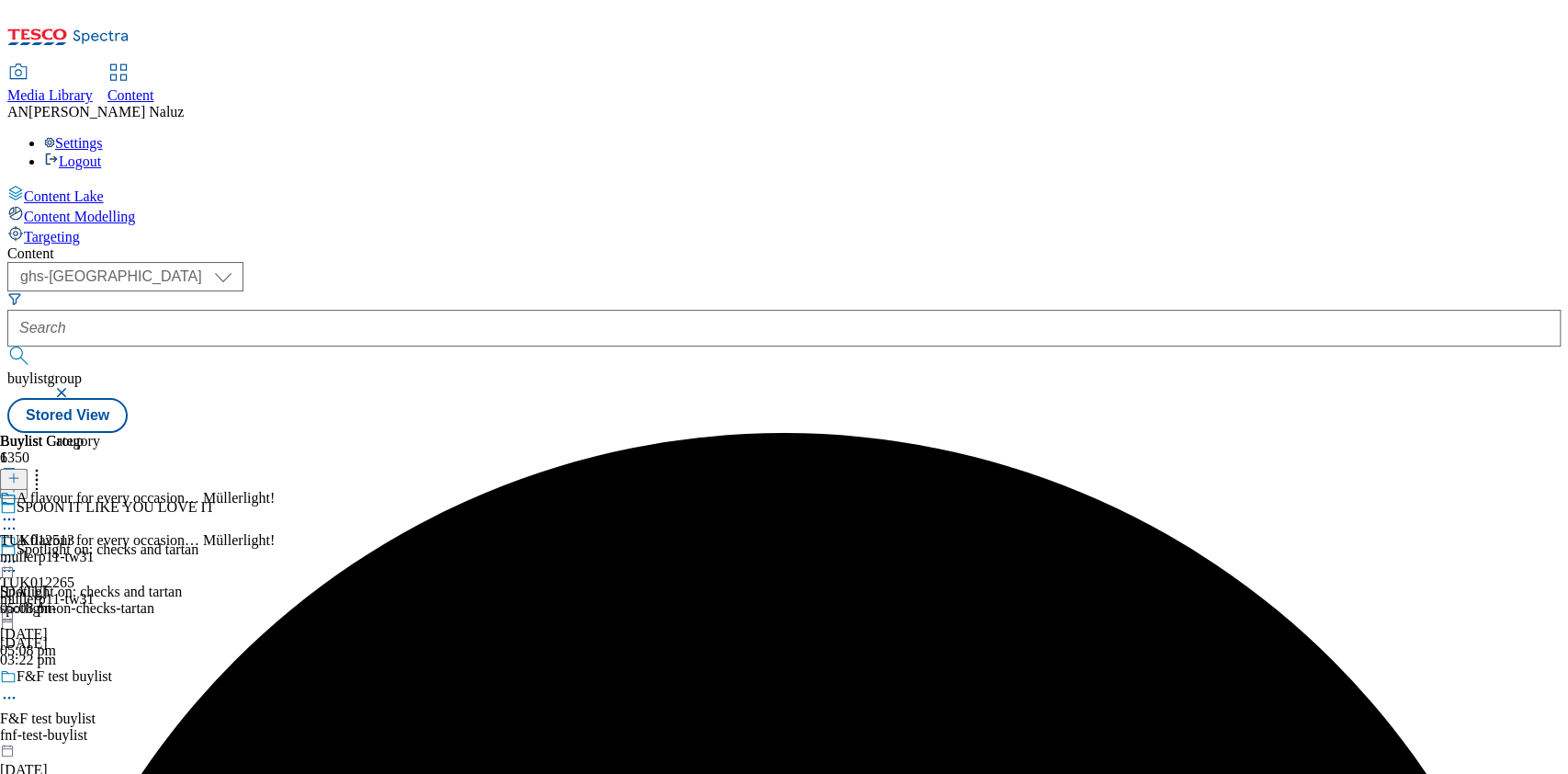
click at [18, 510] on icon at bounding box center [9, 519] width 18 height 18
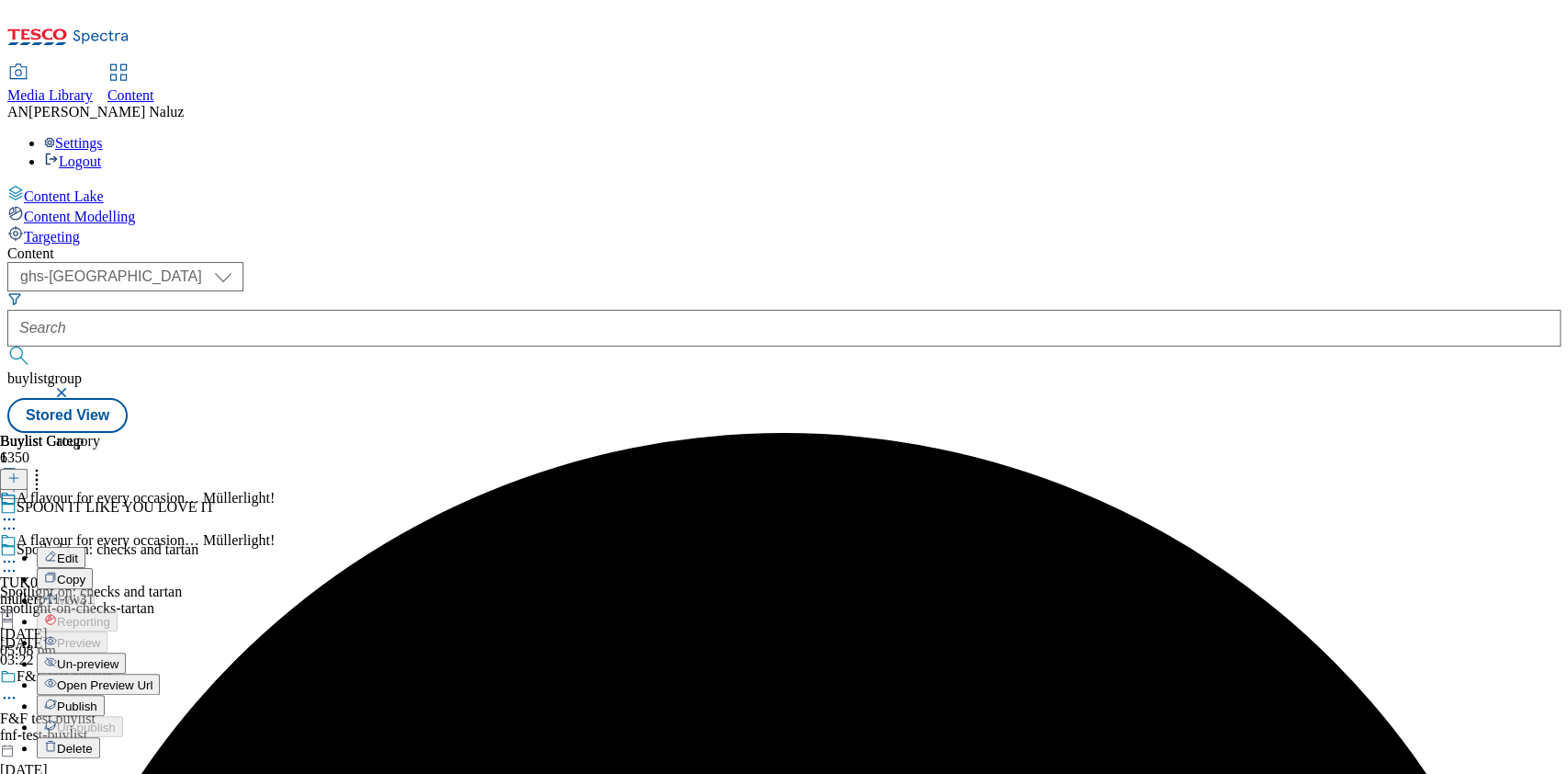
click at [119, 657] on span "Un-preview" at bounding box center [88, 664] width 61 height 13
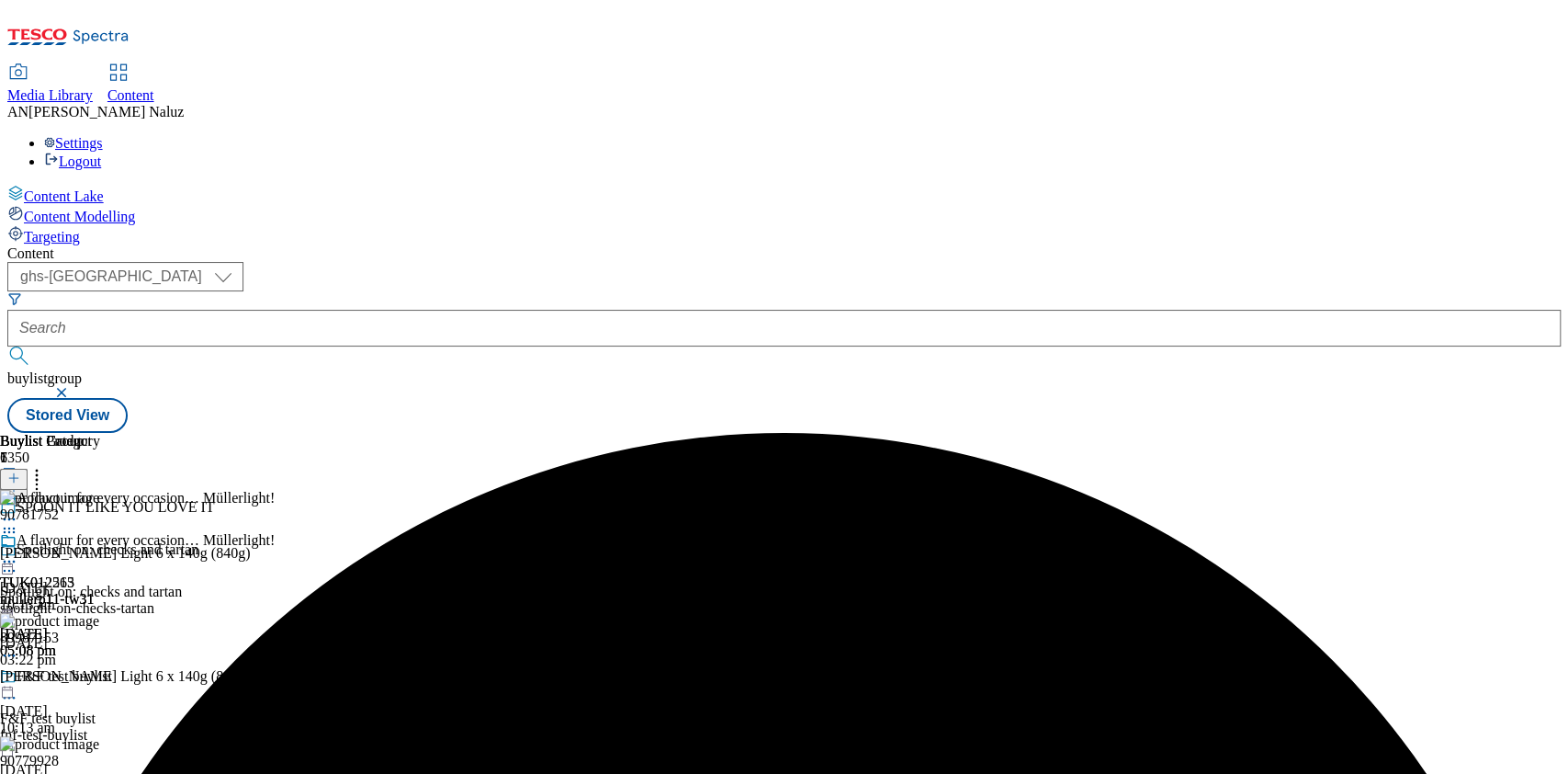
click at [18, 552] on icon at bounding box center [9, 561] width 18 height 18
click at [85, 589] on button "Edit" at bounding box center [60, 600] width 49 height 21
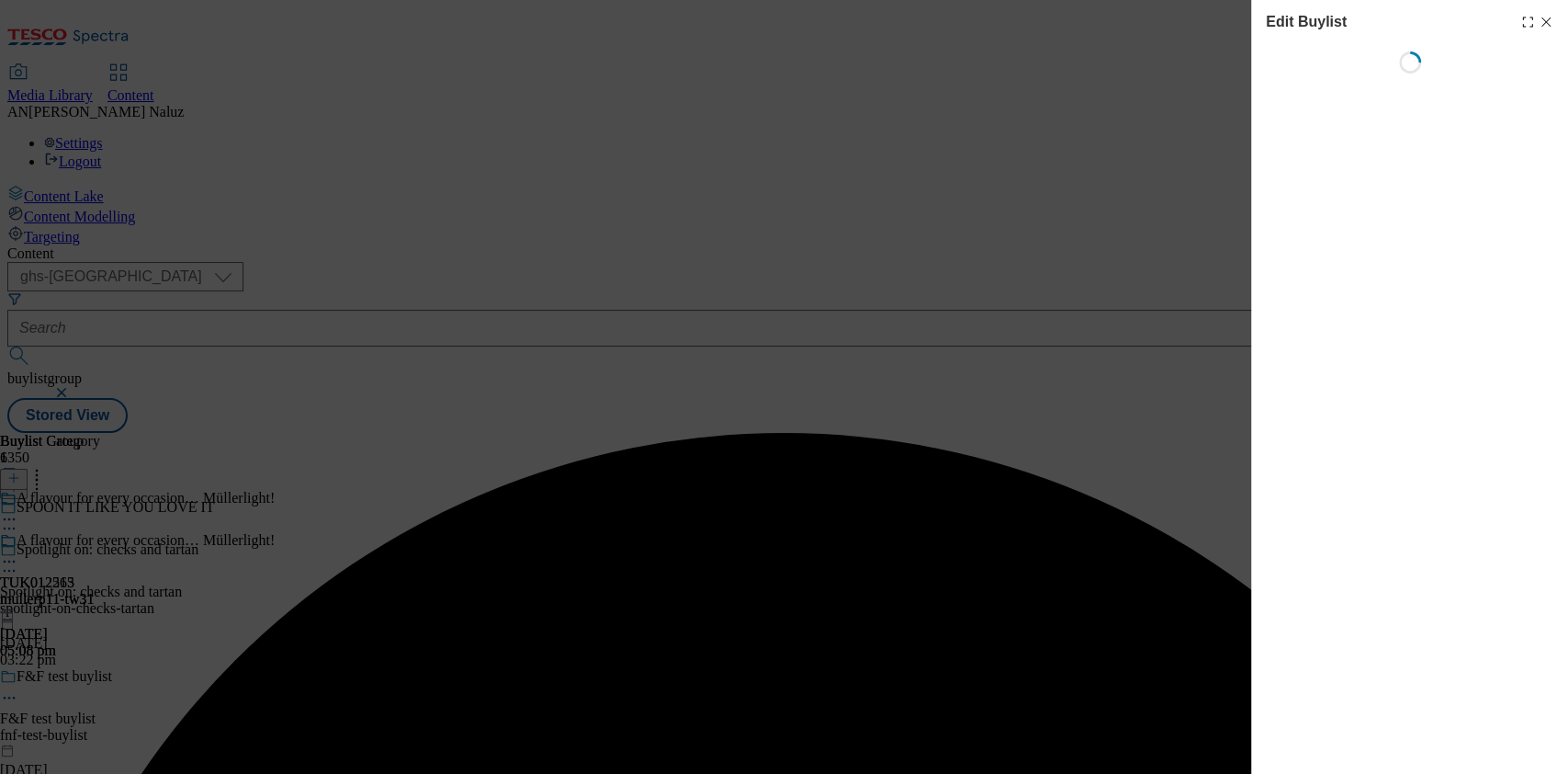
select select "tactical"
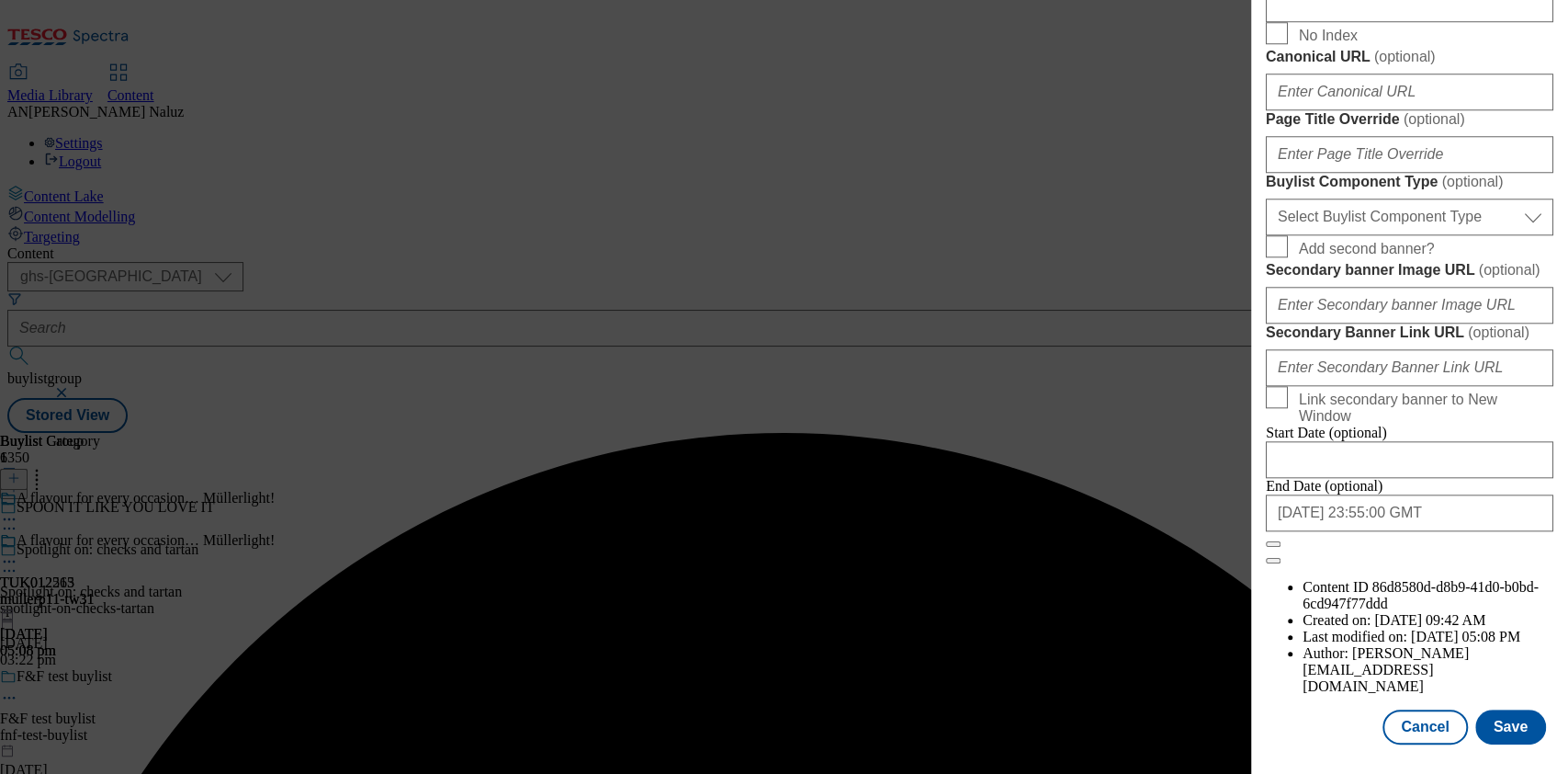
scroll to position [1683, 0]
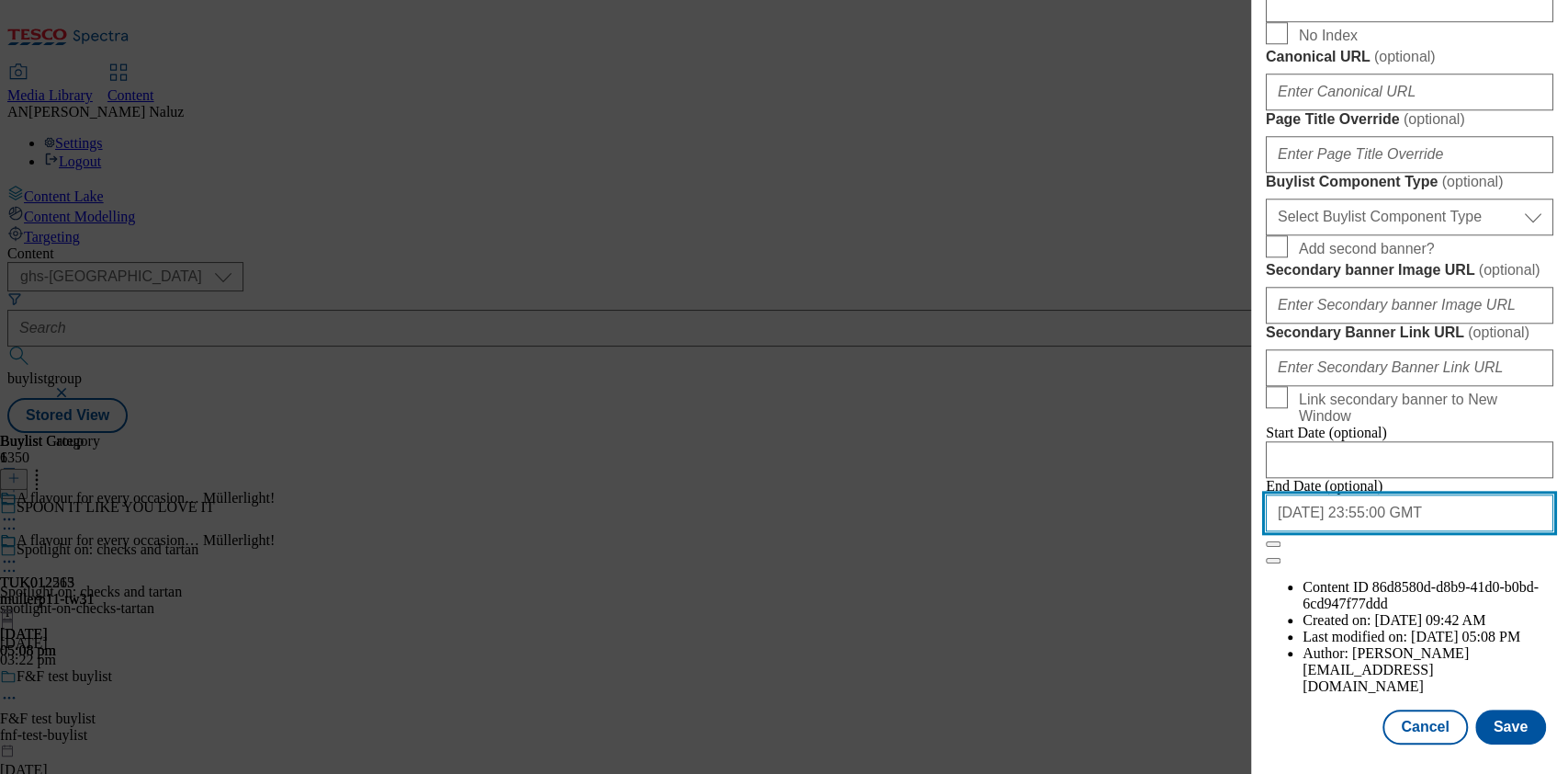
click at [1348, 531] on input "2025-10-31 23:55:00 GMT" at bounding box center [1409, 513] width 288 height 36
select select "2025"
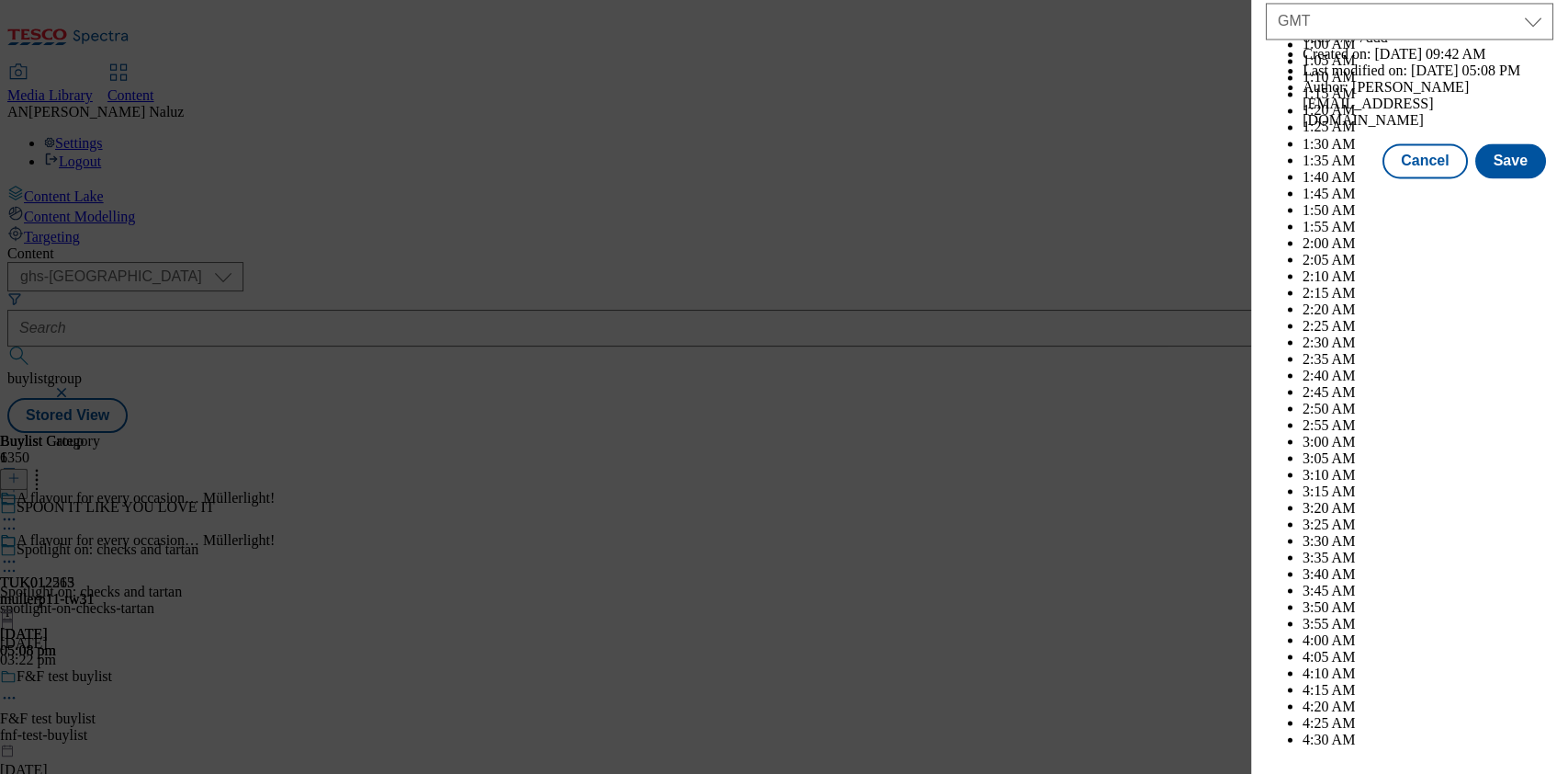
scroll to position [9660, 0]
select select "November"
click at [1491, 178] on button "Save" at bounding box center [1511, 161] width 71 height 34
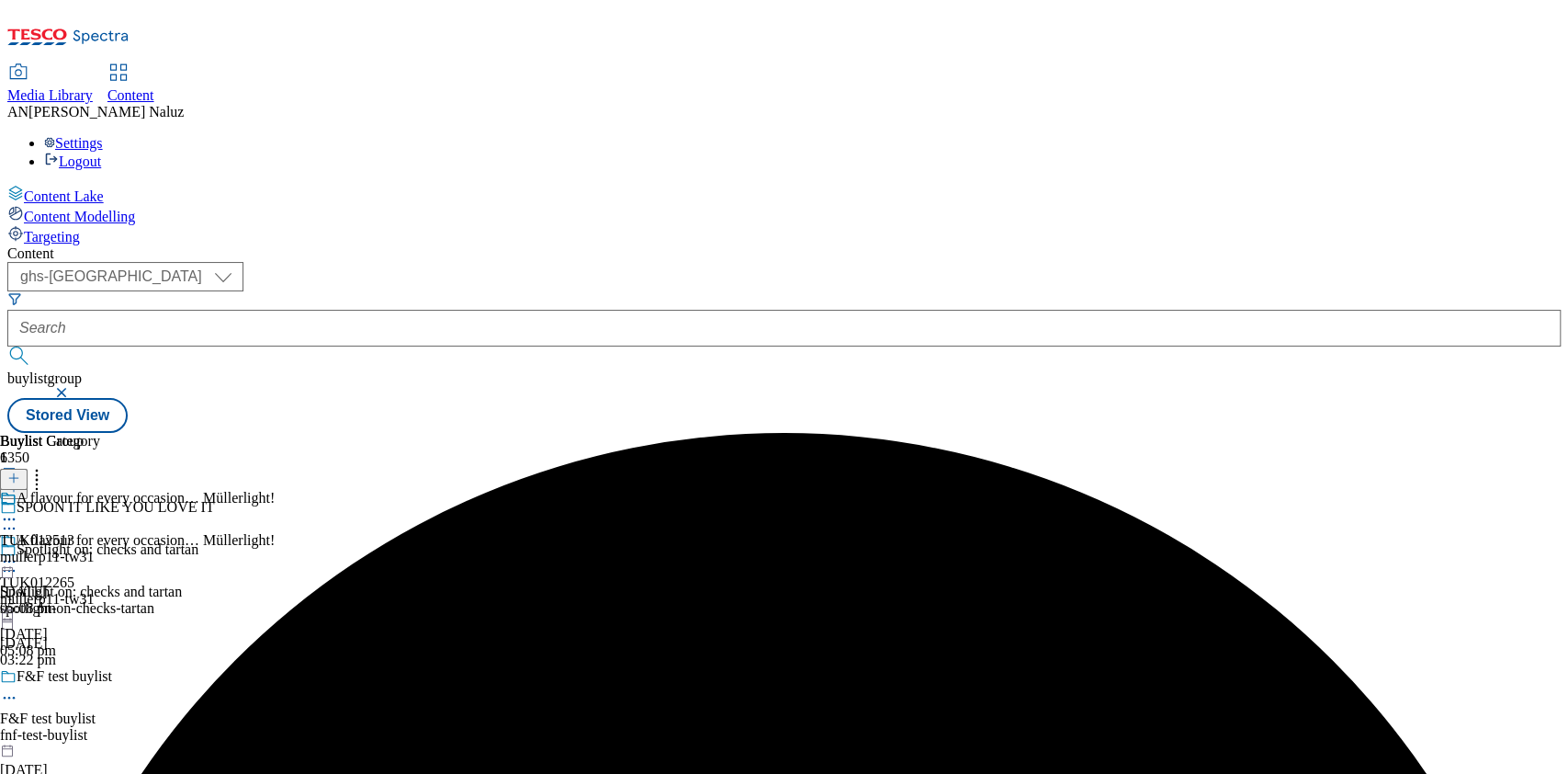
click at [18, 552] on icon at bounding box center [9, 561] width 18 height 18
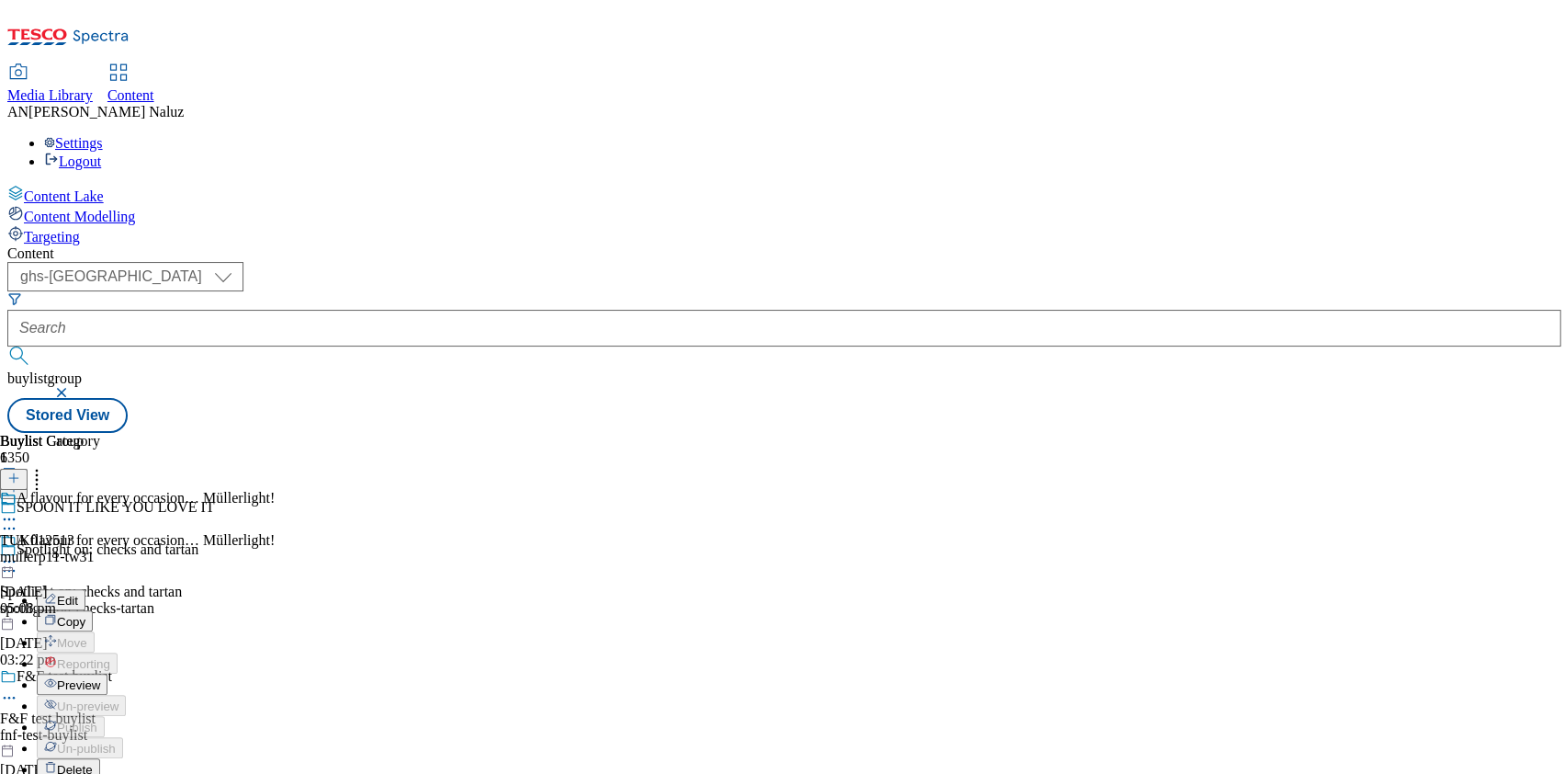
click at [100, 678] on span "Preview" at bounding box center [78, 685] width 43 height 13
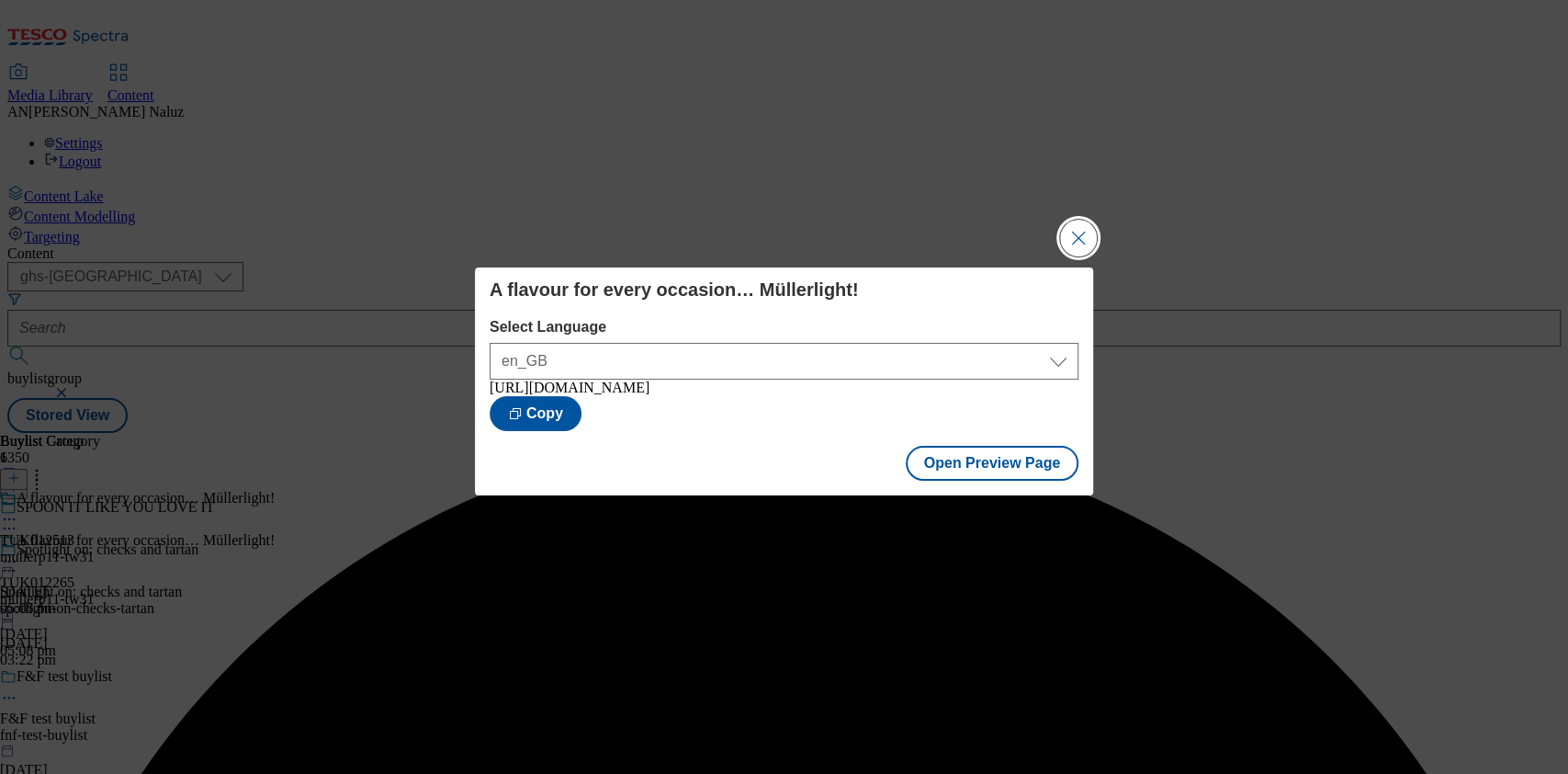
click at [1078, 237] on button "Close Modal" at bounding box center [1078, 237] width 36 height 36
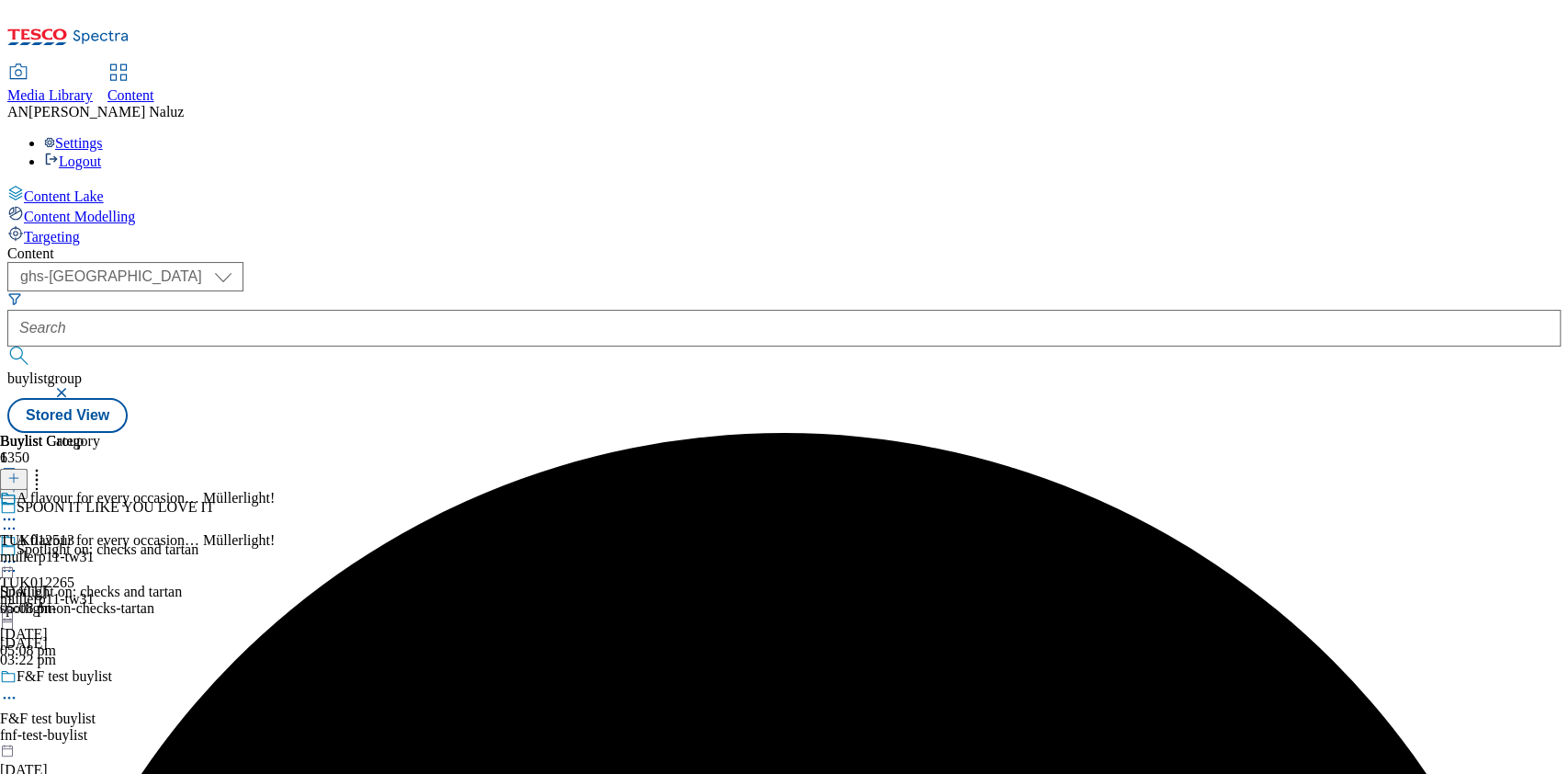
click at [18, 510] on icon at bounding box center [9, 519] width 18 height 18
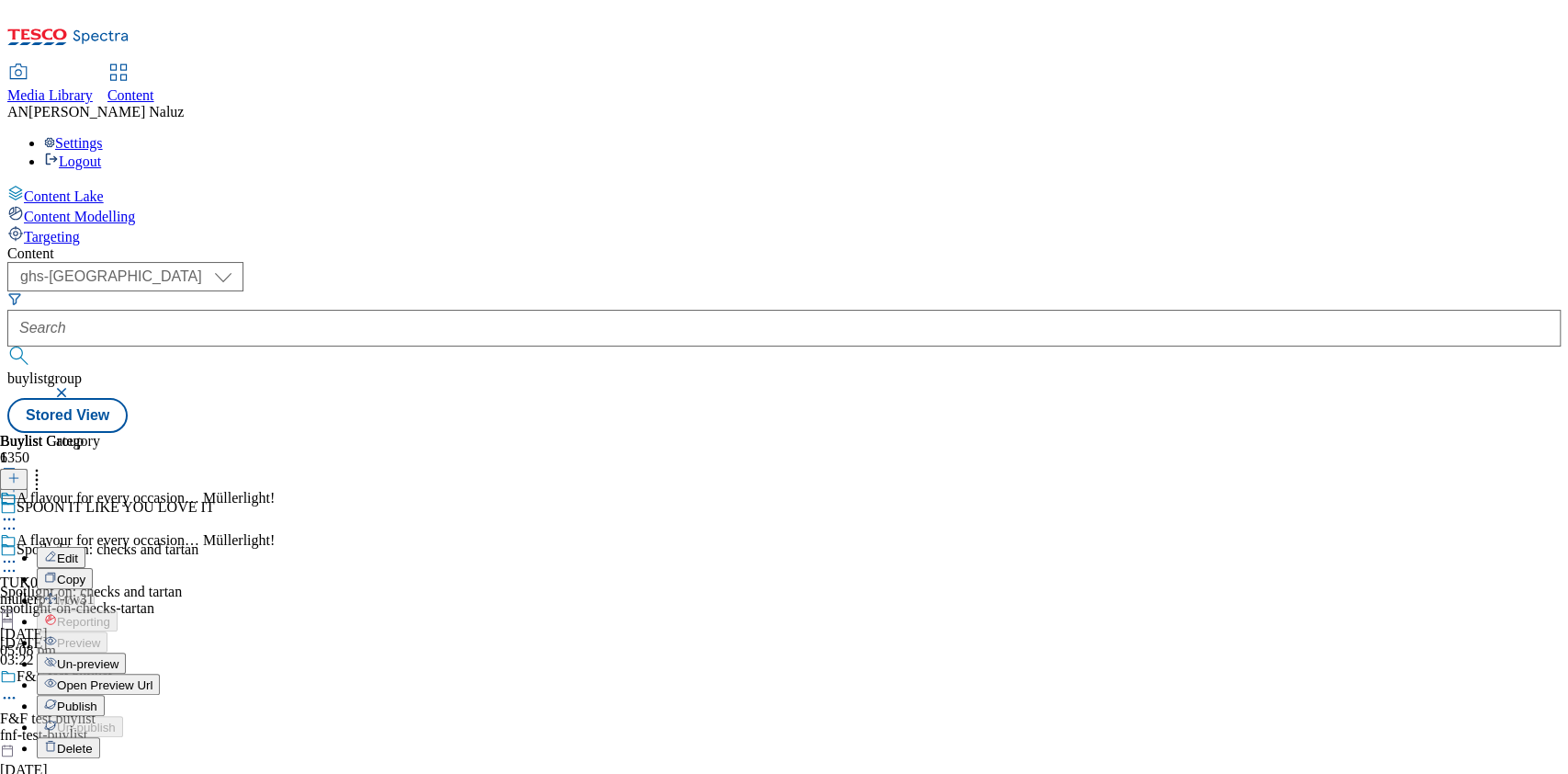
click at [119, 657] on span "Un-preview" at bounding box center [88, 664] width 61 height 13
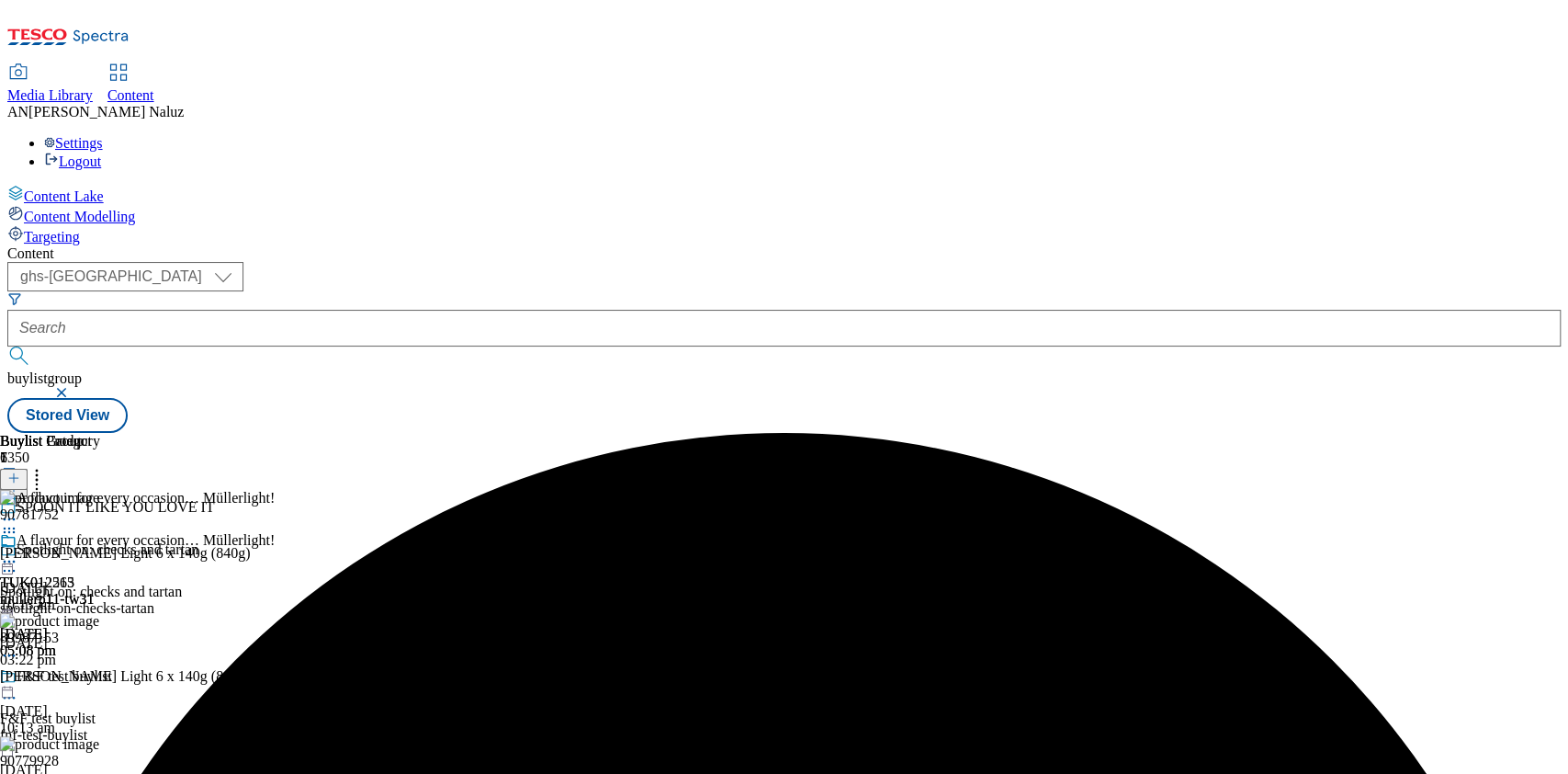
click at [18, 552] on icon at bounding box center [9, 561] width 18 height 18
click at [107, 674] on button "Preview" at bounding box center [72, 684] width 71 height 21
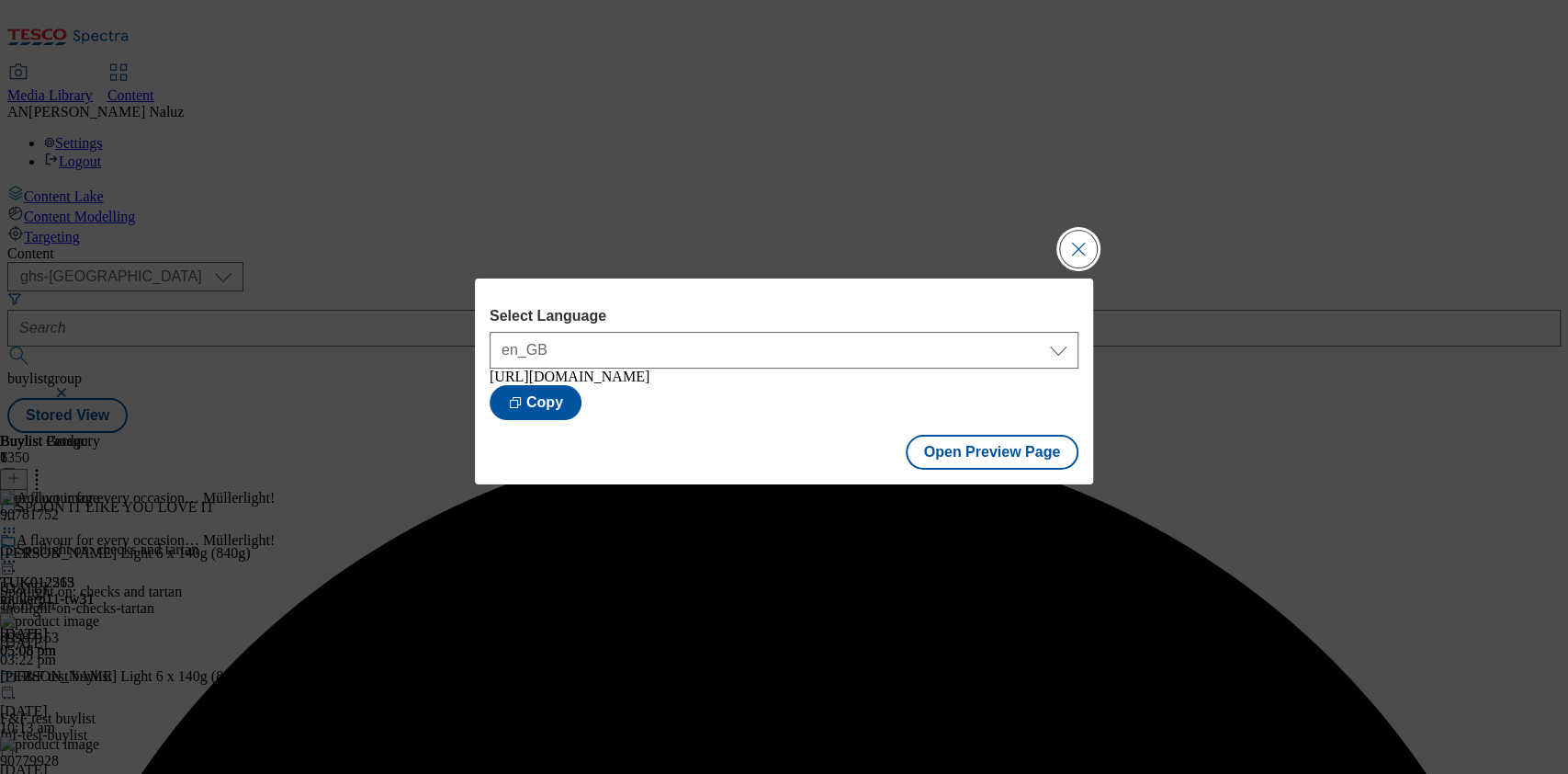
click at [1088, 234] on button "Close Modal" at bounding box center [1078, 249] width 36 height 36
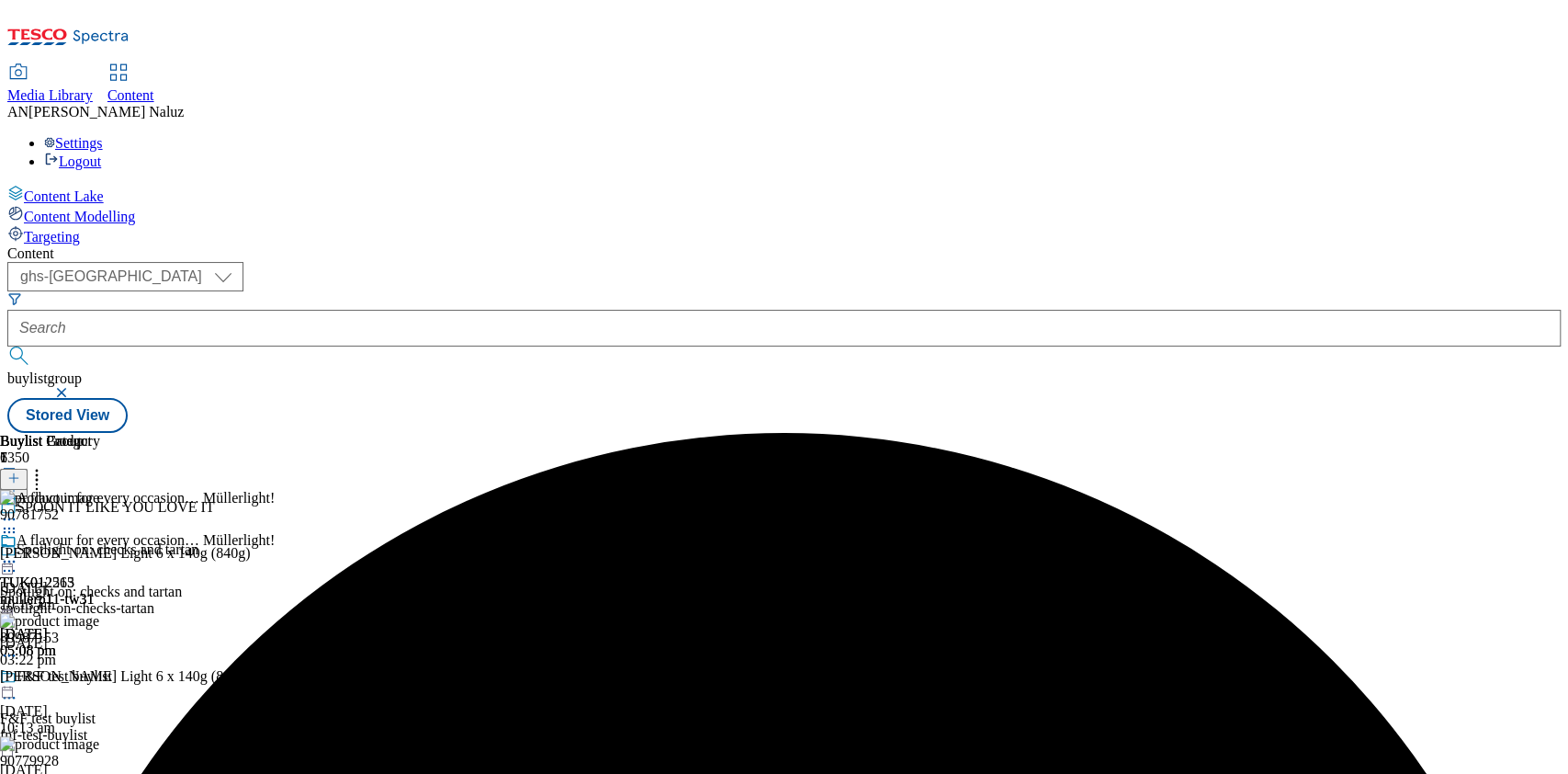
click at [18, 552] on icon at bounding box center [9, 561] width 18 height 18
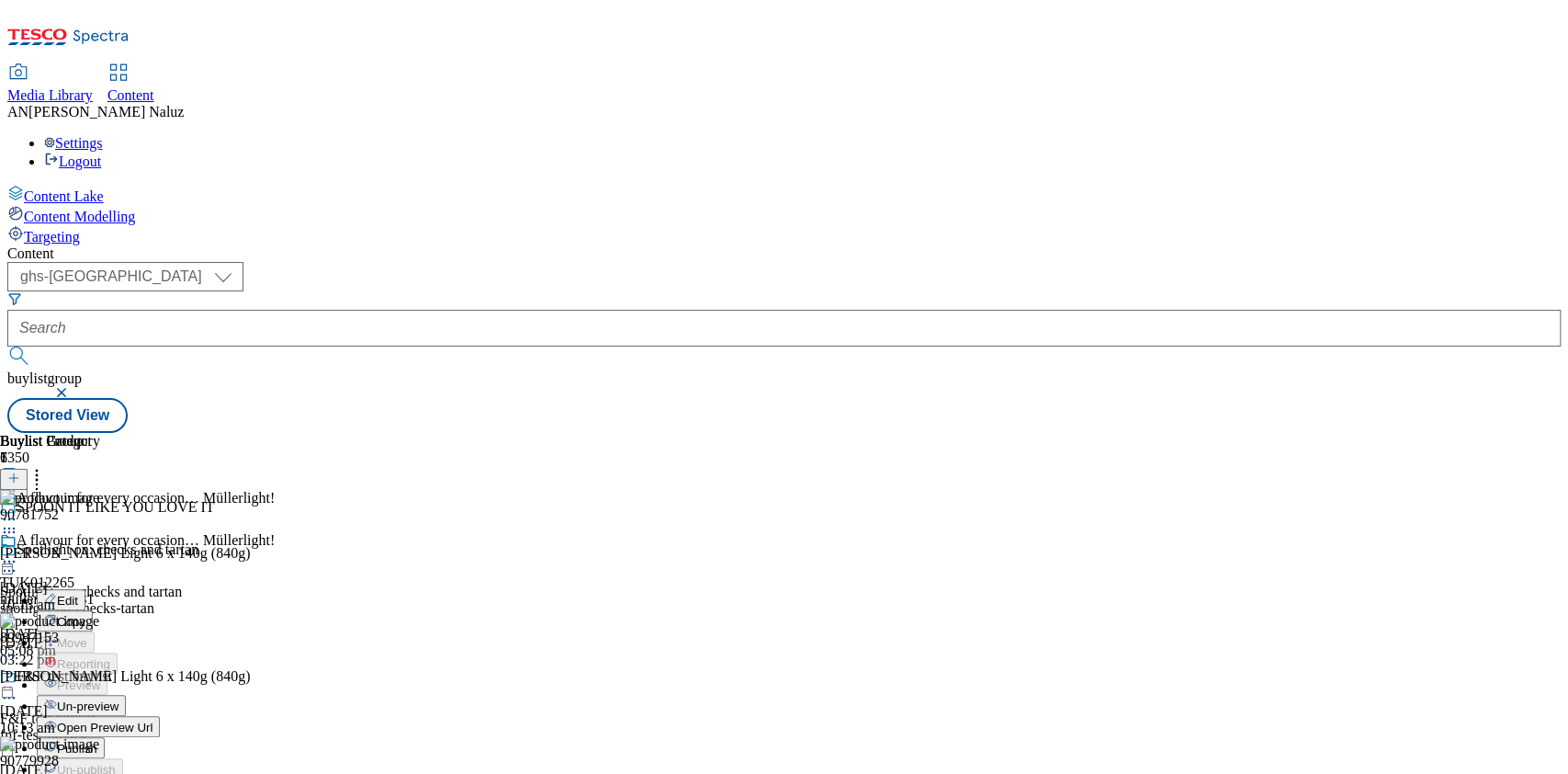
click at [160, 737] on li "Publish" at bounding box center [98, 747] width 123 height 21
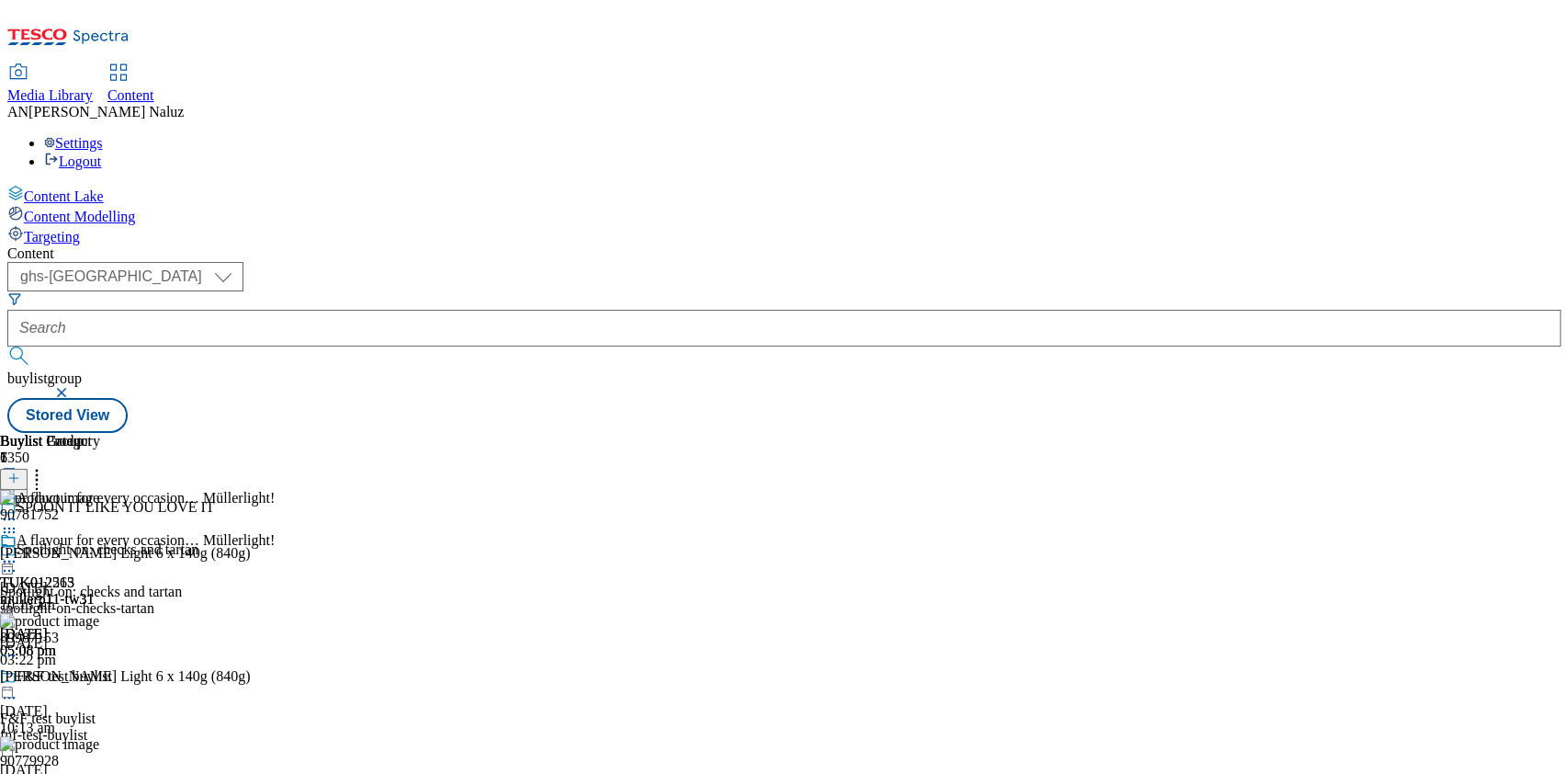
click at [18, 552] on icon at bounding box center [9, 561] width 18 height 18
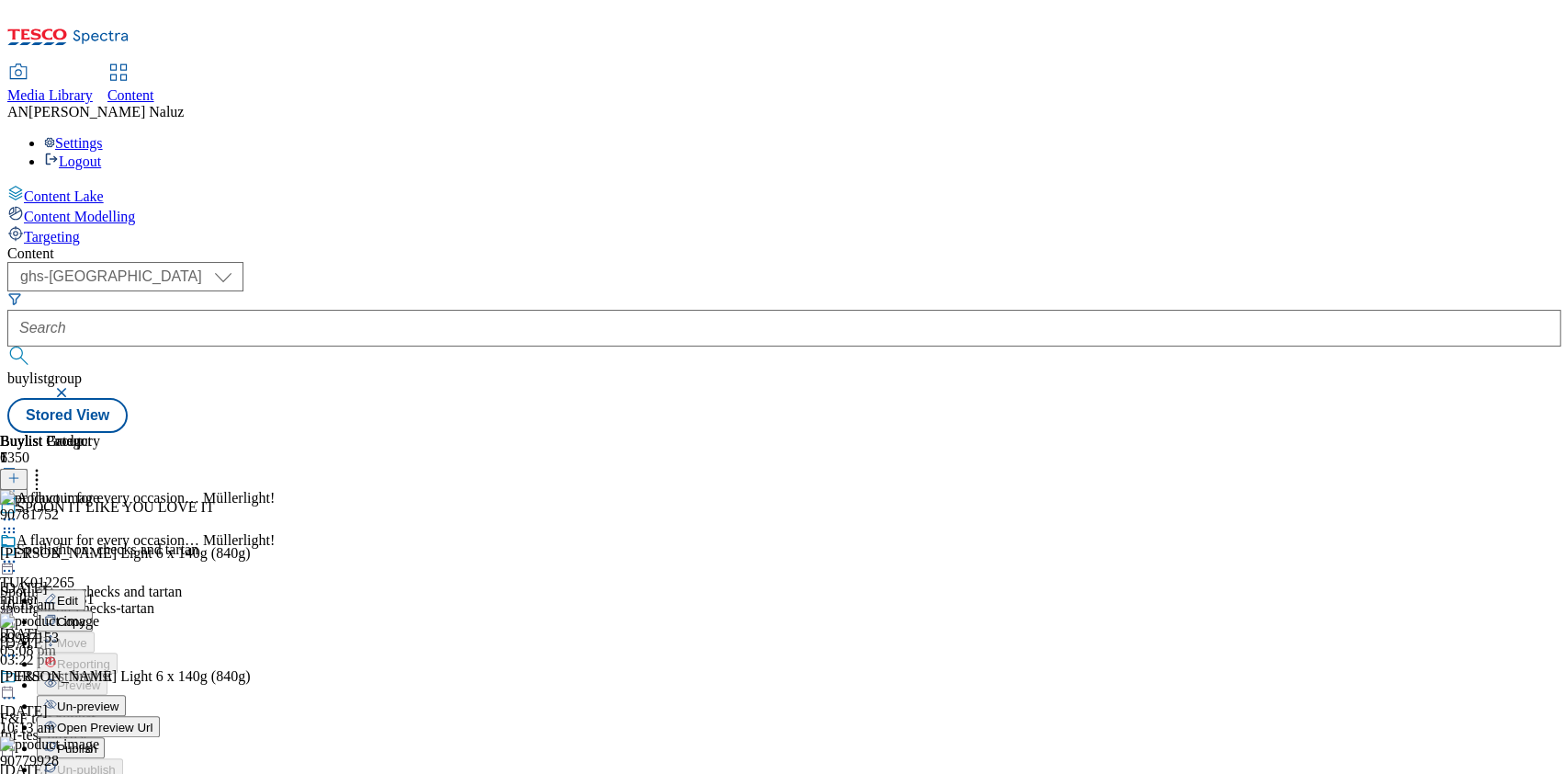
click at [98, 741] on span "Publish" at bounding box center [77, 748] width 40 height 13
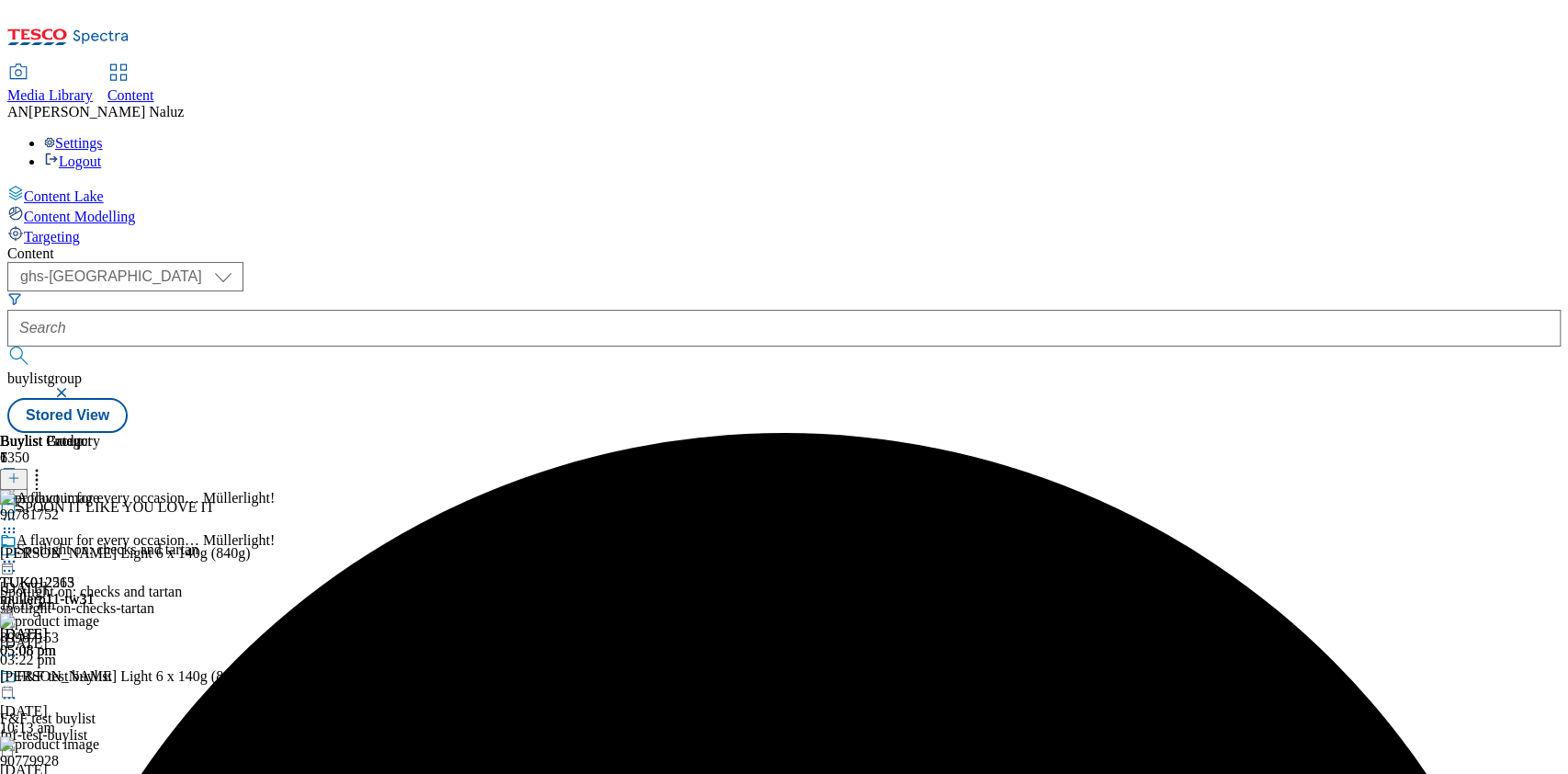
click at [18, 552] on icon at bounding box center [9, 561] width 18 height 18
click at [152, 720] on span "Open Preview Url" at bounding box center [105, 727] width 96 height 13
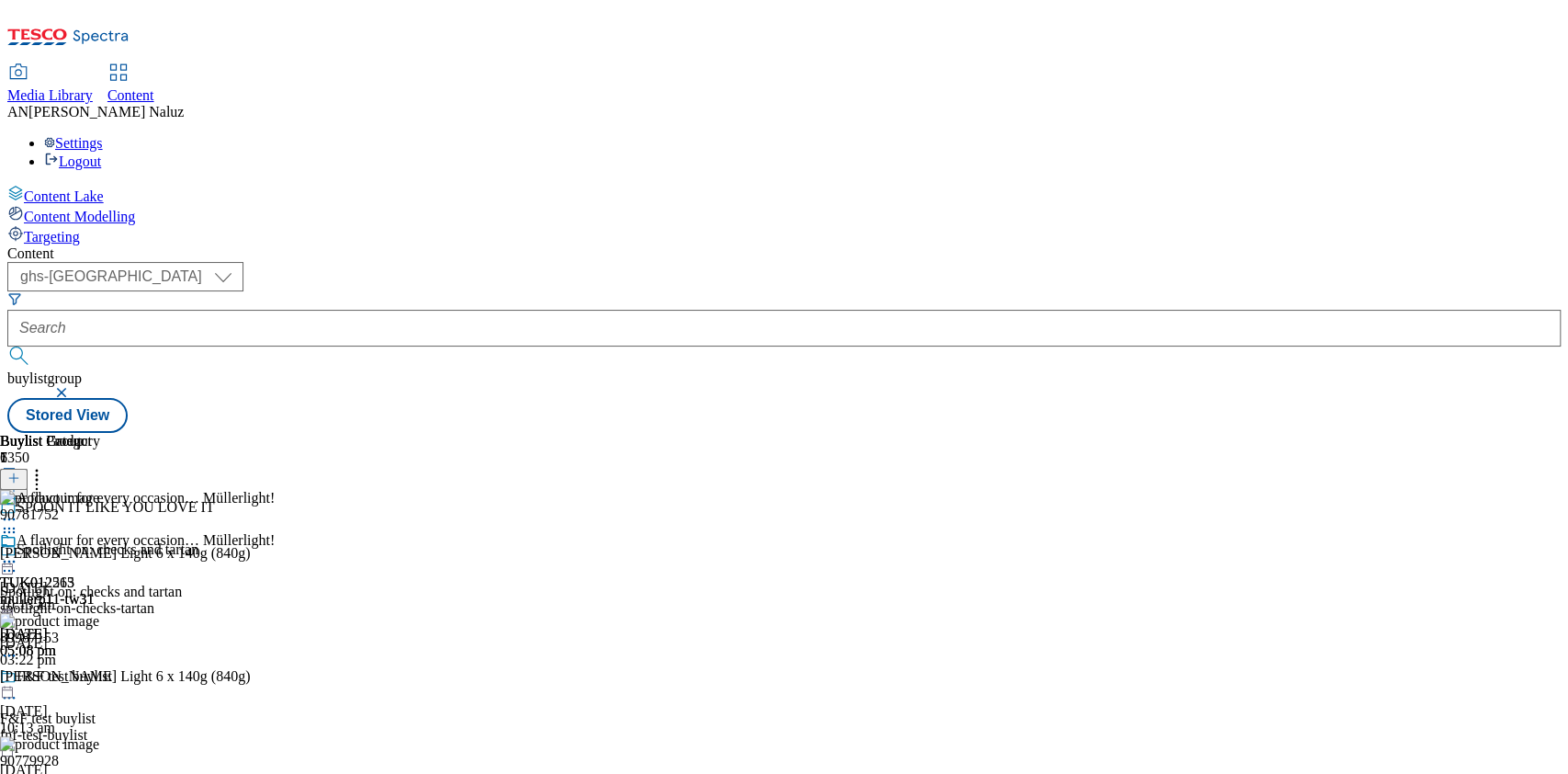
click at [1091, 262] on div "( optional ) ghs-roi ghs-uk ghs-uk buylistgroup Stored View" at bounding box center [784, 347] width 1554 height 171
